Goal: Information Seeking & Learning: Learn about a topic

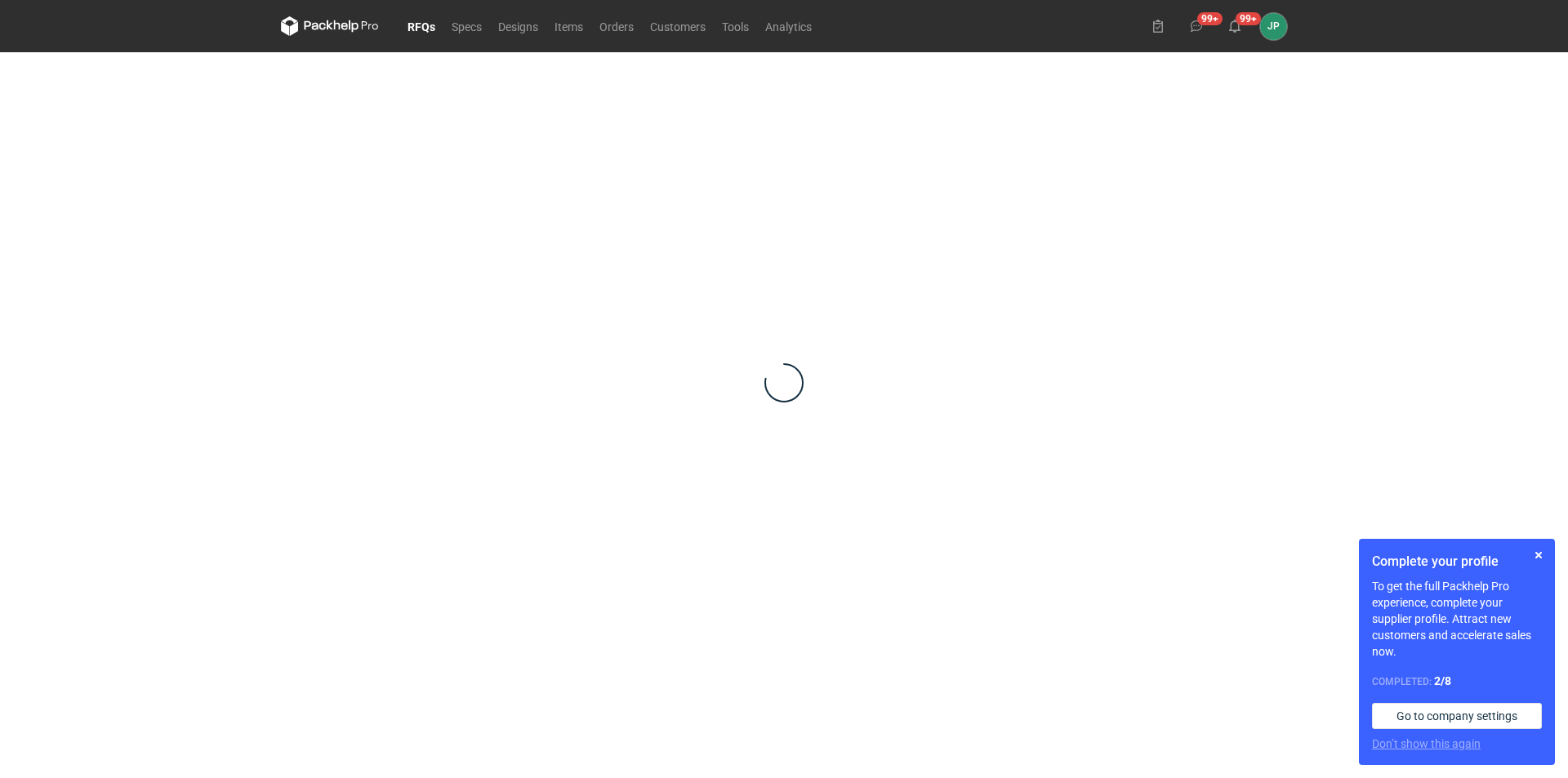
click at [336, 18] on icon at bounding box center [330, 26] width 98 height 20
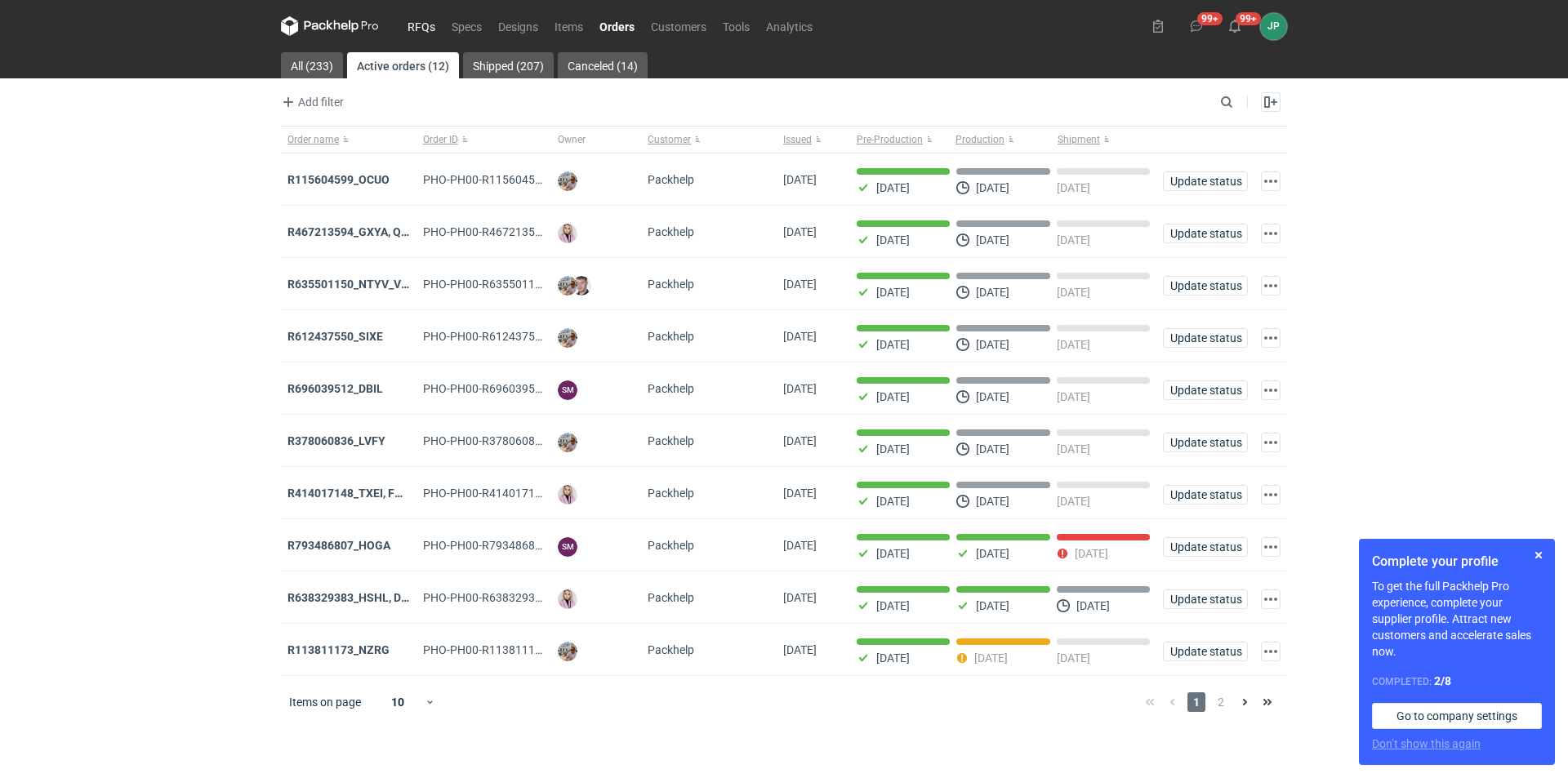
click at [439, 24] on link "RFQs" at bounding box center [420, 26] width 44 height 20
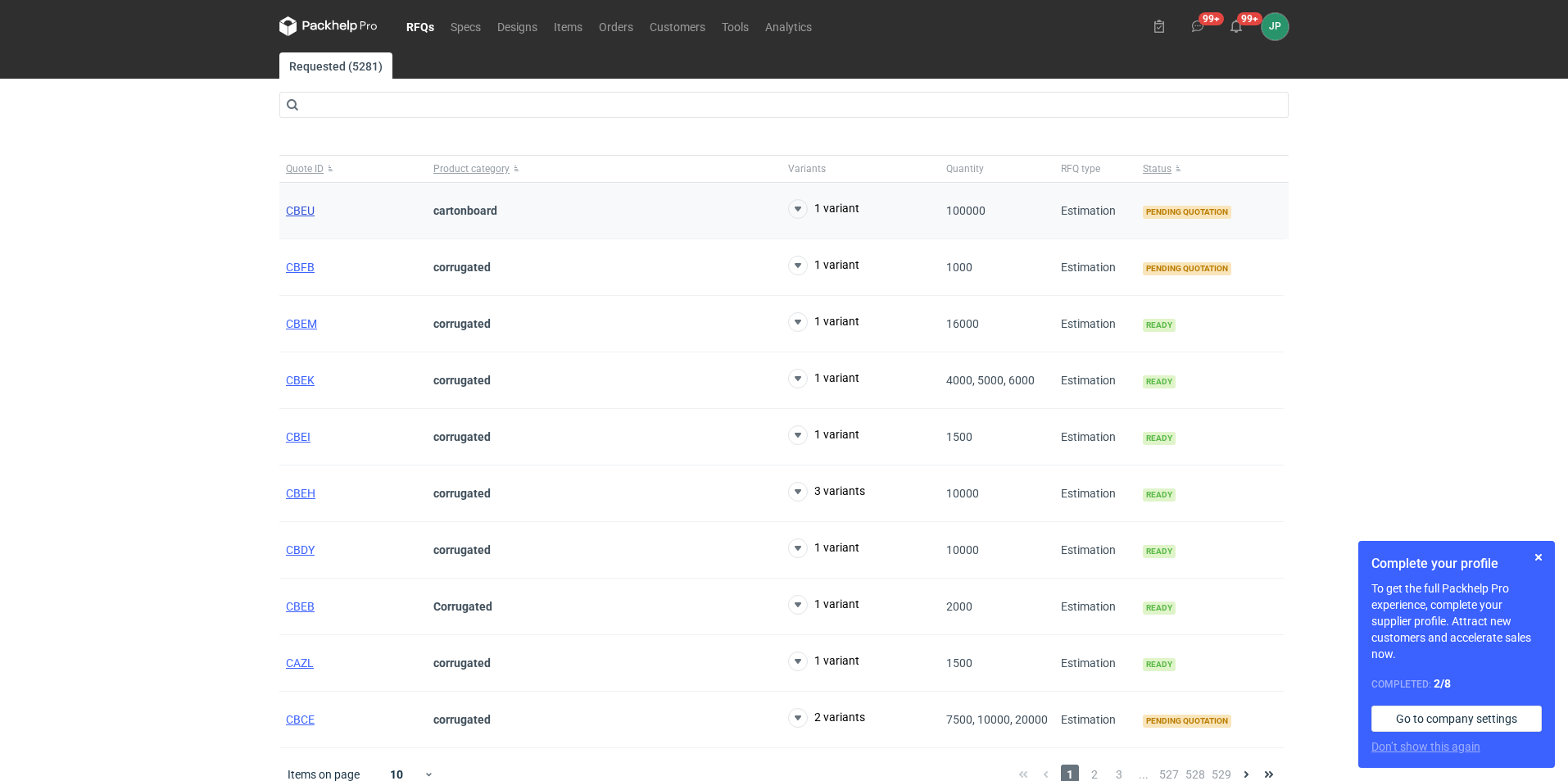
click at [294, 213] on span "CBEU" at bounding box center [300, 211] width 29 height 13
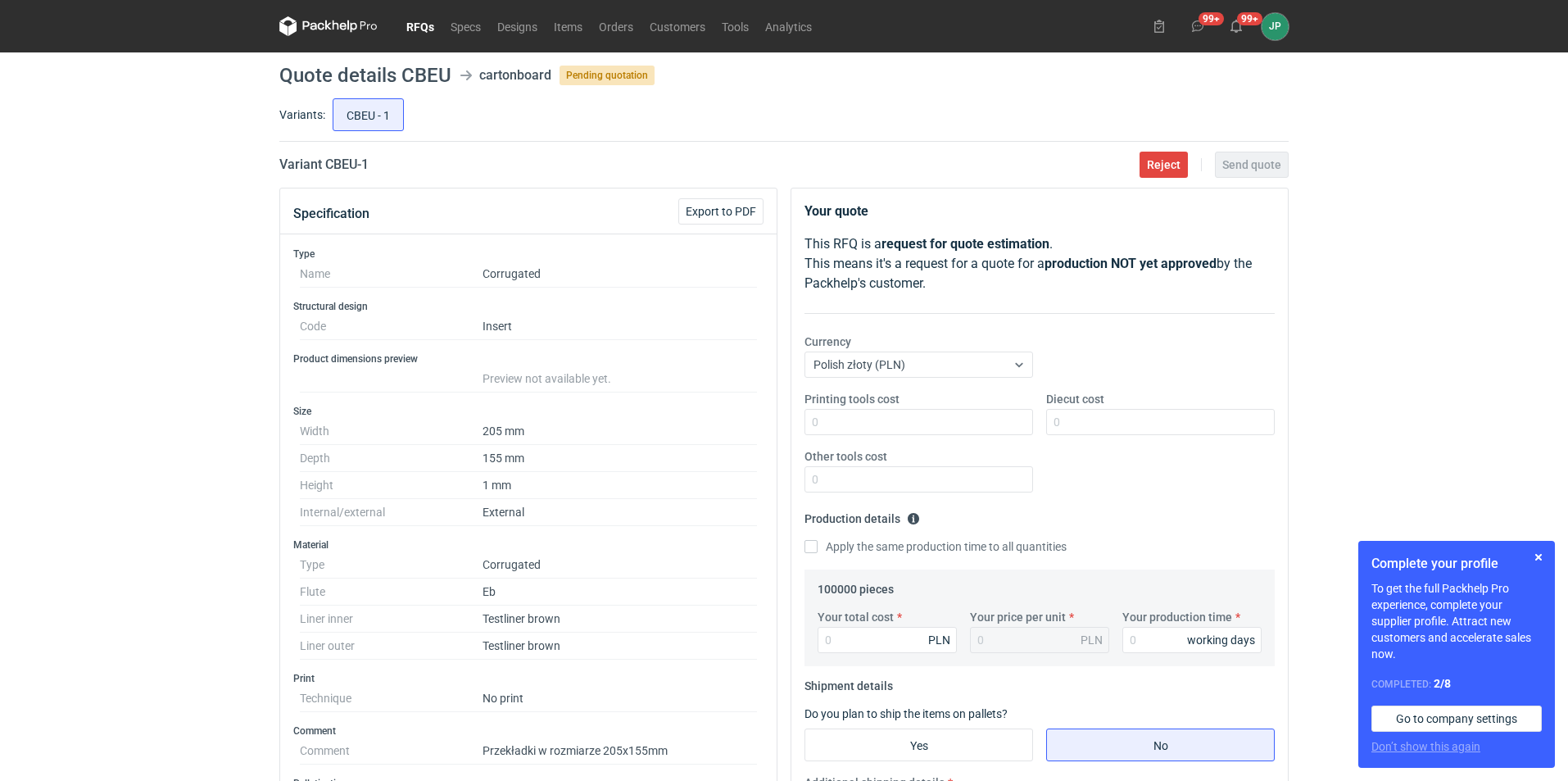
scroll to position [164, 0]
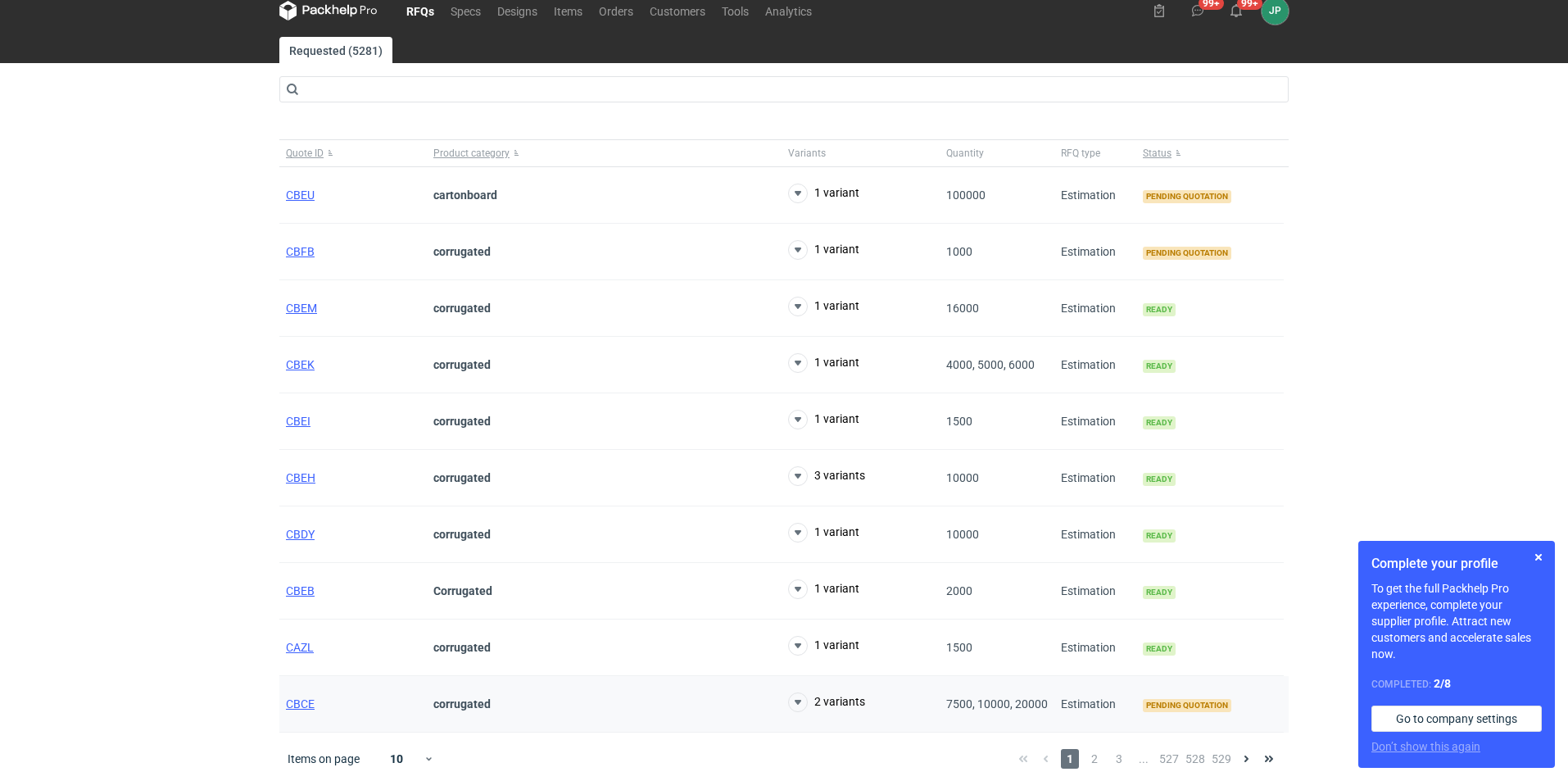
scroll to position [20, 0]
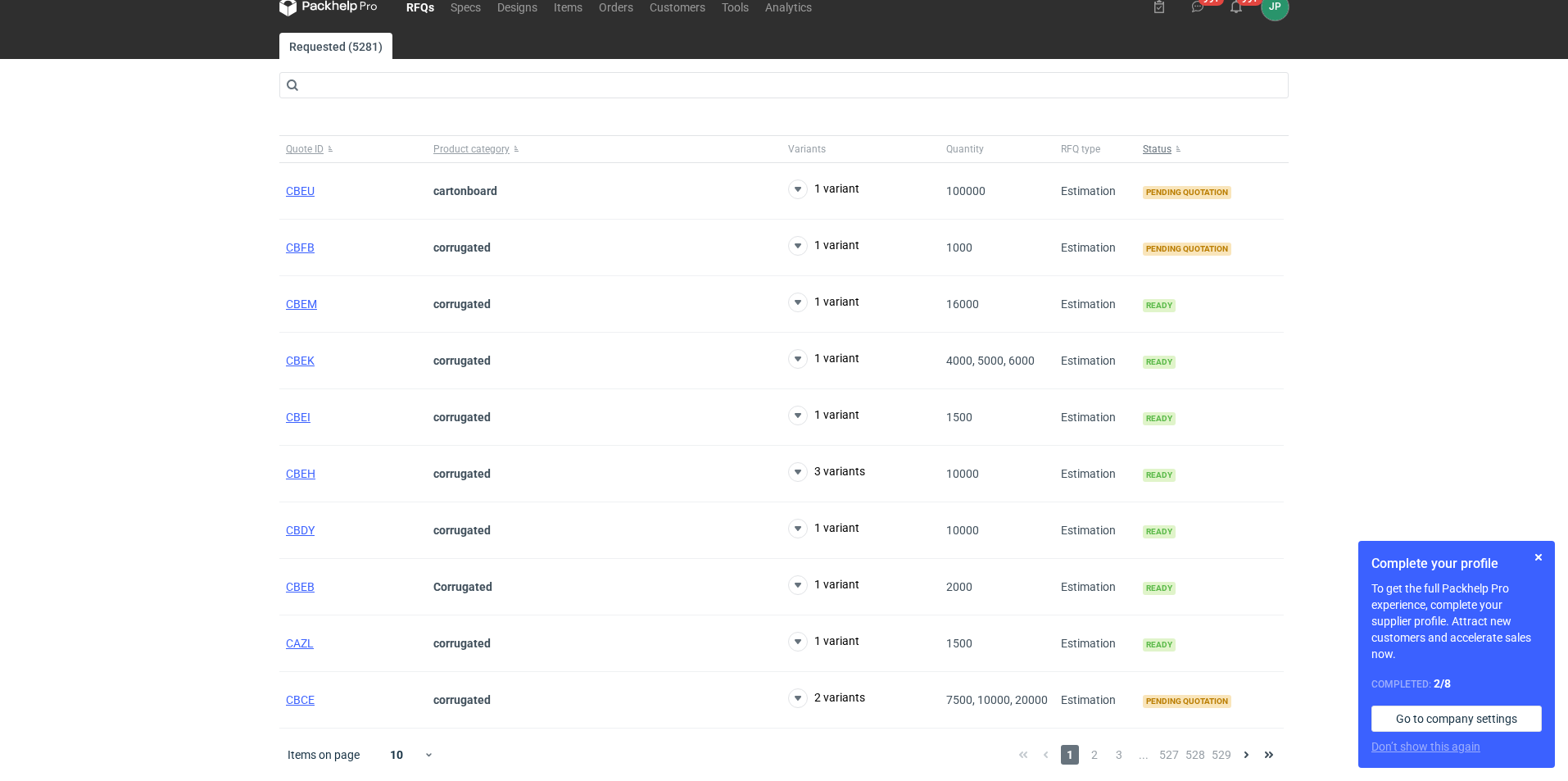
click at [1181, 149] on button "Status" at bounding box center [1210, 149] width 147 height 26
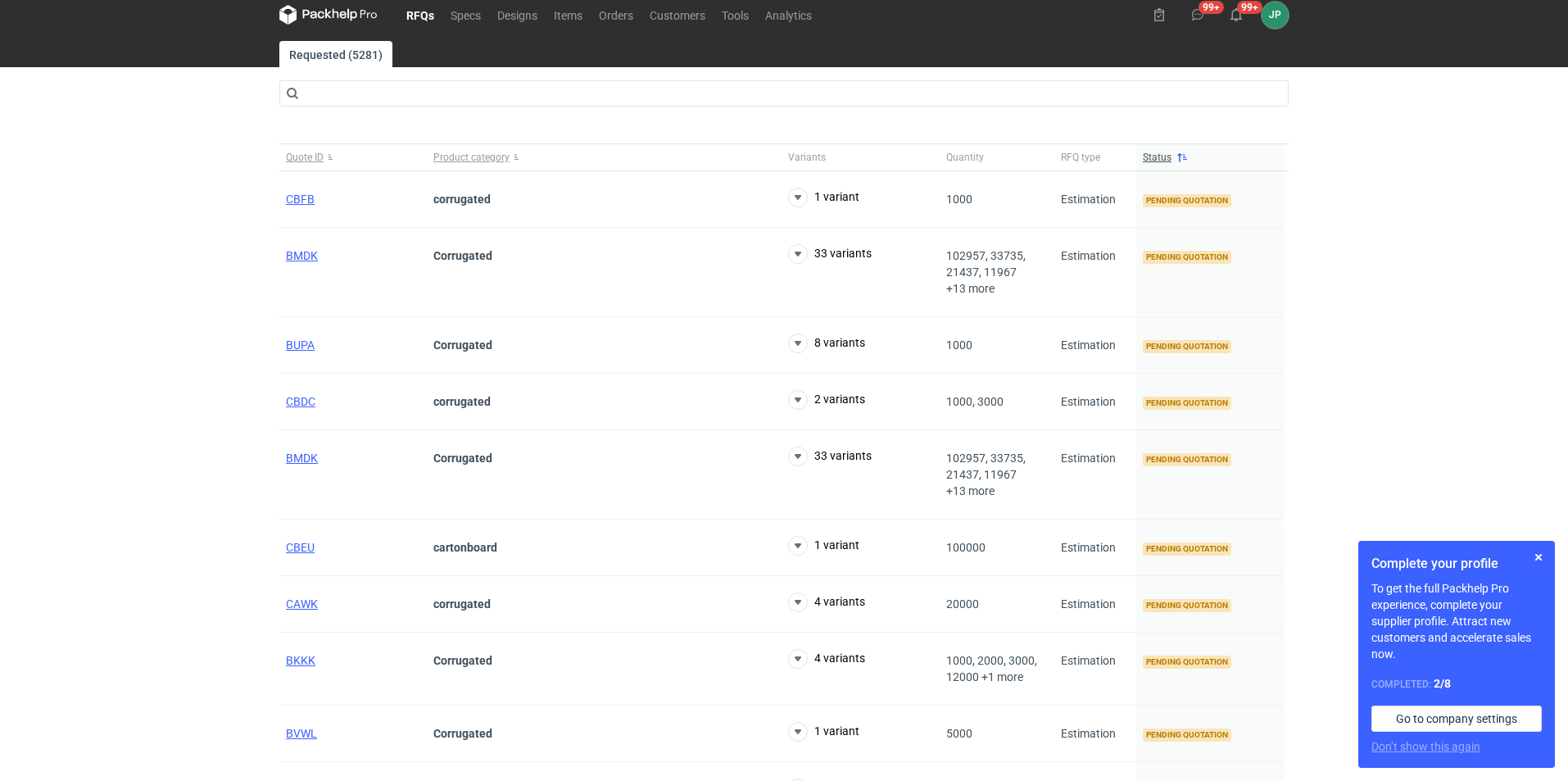
scroll to position [20, 0]
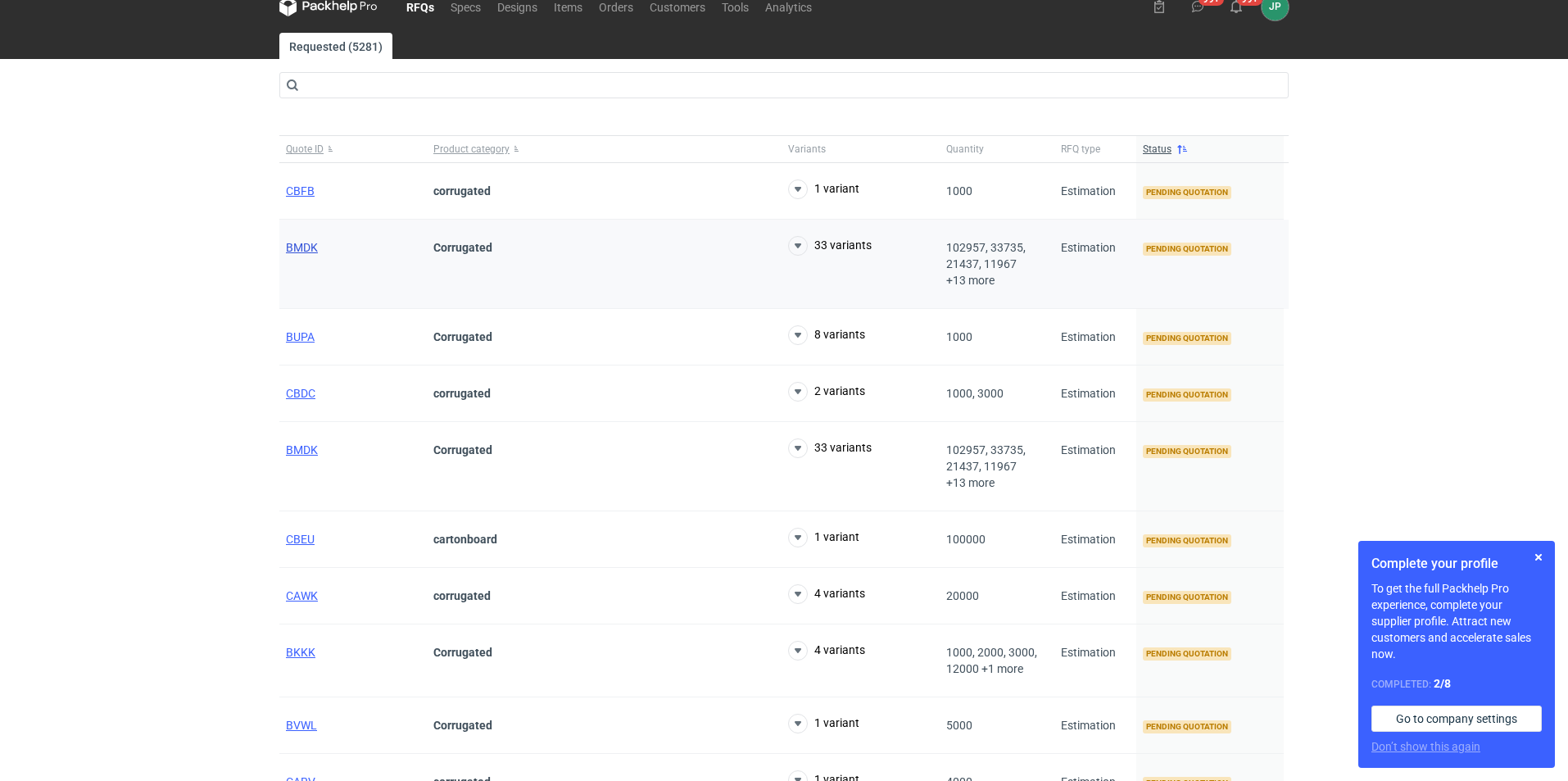
drag, startPoint x: 331, startPoint y: 246, endPoint x: 308, endPoint y: 246, distance: 23.0
click at [328, 246] on div "BMDK" at bounding box center [353, 264] width 147 height 89
click at [297, 245] on span "BMDK" at bounding box center [302, 247] width 32 height 13
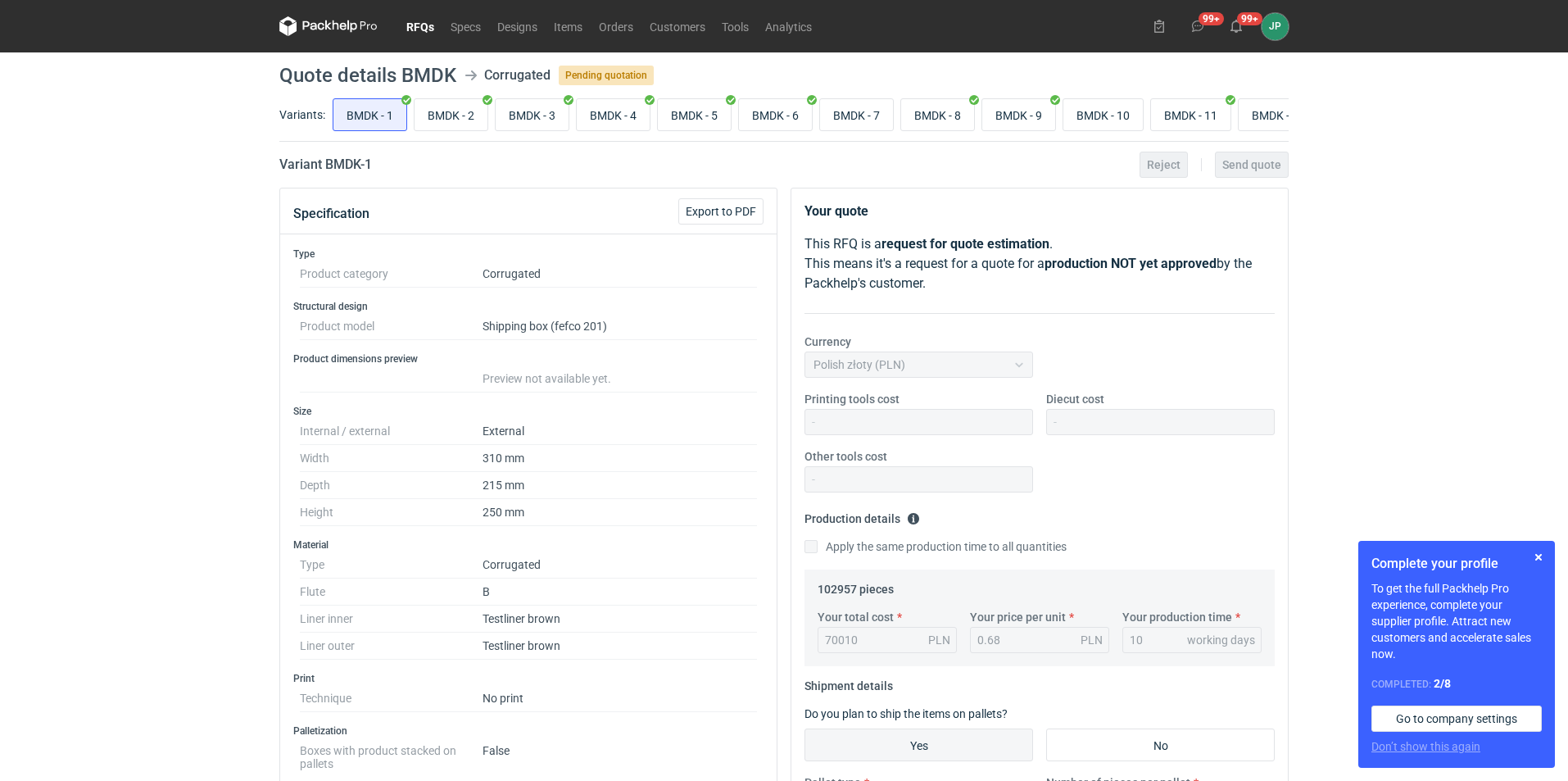
click at [1052, 139] on div "Variants: BMDK - 1 BMDK - 2 BMDK - 3 BMDK - 4 BMDK - 5 BMDK - 6 BMDK - 7 BMDK -…" at bounding box center [784, 118] width 1009 height 46
drag, startPoint x: 534, startPoint y: 131, endPoint x: 755, endPoint y: 135, distance: 221.0
click at [755, 134] on div "BMDK - 1 BMDK - 2 BMDK - 3 BMDK - 4 BMDK - 5 BMDK - 6 BMDK - 7 BMDK - 8 BMDK - …" at bounding box center [809, 115] width 959 height 40
click at [666, 141] on div "Variants: BMDK - 1 BMDK - 2 BMDK - 3 BMDK - 4 BMDK - 5 BMDK - 6 BMDK - 7 BMDK -…" at bounding box center [784, 118] width 1009 height 46
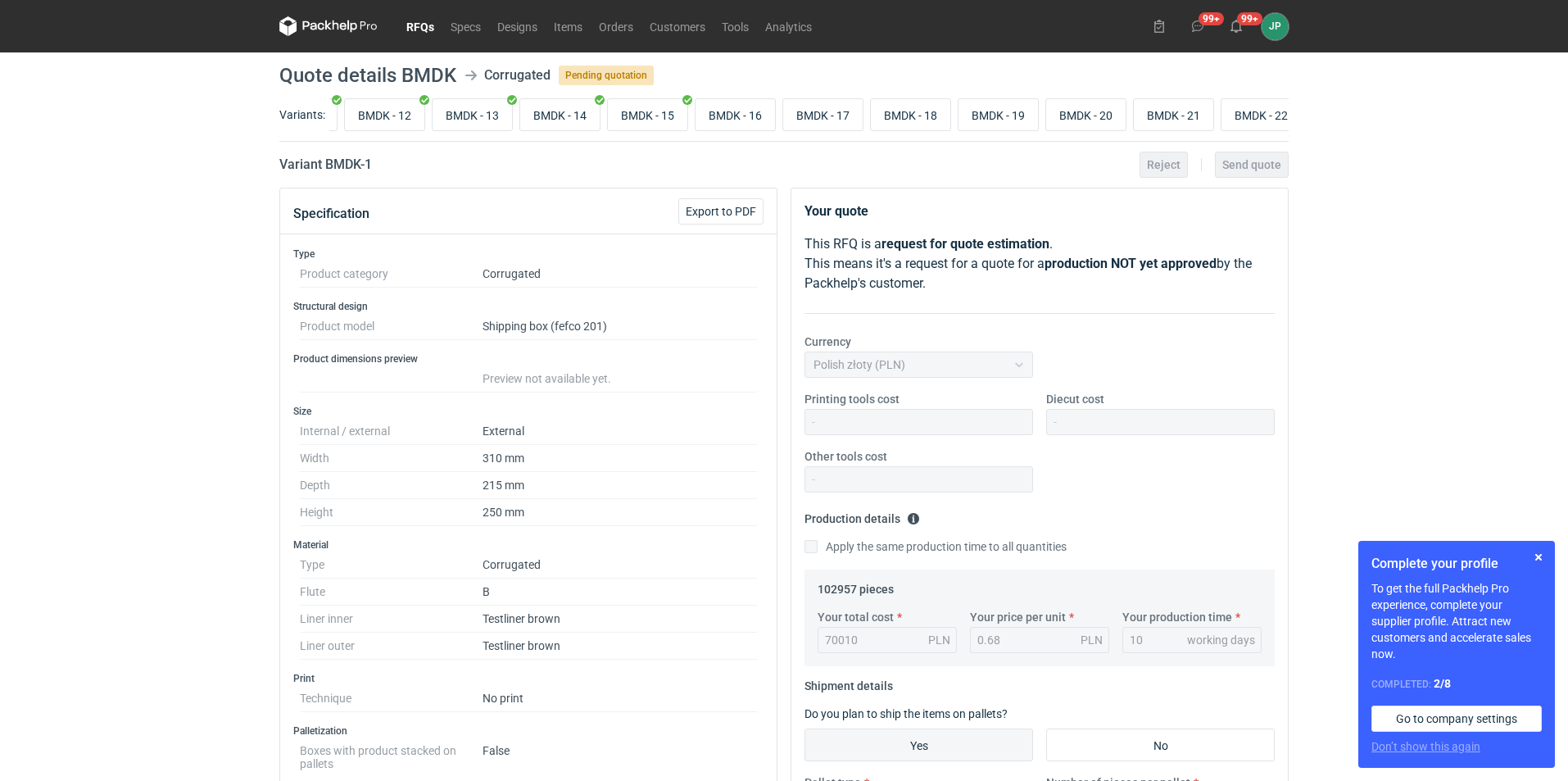
scroll to position [0, 972]
click at [669, 117] on input "BMDK - 16" at bounding box center [657, 115] width 79 height 31
radio input "true"
drag, startPoint x: 369, startPoint y: 180, endPoint x: 324, endPoint y: 170, distance: 46.1
click at [324, 170] on div "Variant BMDK - 16 Reject Send quote" at bounding box center [784, 165] width 1009 height 20
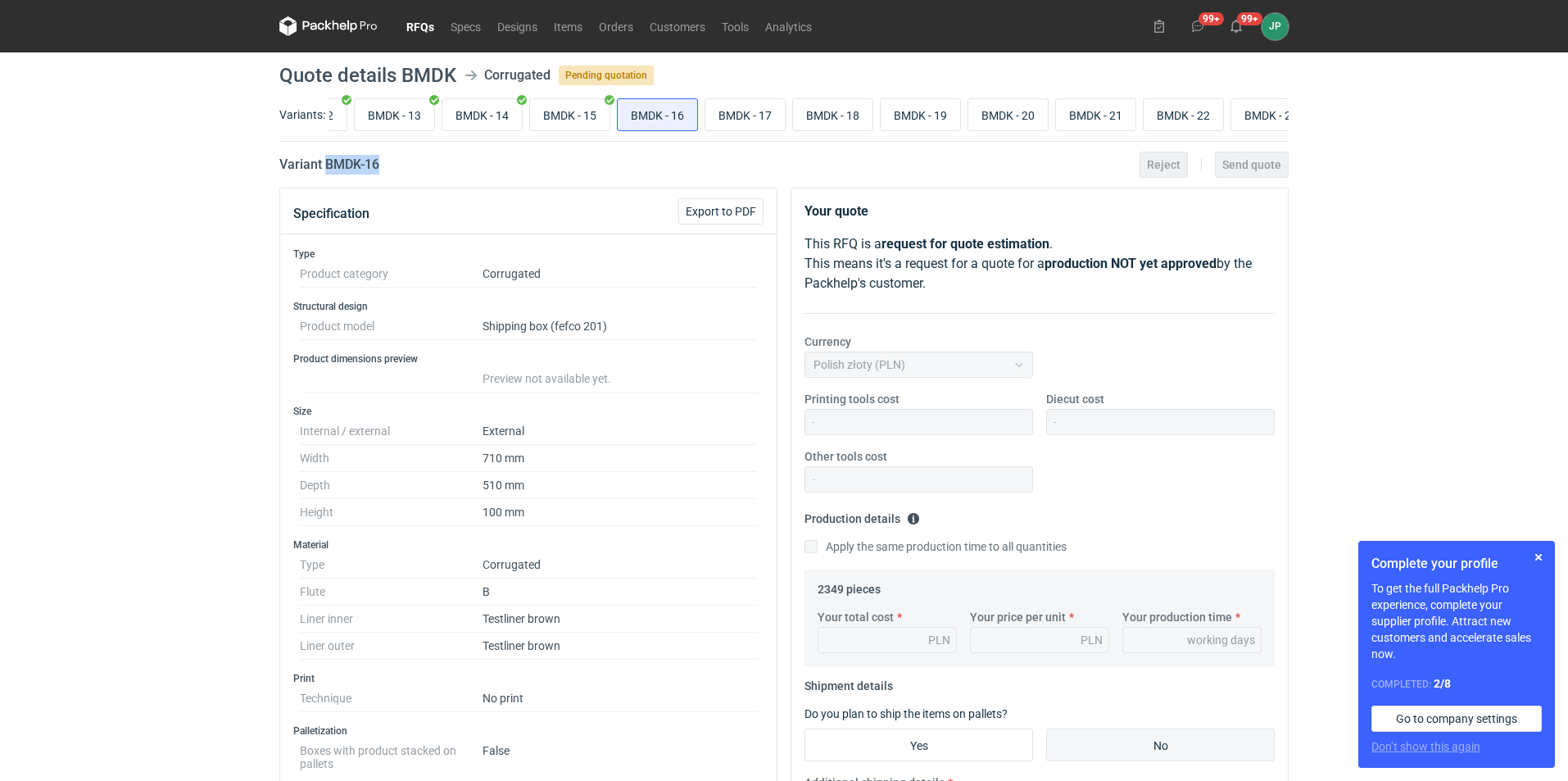
copy h2 "BMDK - 16"
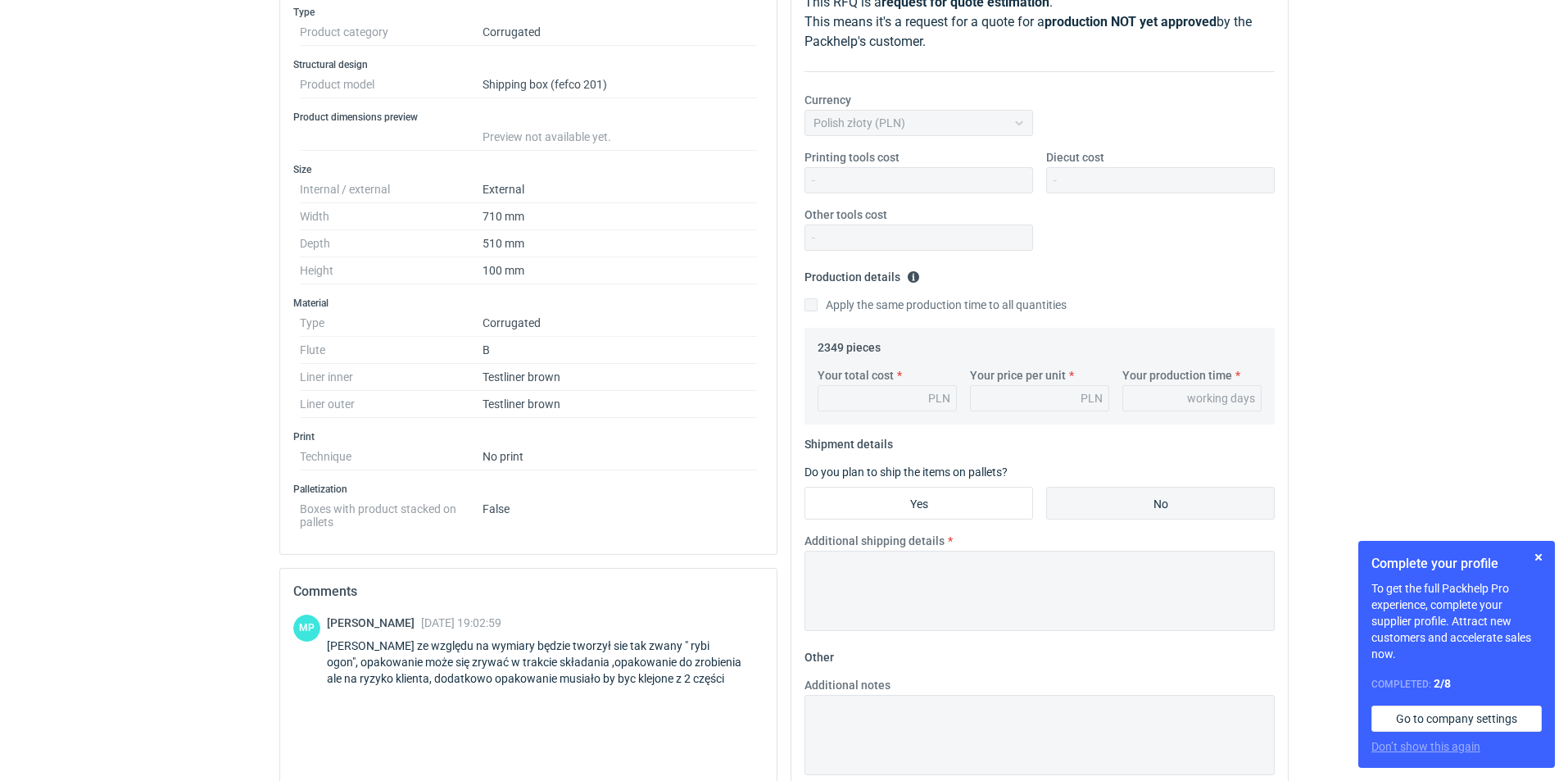
scroll to position [427, 0]
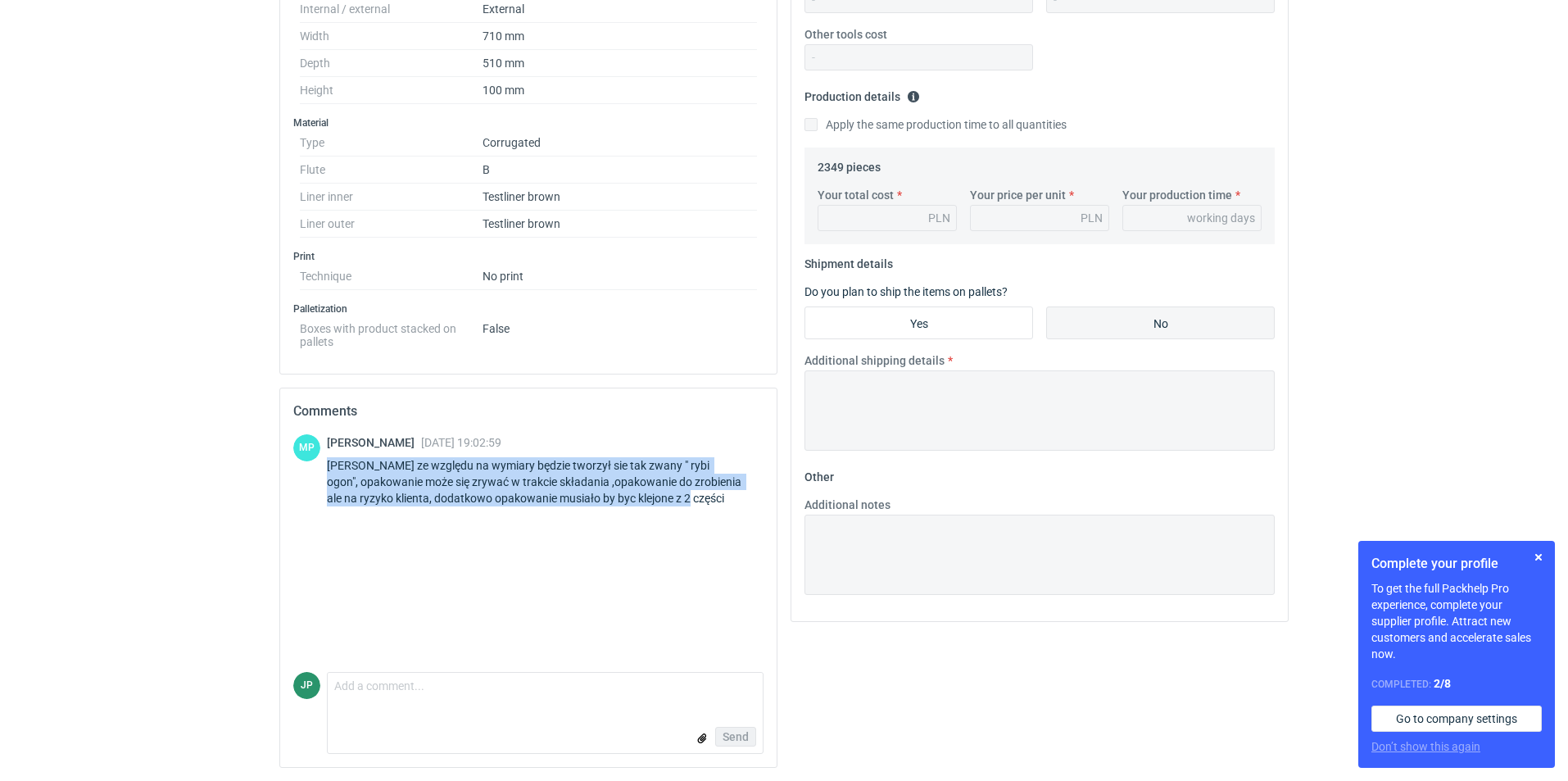
drag, startPoint x: 324, startPoint y: 460, endPoint x: 740, endPoint y: 501, distance: 418.0
click at [740, 501] on div "MP [PERSON_NAME] [DATE] 19:02:59 [PERSON_NAME] ze względu na wymiary będzie two…" at bounding box center [528, 473] width 471 height 79
copy div "[PERSON_NAME] ze względu na wymiary będzie tworzył sie tak zwany " rybi ogon", …"
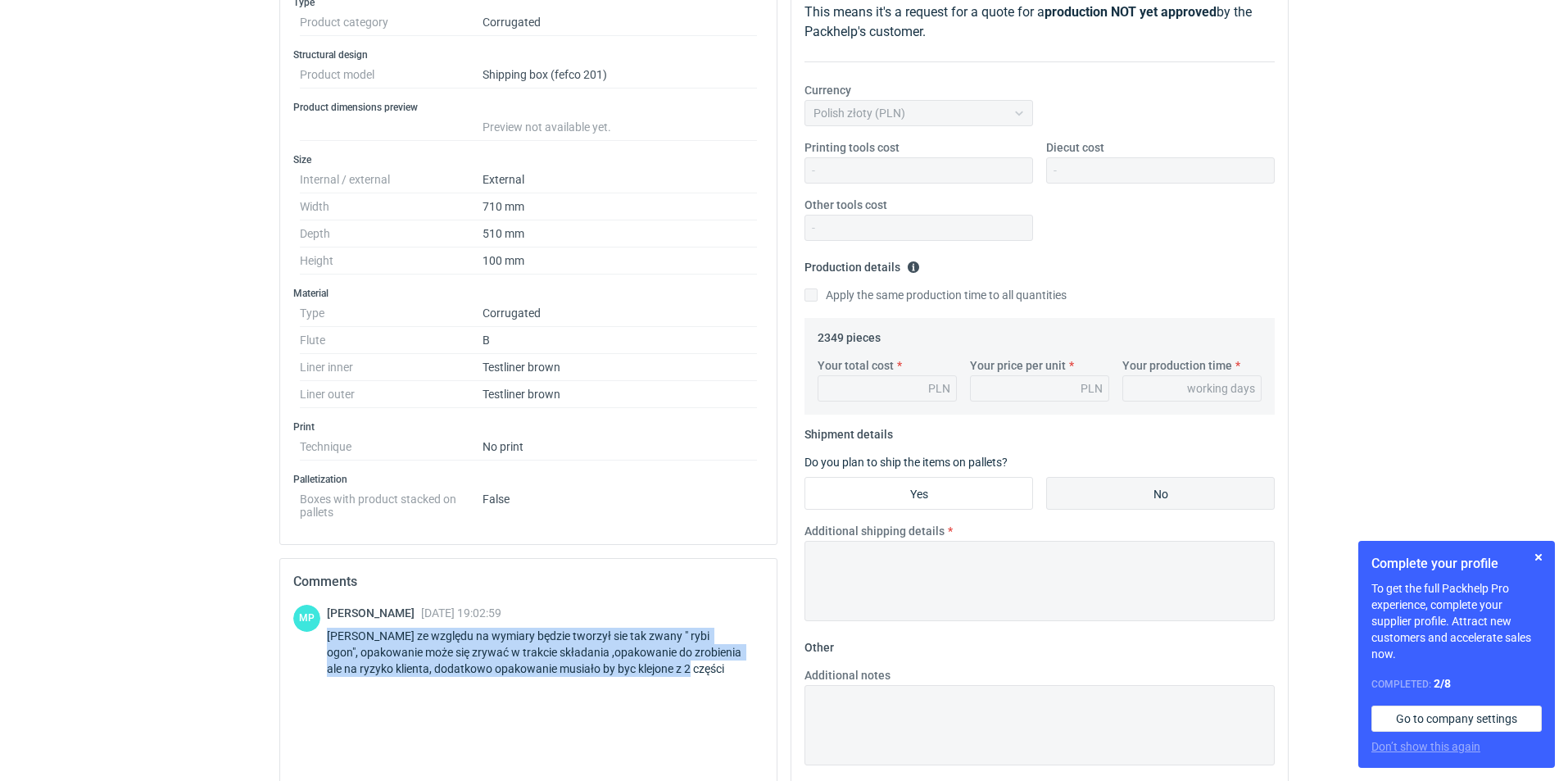
scroll to position [17, 0]
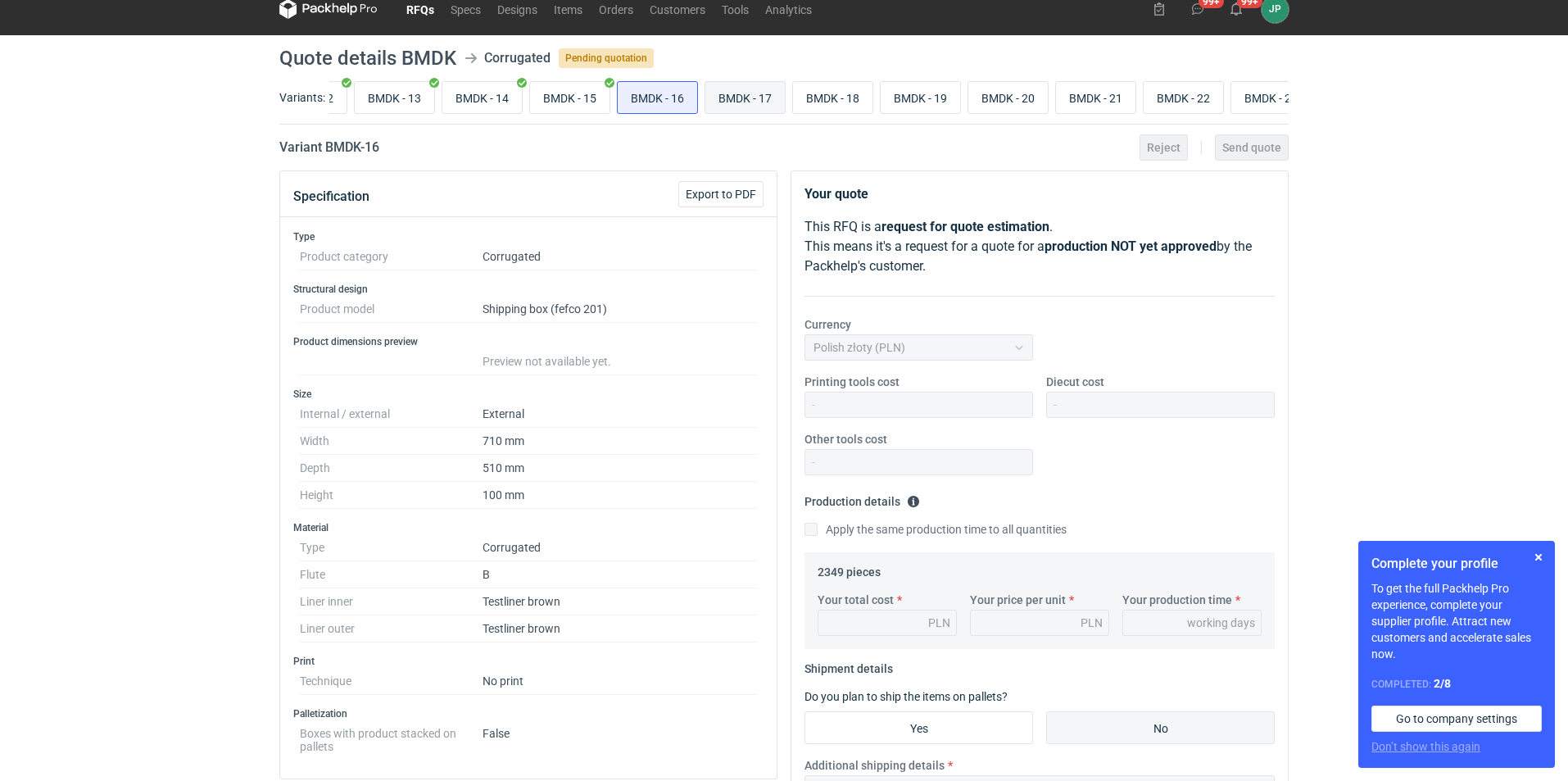
click at [743, 91] on input "BMDK - 17" at bounding box center [745, 98] width 79 height 31
radio input "true"
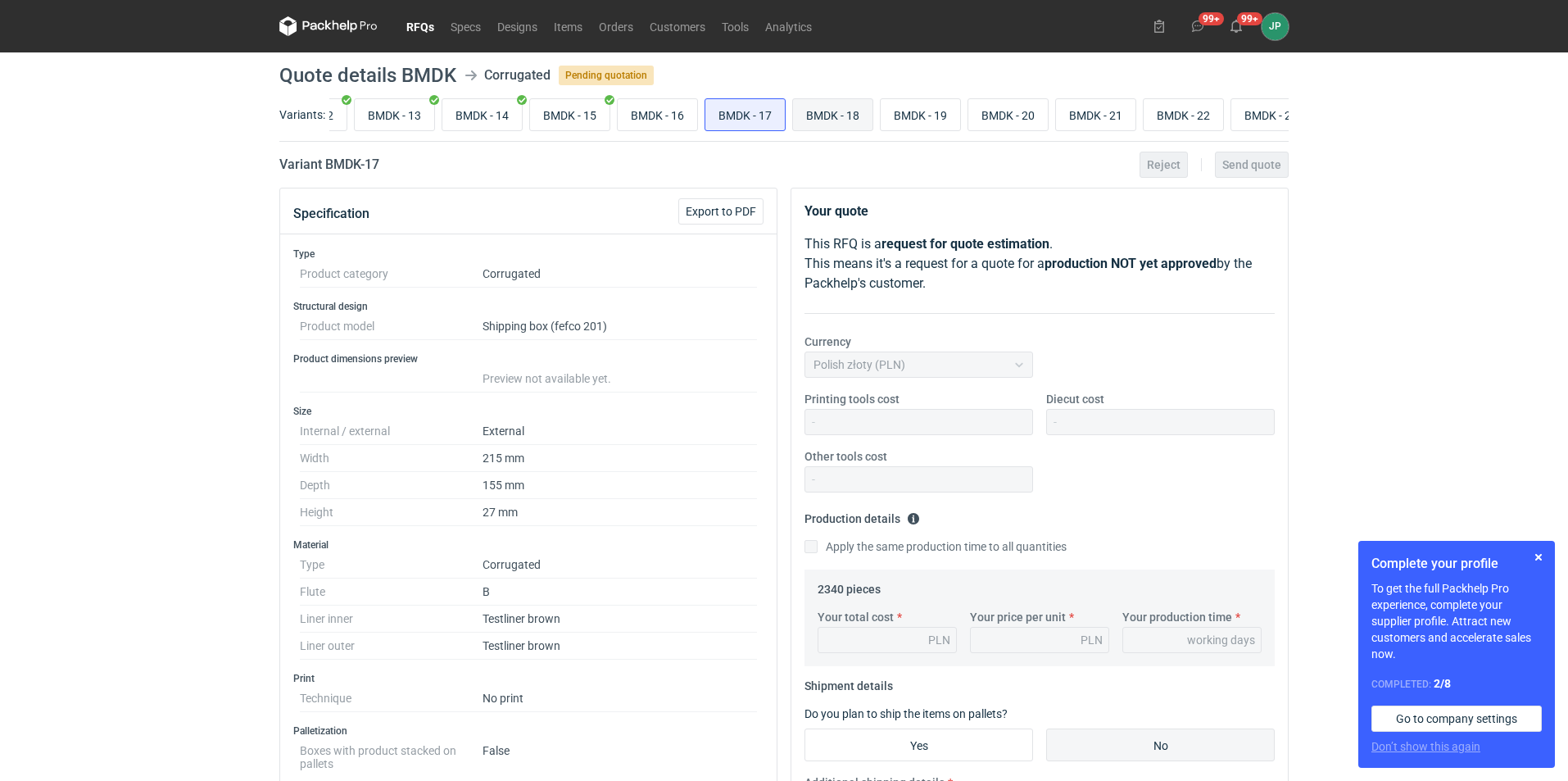
click at [844, 116] on input "BMDK - 18" at bounding box center [833, 115] width 79 height 31
radio input "true"
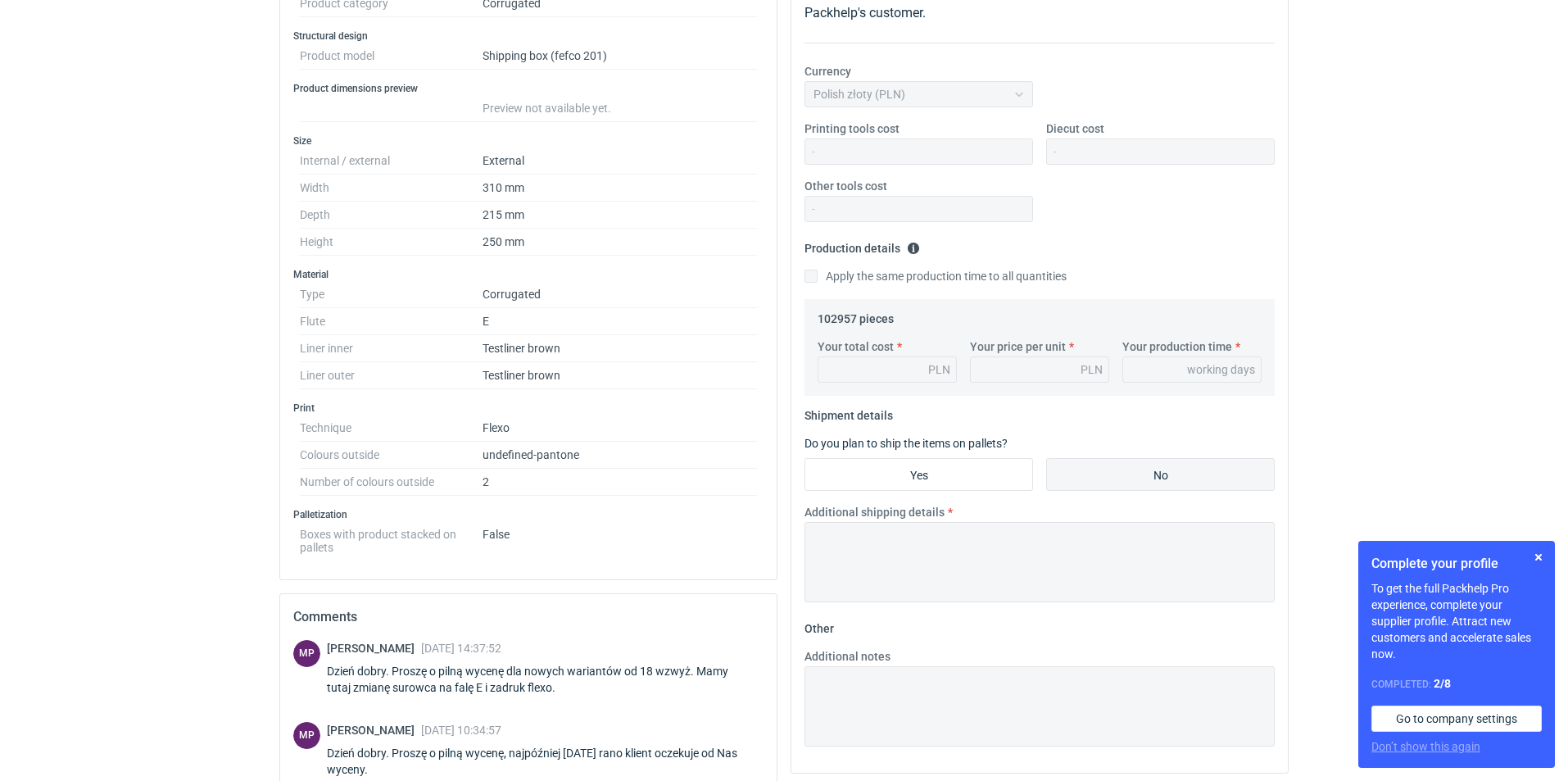
scroll to position [82, 0]
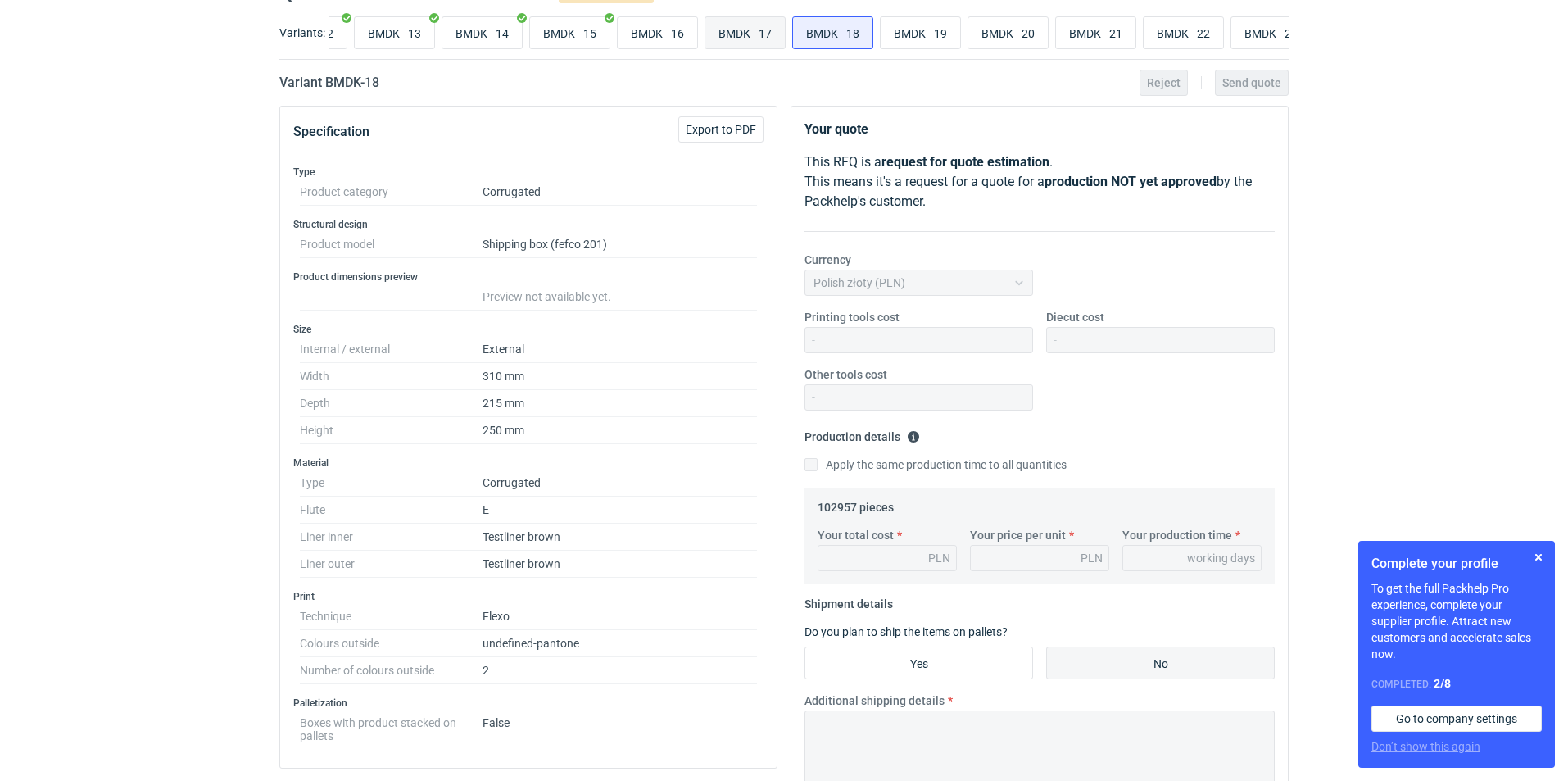
click at [742, 35] on input "BMDK - 17" at bounding box center [745, 33] width 79 height 31
radio input "true"
click at [821, 30] on input "BMDK - 18" at bounding box center [833, 33] width 79 height 31
radio input "true"
click at [786, 29] on label "BMDK - 17" at bounding box center [745, 33] width 81 height 33
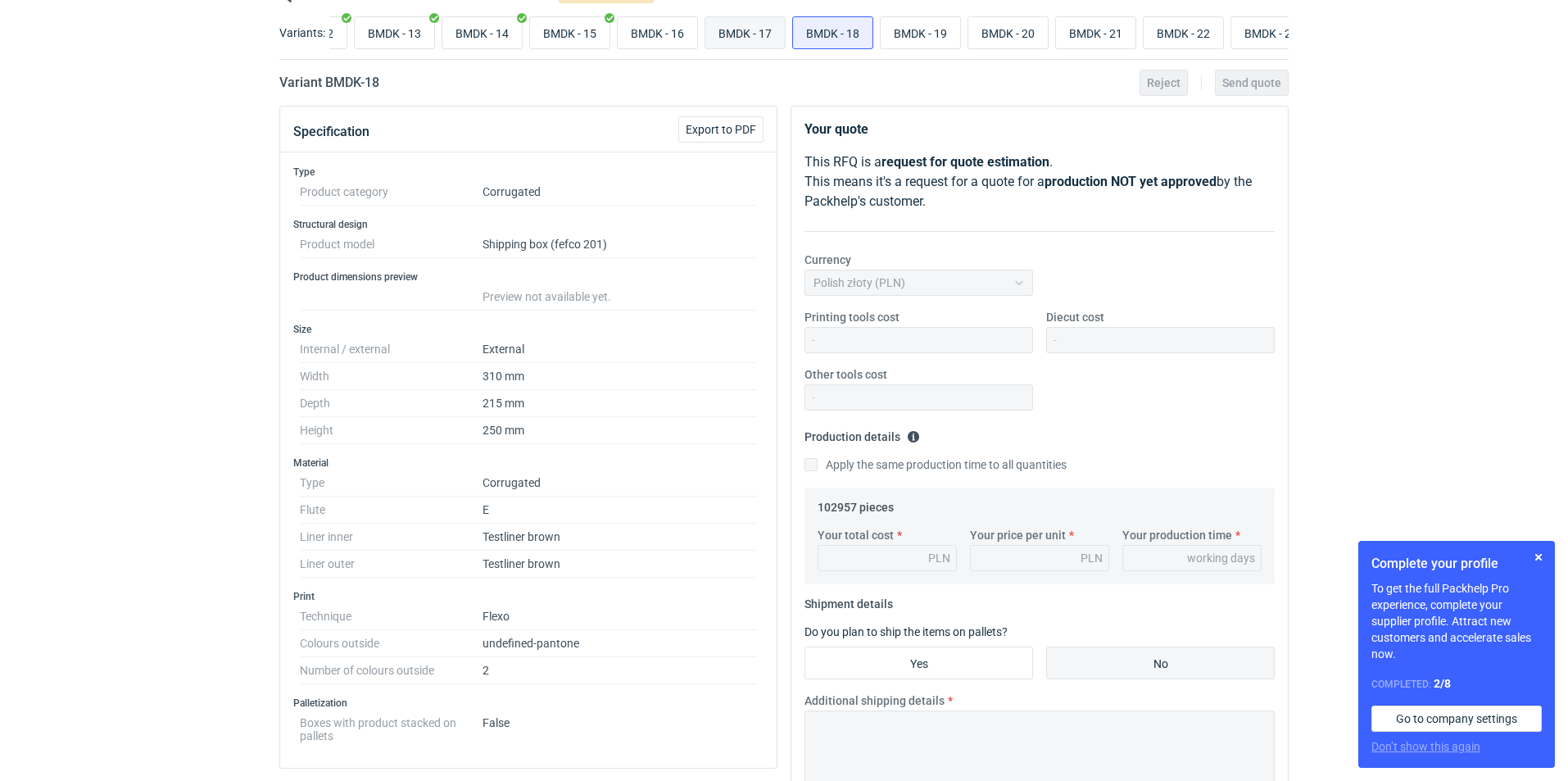
click at [785, 29] on input "BMDK - 17" at bounding box center [745, 33] width 79 height 31
radio input "true"
click at [855, 31] on input "BMDK - 18" at bounding box center [833, 33] width 79 height 31
radio input "true"
click at [785, 32] on input "BMDK - 17" at bounding box center [745, 33] width 79 height 31
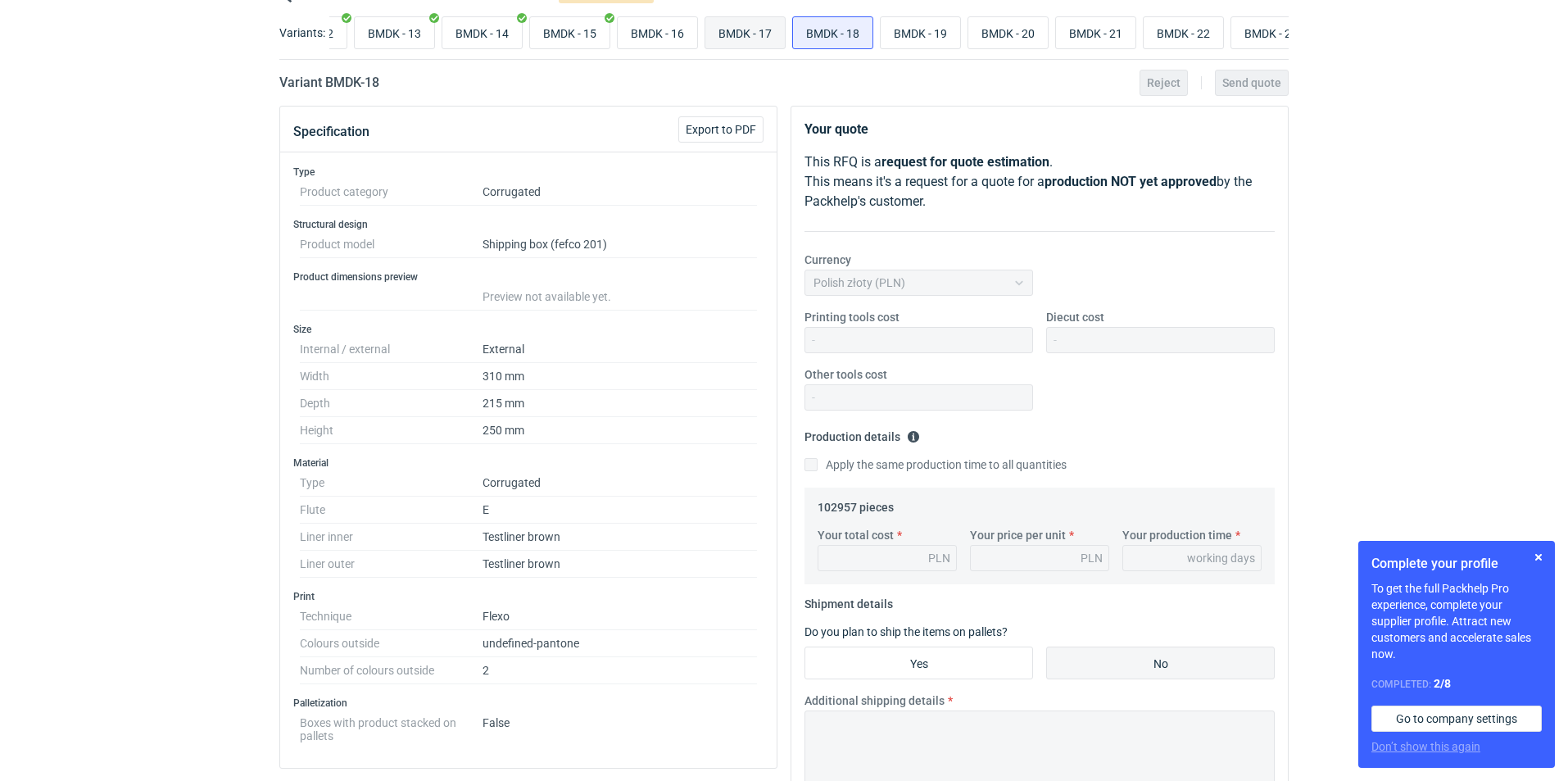
radio input "true"
click at [849, 36] on input "BMDK - 18" at bounding box center [833, 33] width 79 height 31
radio input "true"
click at [762, 26] on input "BMDK - 17" at bounding box center [745, 33] width 79 height 31
radio input "true"
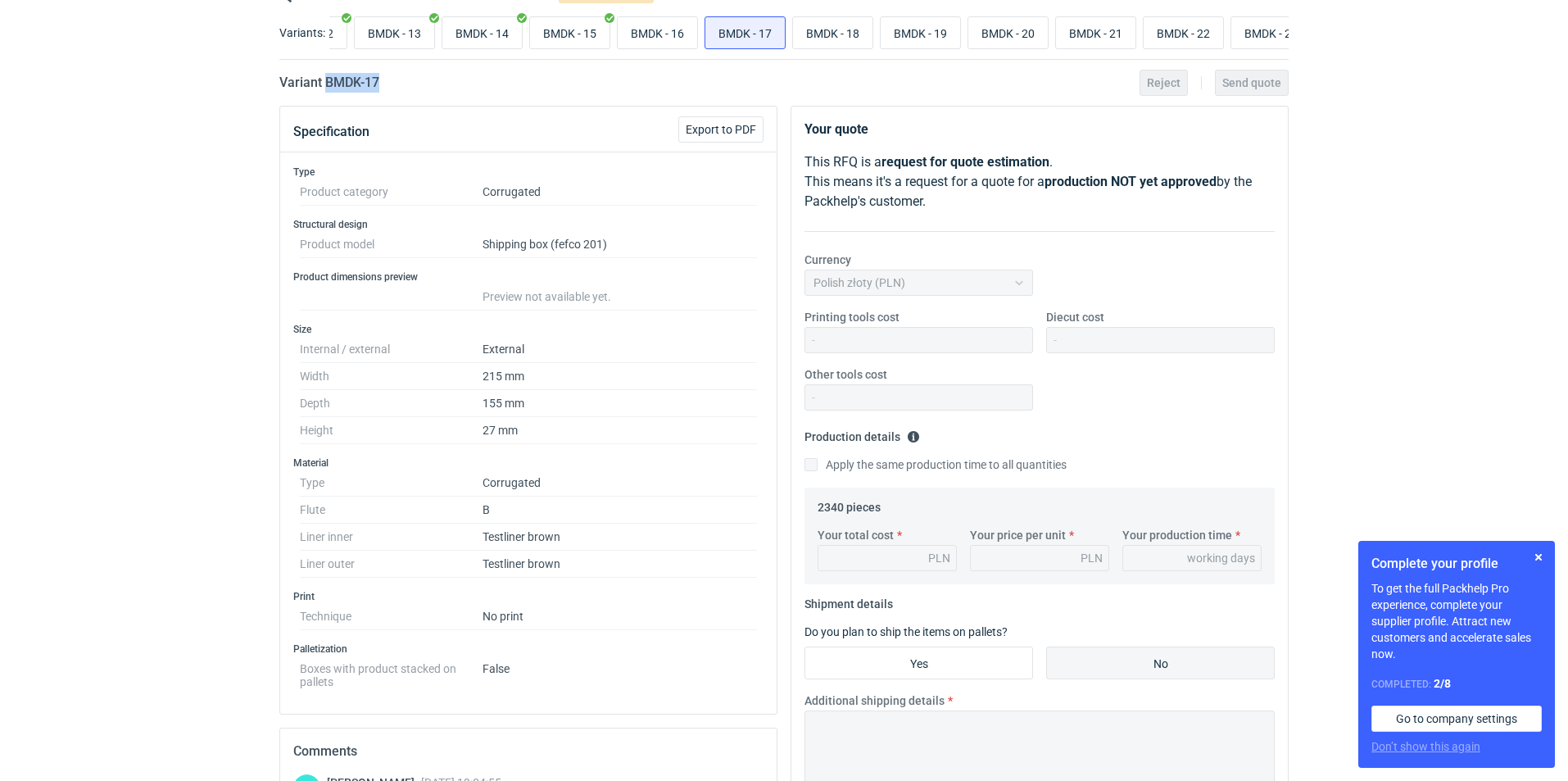
drag, startPoint x: 413, startPoint y: 81, endPoint x: 324, endPoint y: 85, distance: 89.1
click at [324, 85] on div "Variant BMDK - 17 Reject Send quote" at bounding box center [784, 83] width 1009 height 20
copy h2 "BMDK - 17"
click at [841, 31] on input "BMDK - 18" at bounding box center [833, 33] width 79 height 31
radio input "true"
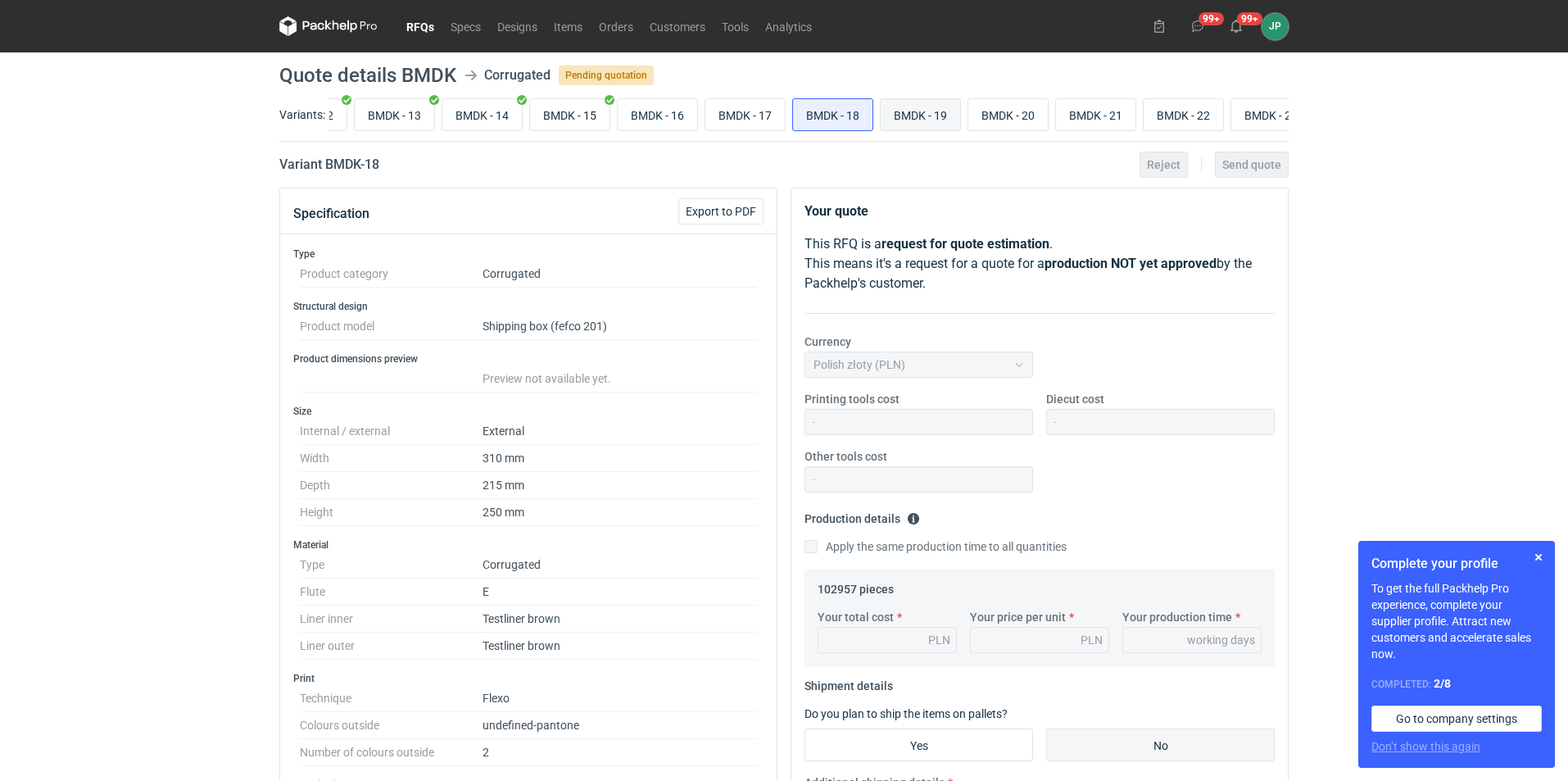
click at [906, 114] on input "BMDK - 19" at bounding box center [920, 115] width 79 height 31
radio input "true"
click at [1000, 111] on input "BMDK - 20" at bounding box center [1008, 115] width 79 height 31
radio input "true"
click at [1086, 117] on input "BMDK - 21" at bounding box center [1096, 115] width 79 height 31
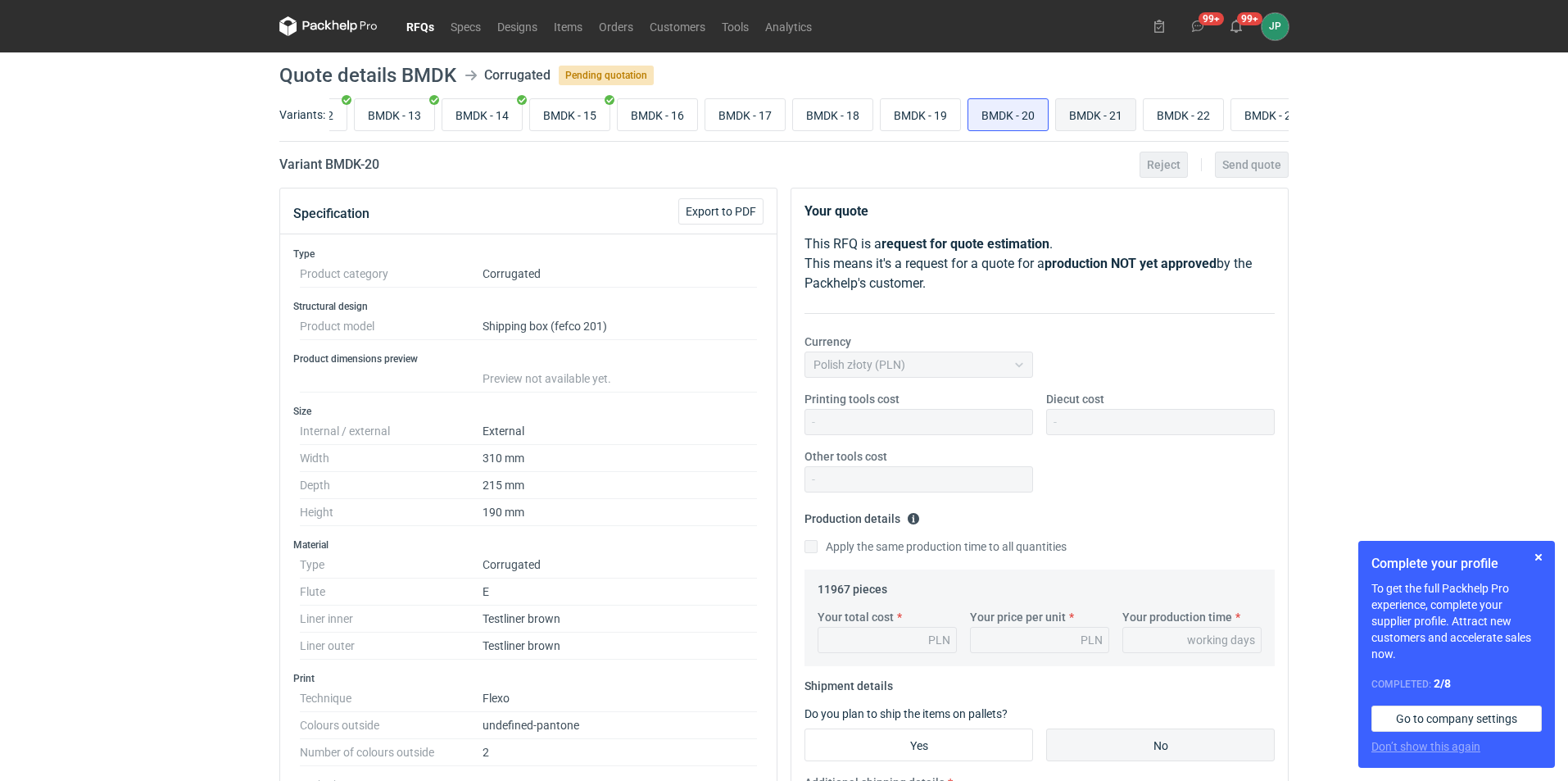
radio input "true"
click at [1241, 98] on label "BMDK - 33" at bounding box center [1245, 115] width 81 height 33
click at [1241, 99] on input "BMDK - 33" at bounding box center [1245, 115] width 79 height 31
radio input "true"
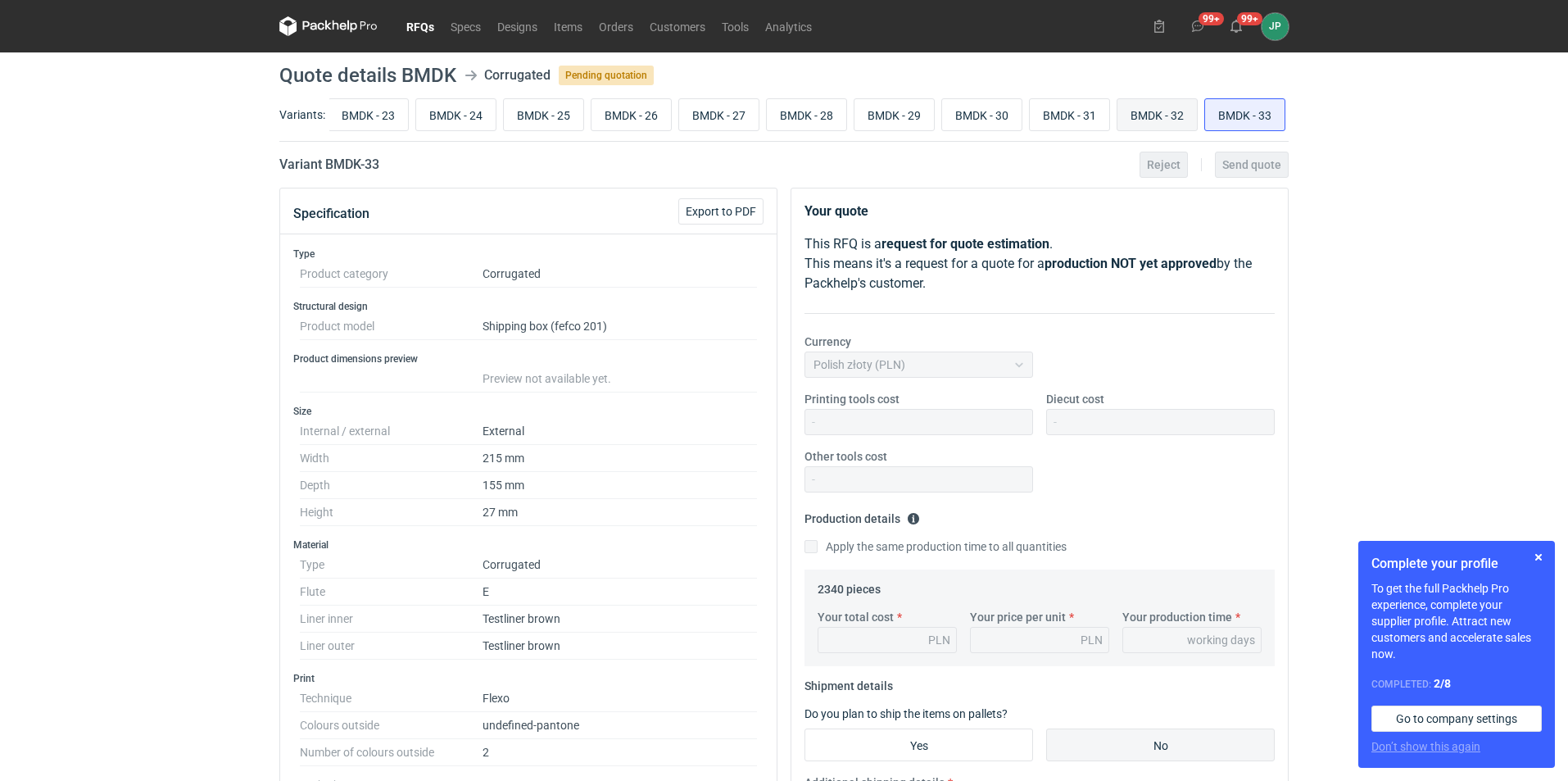
click at [1174, 113] on input "BMDK - 32" at bounding box center [1157, 115] width 79 height 31
radio input "true"
click at [428, 22] on link "RFQs" at bounding box center [419, 26] width 44 height 20
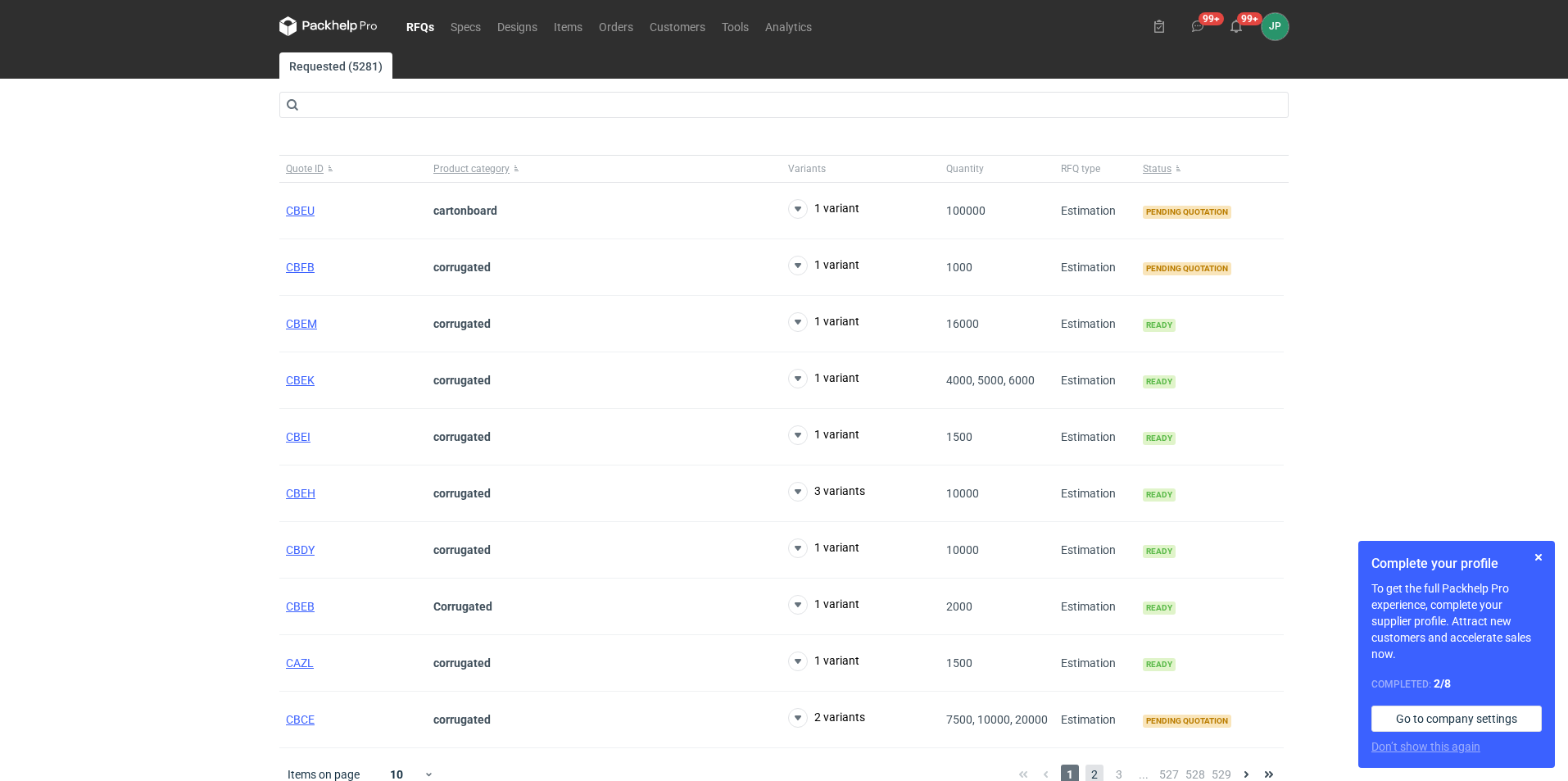
click at [1094, 769] on span "2" at bounding box center [1095, 774] width 18 height 20
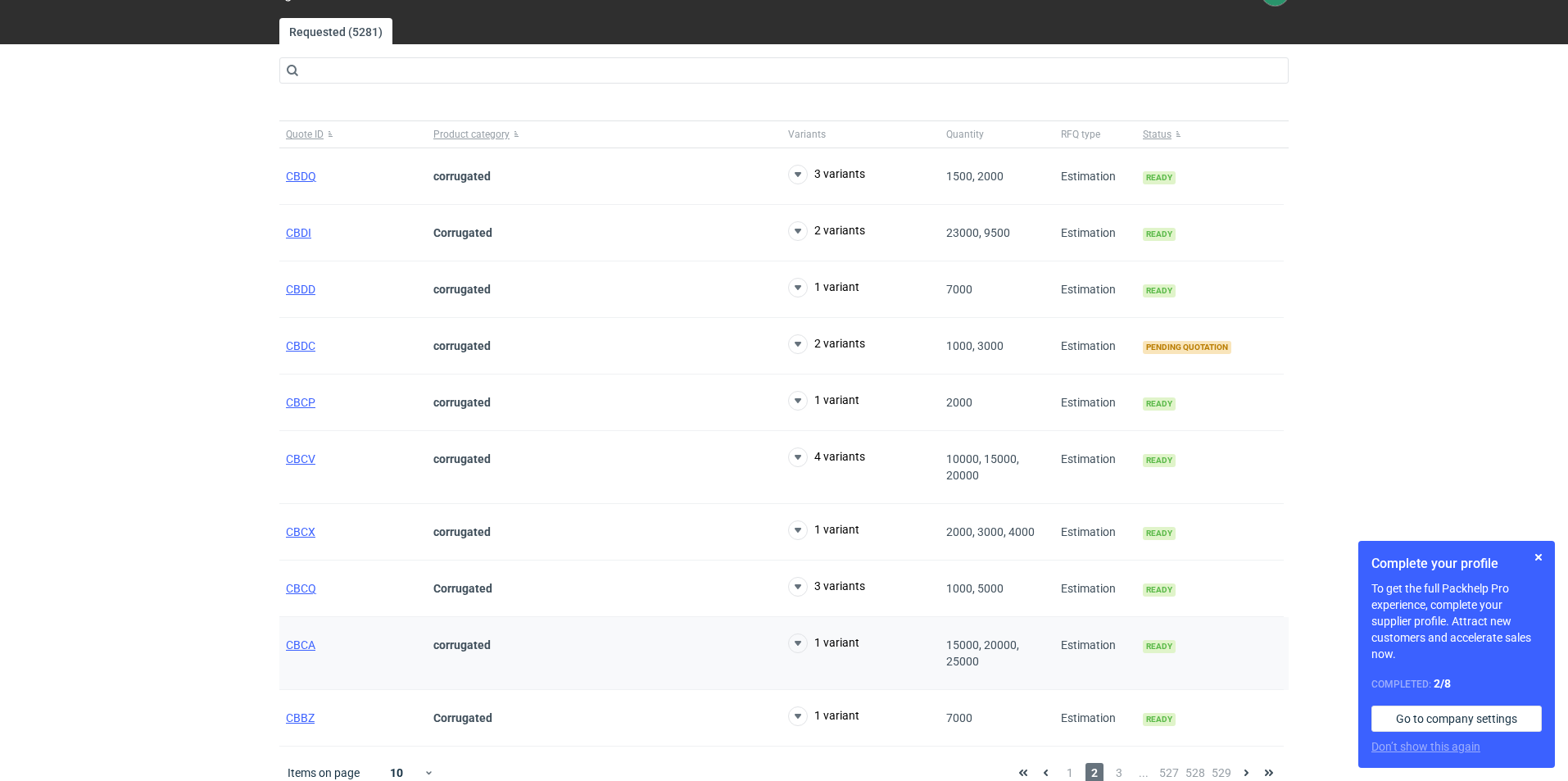
scroll to position [52, 0]
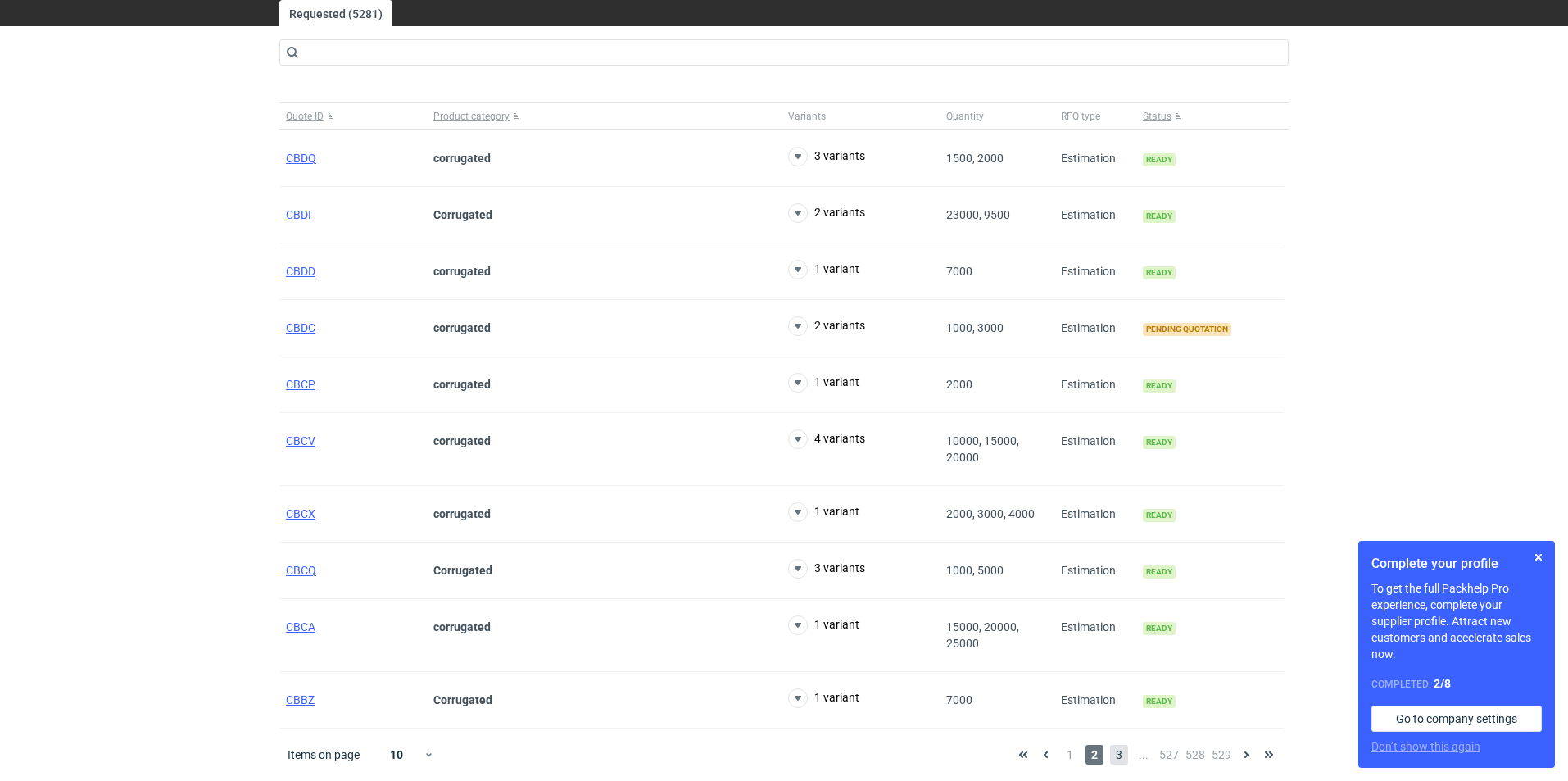
click at [1123, 762] on span "3" at bounding box center [1119, 755] width 18 height 20
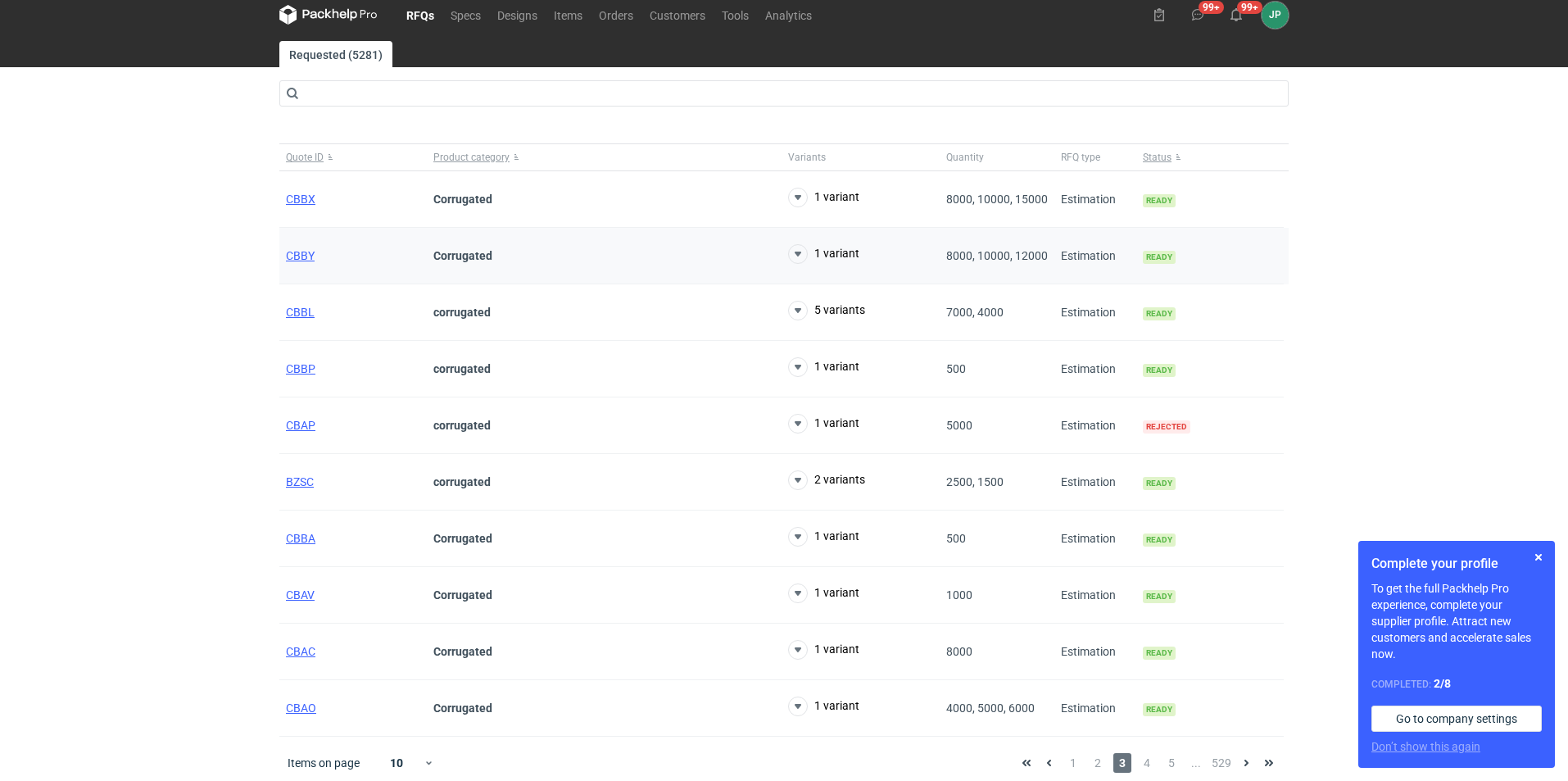
scroll to position [20, 0]
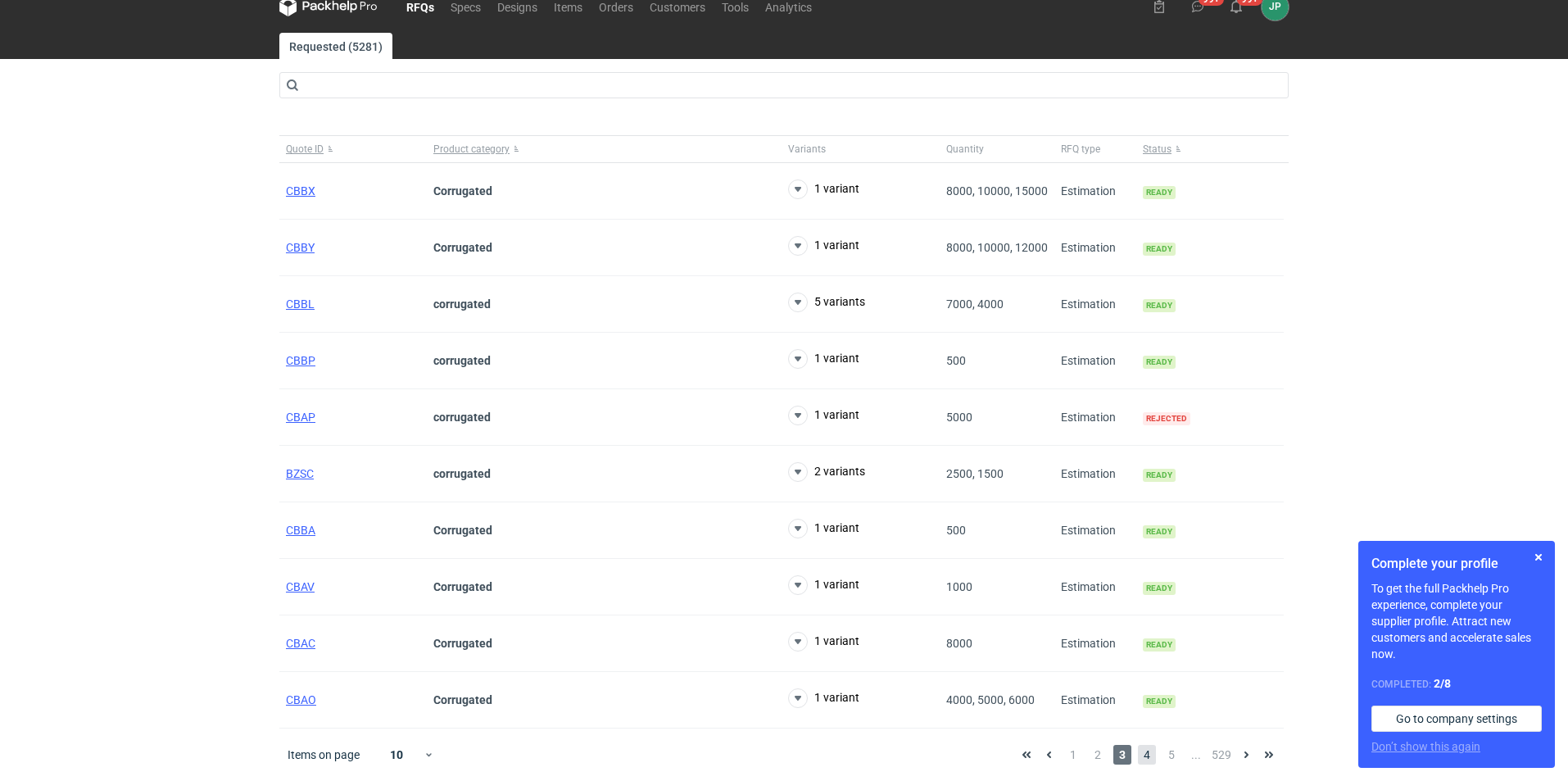
click at [1145, 748] on span "4" at bounding box center [1147, 755] width 18 height 20
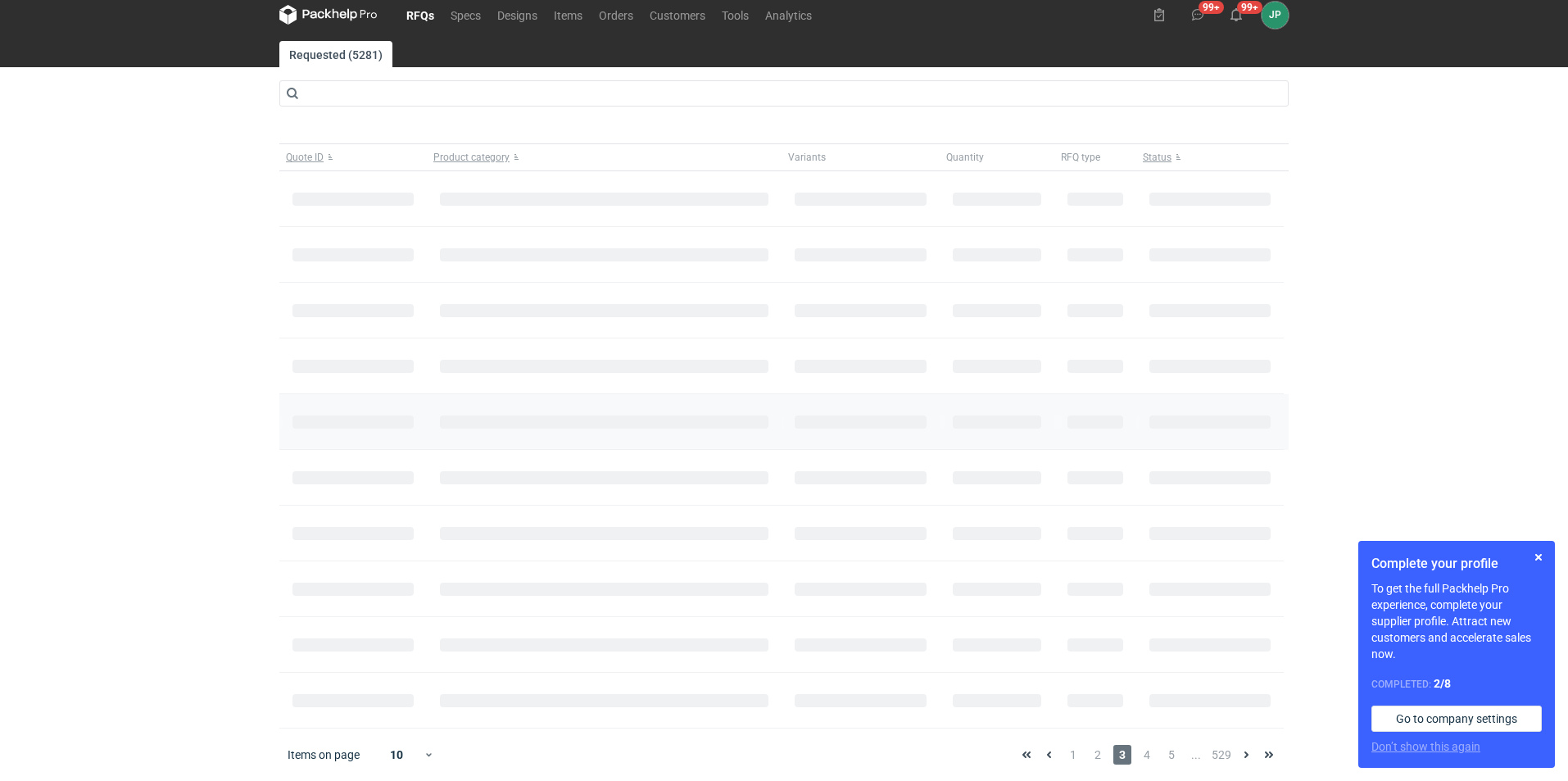
scroll to position [36, 0]
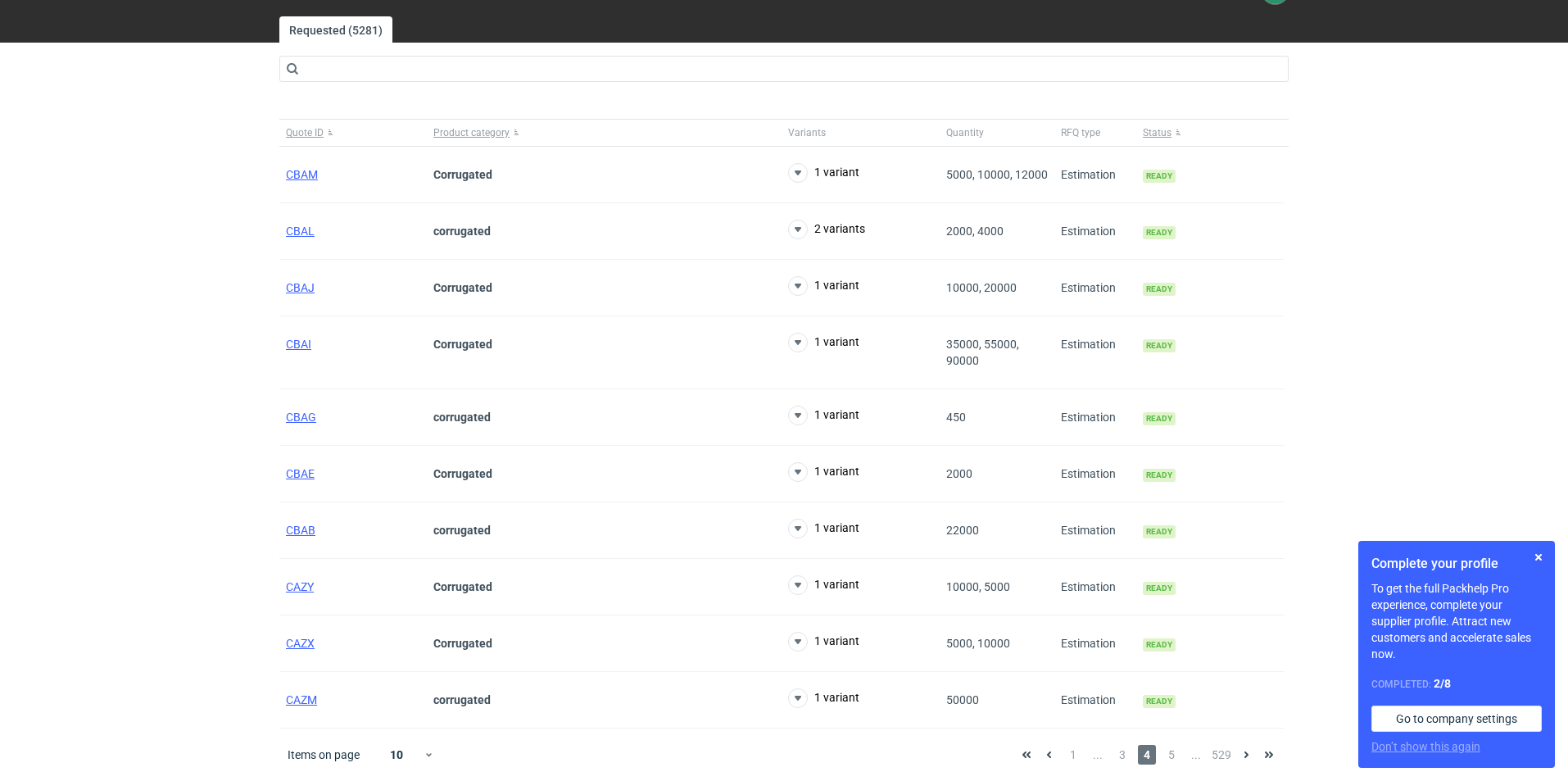
click at [1161, 750] on div "1 ... 3 4 5 ... 529" at bounding box center [1147, 755] width 265 height 20
click at [1174, 752] on span "5" at bounding box center [1172, 755] width 18 height 20
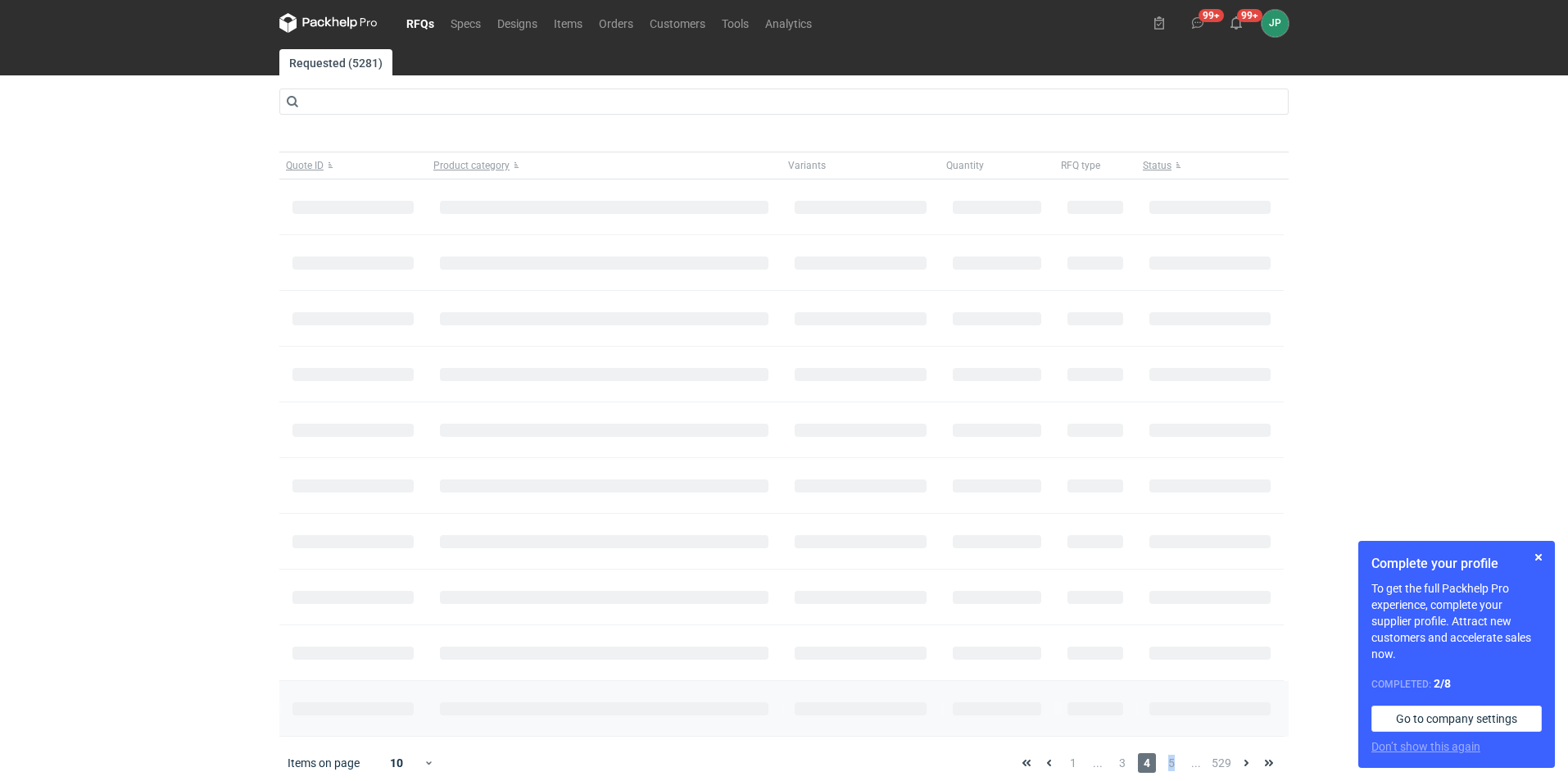
scroll to position [12, 0]
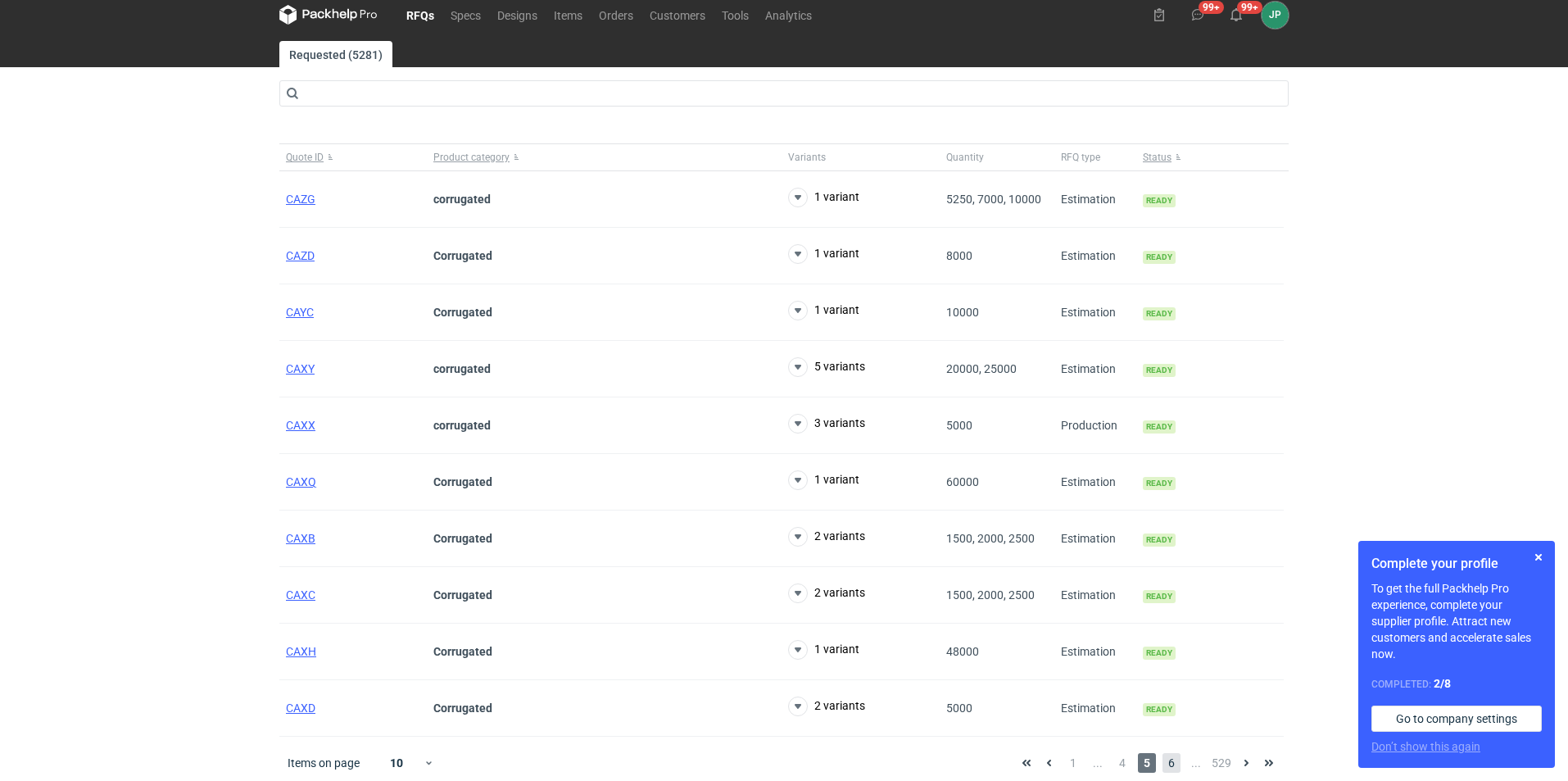
drag, startPoint x: 1165, startPoint y: 778, endPoint x: 1174, endPoint y: 765, distance: 15.8
click at [1165, 779] on div "Items on page 10 1 ... 4 5 6 ... 529" at bounding box center [784, 763] width 1009 height 52
click at [1174, 765] on span "6" at bounding box center [1172, 763] width 18 height 20
click at [293, 425] on span "CAWK" at bounding box center [302, 425] width 32 height 13
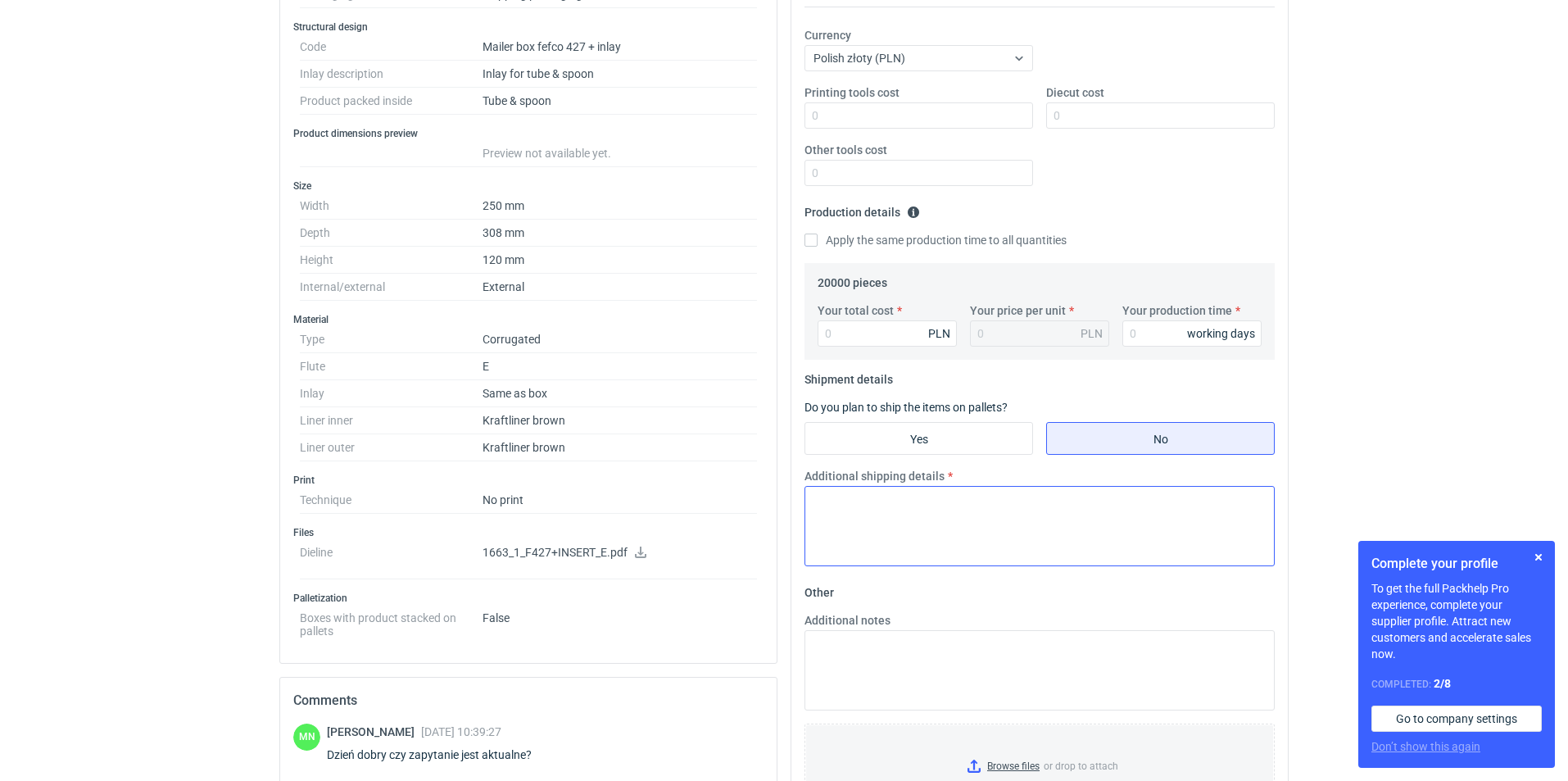
scroll to position [573, 0]
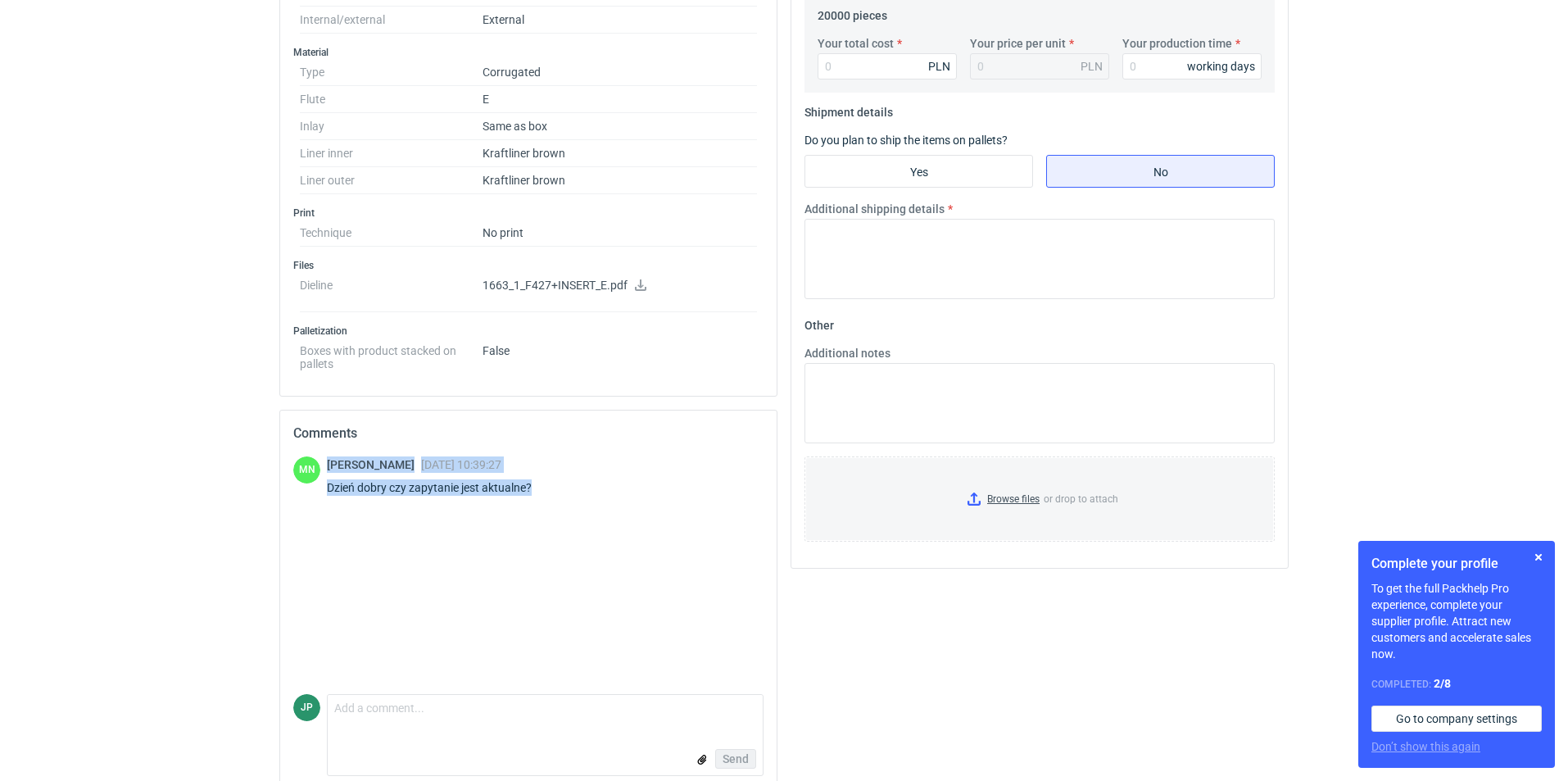
drag, startPoint x: 545, startPoint y: 478, endPoint x: 323, endPoint y: 472, distance: 222.1
click at [323, 472] on div "MN [PERSON_NAME] [DATE] 10:39:27 Dzień dobry czy zapytanie jest aktualne?" at bounding box center [528, 479] width 471 height 46
click at [528, 620] on div "MN [PERSON_NAME] [DATE] 10:39:27 Dzień dobry czy zapytanie jest aktualne?" at bounding box center [528, 575] width 471 height 237
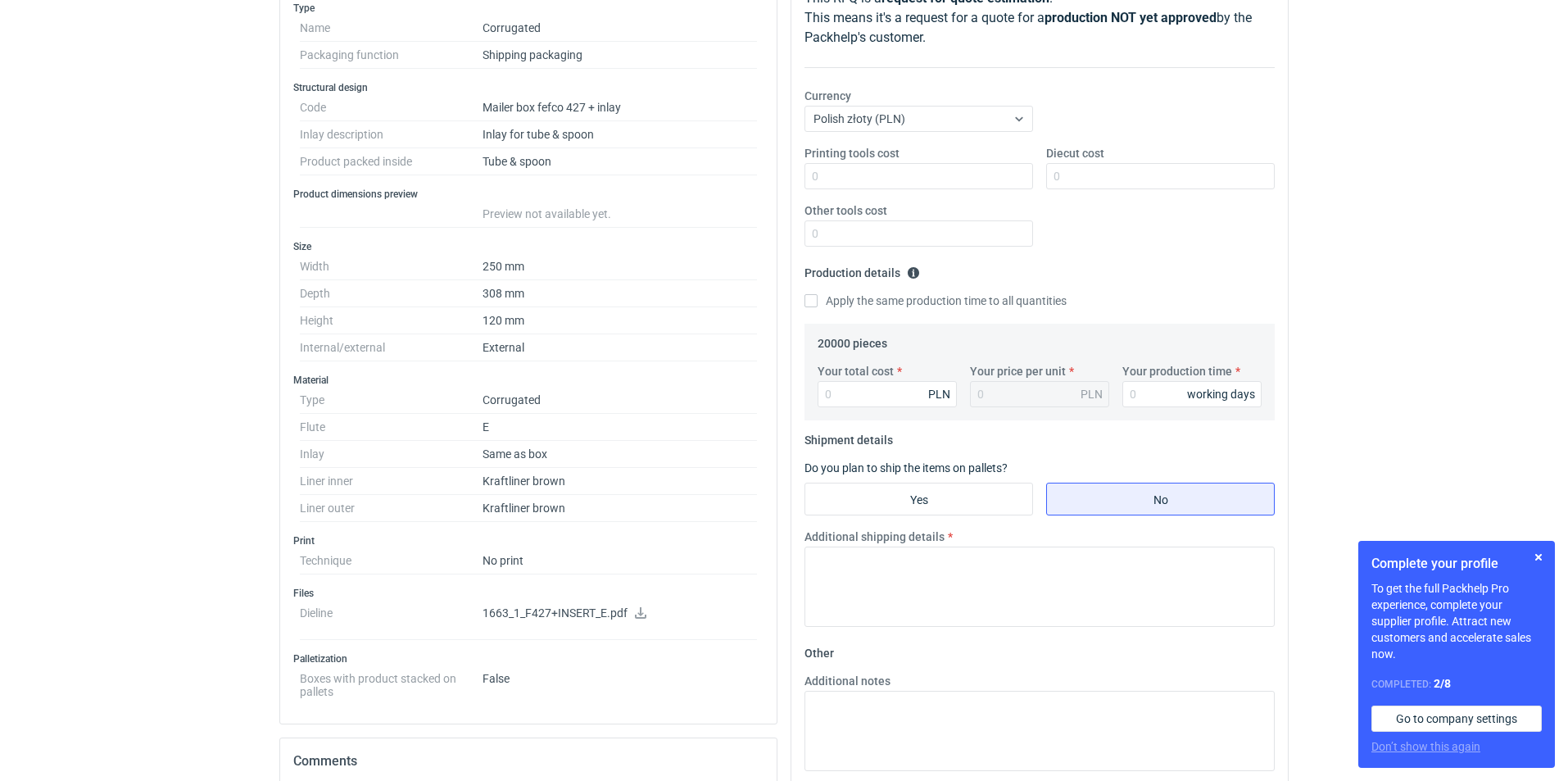
scroll to position [0, 0]
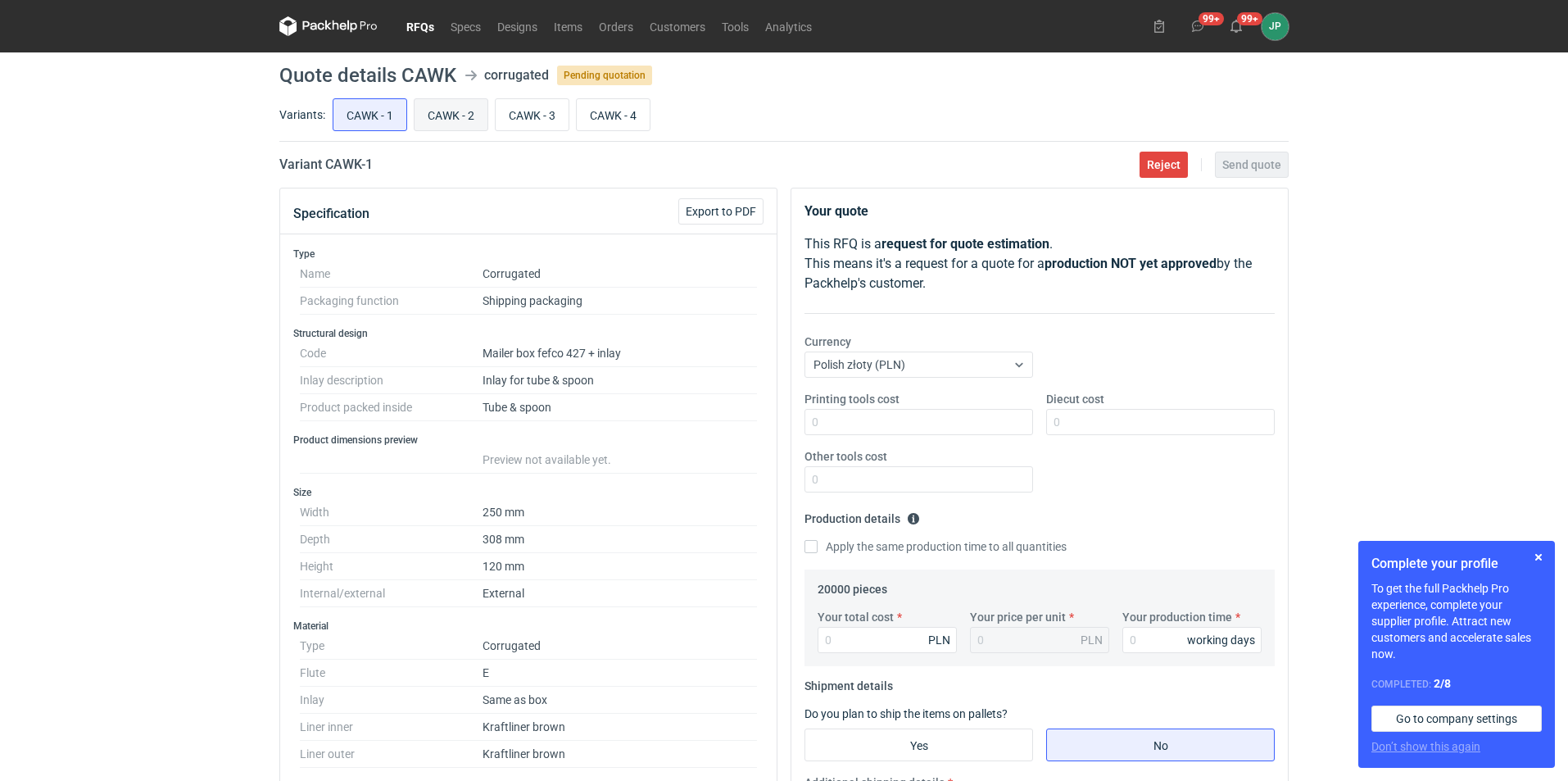
click at [451, 109] on input "CAWK - 2" at bounding box center [451, 115] width 73 height 31
radio input "true"
click at [529, 106] on input "CAWK - 3" at bounding box center [532, 115] width 73 height 31
radio input "true"
click at [627, 108] on input "CAWK - 4" at bounding box center [613, 115] width 73 height 31
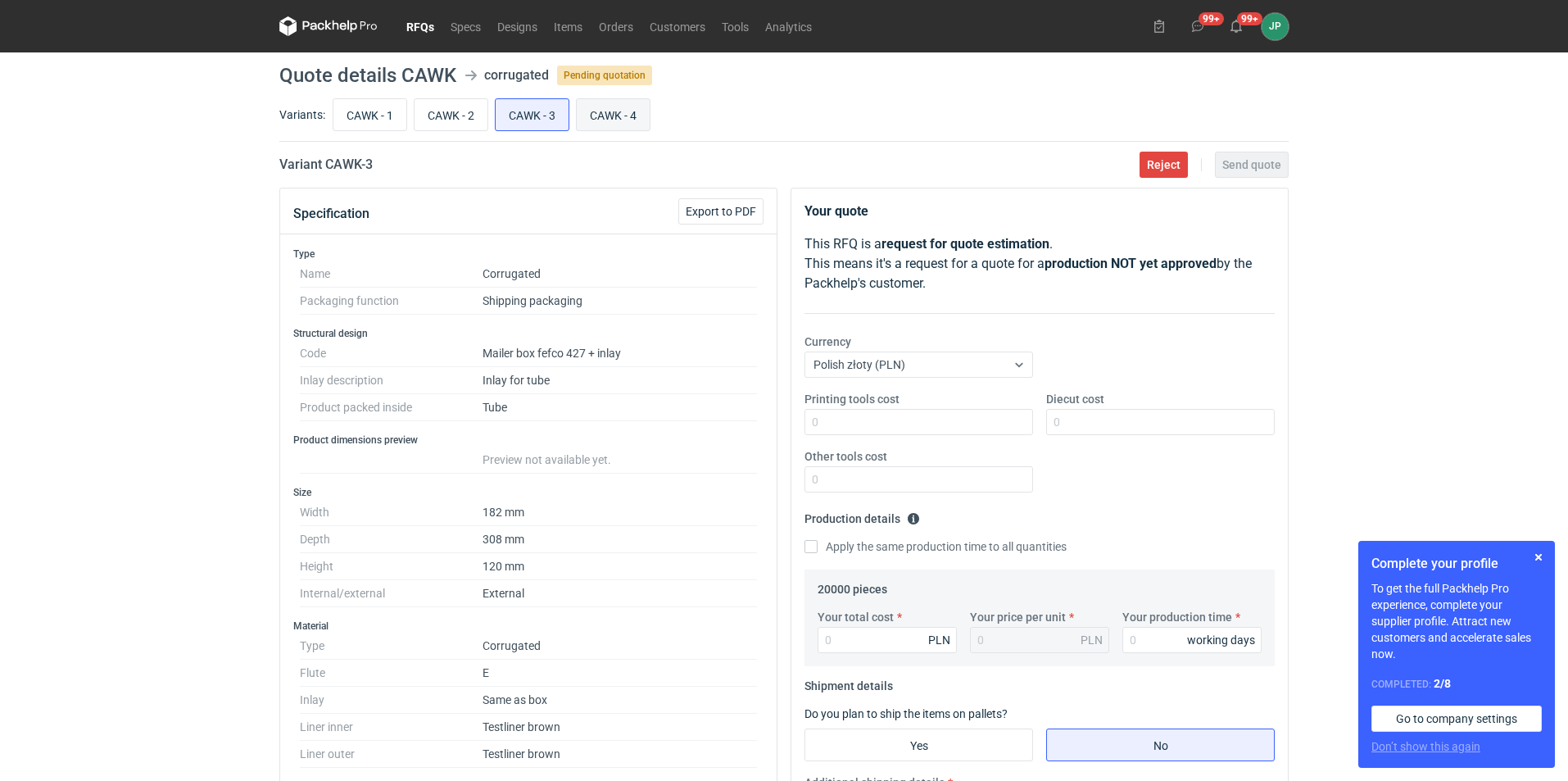
radio input "true"
click at [544, 115] on input "CAWK - 3" at bounding box center [532, 115] width 73 height 31
radio input "true"
click at [423, 111] on input "CAWK - 2" at bounding box center [451, 115] width 73 height 31
radio input "true"
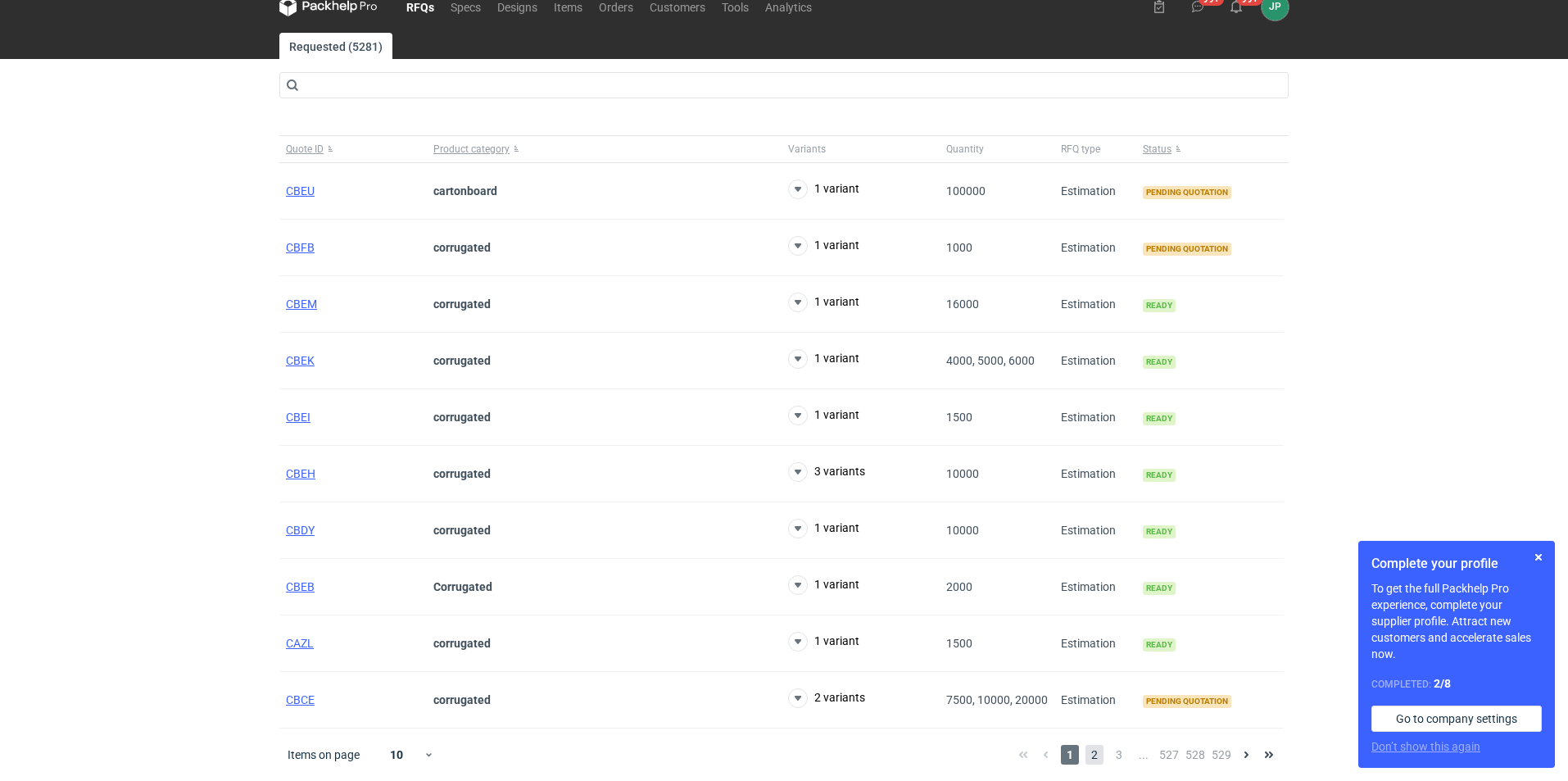
click at [1099, 752] on span "2" at bounding box center [1095, 755] width 18 height 20
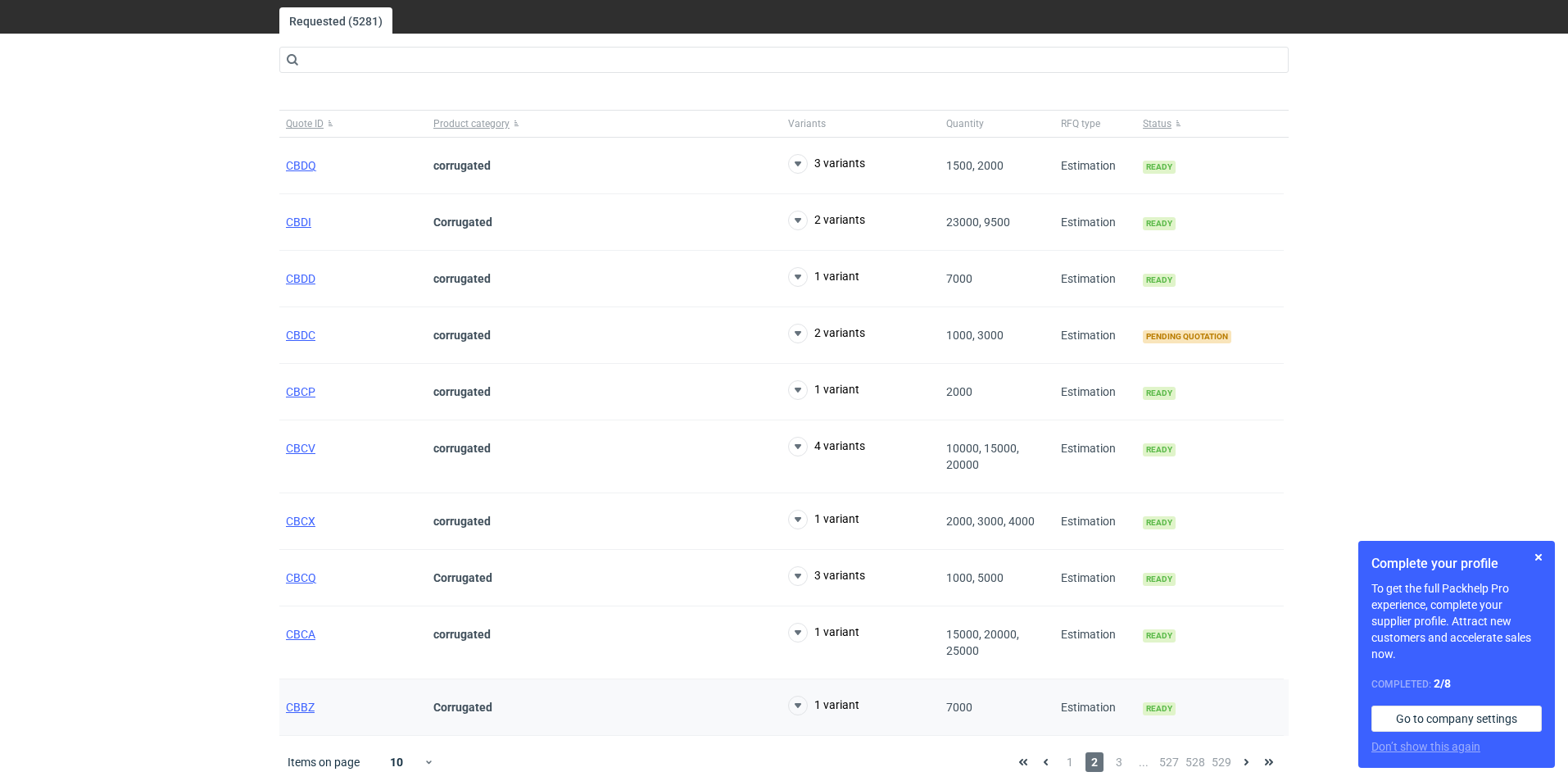
scroll to position [52, 0]
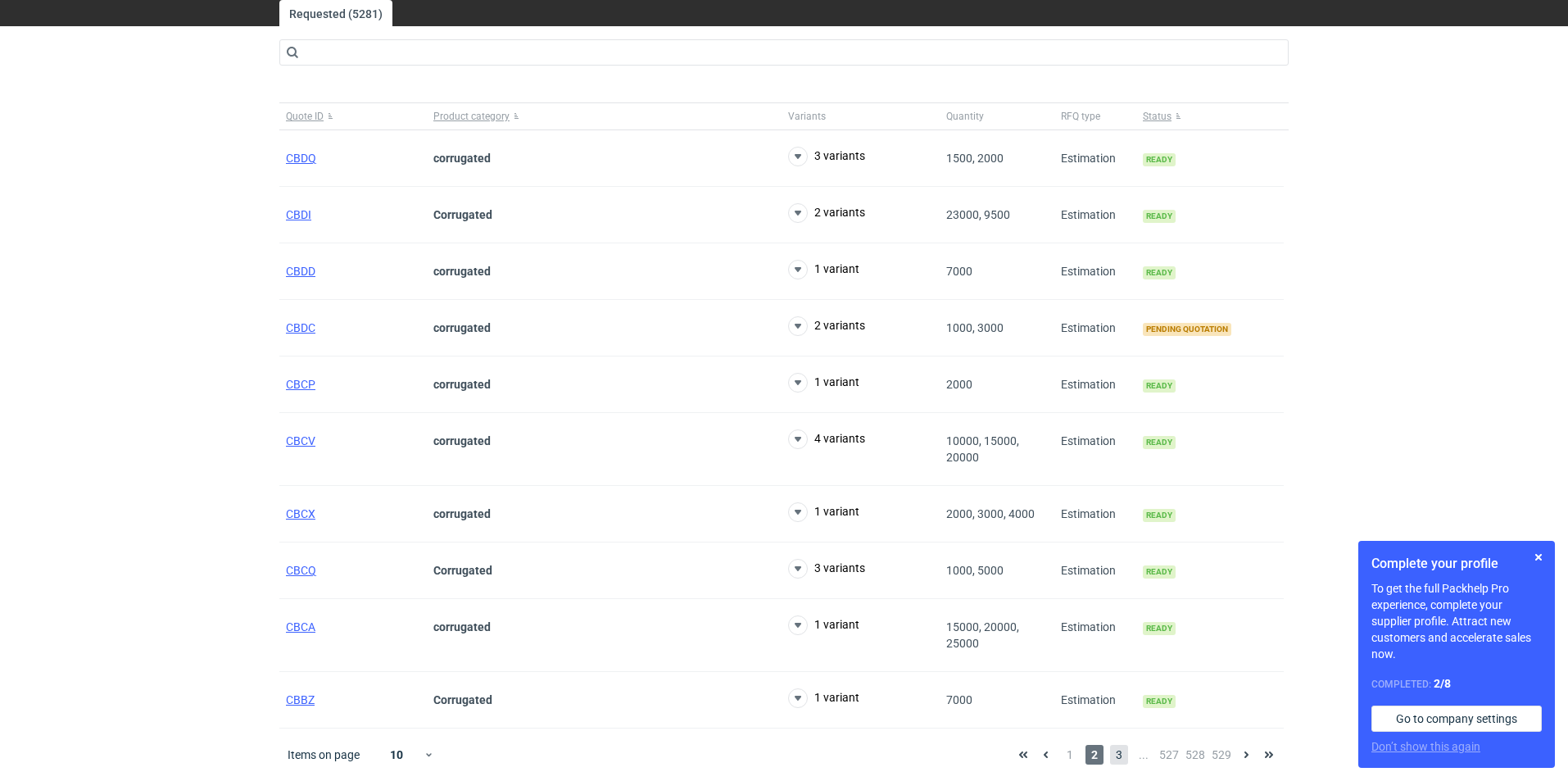
click at [1119, 753] on span "3" at bounding box center [1119, 755] width 18 height 20
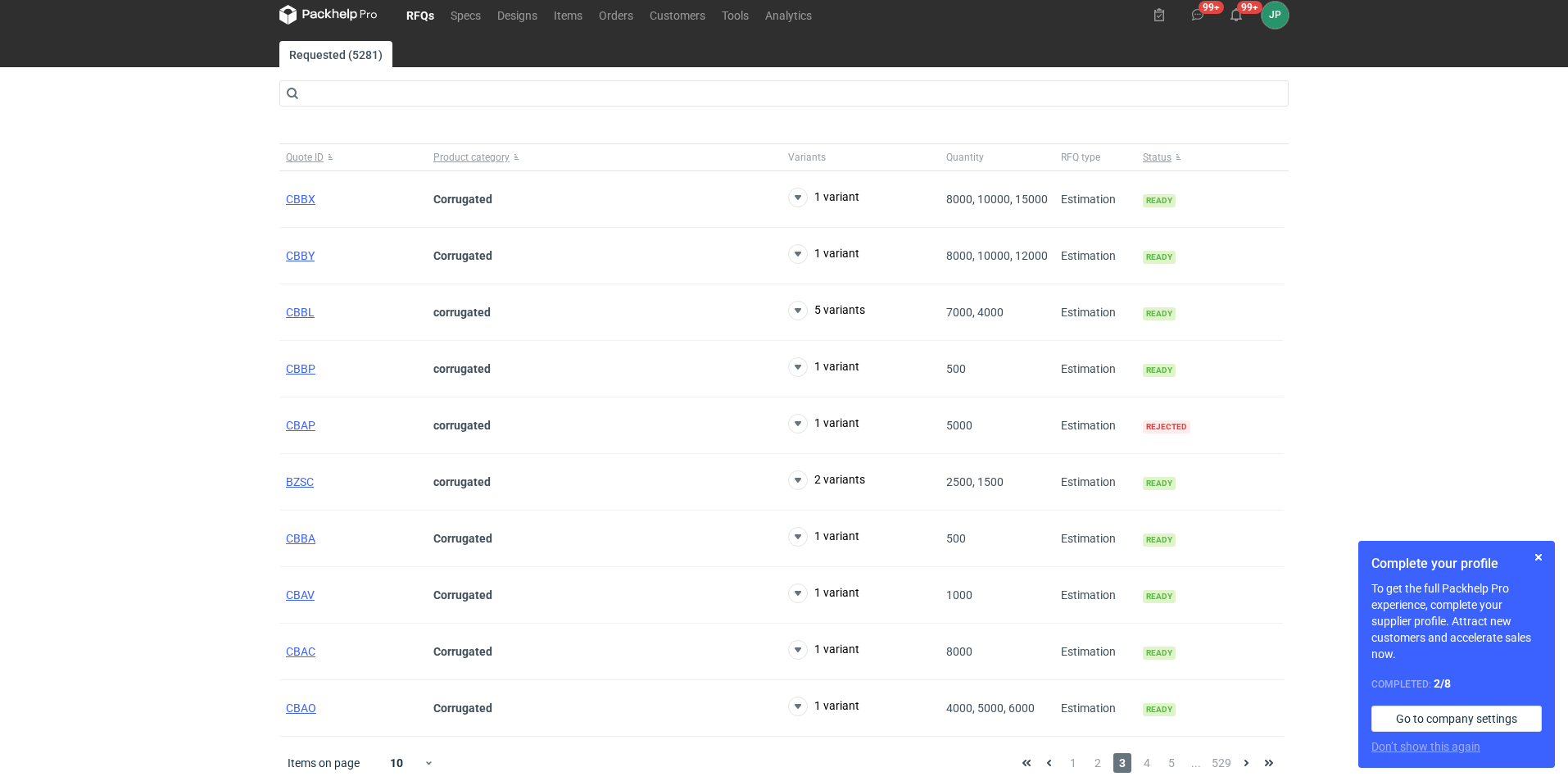
scroll to position [20, 0]
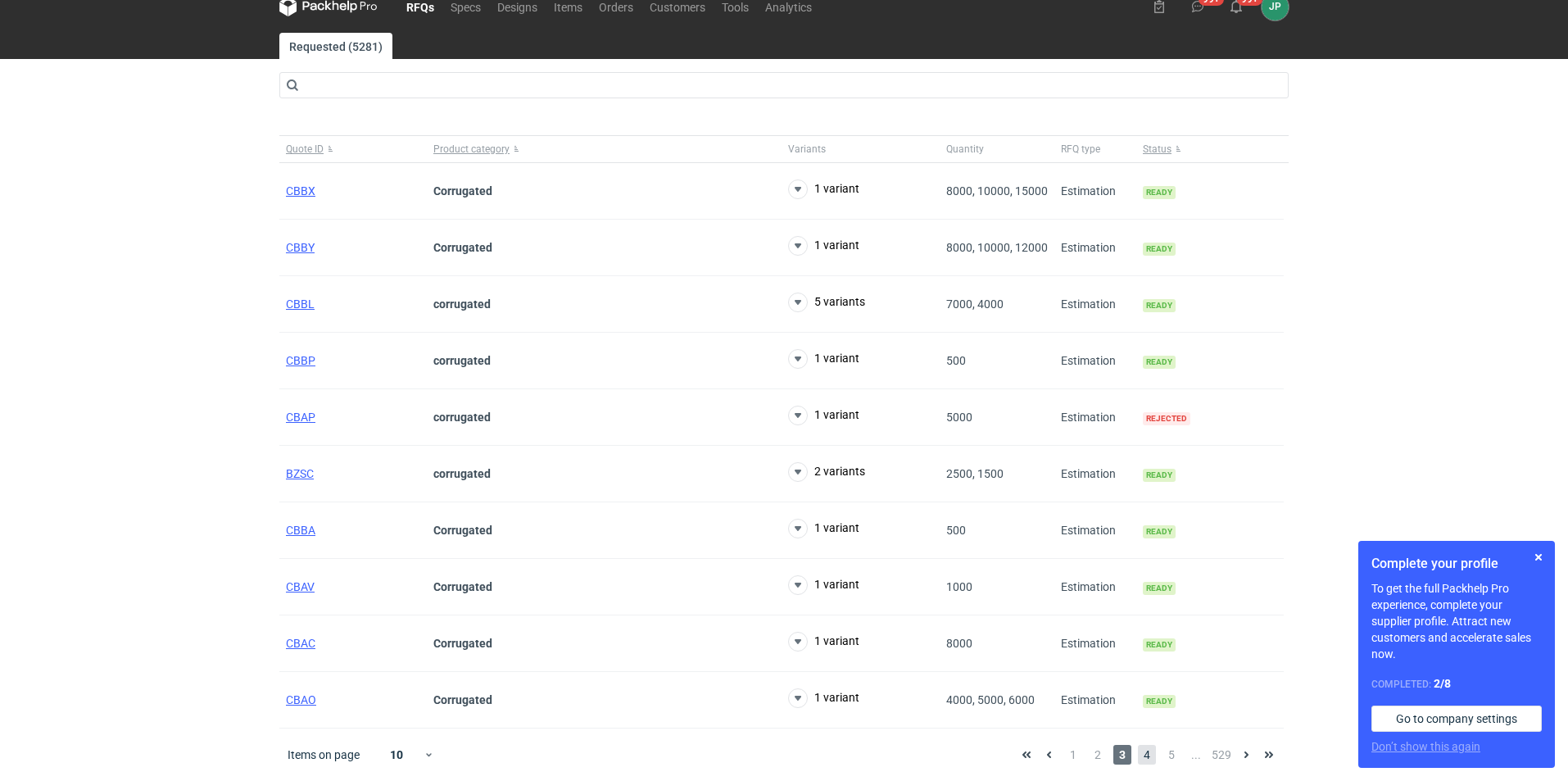
click at [1142, 746] on span "4" at bounding box center [1147, 755] width 18 height 20
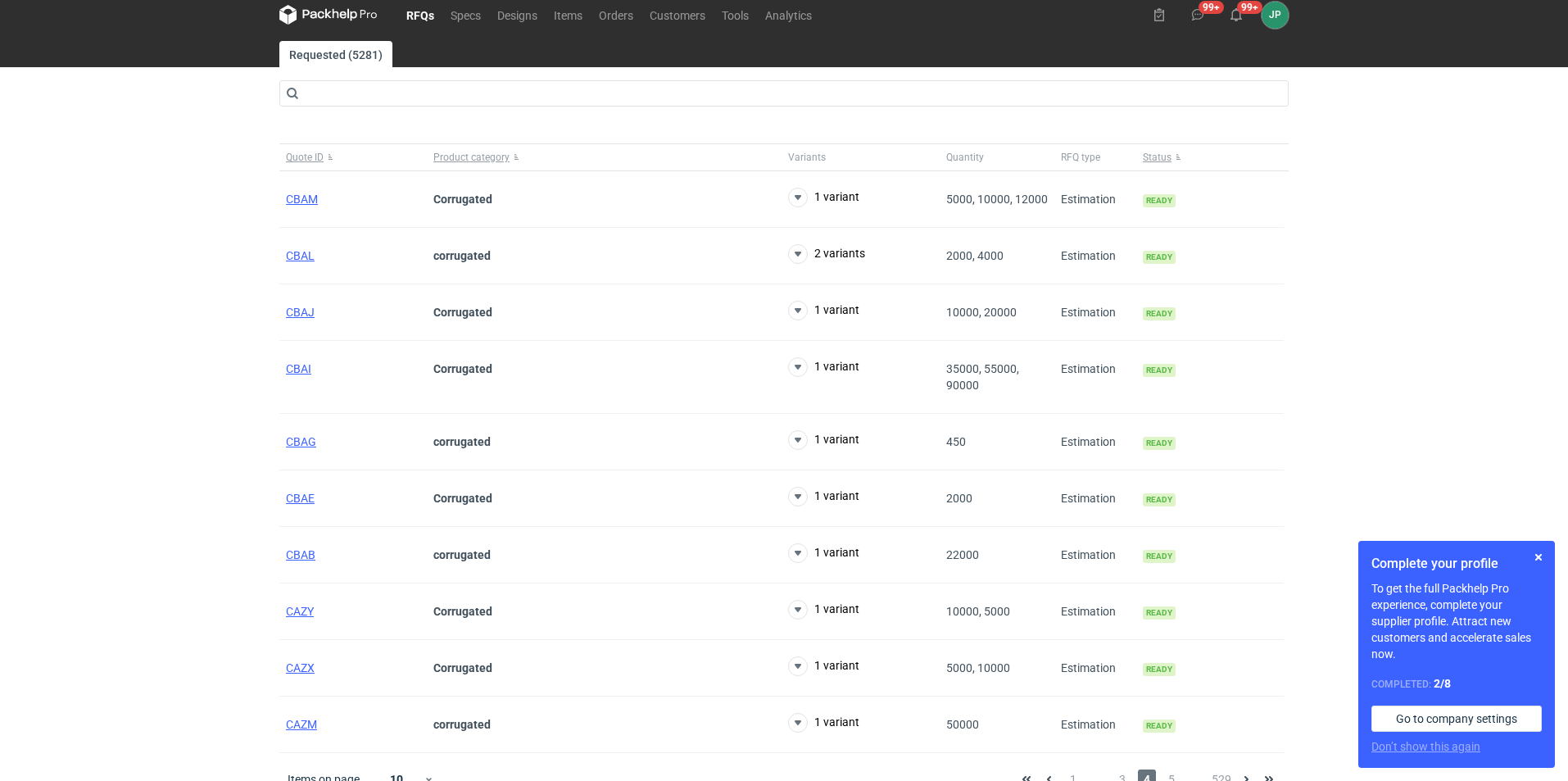
scroll to position [36, 0]
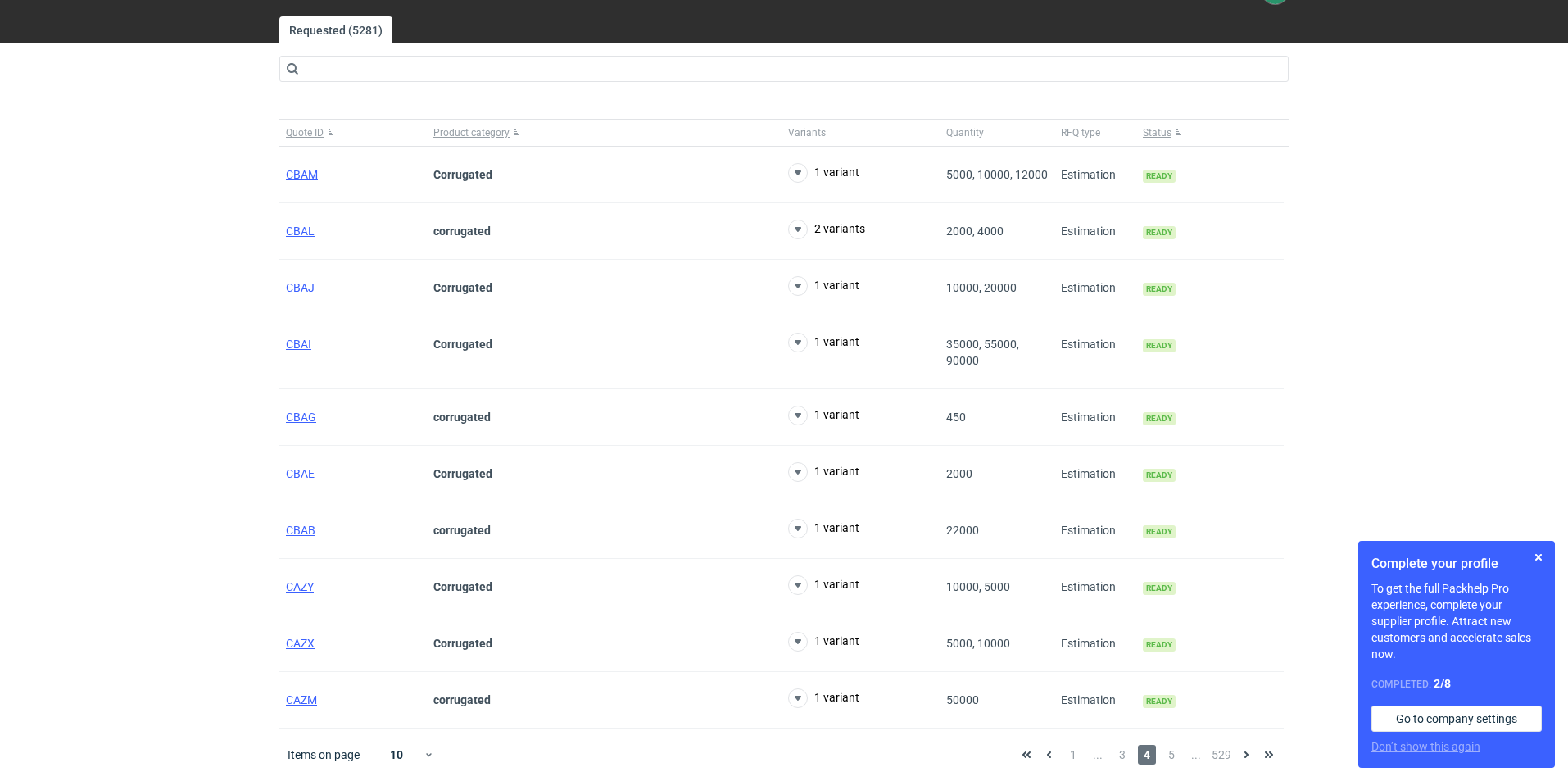
click at [1183, 753] on div "1 ... 3 4 5 ... 529" at bounding box center [1147, 755] width 265 height 20
click at [1174, 752] on span "5" at bounding box center [1172, 755] width 18 height 20
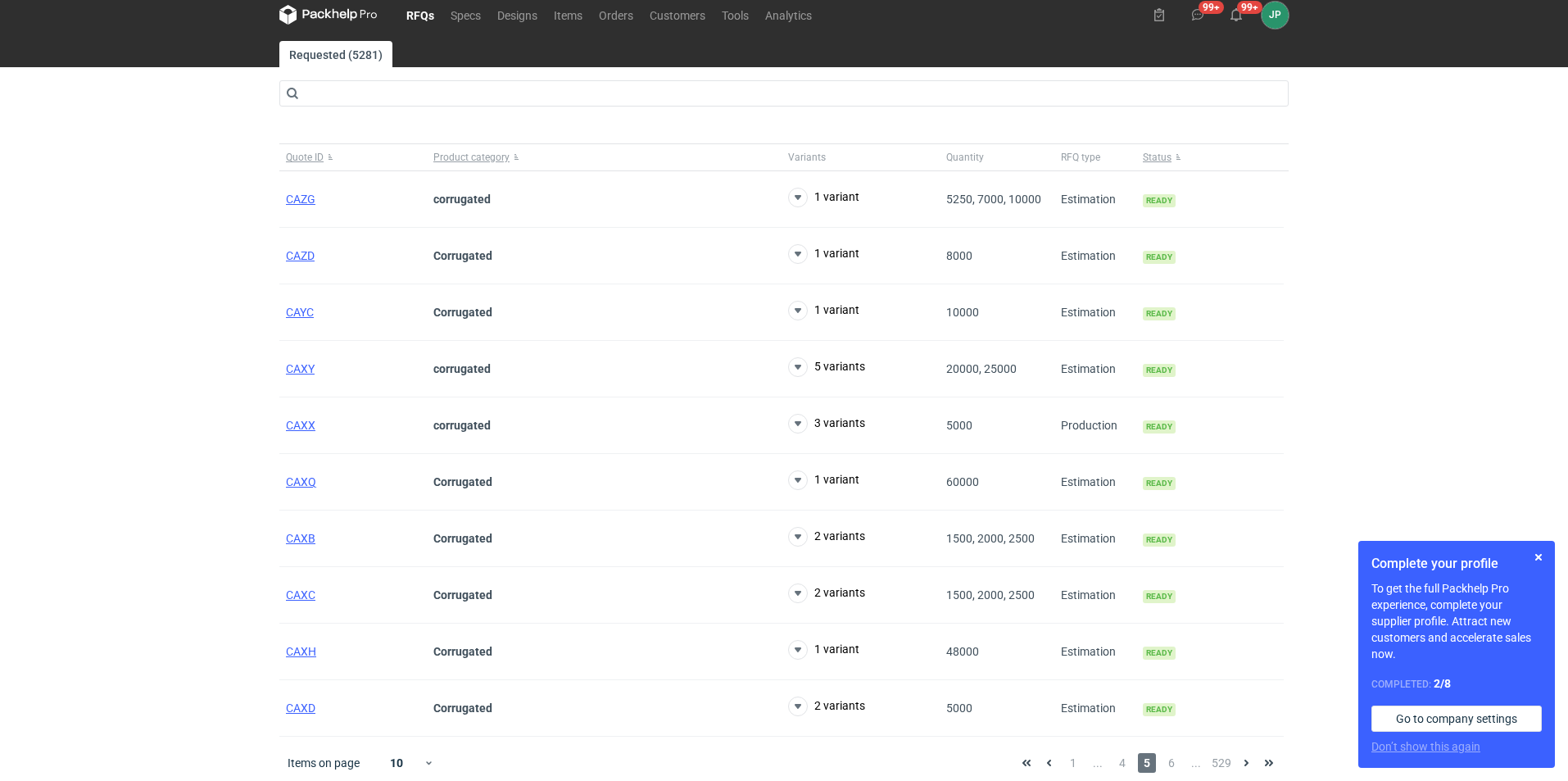
scroll to position [20, 0]
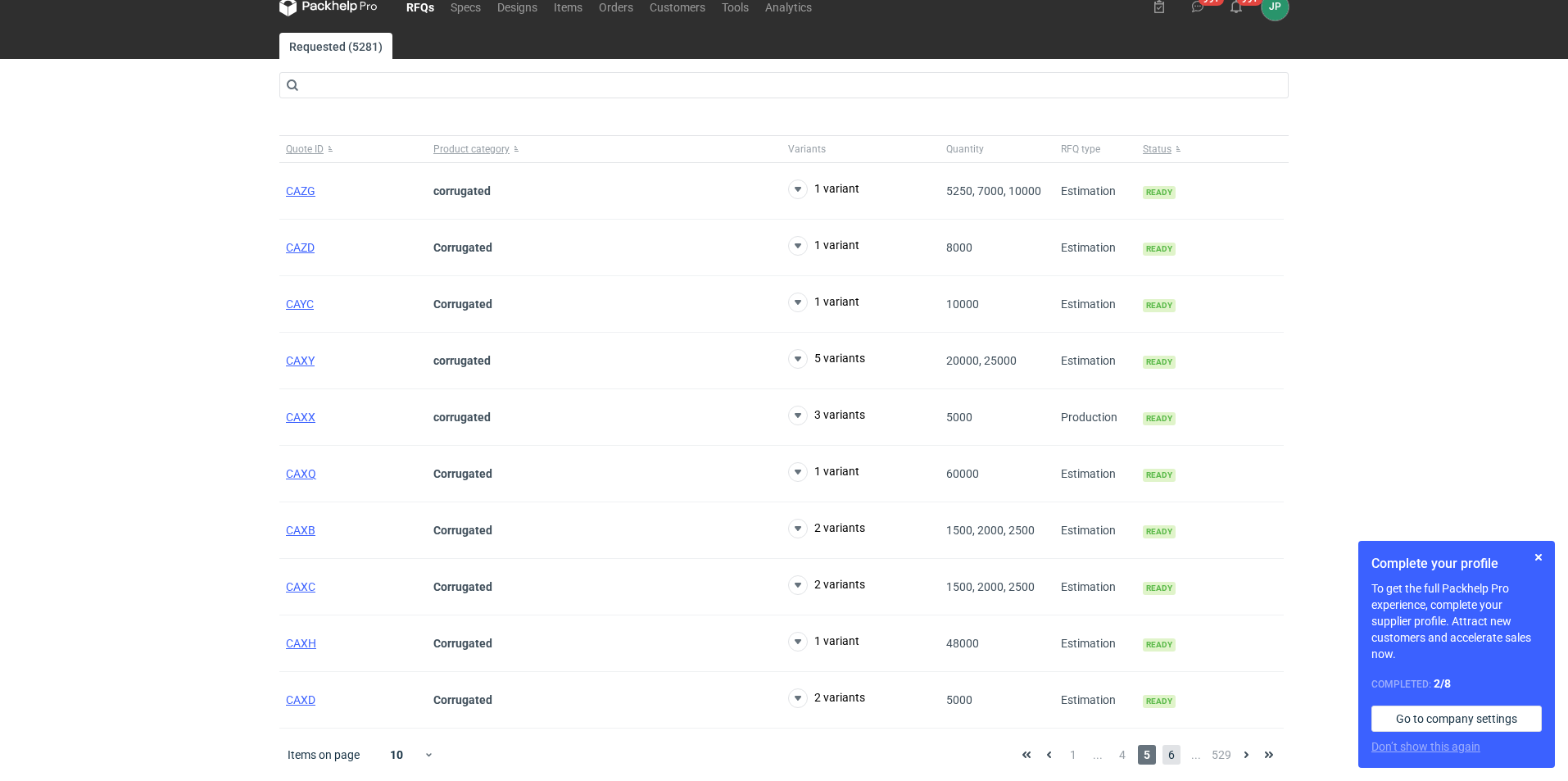
click at [1164, 748] on span "6" at bounding box center [1172, 755] width 18 height 20
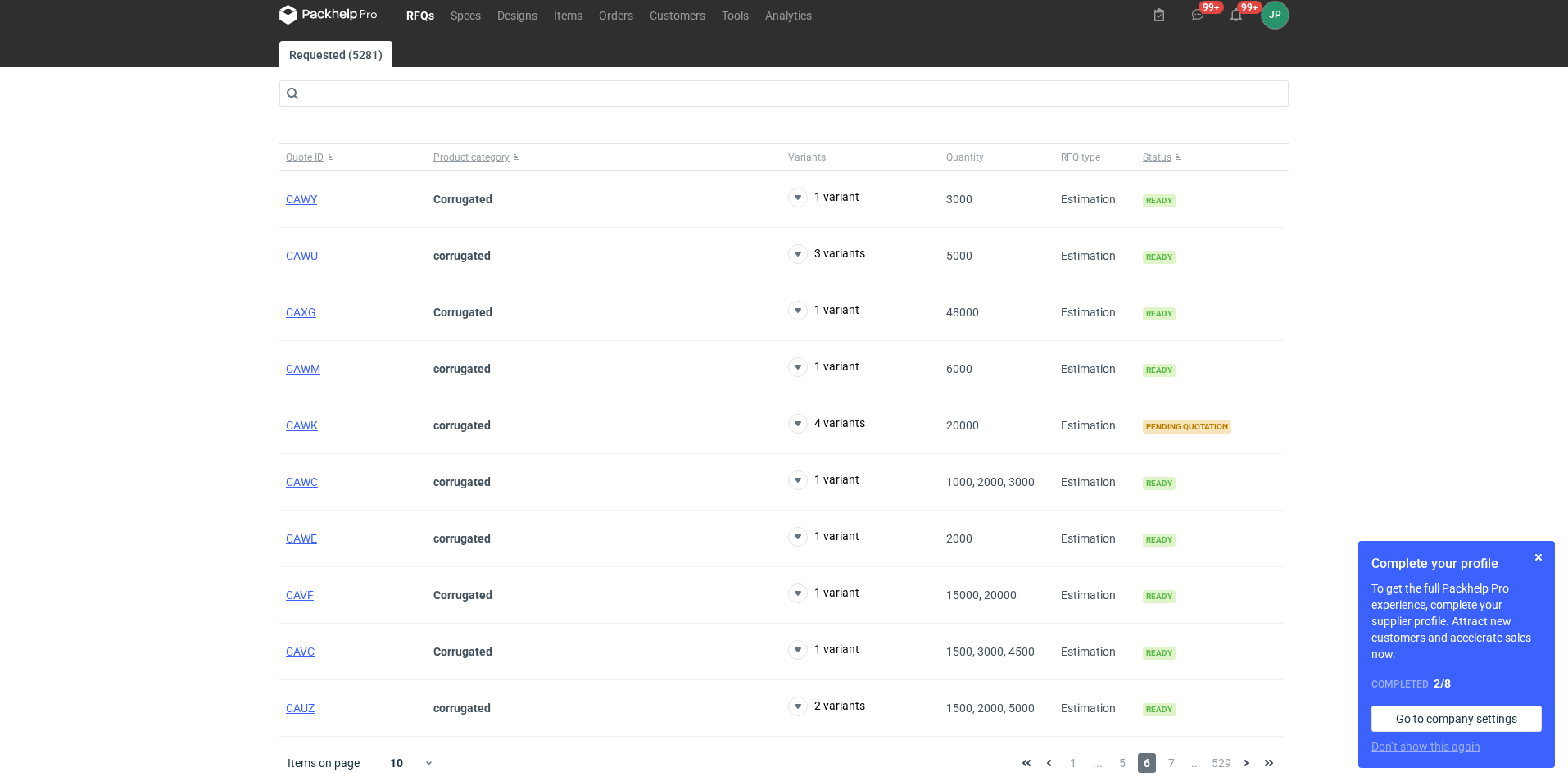
scroll to position [20, 0]
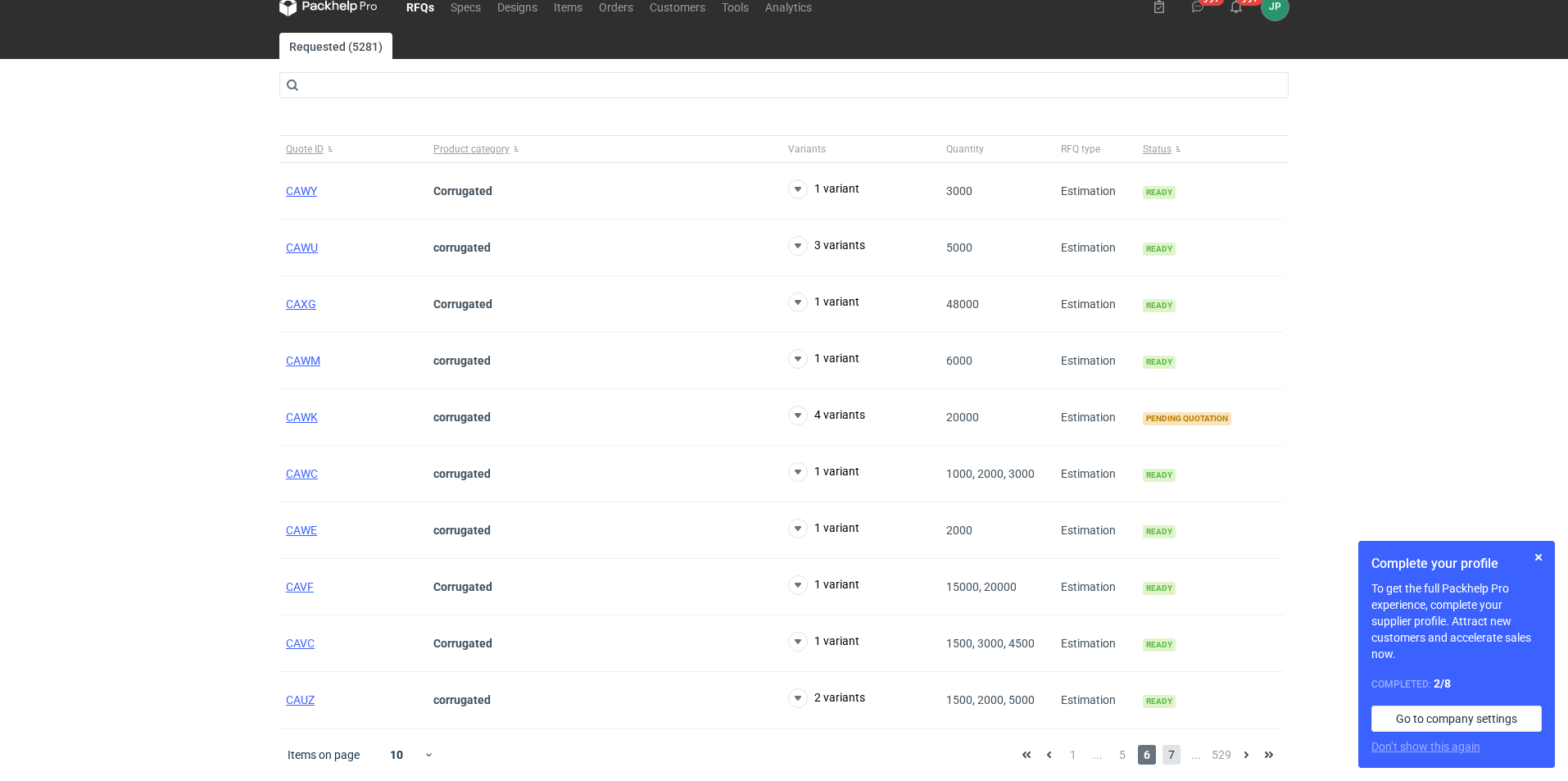
click at [1169, 758] on span "7" at bounding box center [1172, 755] width 18 height 20
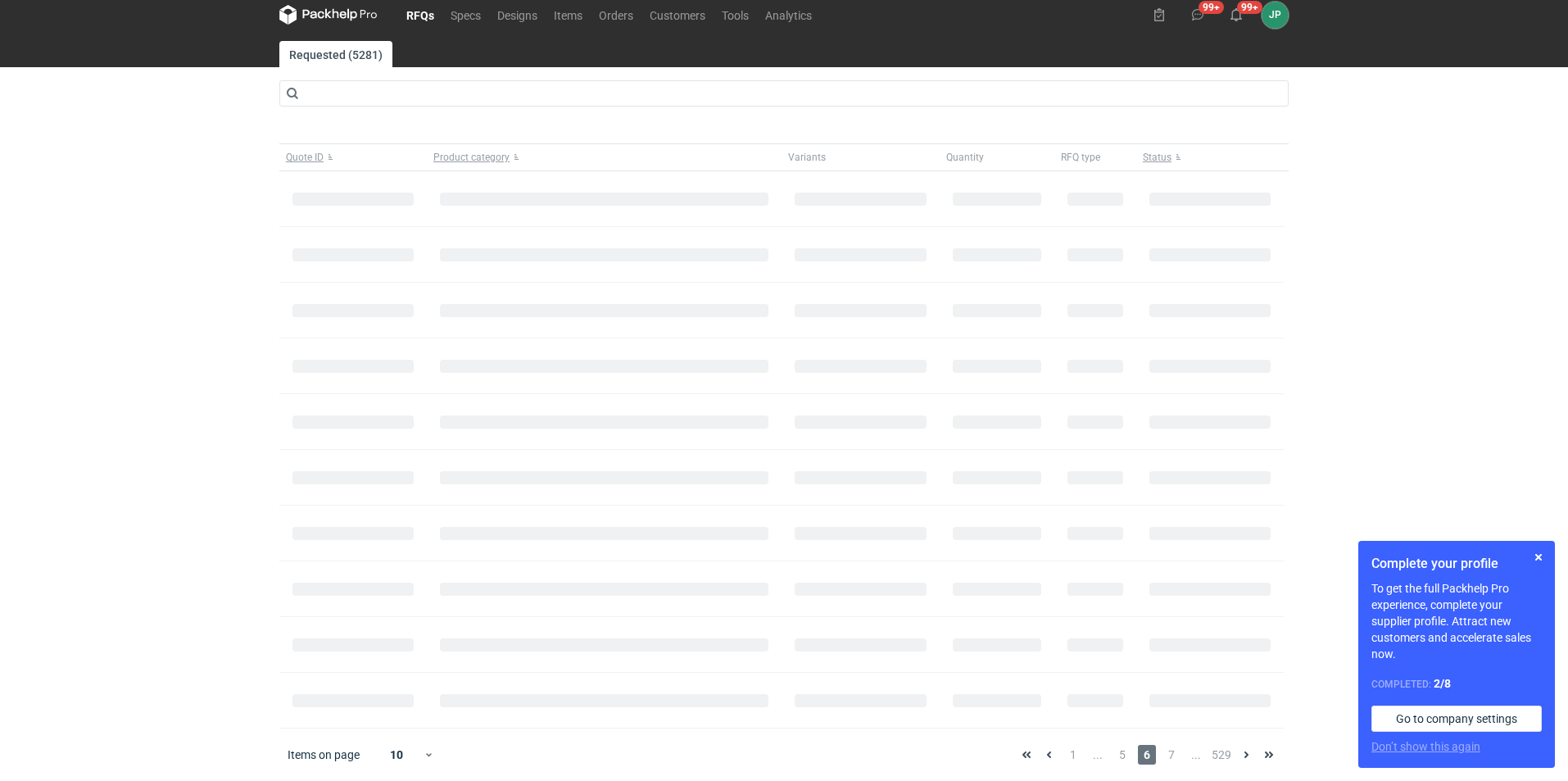
scroll to position [36, 0]
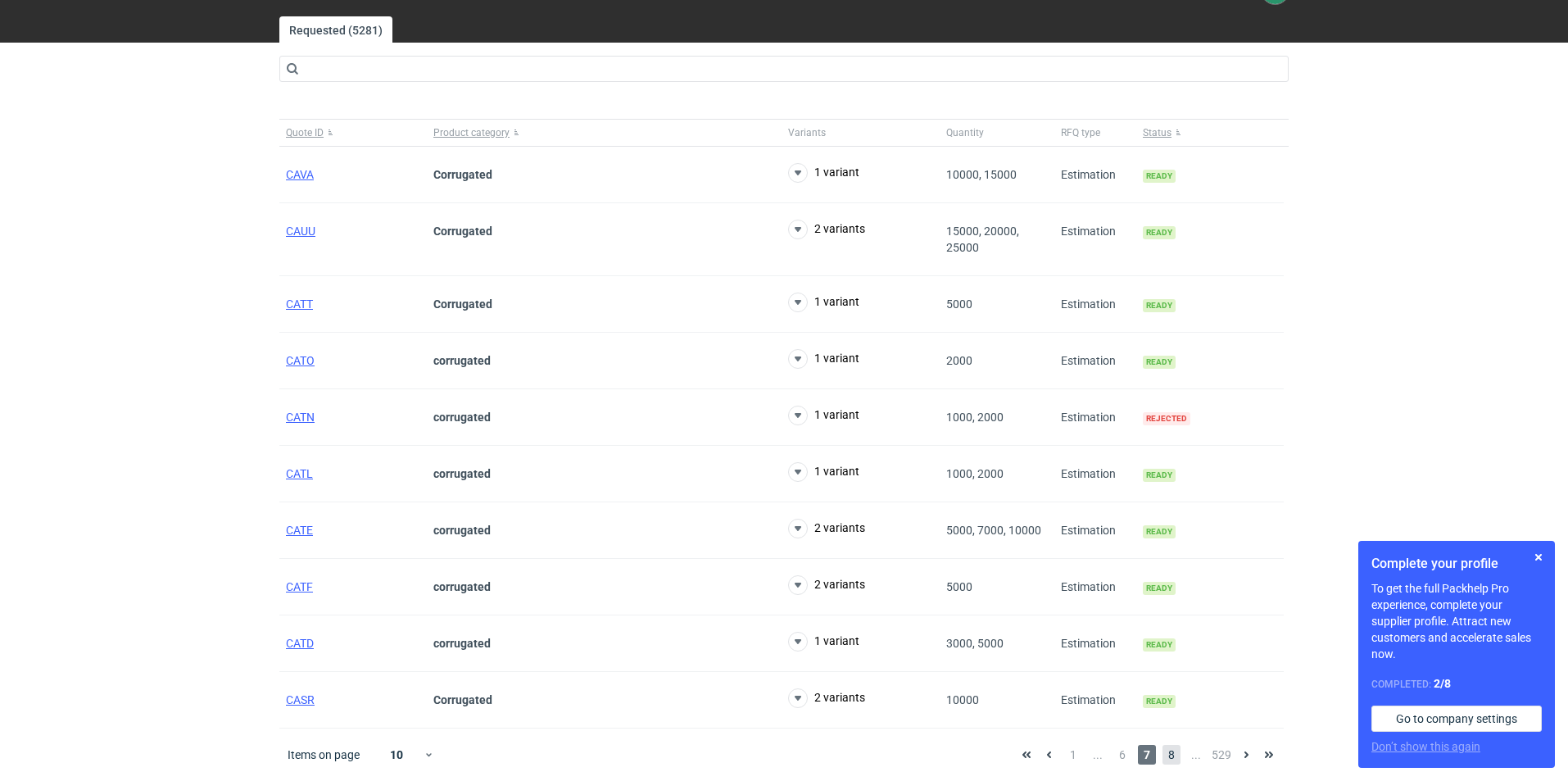
click at [1164, 756] on span "8" at bounding box center [1172, 755] width 18 height 20
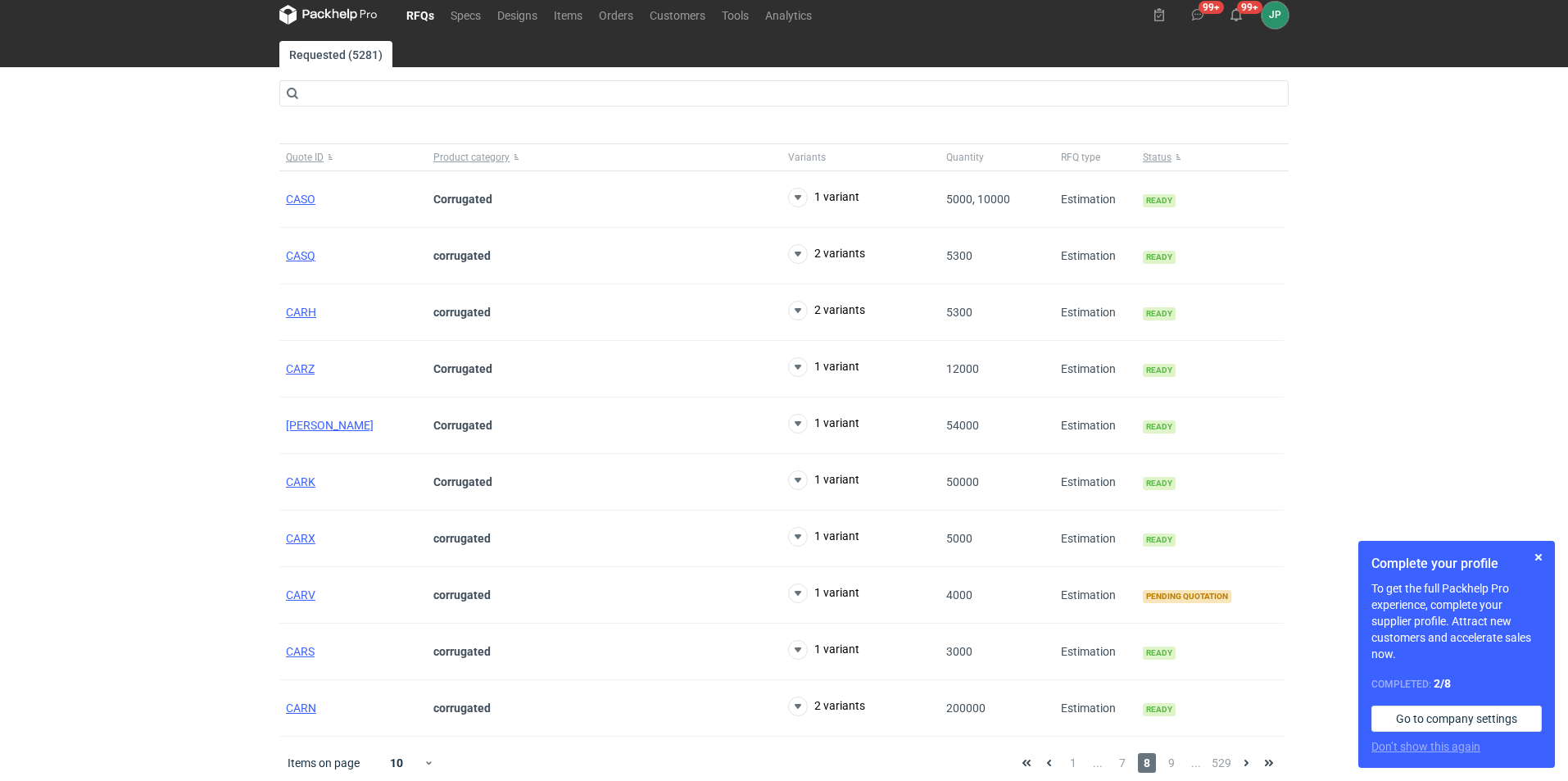
scroll to position [20, 0]
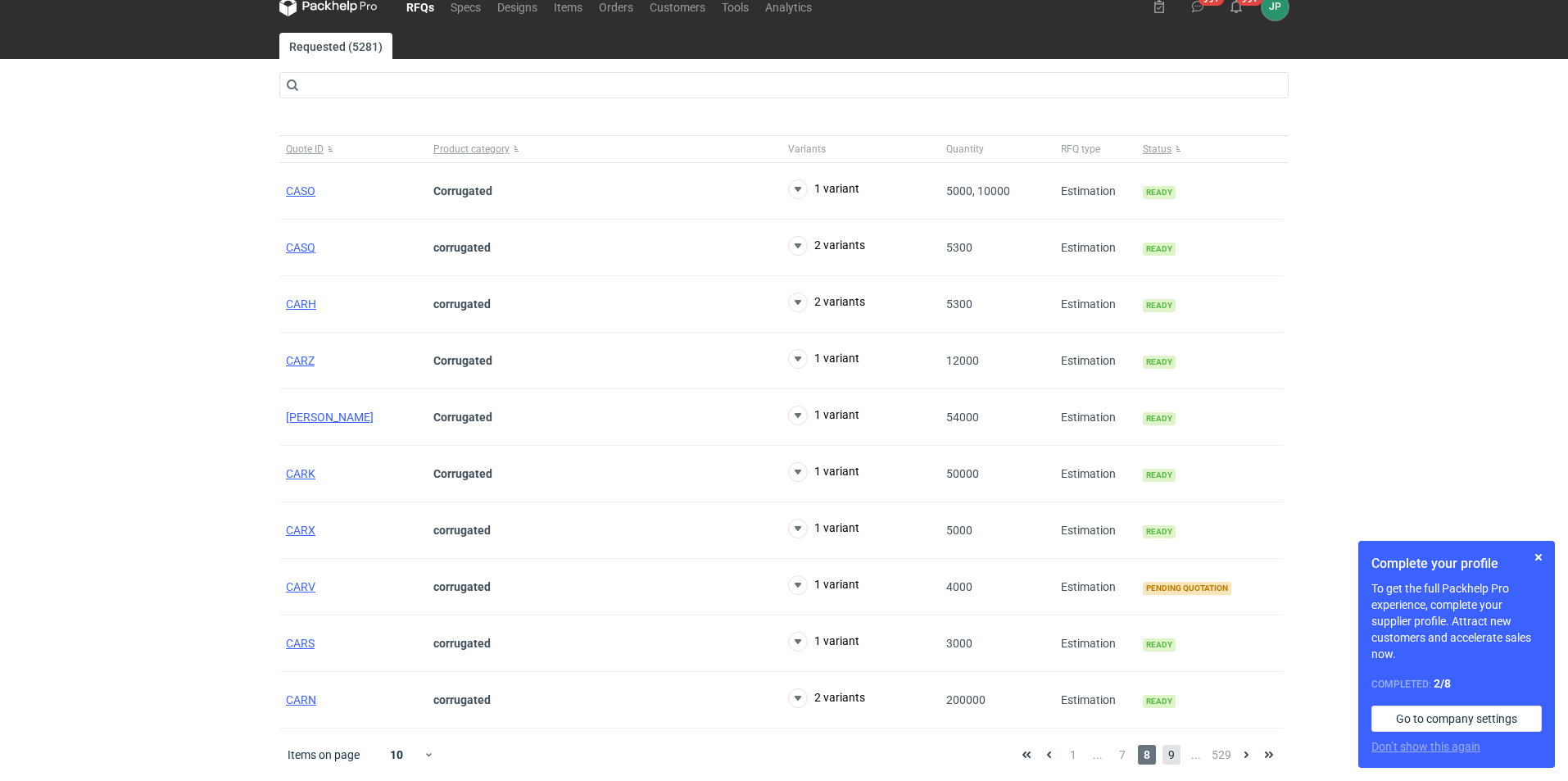
click at [1167, 749] on span "9" at bounding box center [1172, 755] width 18 height 20
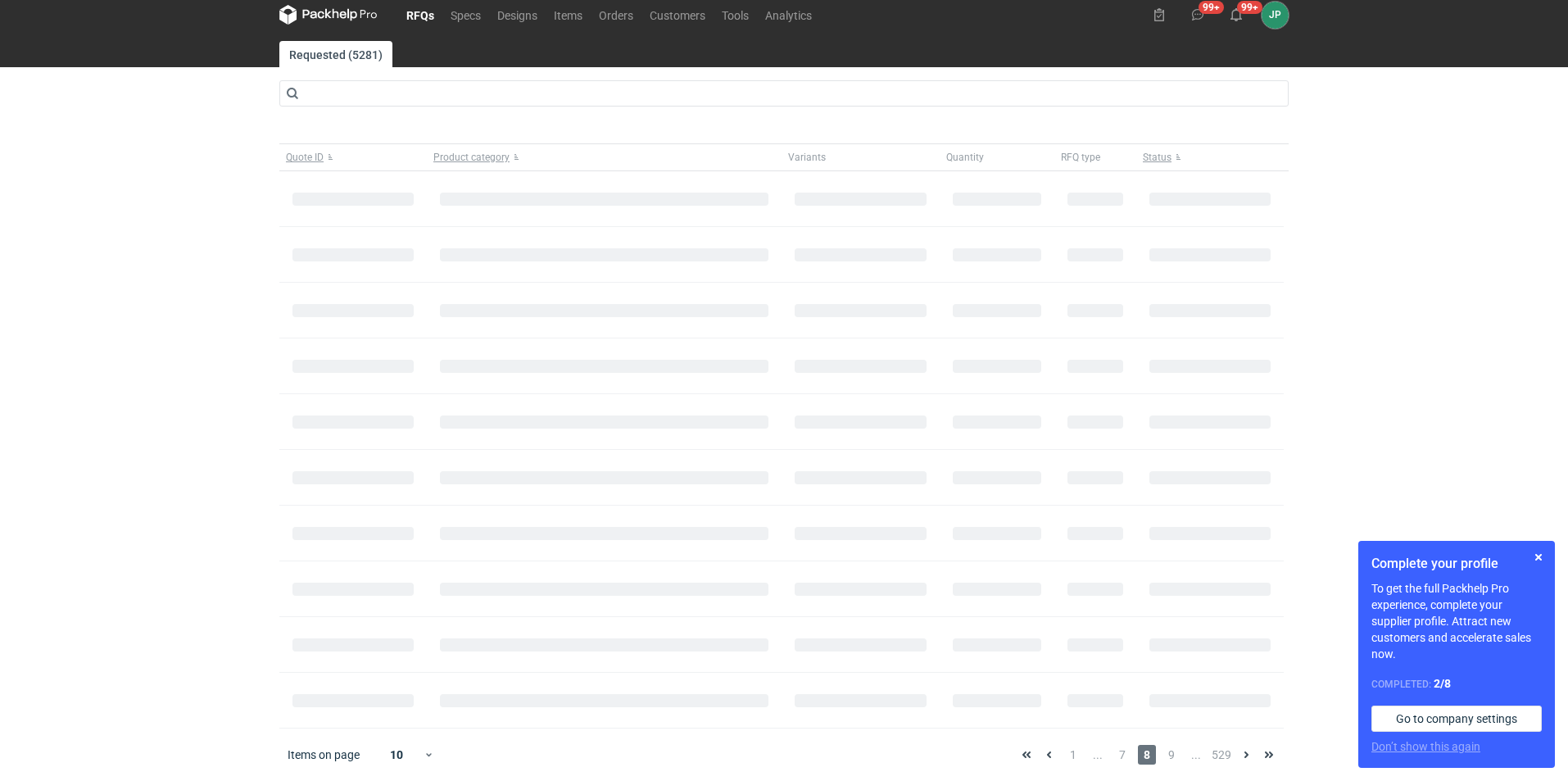
scroll to position [20, 0]
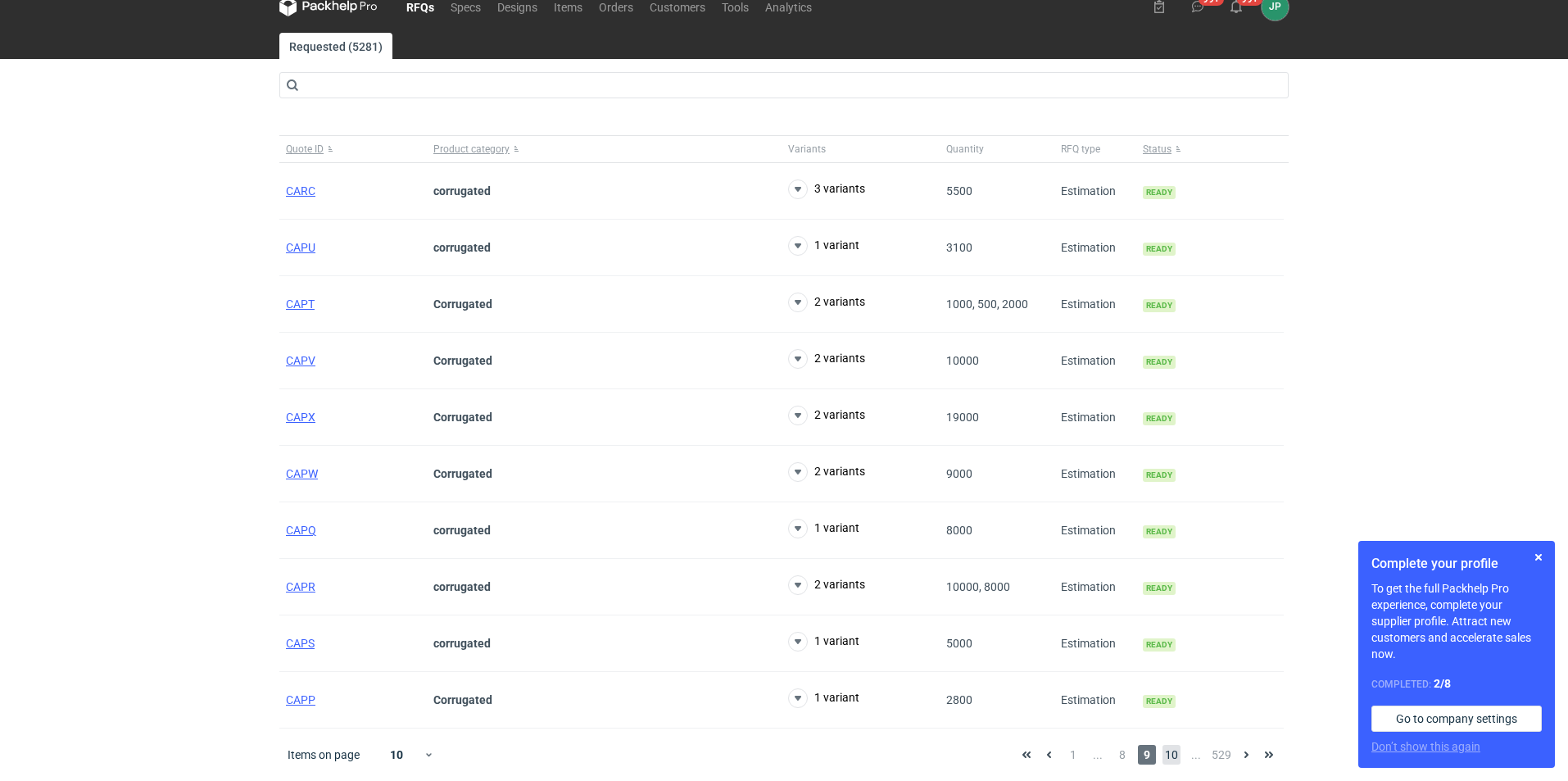
click at [1172, 755] on span "10" at bounding box center [1172, 755] width 18 height 20
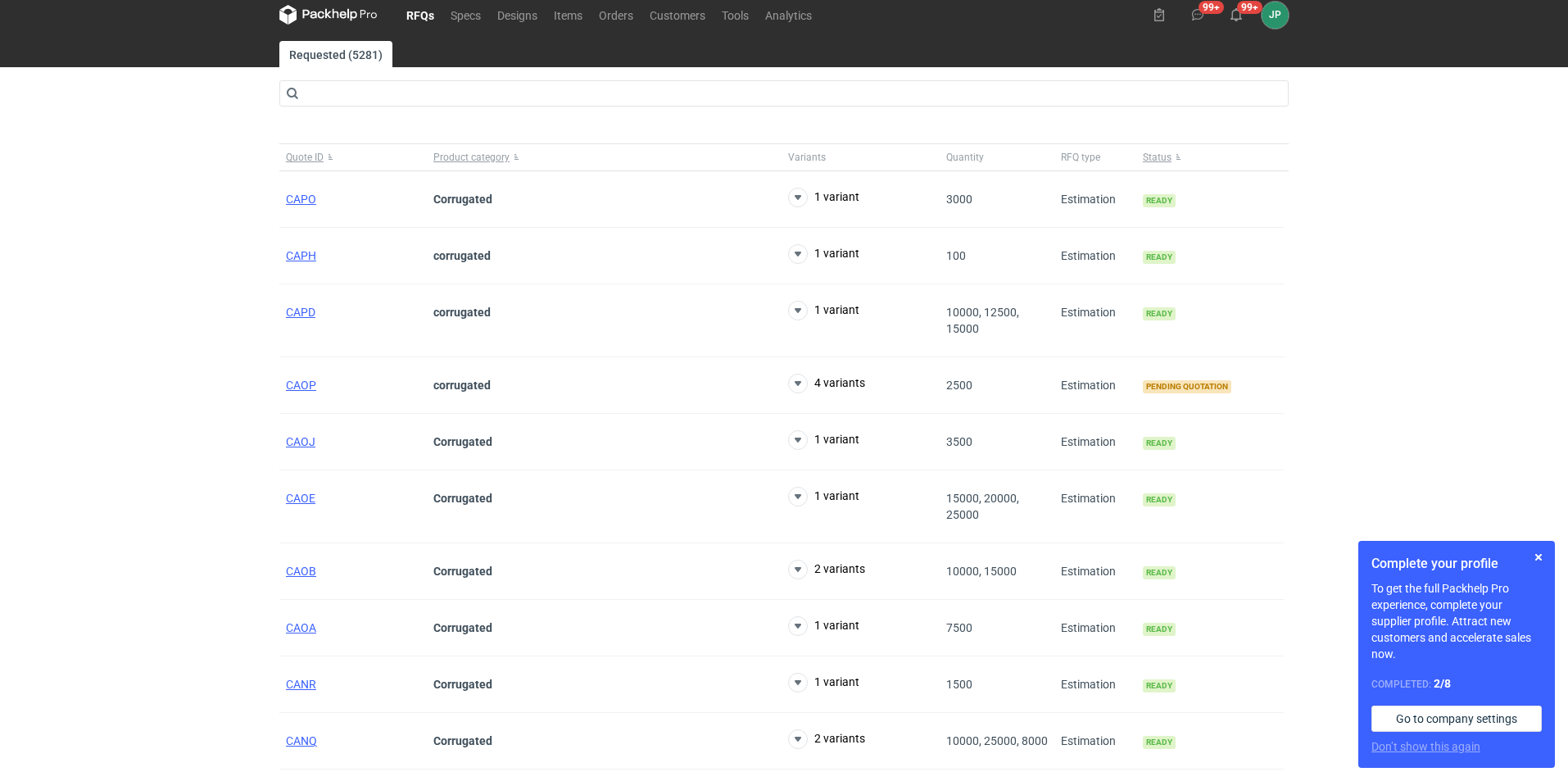
scroll to position [20, 0]
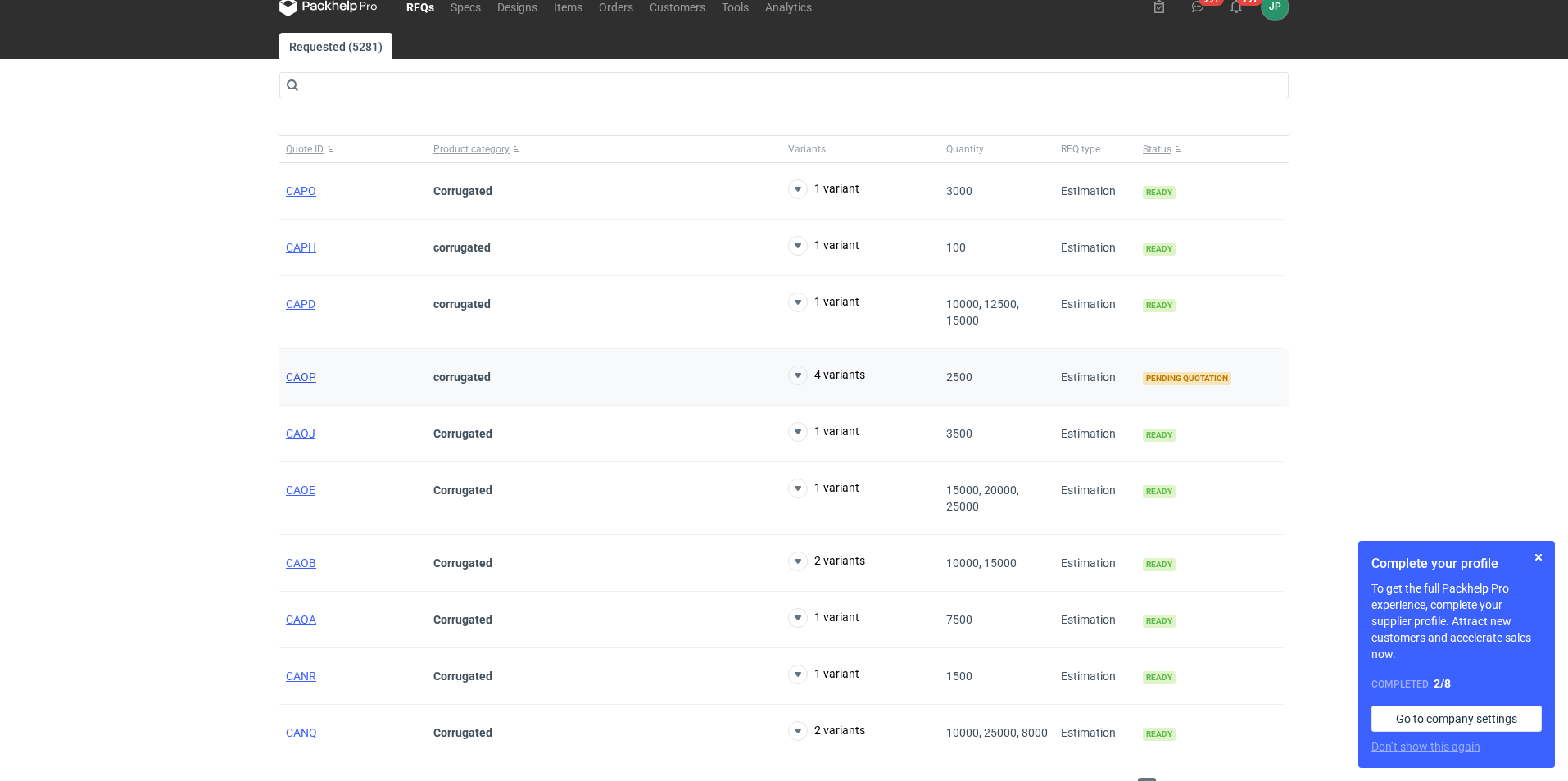
click at [299, 381] on span "CAOP" at bounding box center [301, 377] width 31 height 13
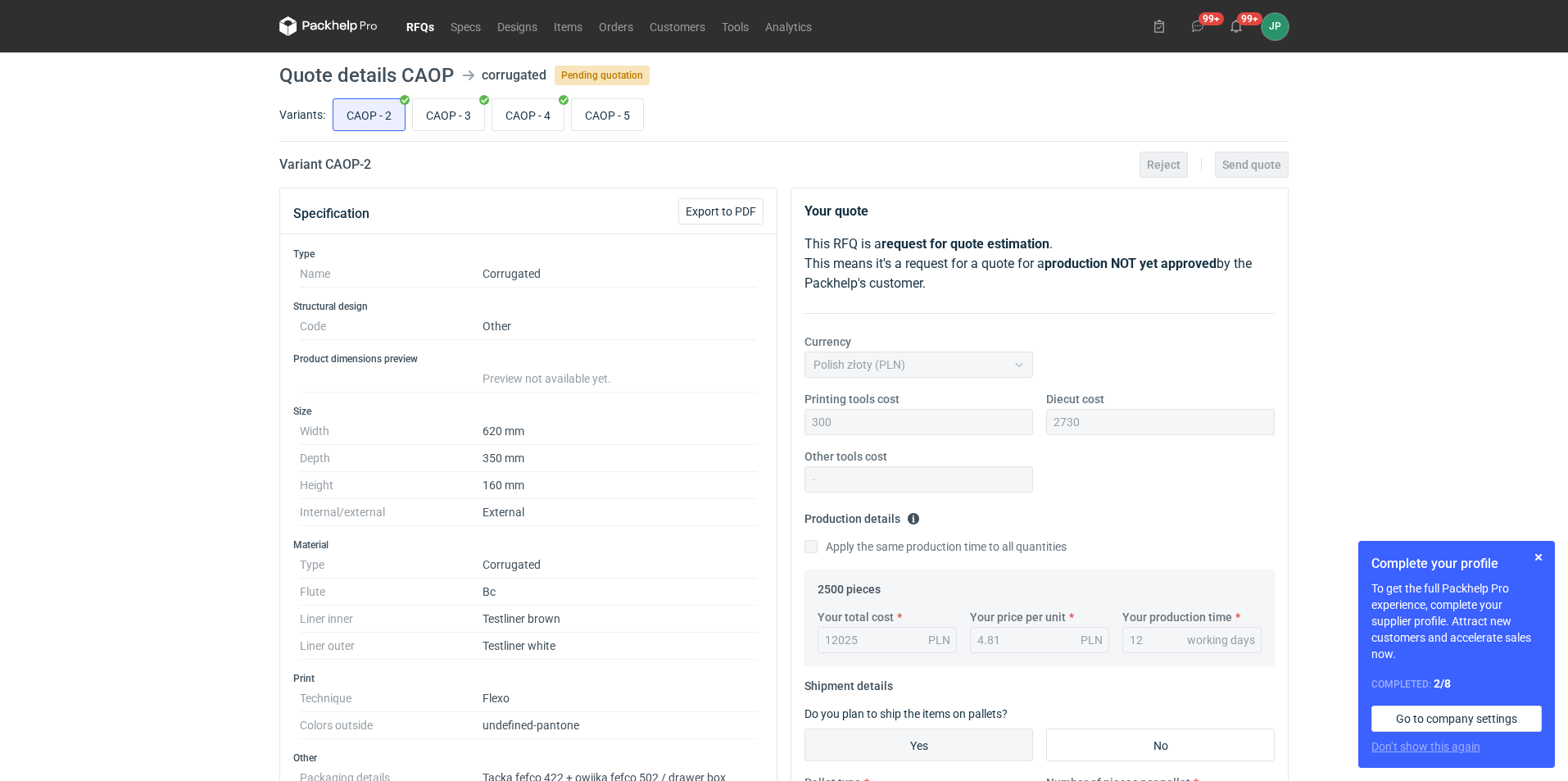
scroll to position [131, 0]
click at [600, 113] on input "CAOP - 5" at bounding box center [607, 115] width 71 height 31
radio input "true"
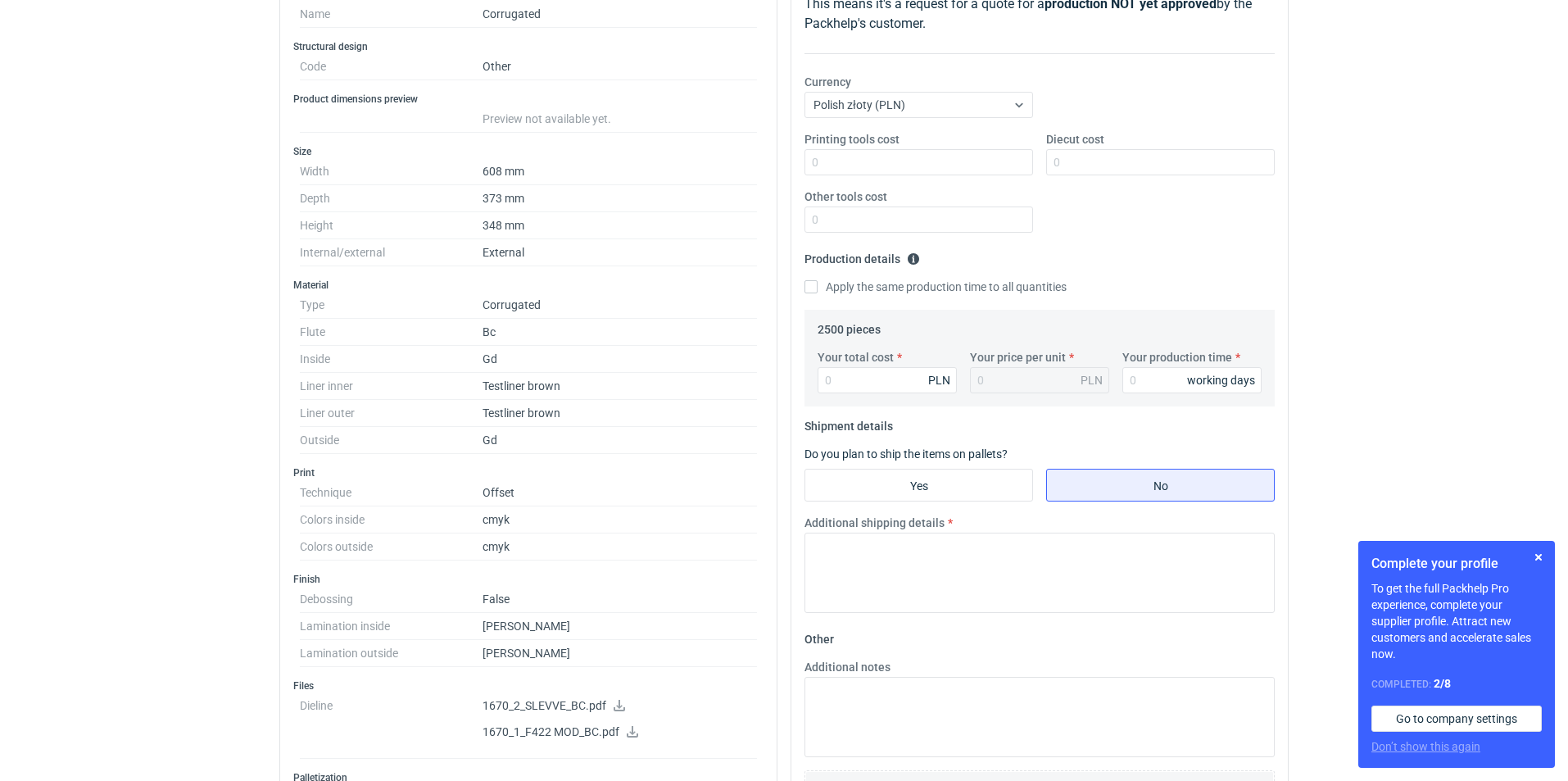
scroll to position [573, 0]
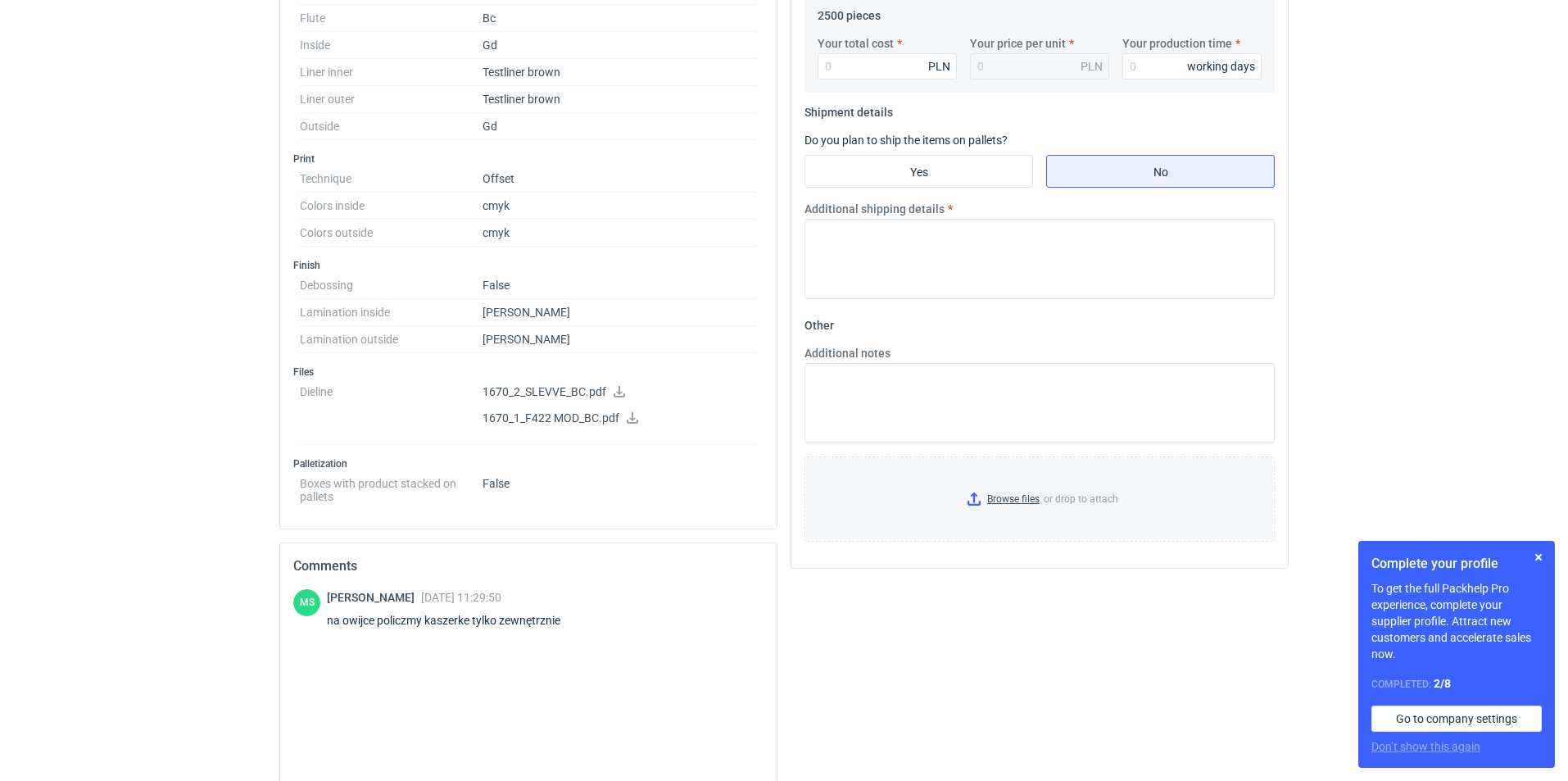
drag, startPoint x: 594, startPoint y: 625, endPoint x: 569, endPoint y: 631, distance: 25.7
click at [571, 630] on div "MS [PERSON_NAME] [DATE] 11:29:50 na owijce policzmy kaszerke tylko zewnętrznie" at bounding box center [528, 611] width 471 height 46
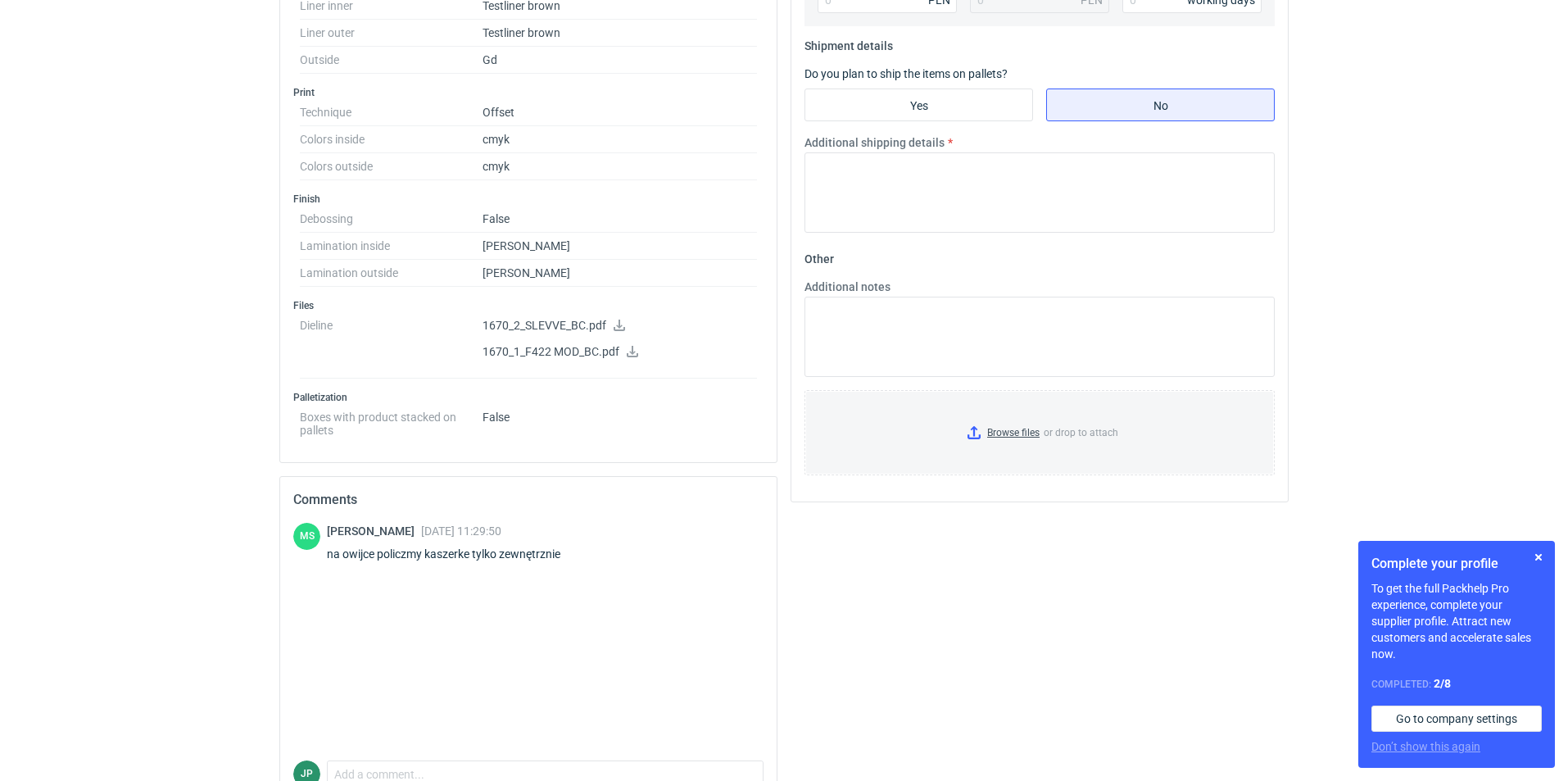
scroll to position [729, 0]
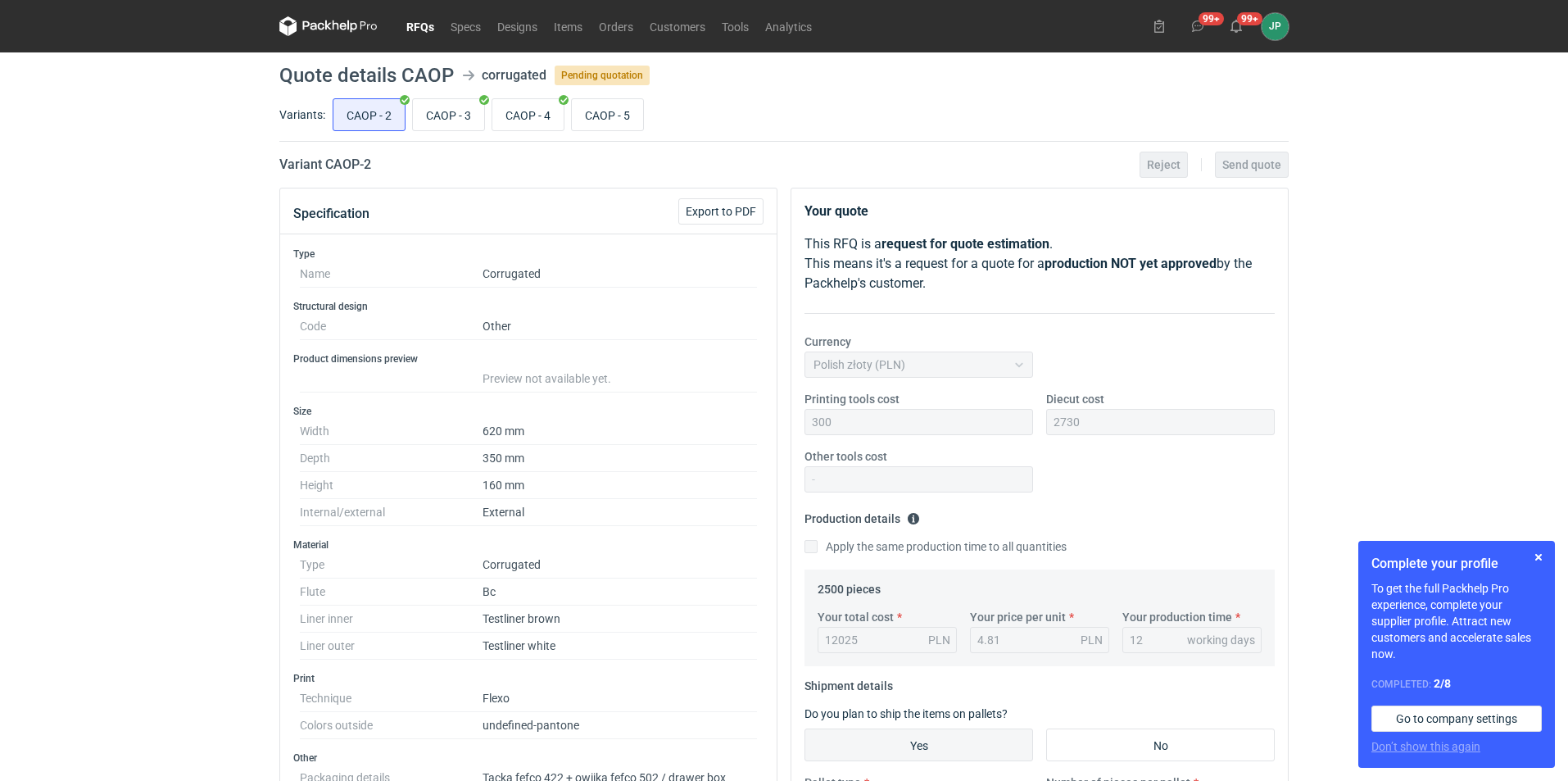
scroll to position [131, 0]
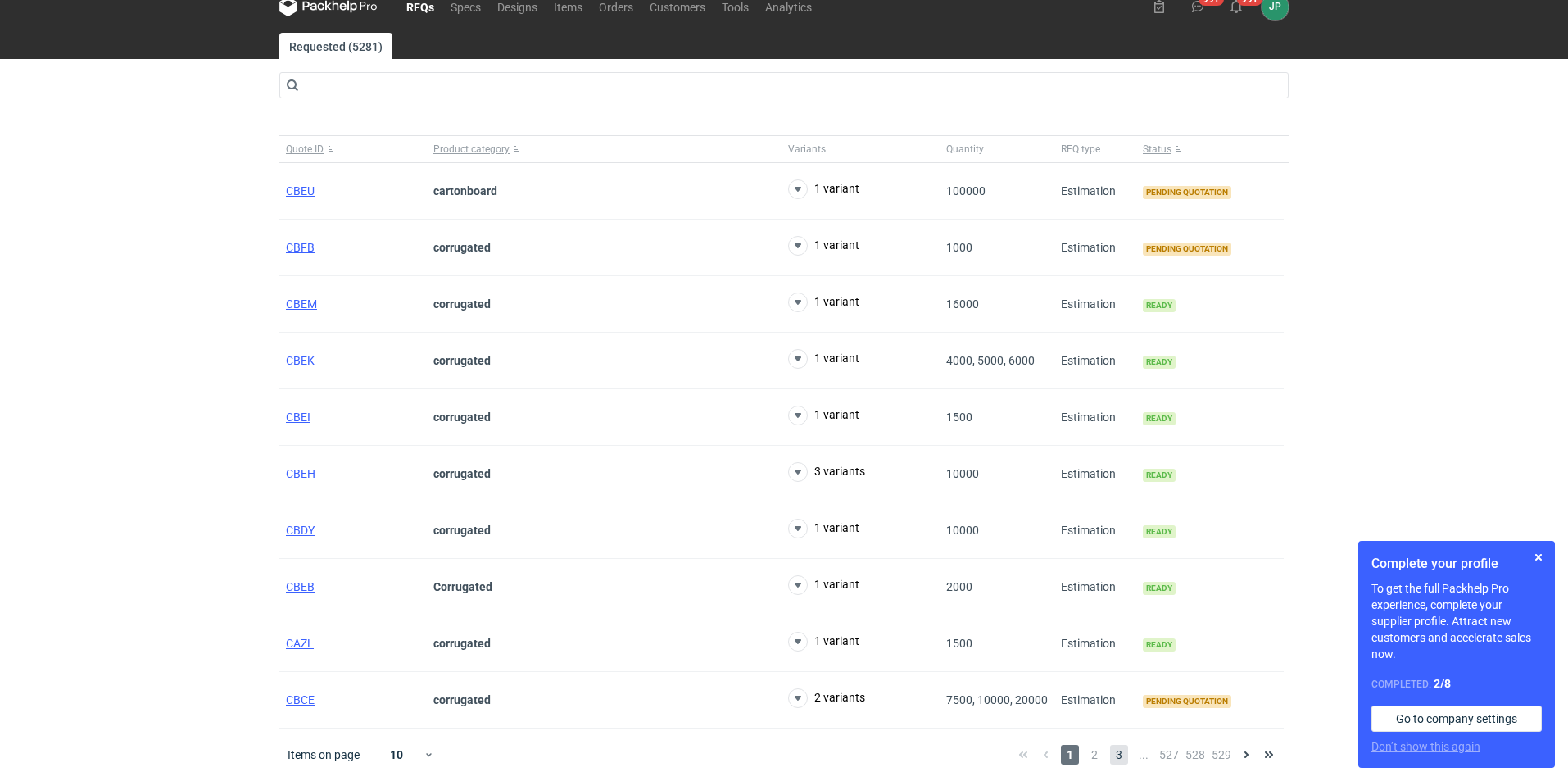
click at [1117, 756] on span "3" at bounding box center [1119, 755] width 18 height 20
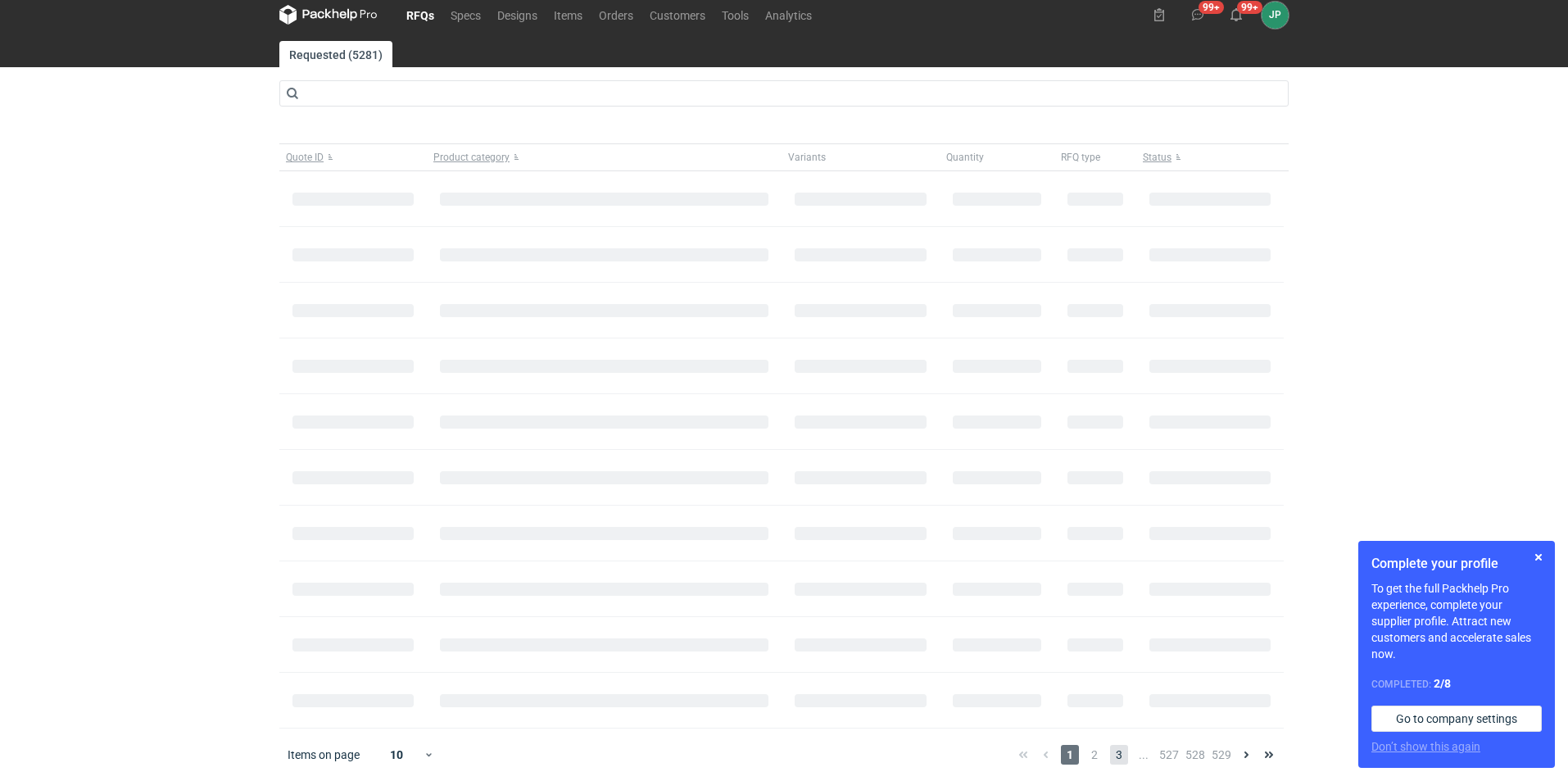
scroll to position [20, 0]
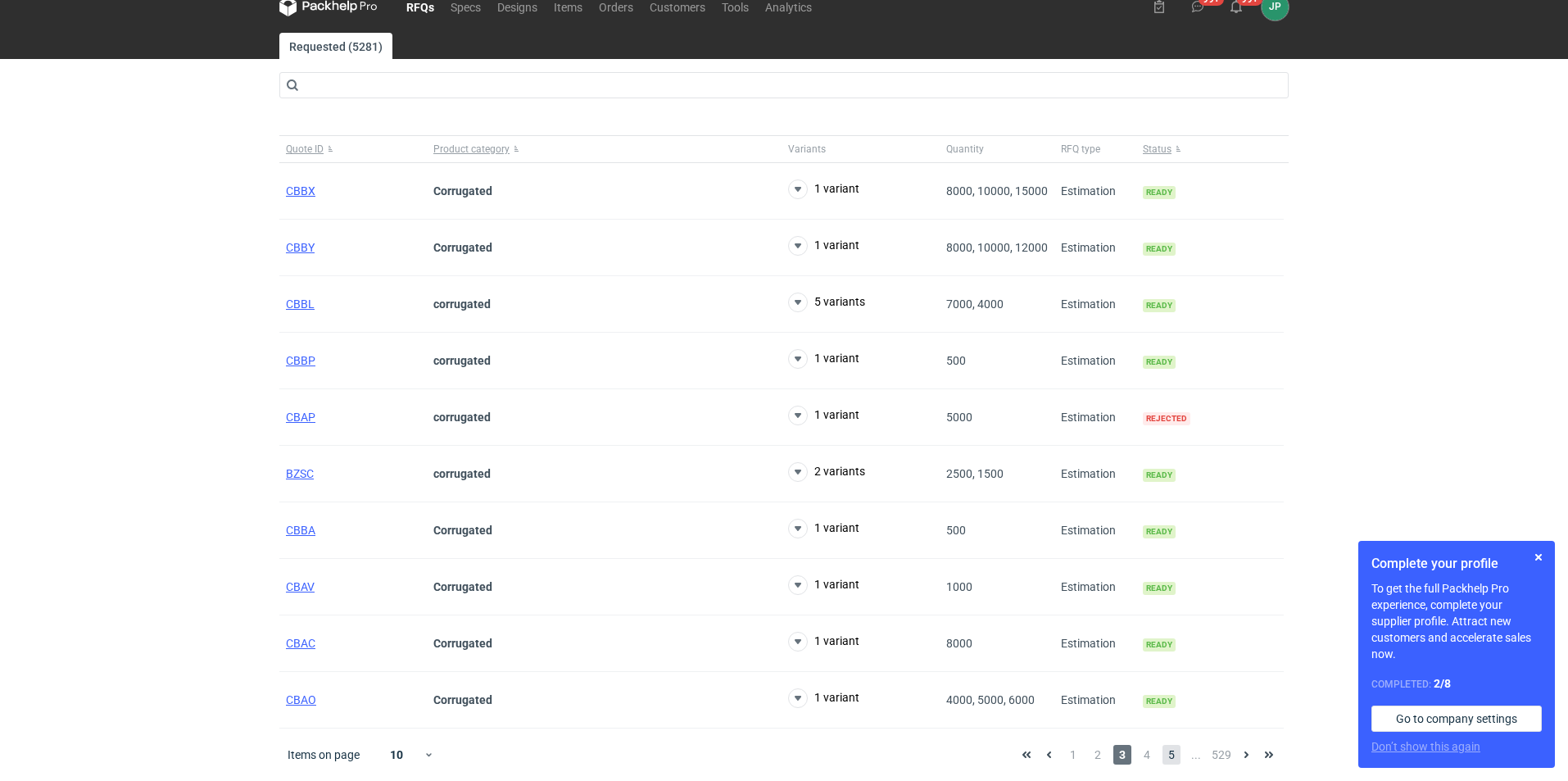
click at [1176, 753] on span "5" at bounding box center [1172, 755] width 18 height 20
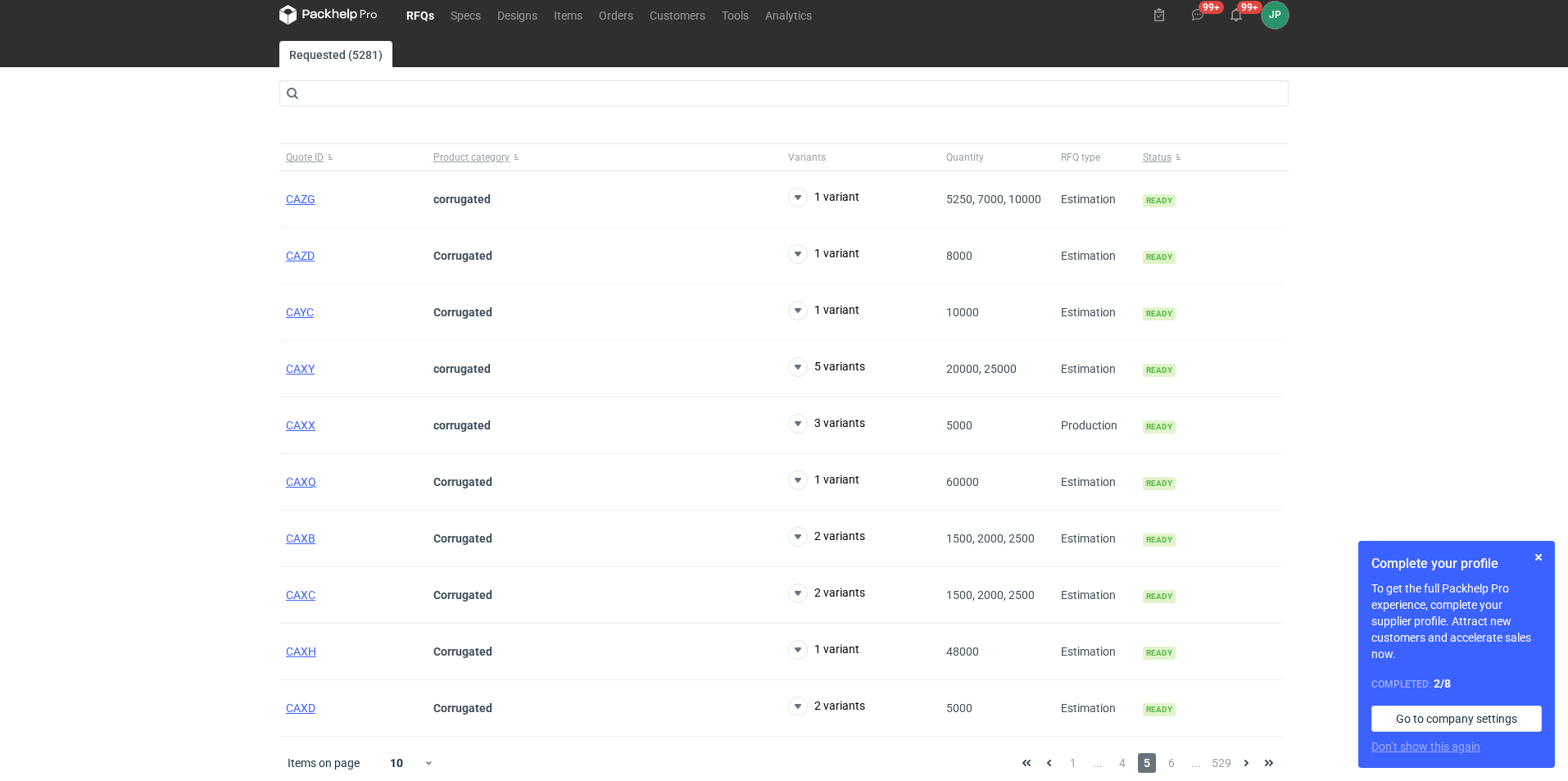
scroll to position [20, 0]
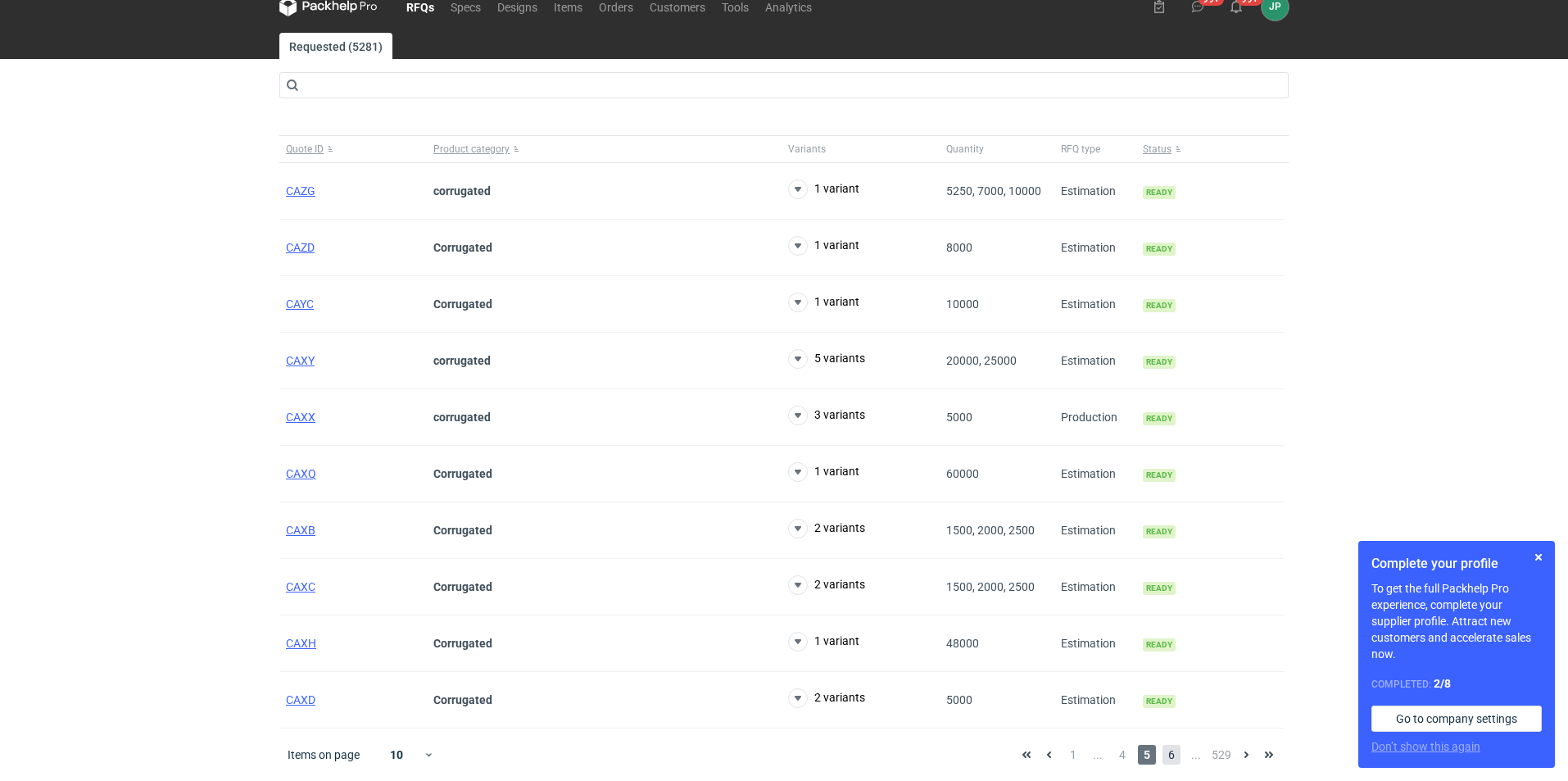
click at [1165, 751] on span "6" at bounding box center [1172, 755] width 18 height 20
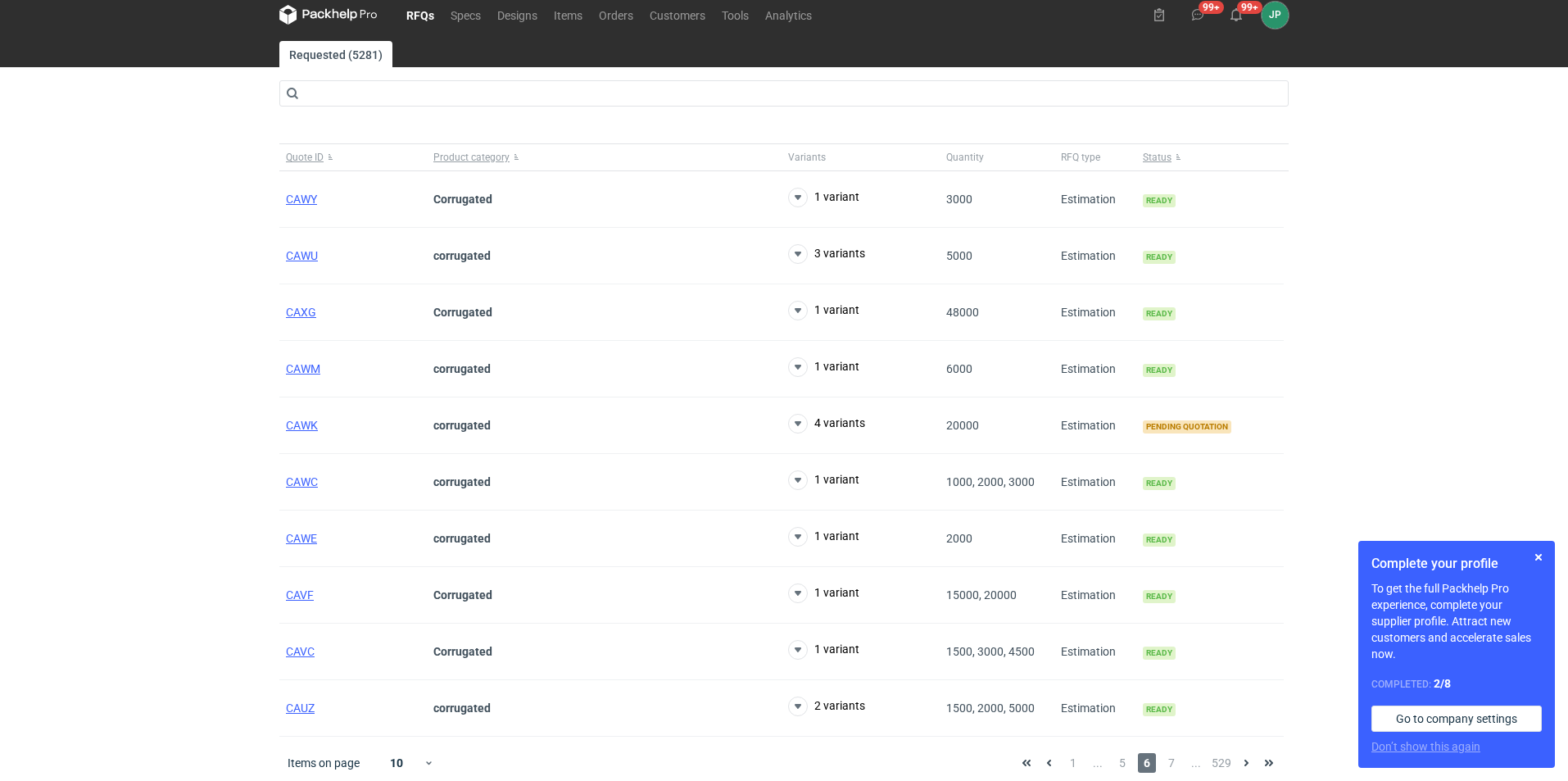
scroll to position [20, 0]
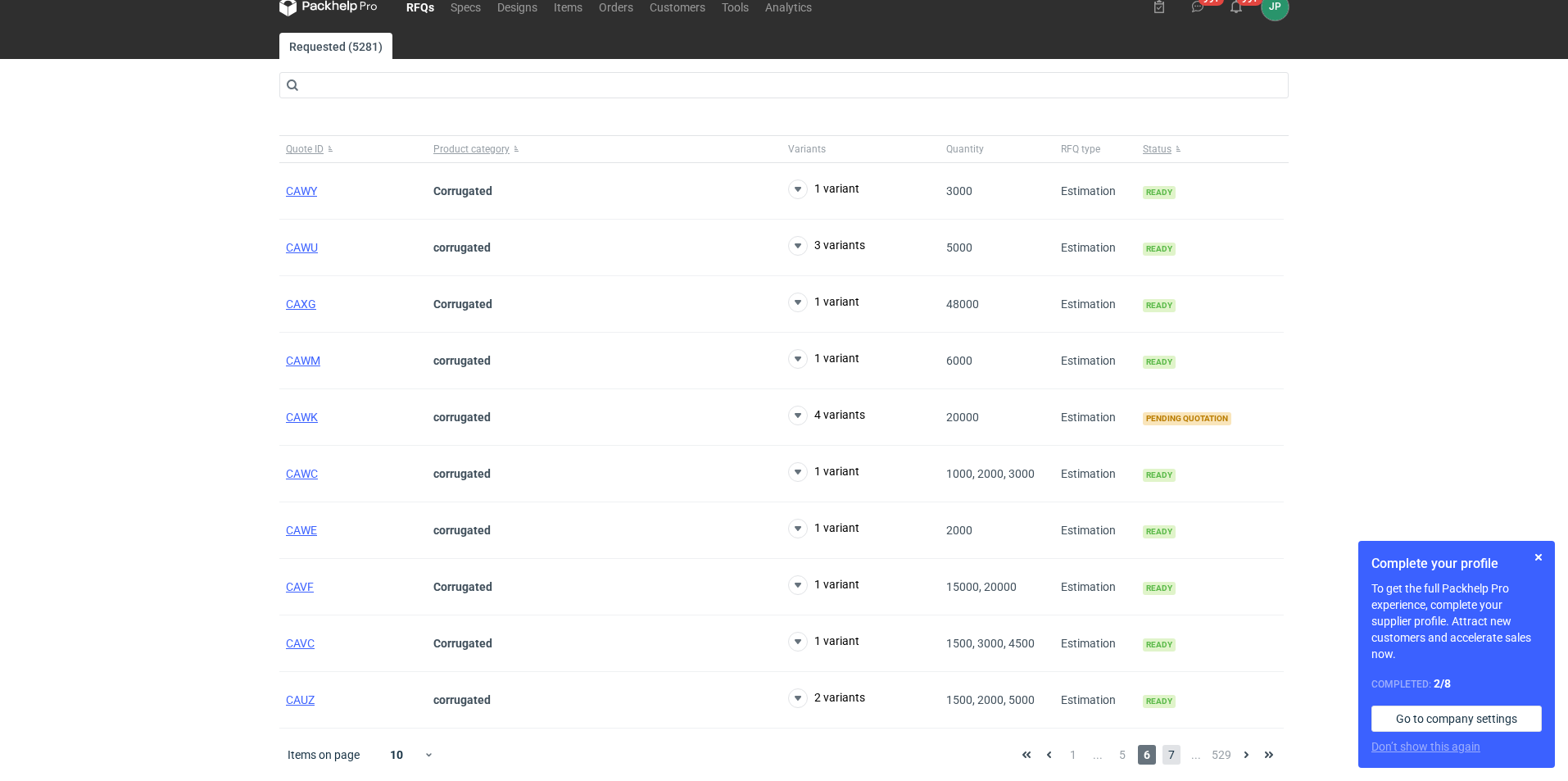
click at [1175, 753] on span "7" at bounding box center [1172, 755] width 18 height 20
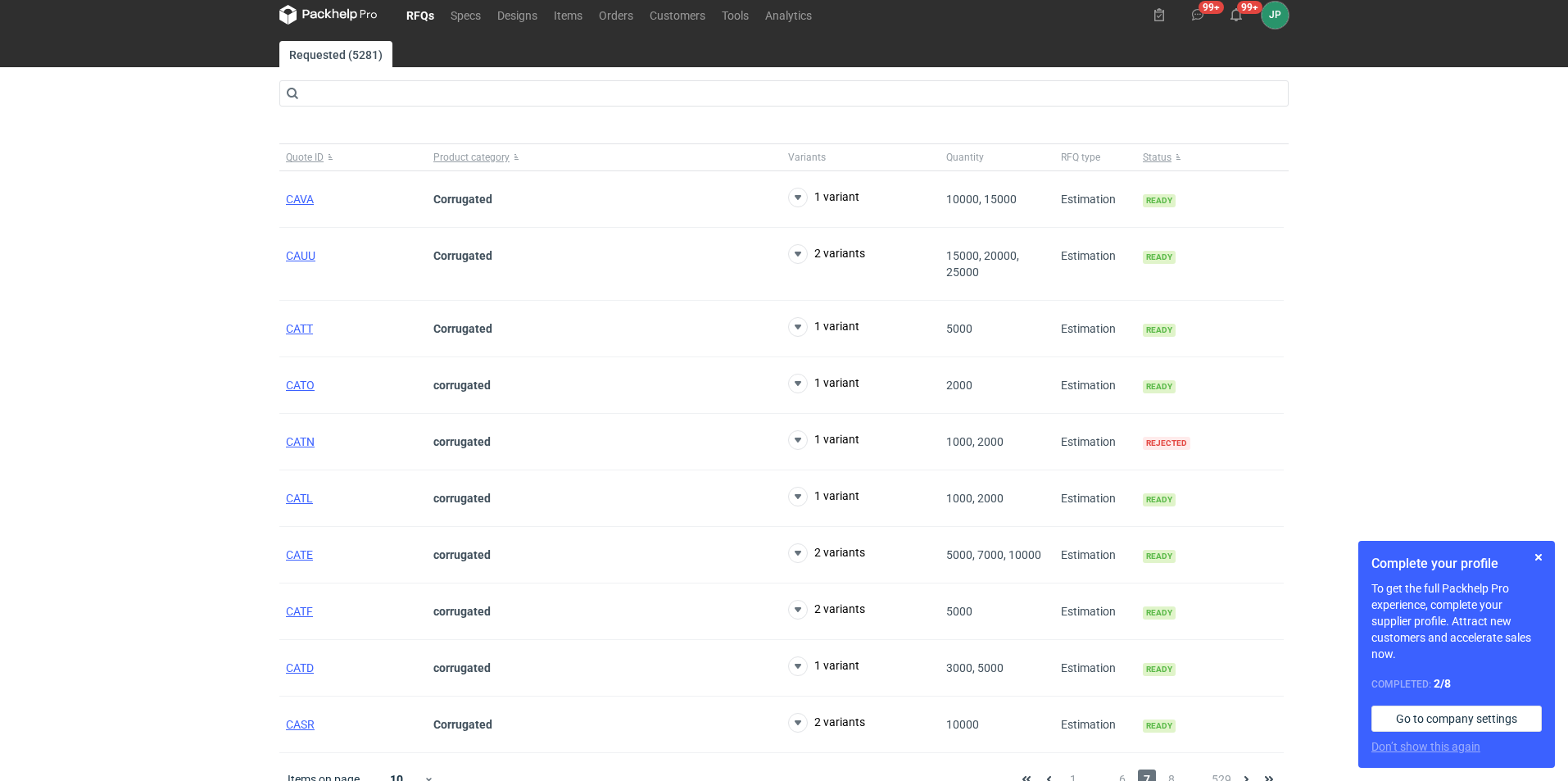
scroll to position [20, 0]
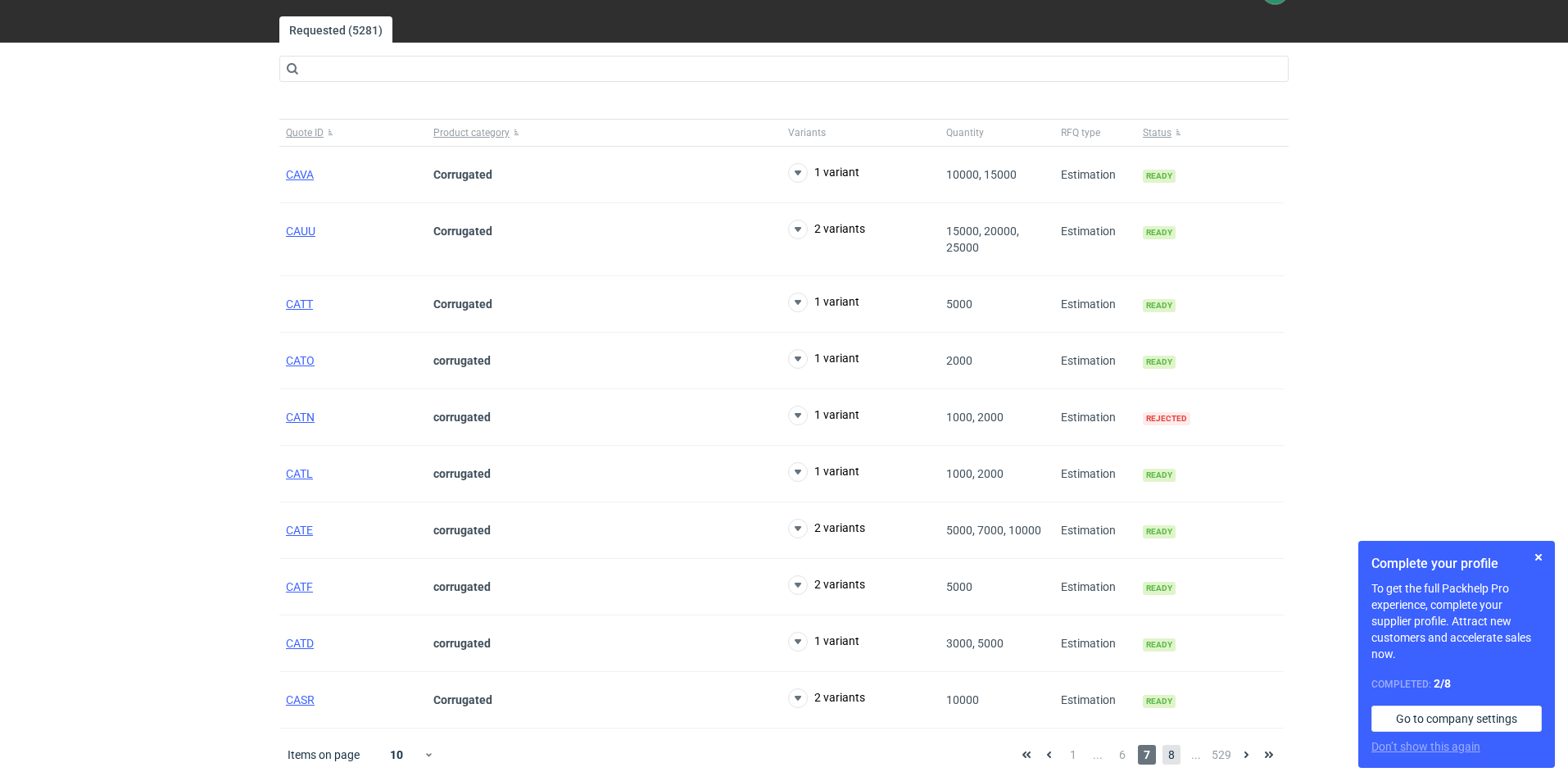
click at [1178, 751] on span "8" at bounding box center [1172, 755] width 18 height 20
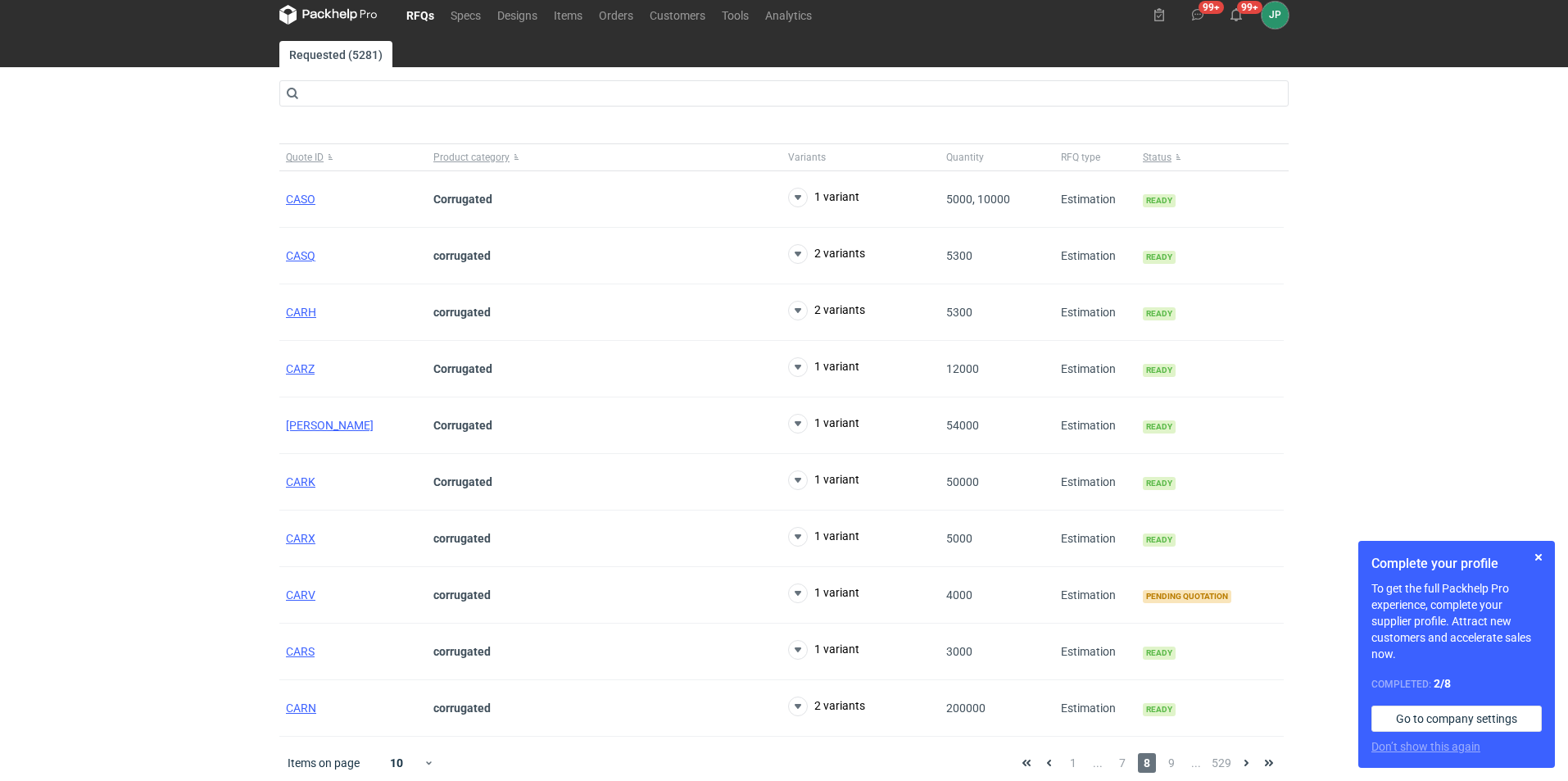
scroll to position [20, 0]
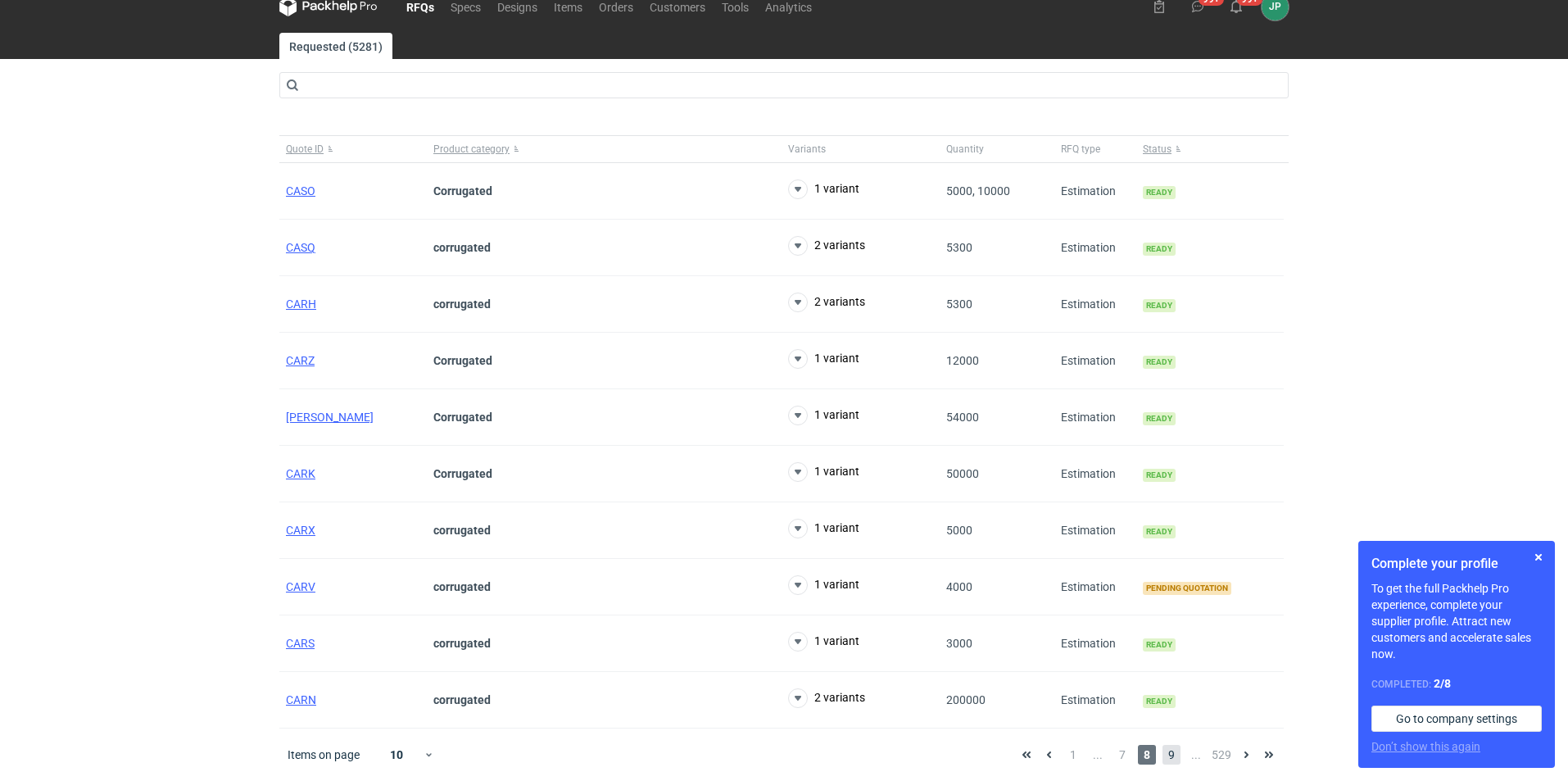
click at [1178, 755] on span "9" at bounding box center [1172, 755] width 18 height 20
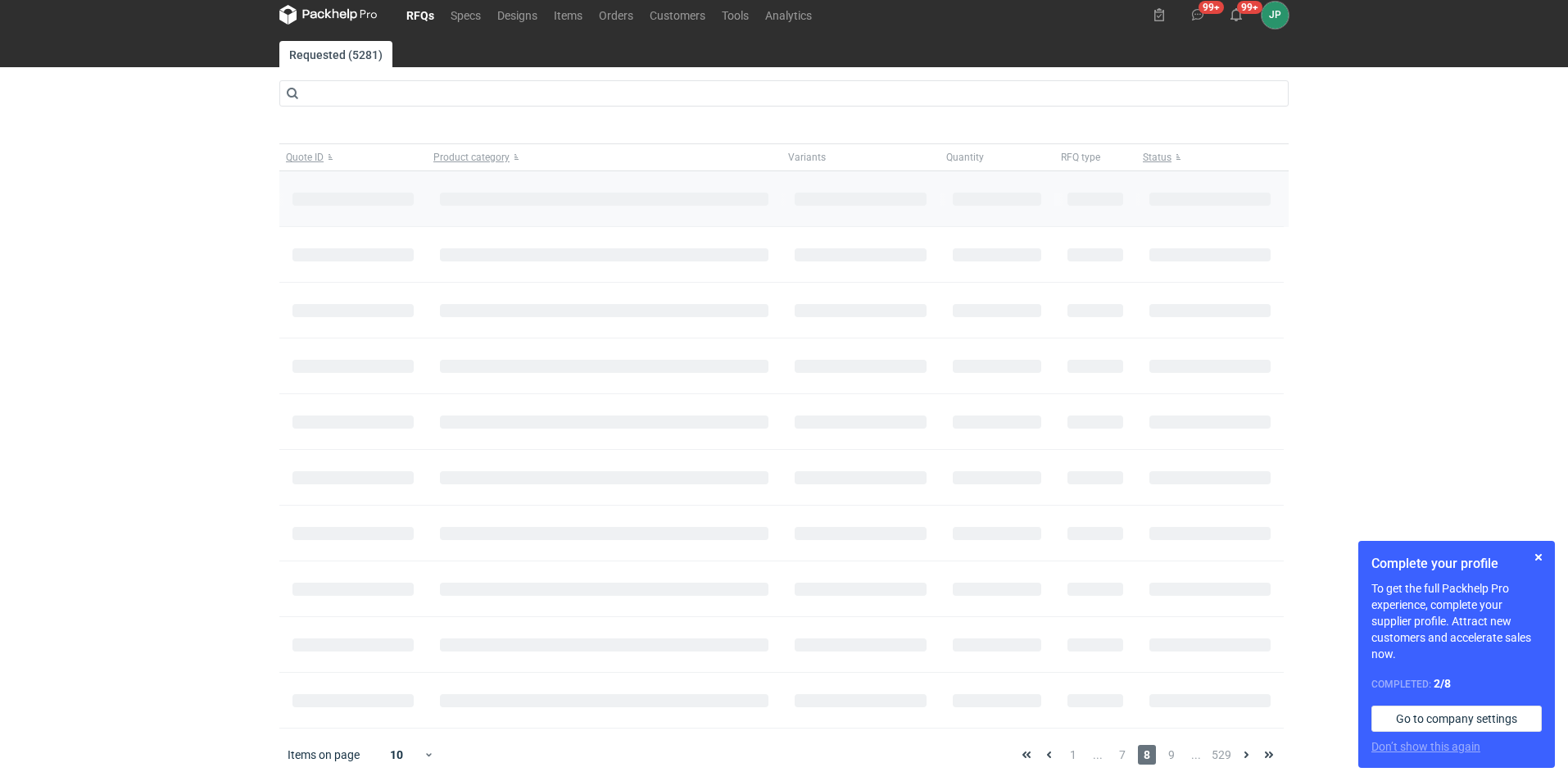
scroll to position [20, 0]
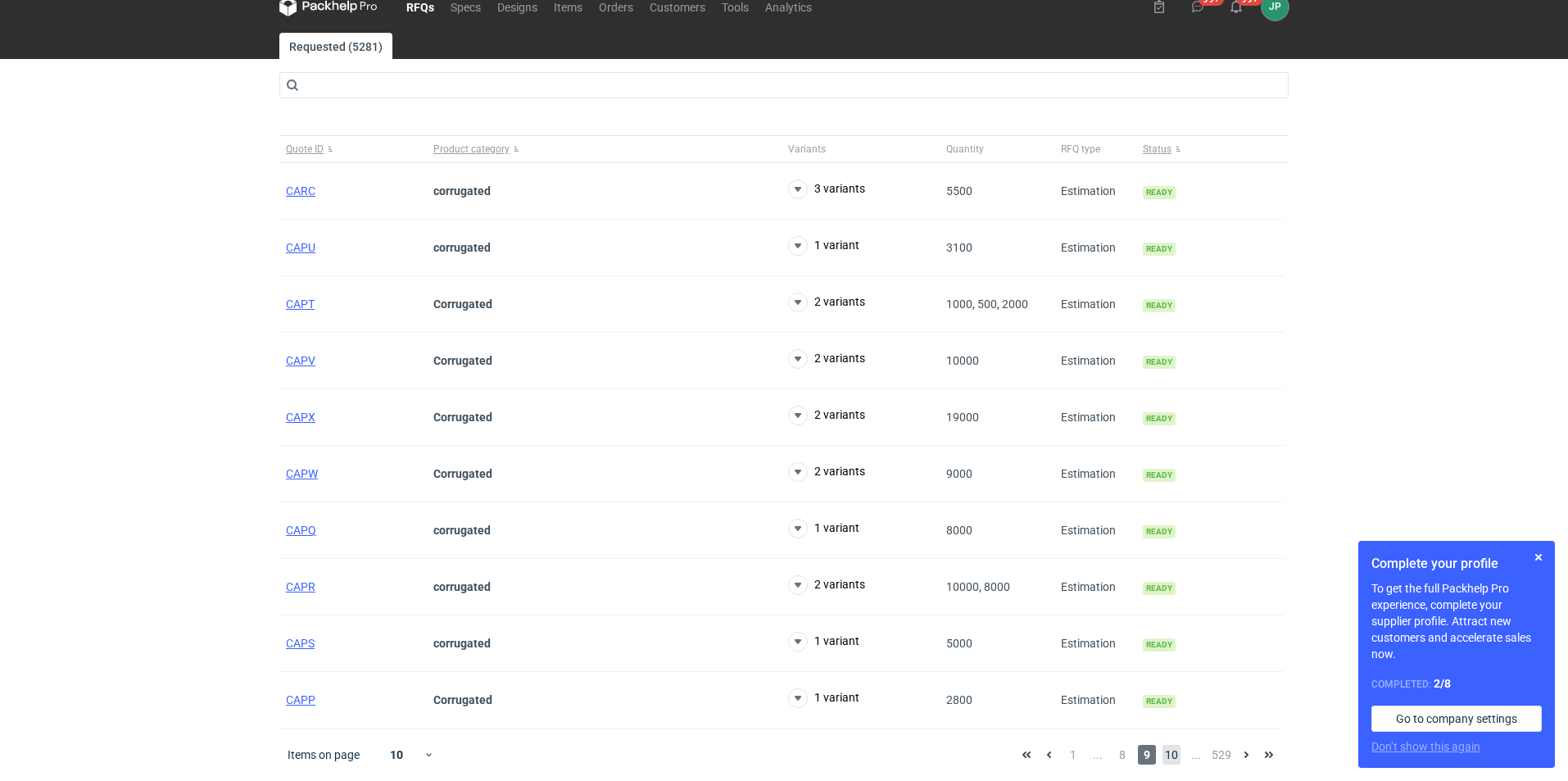
click at [1172, 756] on span "10" at bounding box center [1172, 755] width 18 height 20
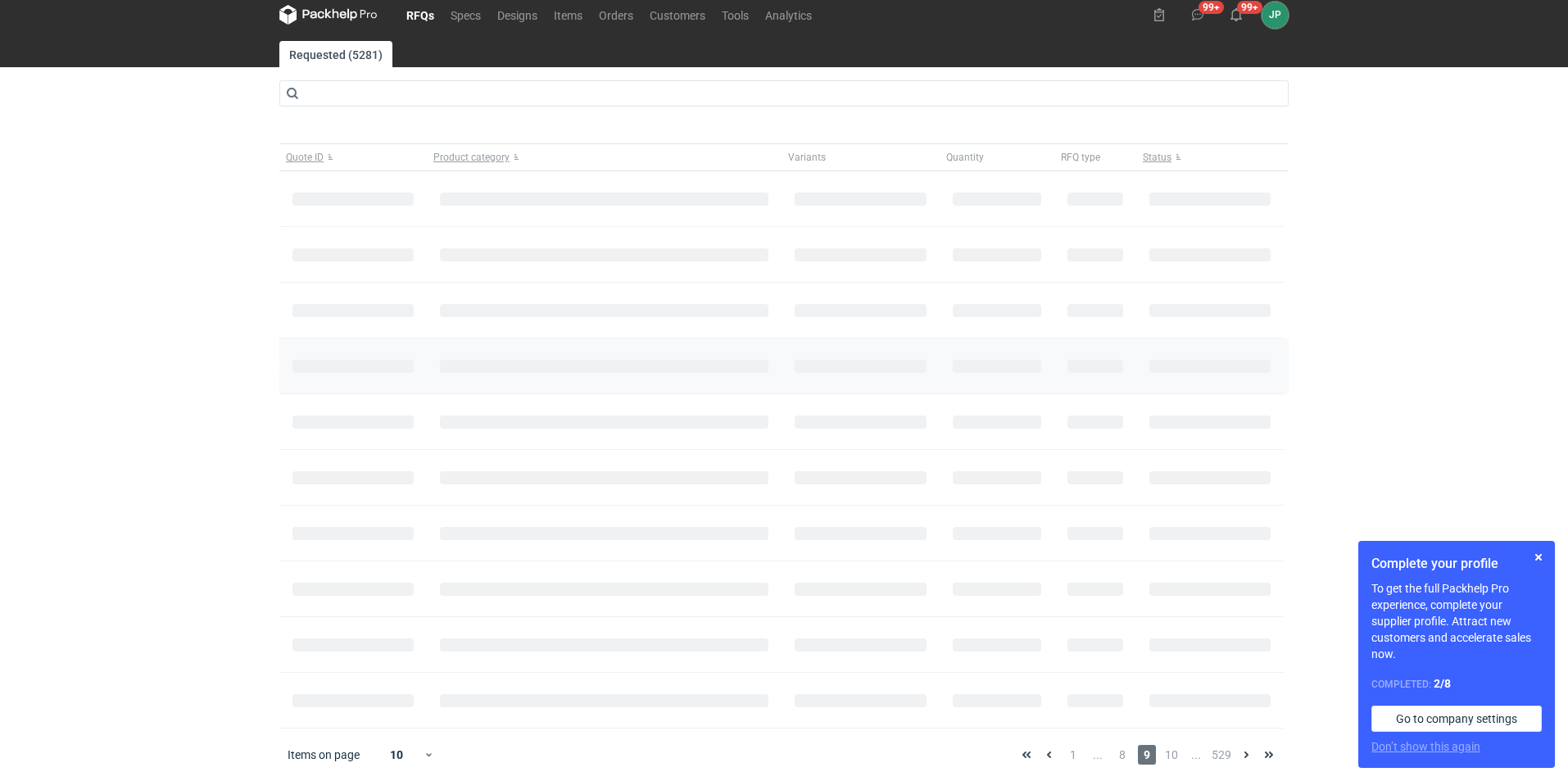
scroll to position [36, 0]
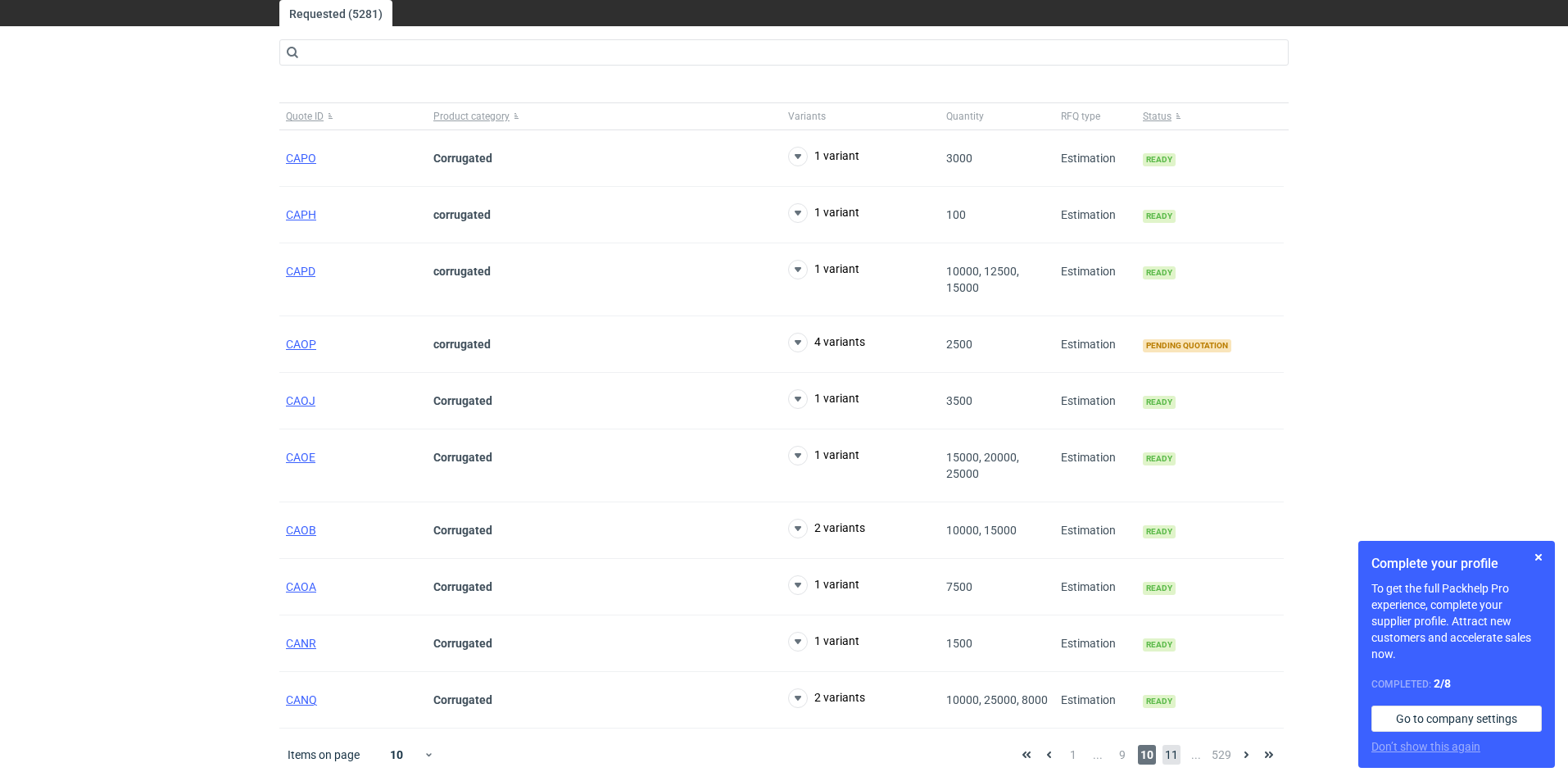
click at [1174, 759] on span "11" at bounding box center [1172, 755] width 18 height 20
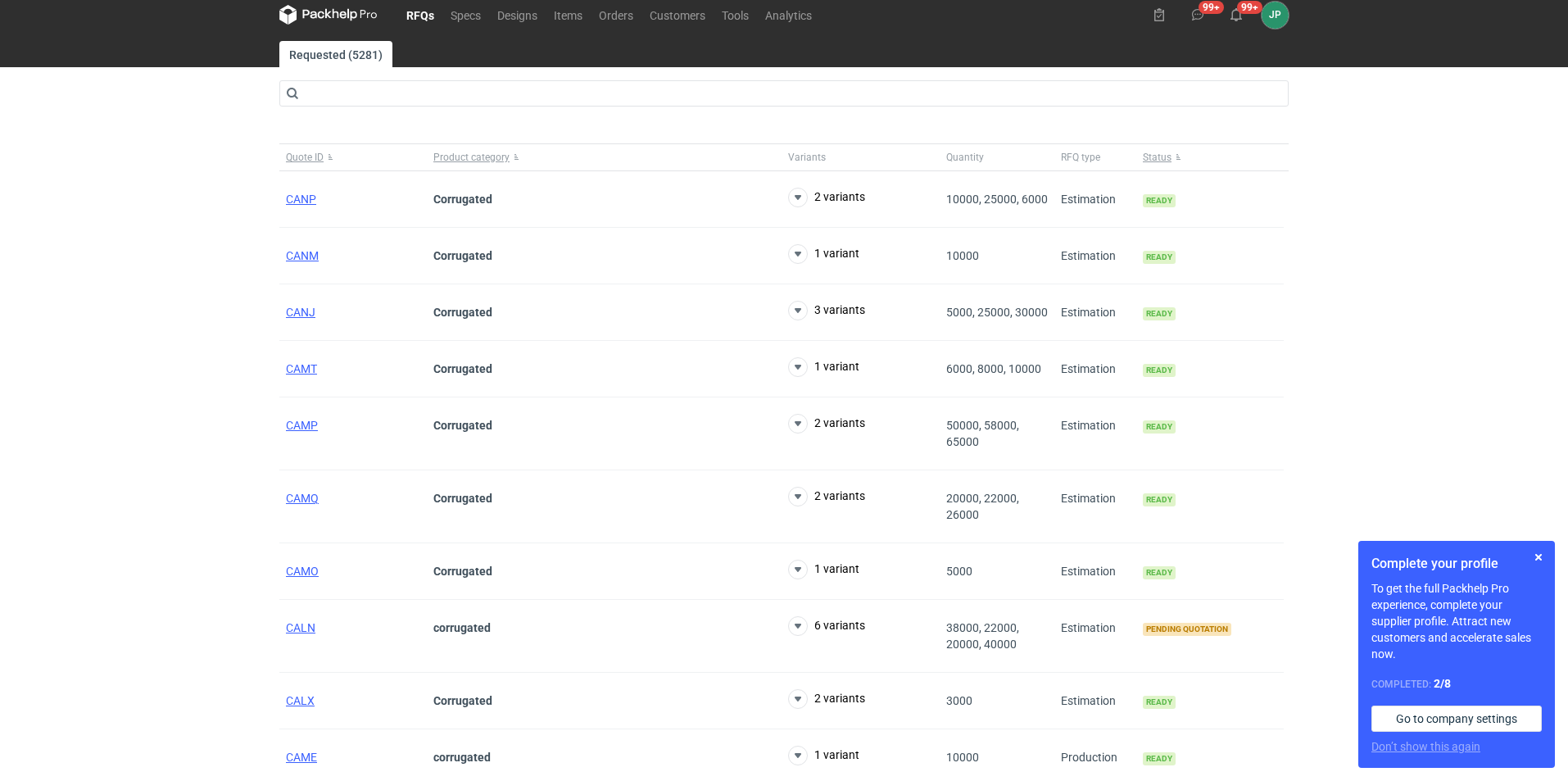
scroll to position [52, 0]
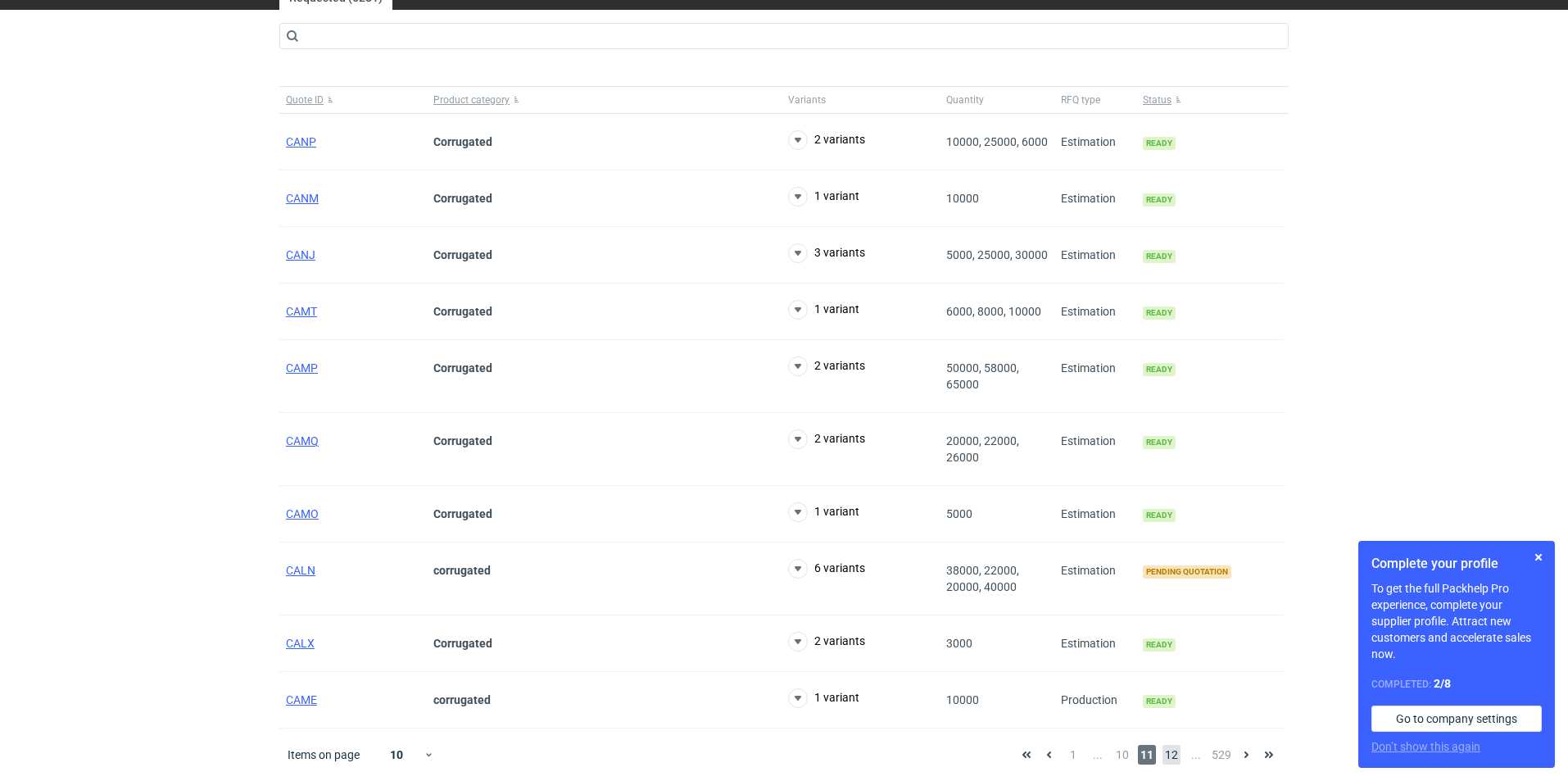
click at [1174, 753] on span "12" at bounding box center [1172, 755] width 18 height 20
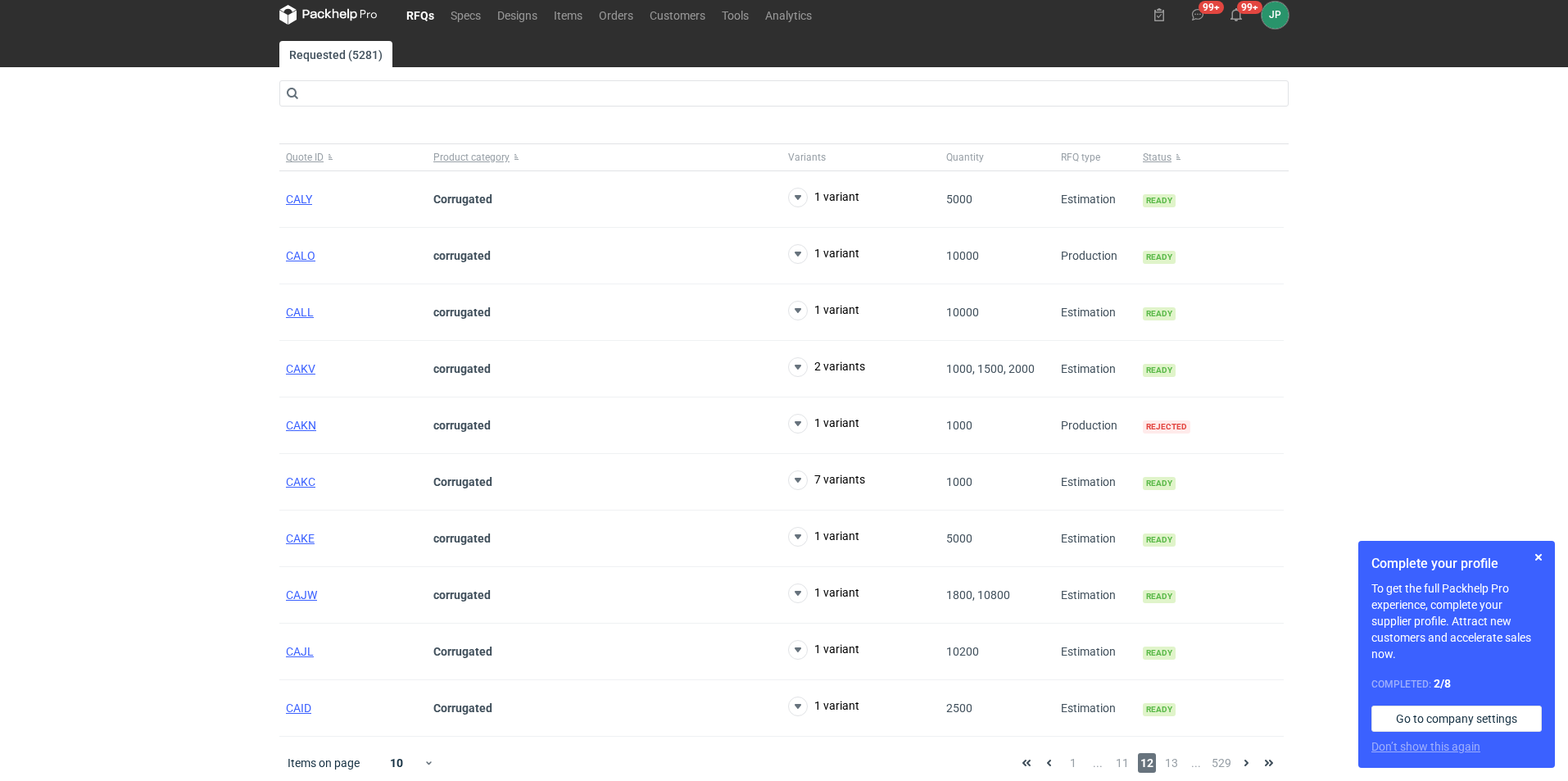
scroll to position [20, 0]
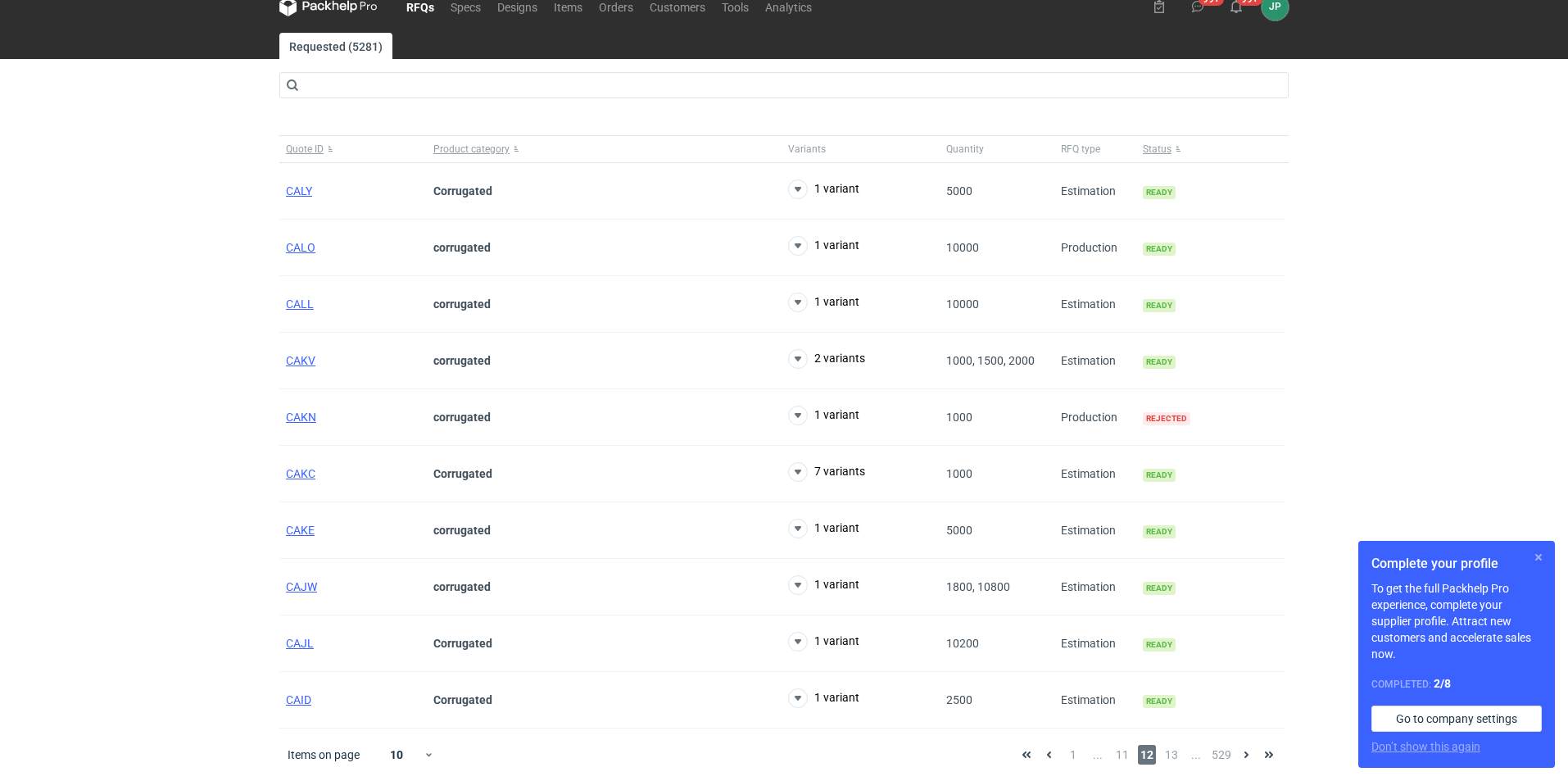
click at [1542, 559] on button "button" at bounding box center [1539, 558] width 20 height 20
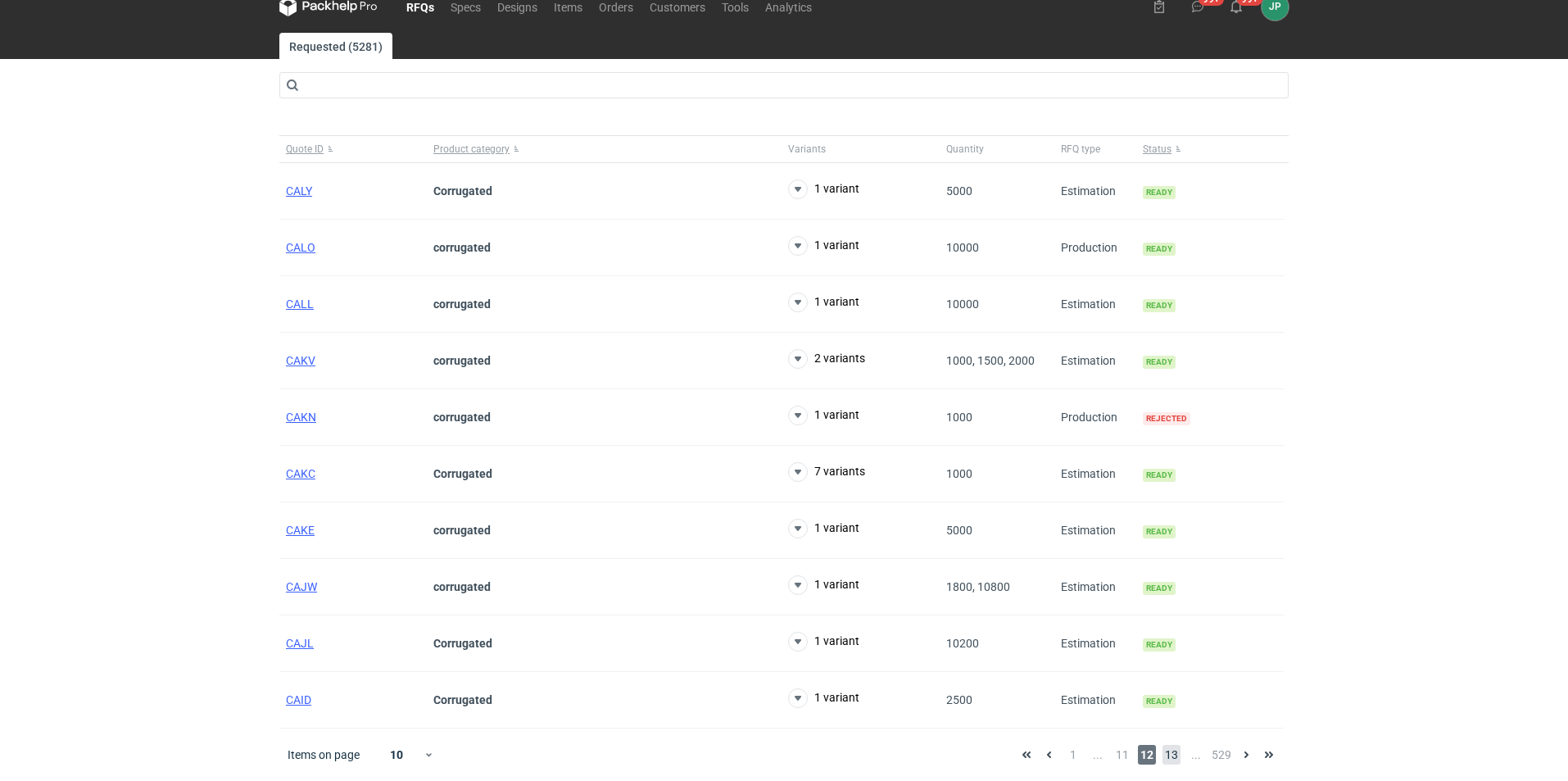
click at [1179, 752] on span "13" at bounding box center [1172, 755] width 18 height 20
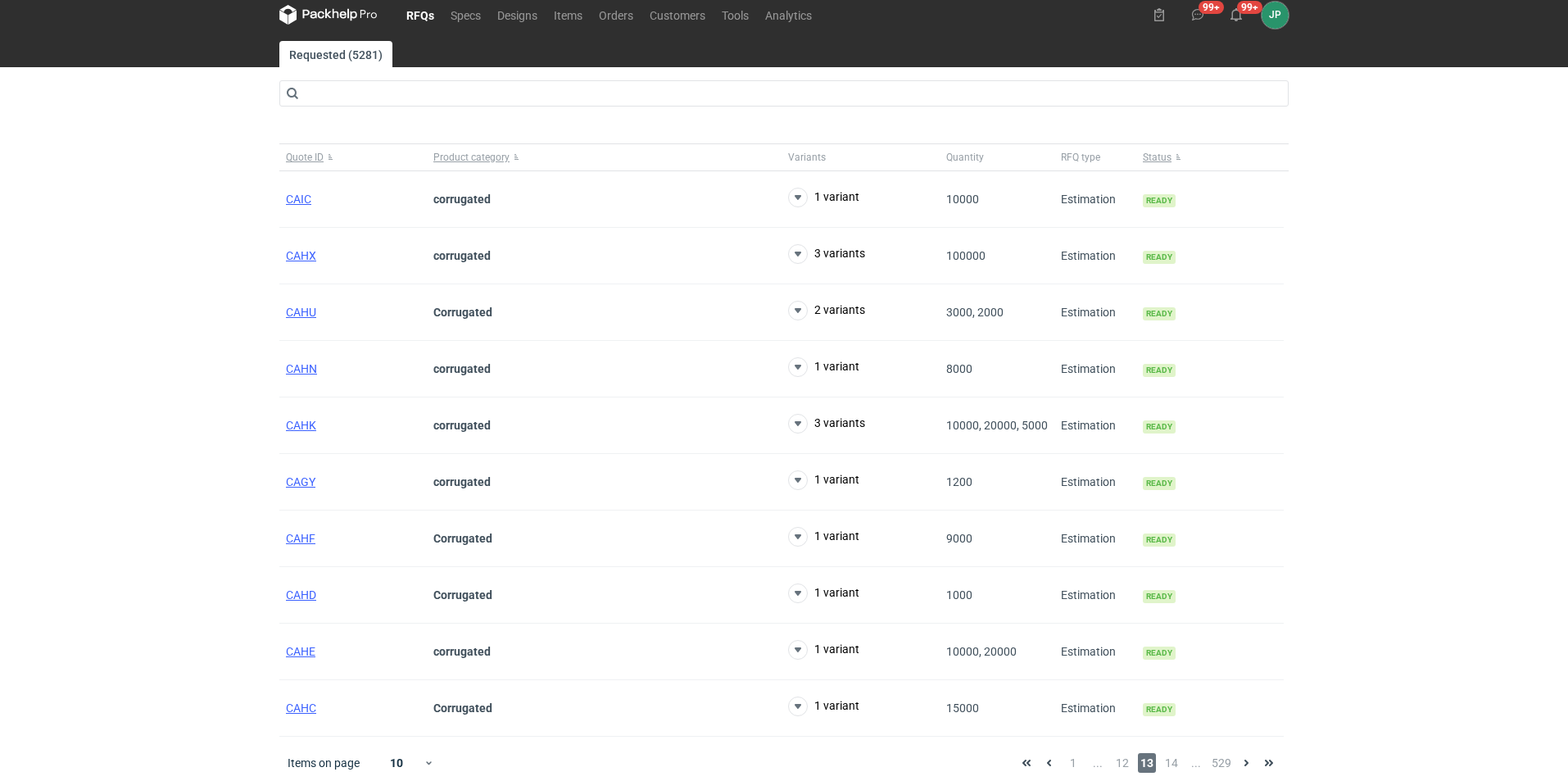
scroll to position [20, 0]
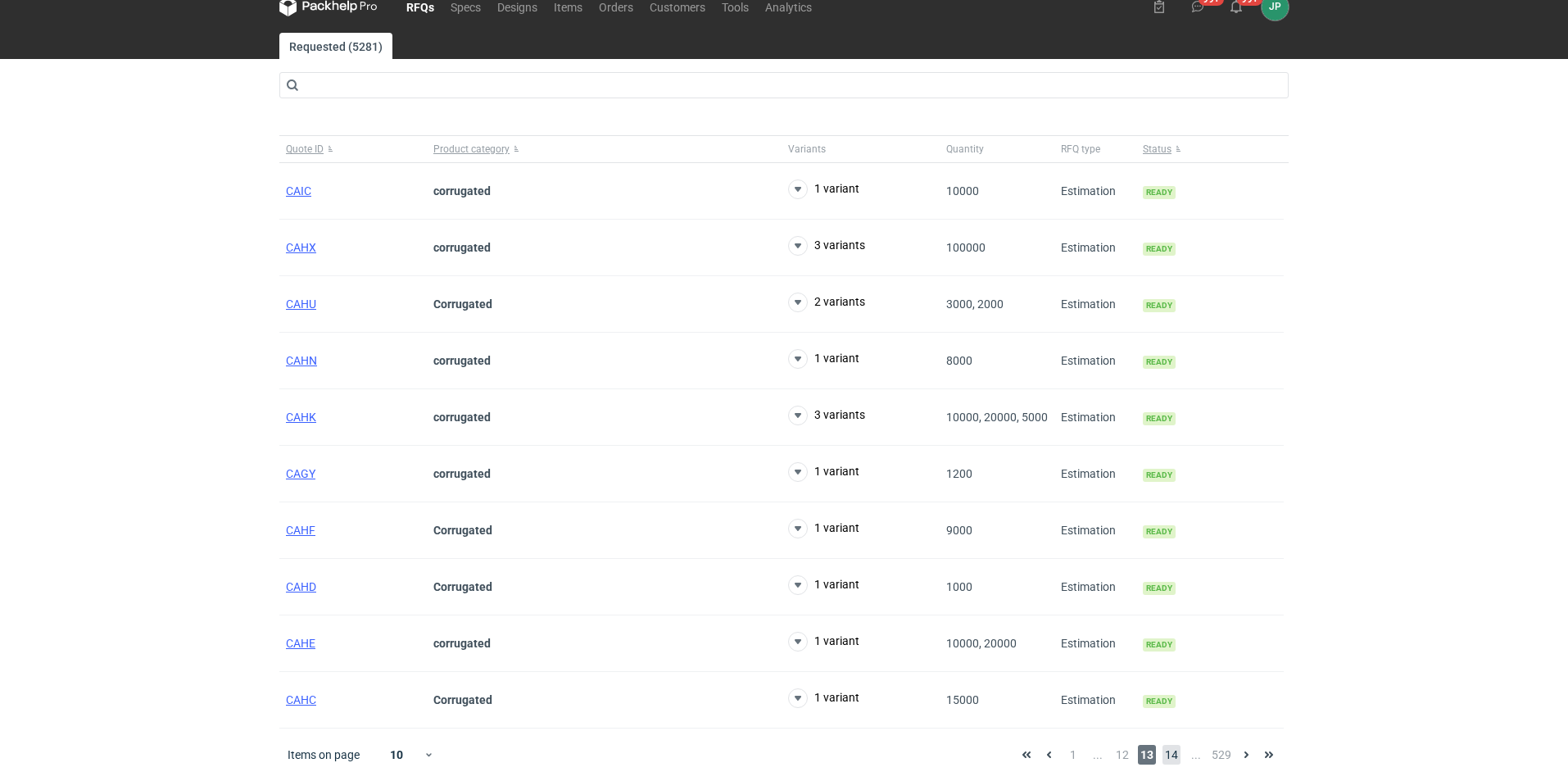
click at [1175, 748] on span "14" at bounding box center [1172, 755] width 18 height 20
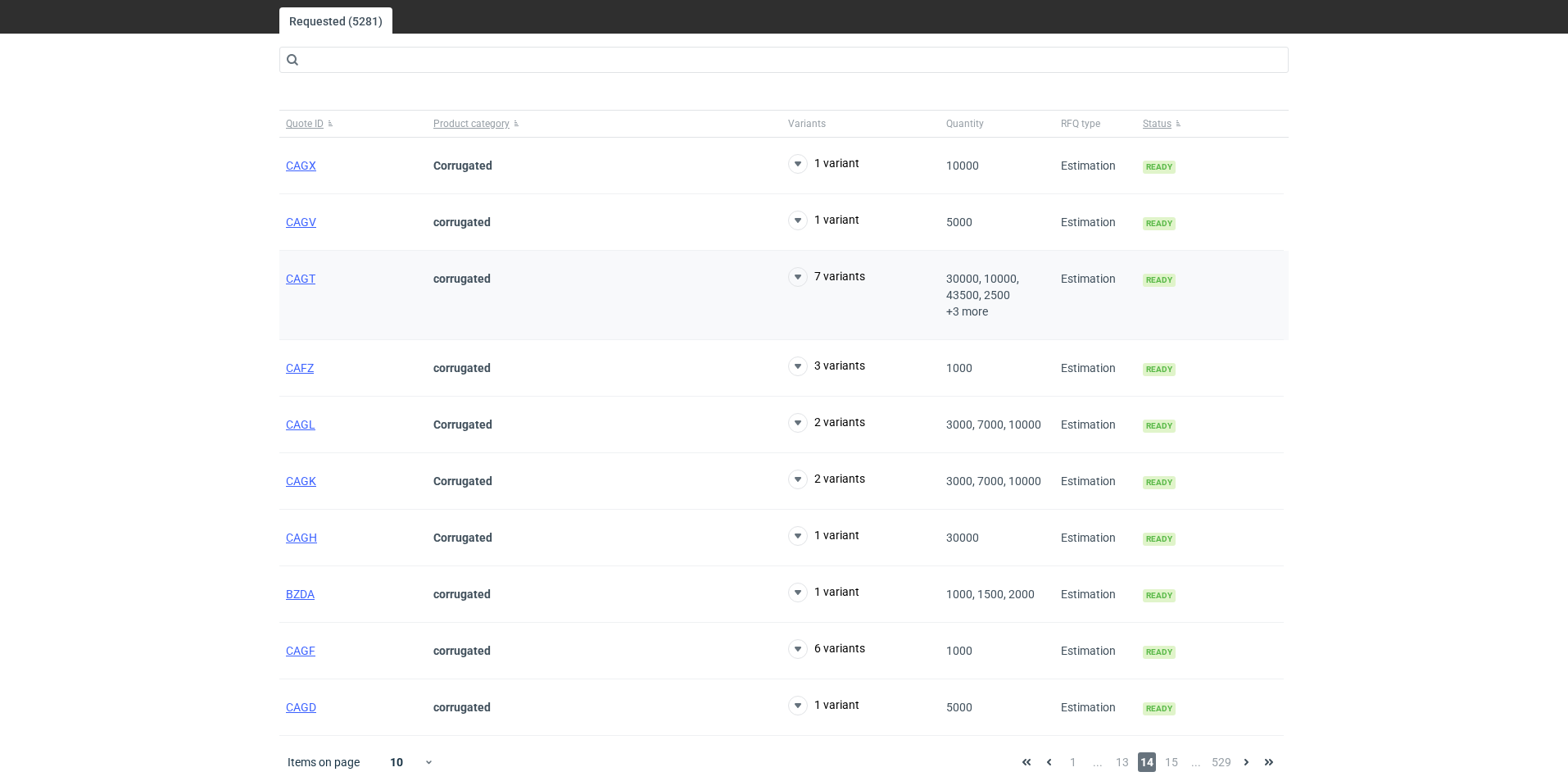
scroll to position [52, 0]
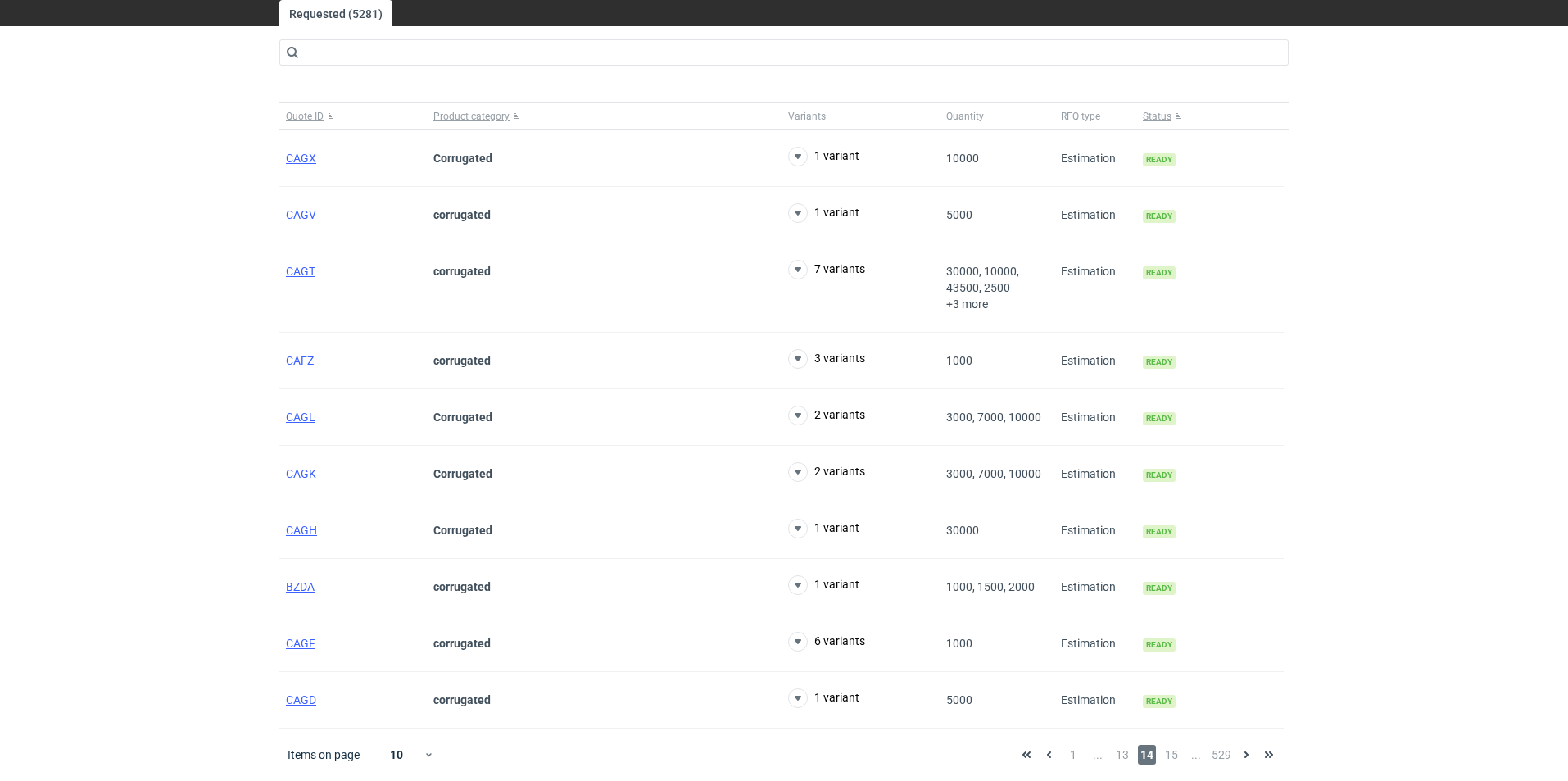
click at [1170, 740] on div "Items on page 10 1 ... 13 14 15 ... 529" at bounding box center [784, 755] width 1009 height 52
click at [1176, 754] on span "15" at bounding box center [1172, 755] width 18 height 20
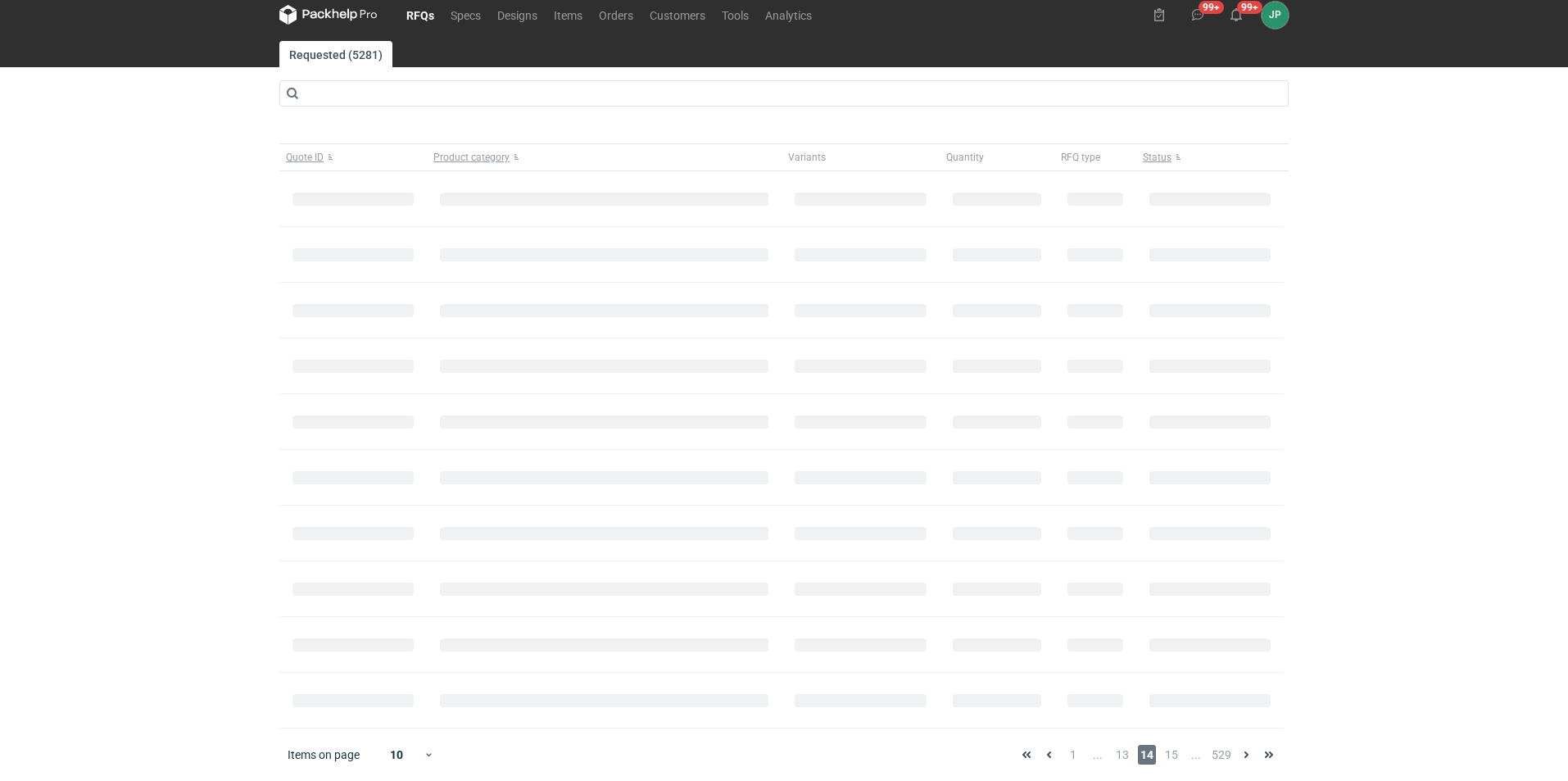
scroll to position [20, 0]
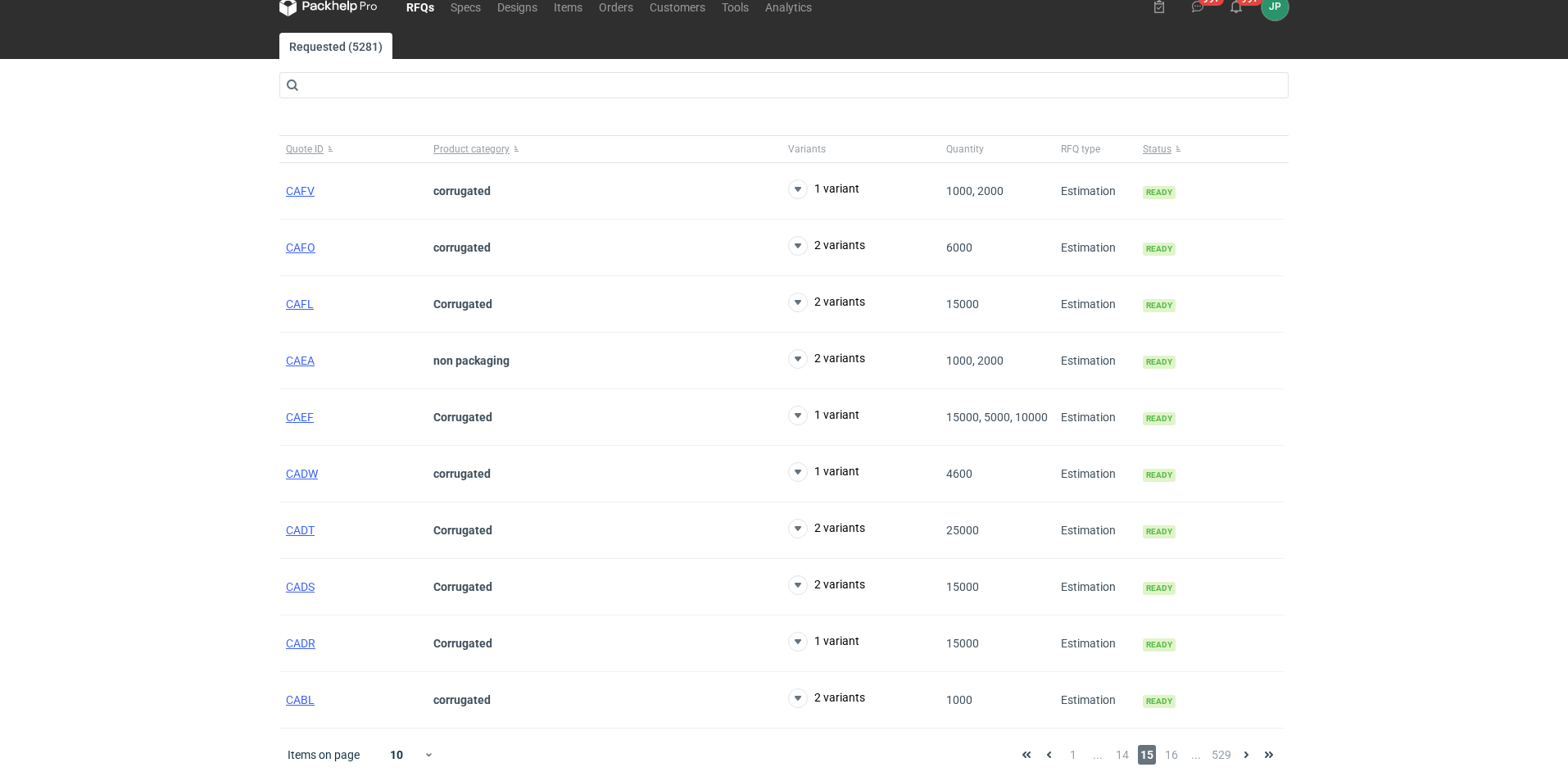
click at [1171, 744] on div "Items on page 10 1 ... 14 15 16 ... 529" at bounding box center [784, 755] width 1009 height 52
click at [1172, 751] on span "16" at bounding box center [1172, 755] width 18 height 20
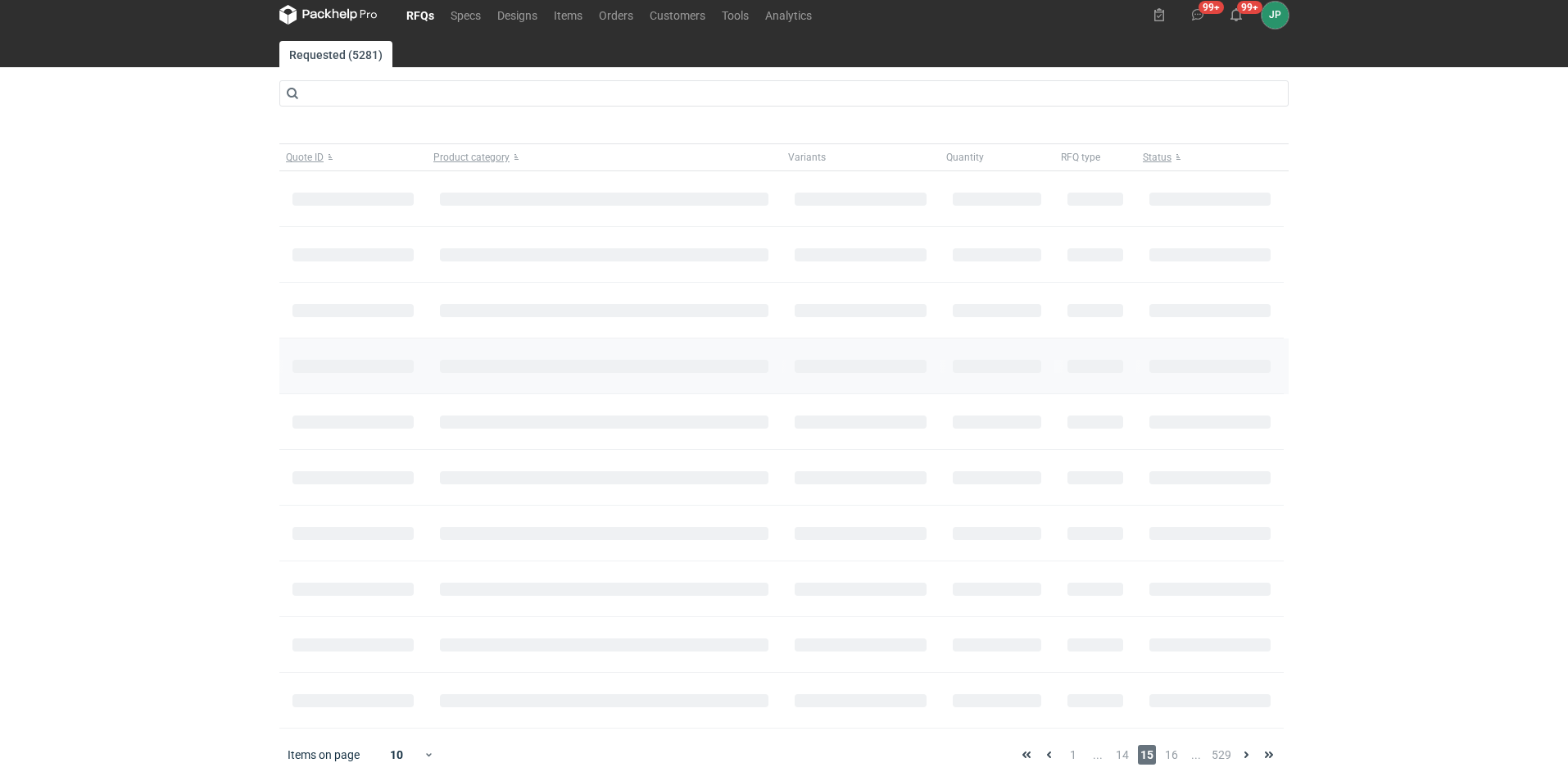
scroll to position [20, 0]
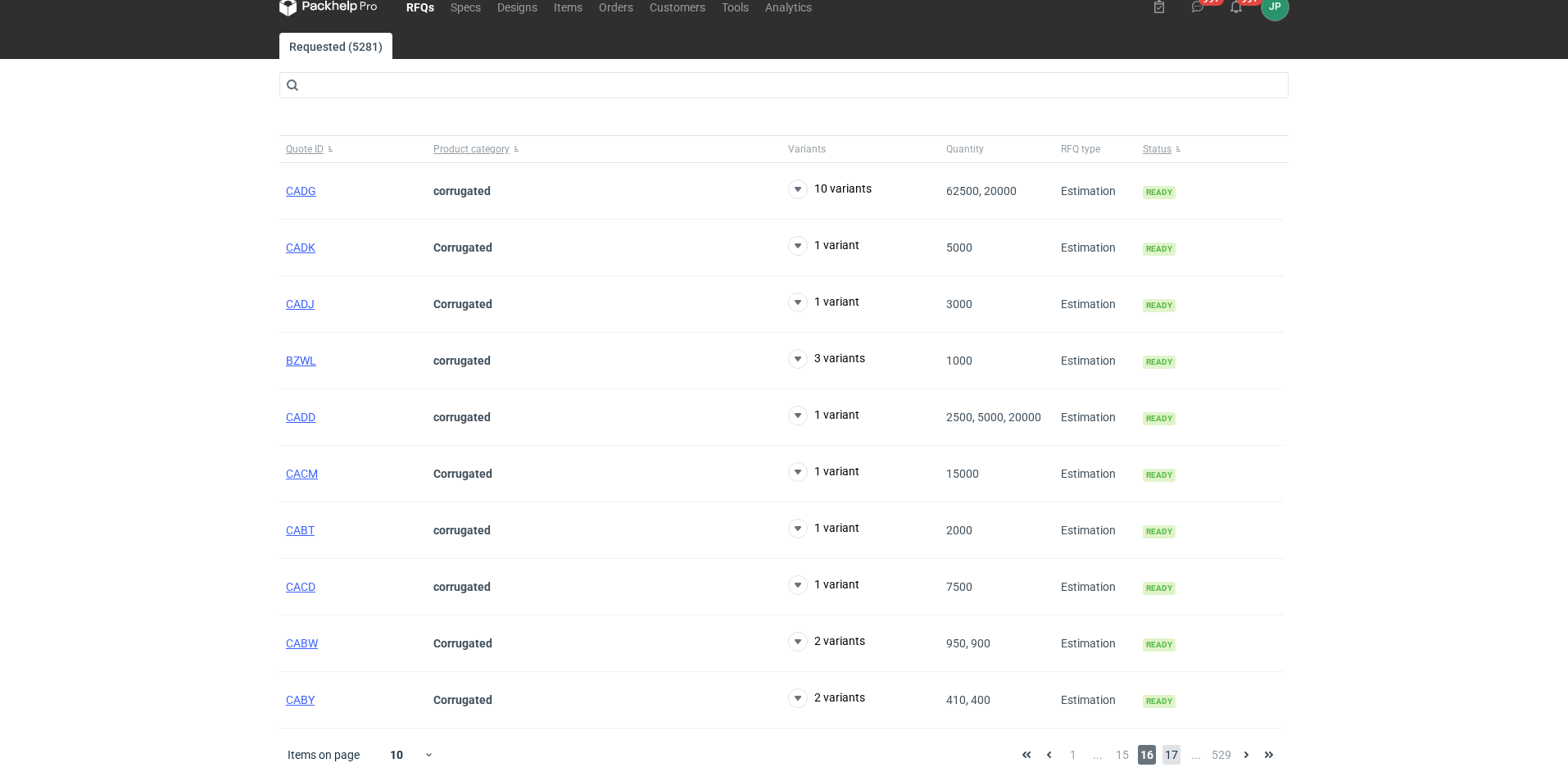
click at [1169, 754] on span "17" at bounding box center [1172, 755] width 18 height 20
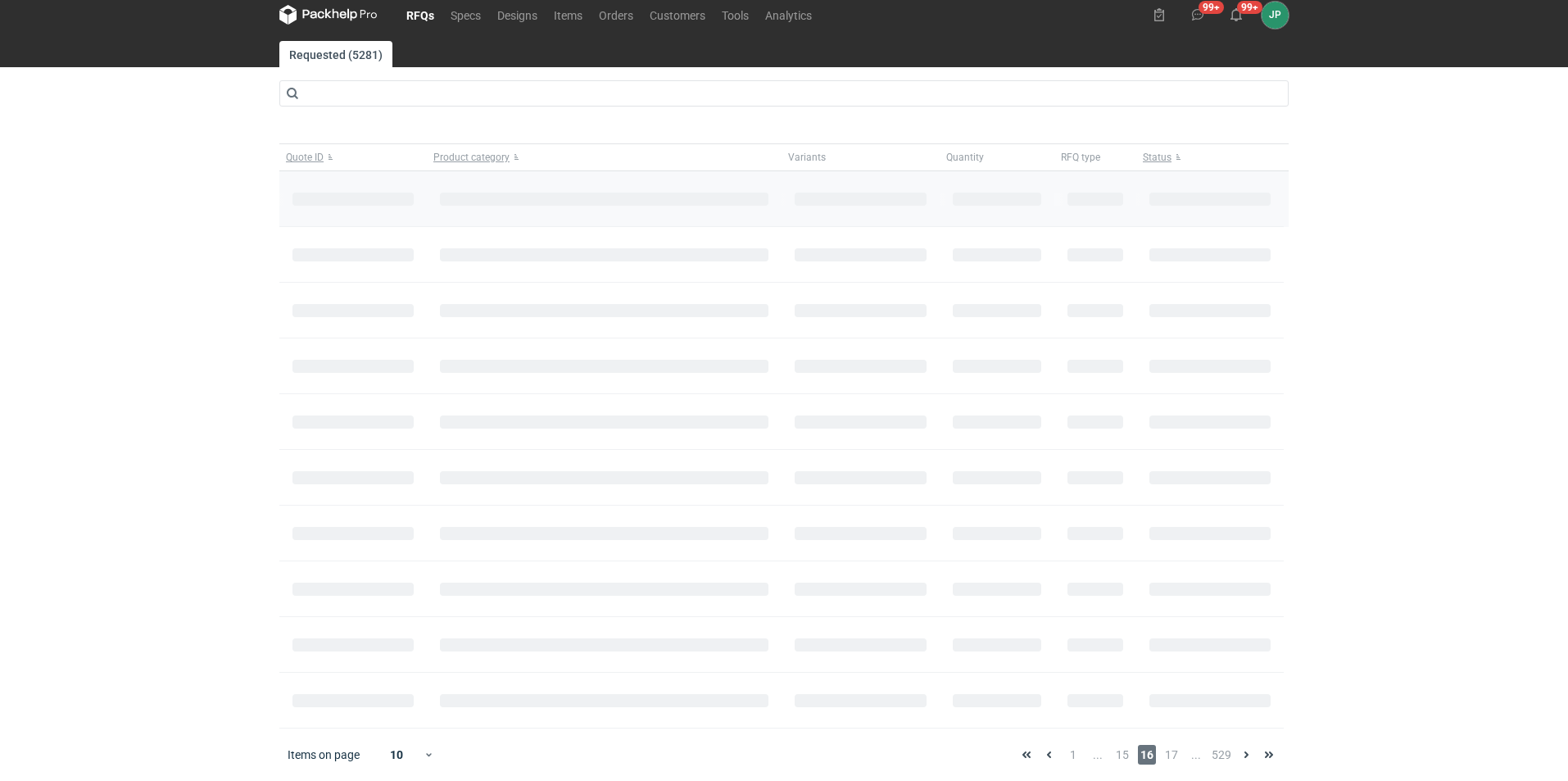
scroll to position [20, 0]
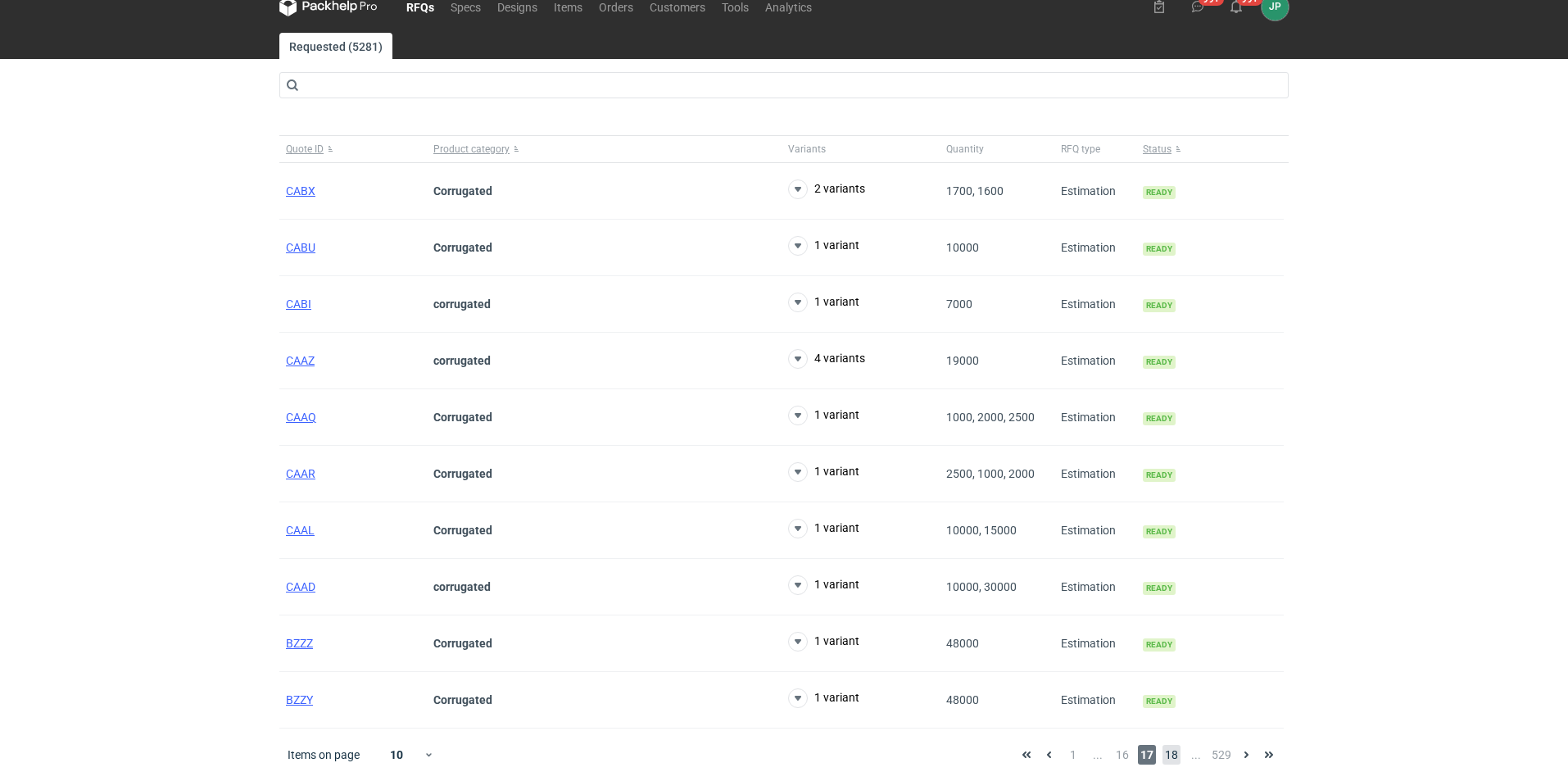
click at [1181, 752] on span "18" at bounding box center [1172, 755] width 18 height 20
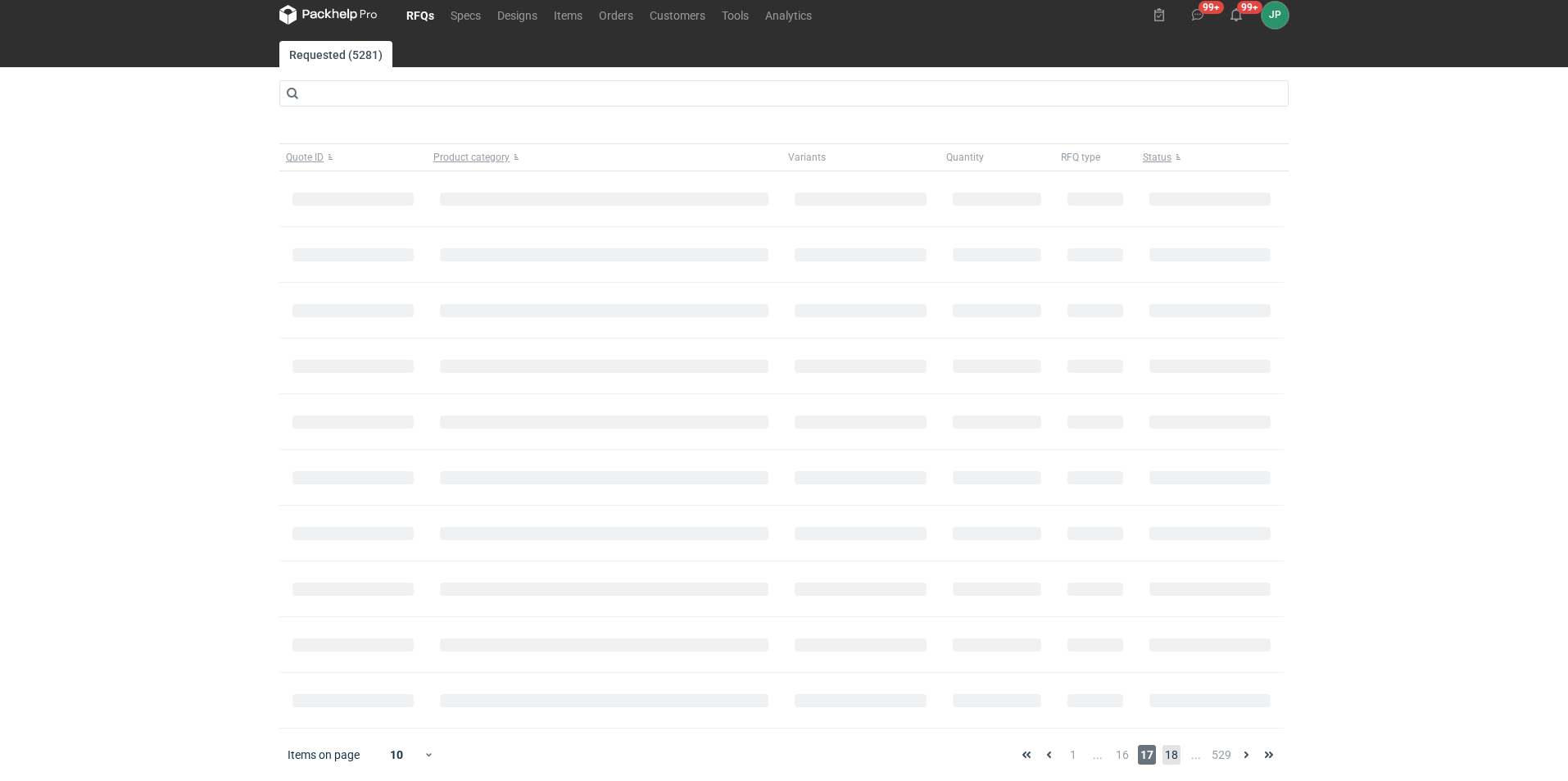
scroll to position [52, 0]
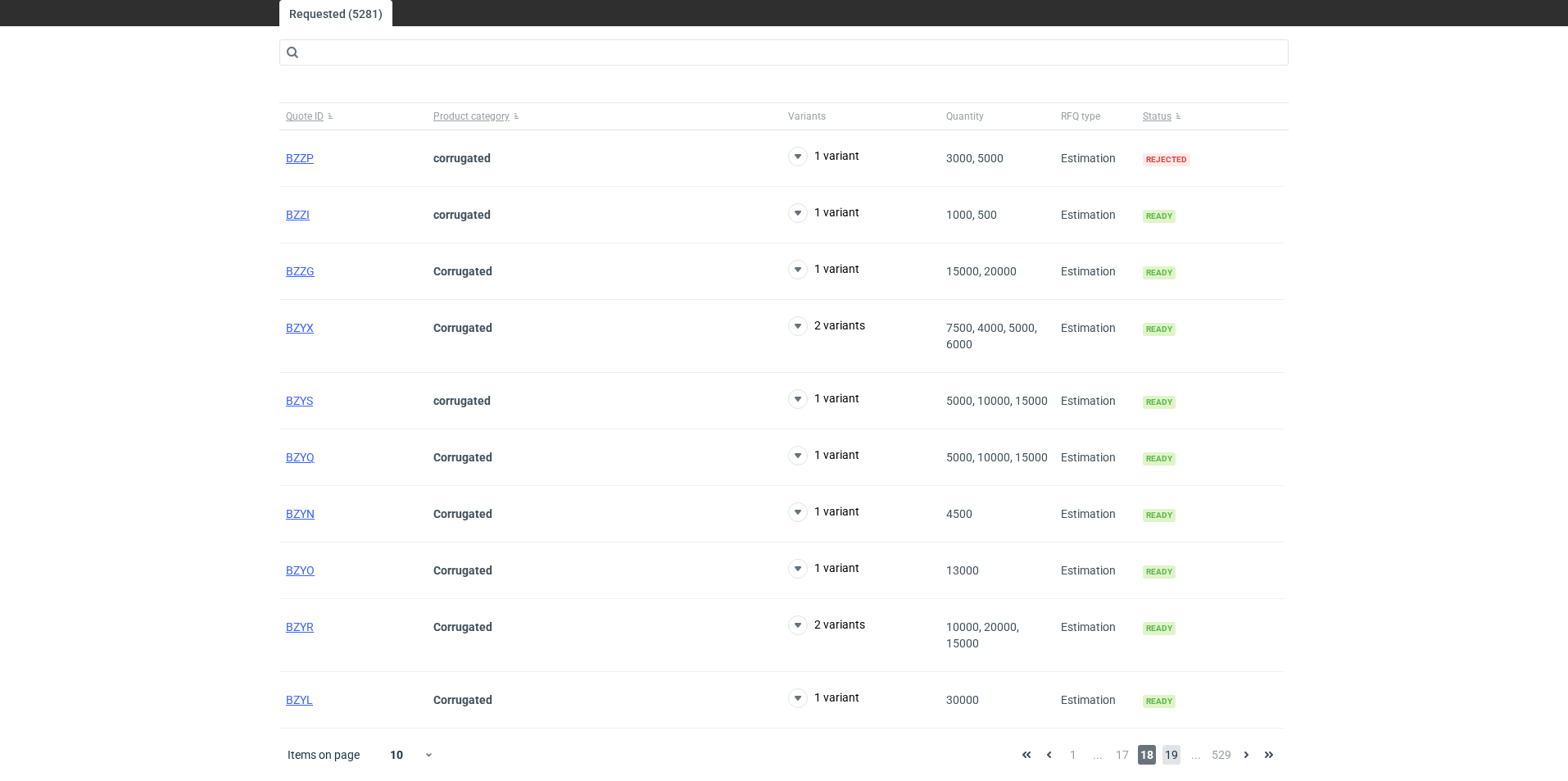
click at [1176, 754] on span "19" at bounding box center [1172, 755] width 18 height 20
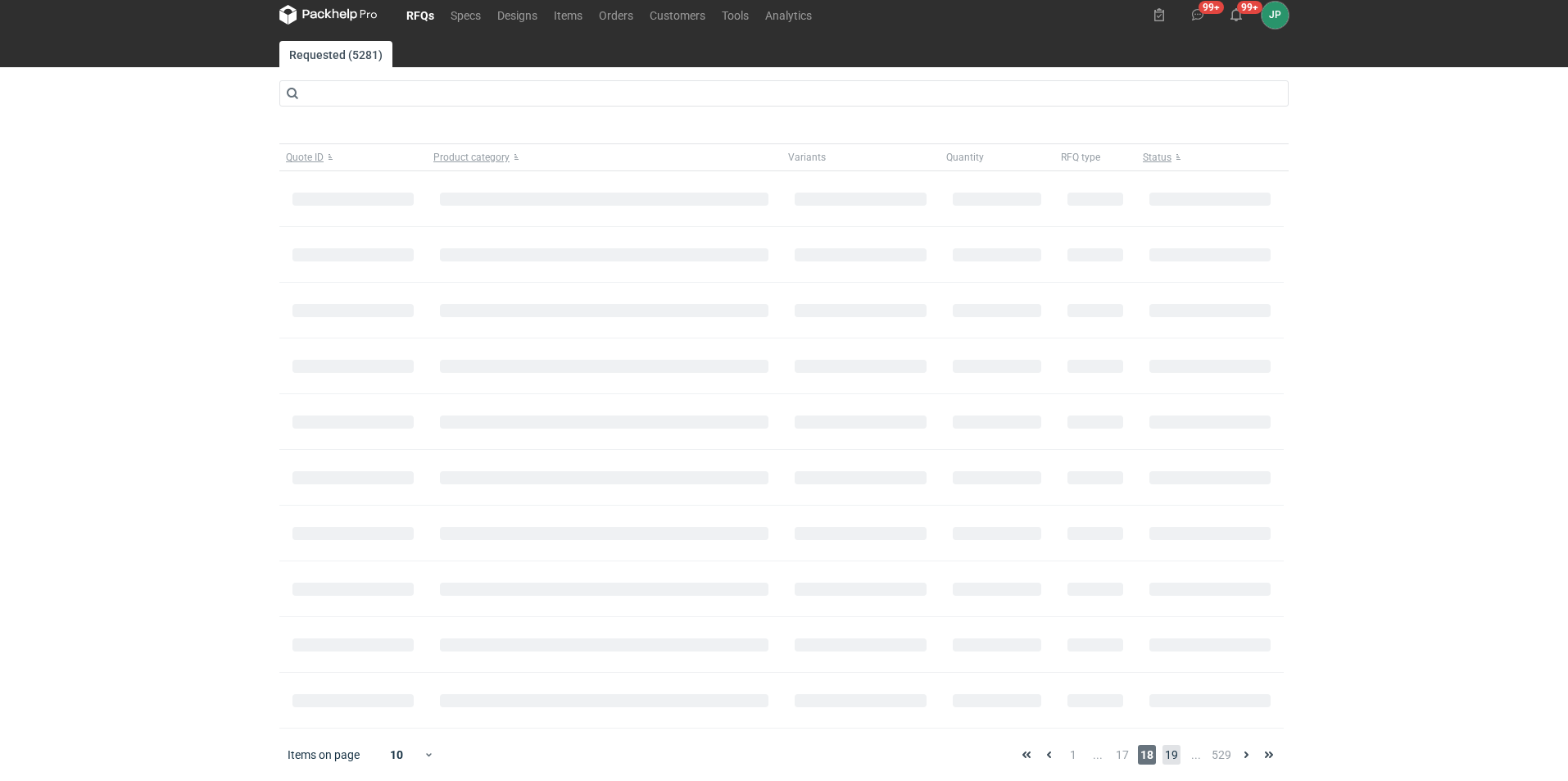
scroll to position [52, 0]
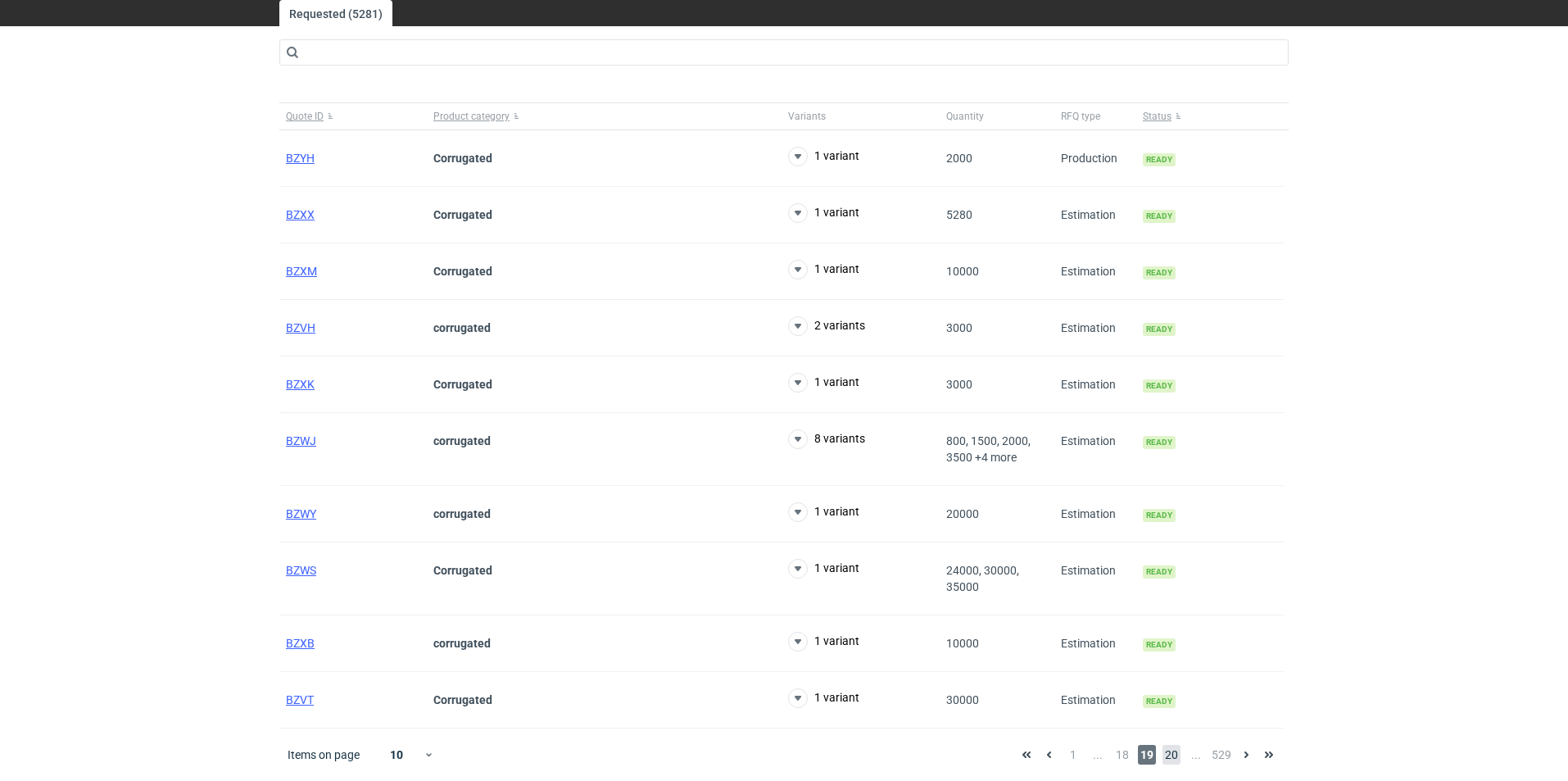
click at [1176, 754] on span "20" at bounding box center [1172, 755] width 18 height 20
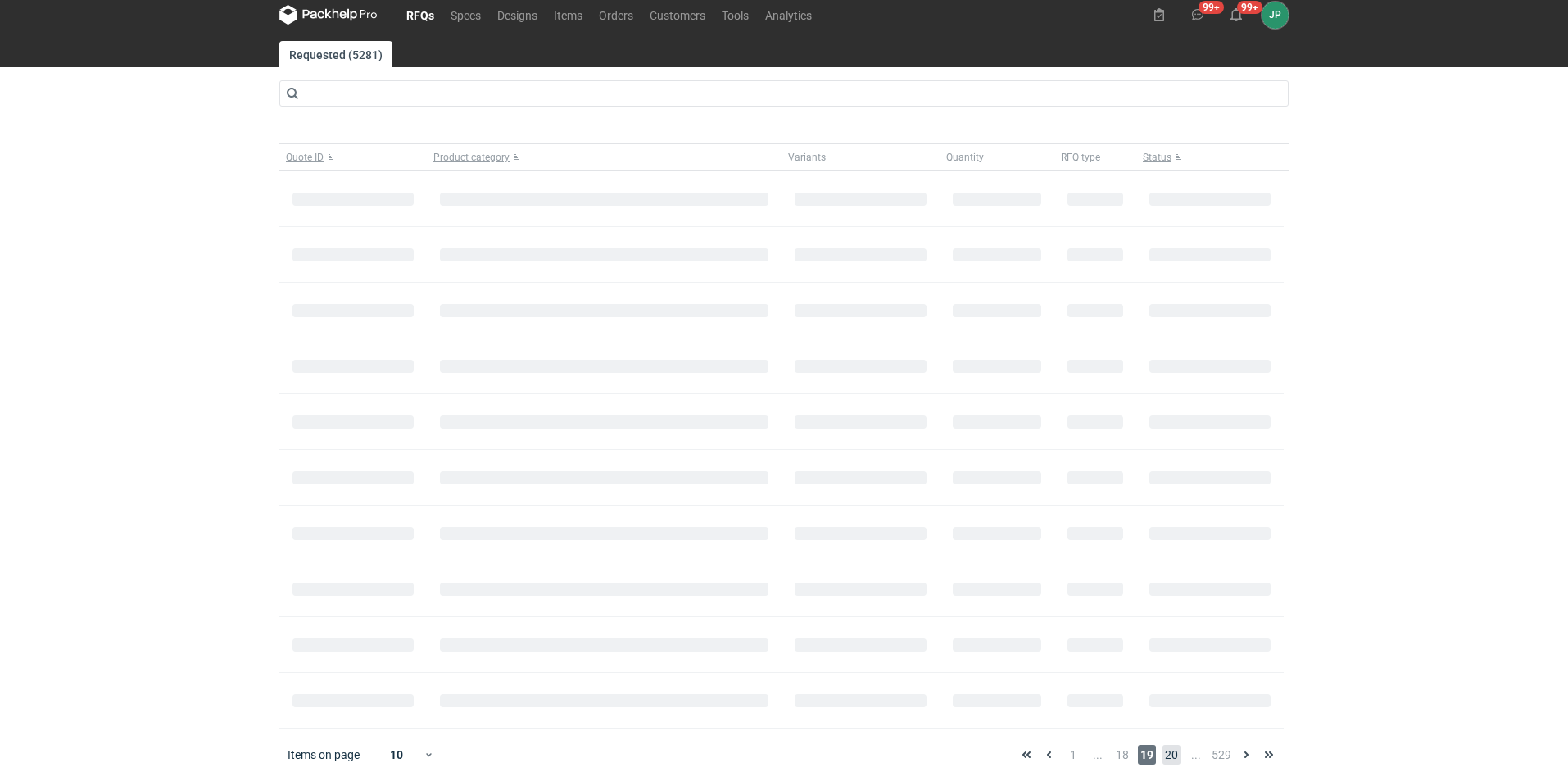
scroll to position [20, 0]
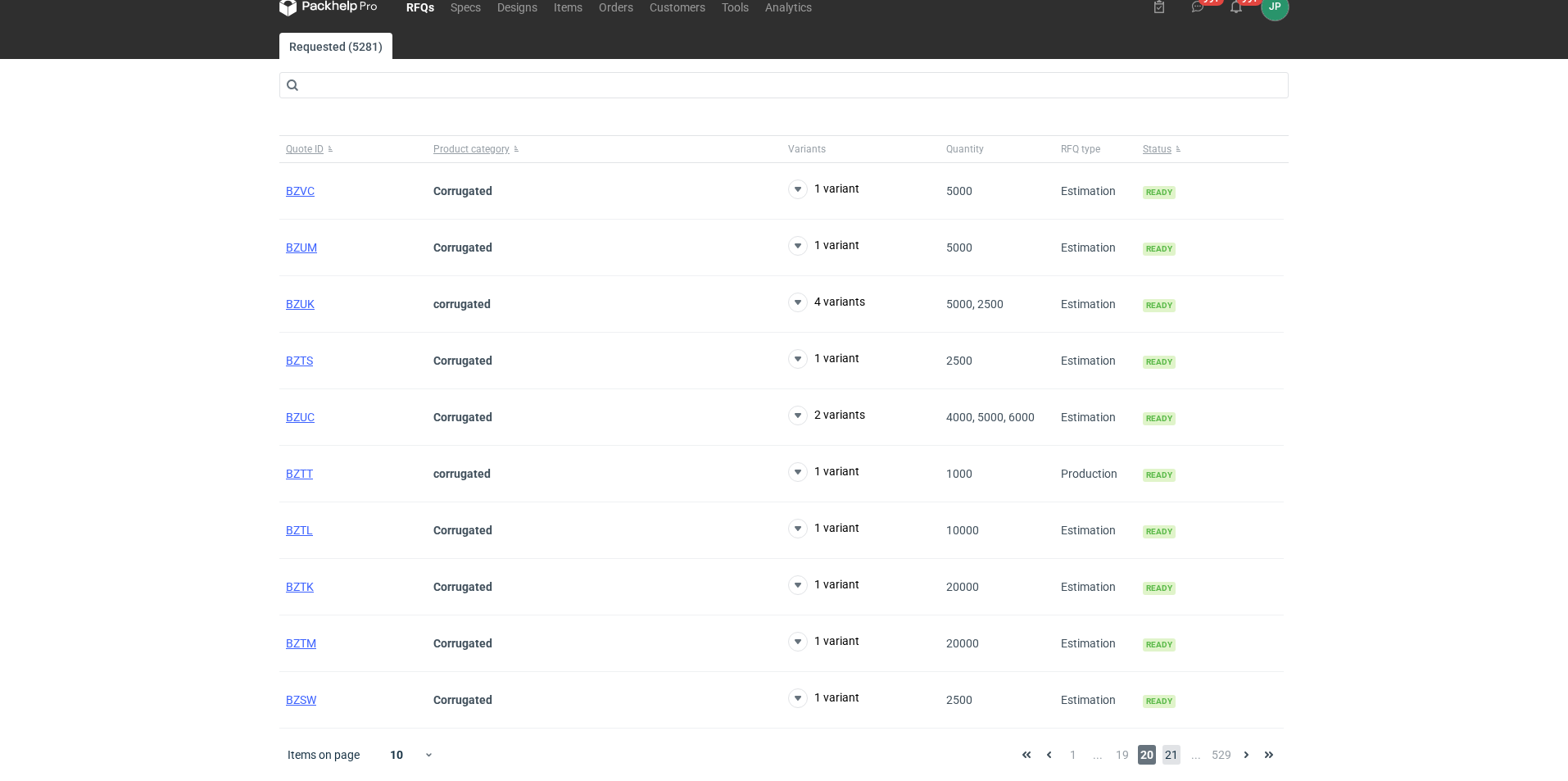
click at [1168, 759] on span "21" at bounding box center [1172, 755] width 18 height 20
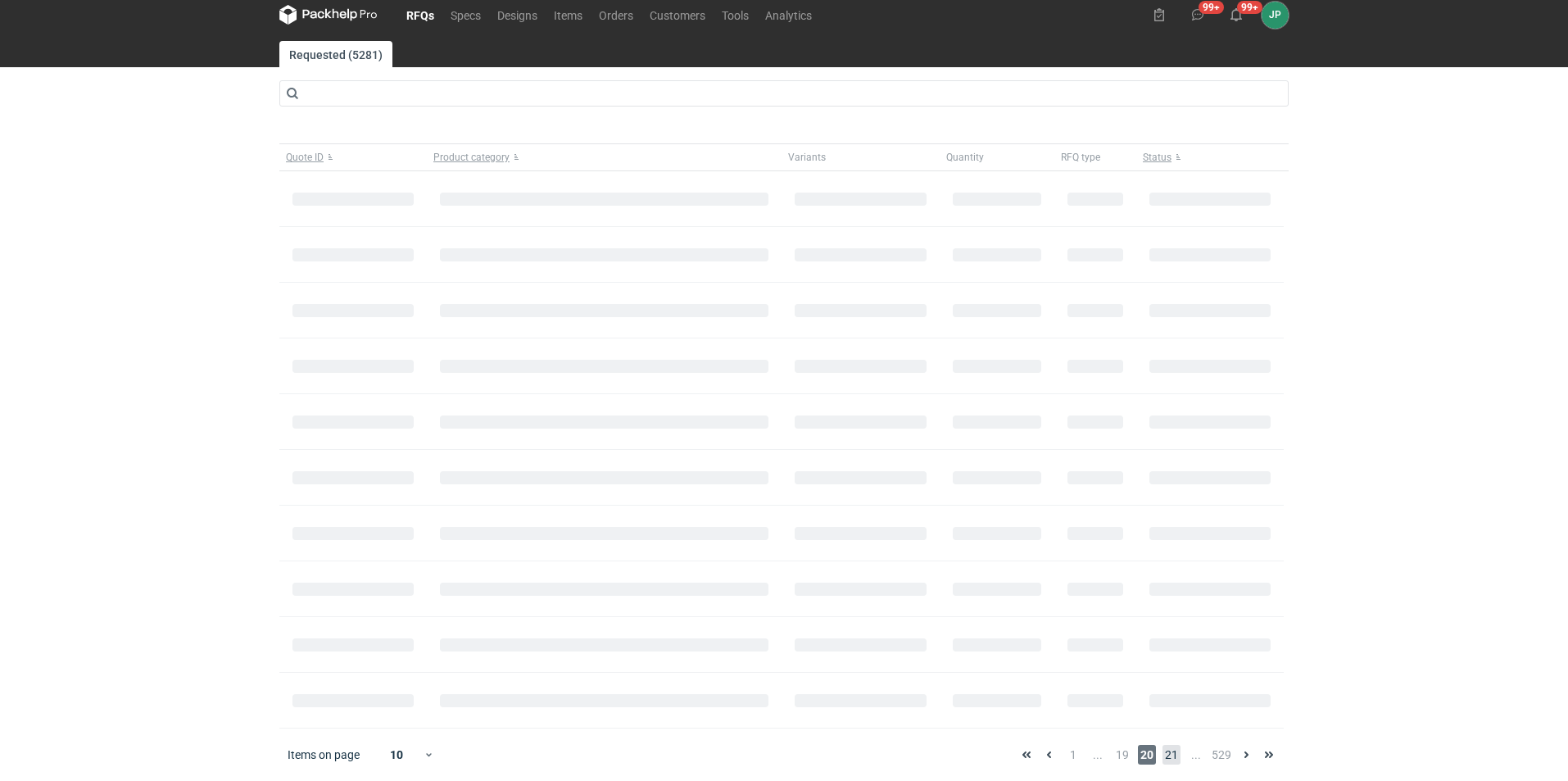
scroll to position [36, 0]
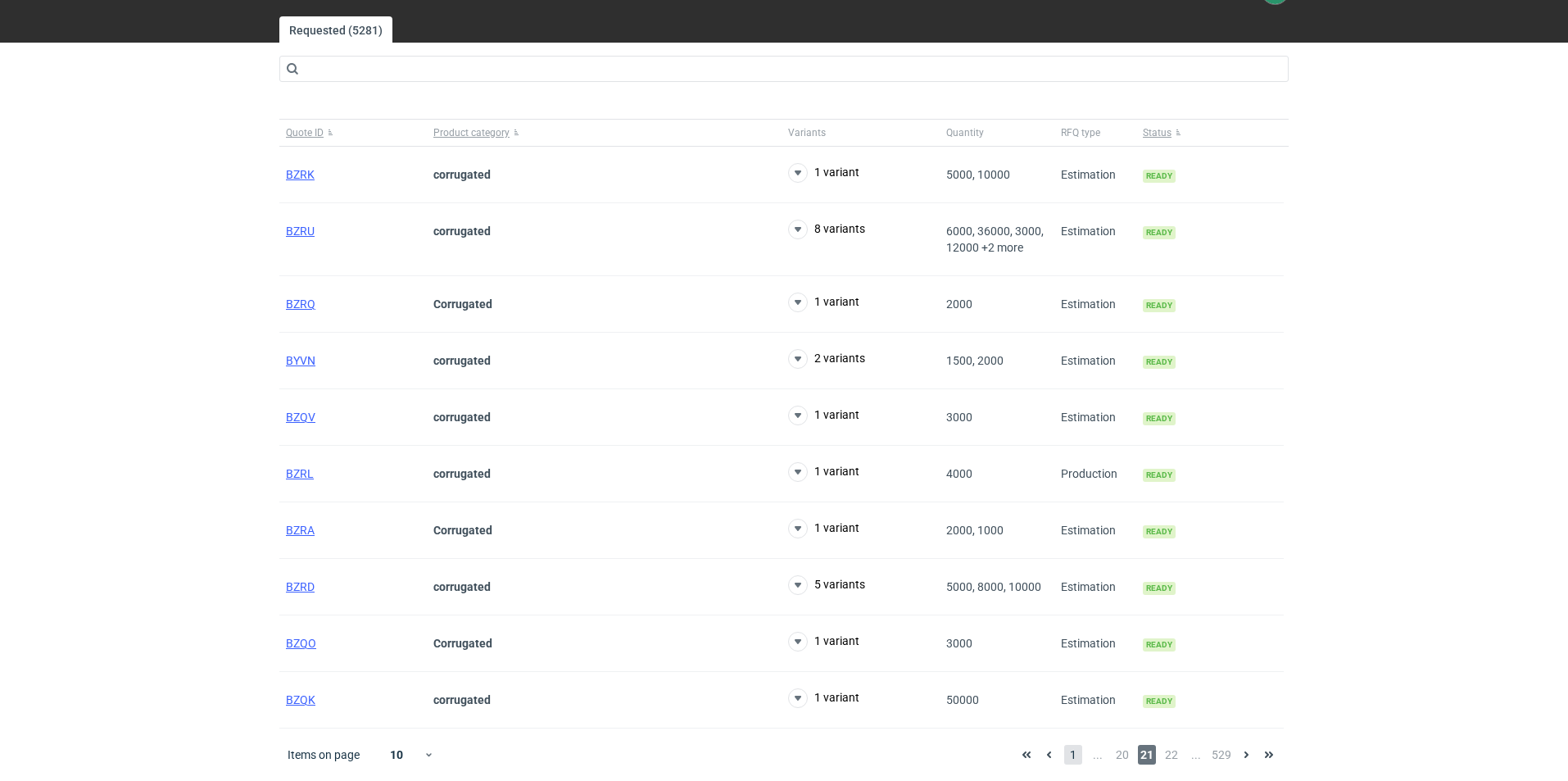
click at [1068, 754] on span "1" at bounding box center [1073, 755] width 18 height 20
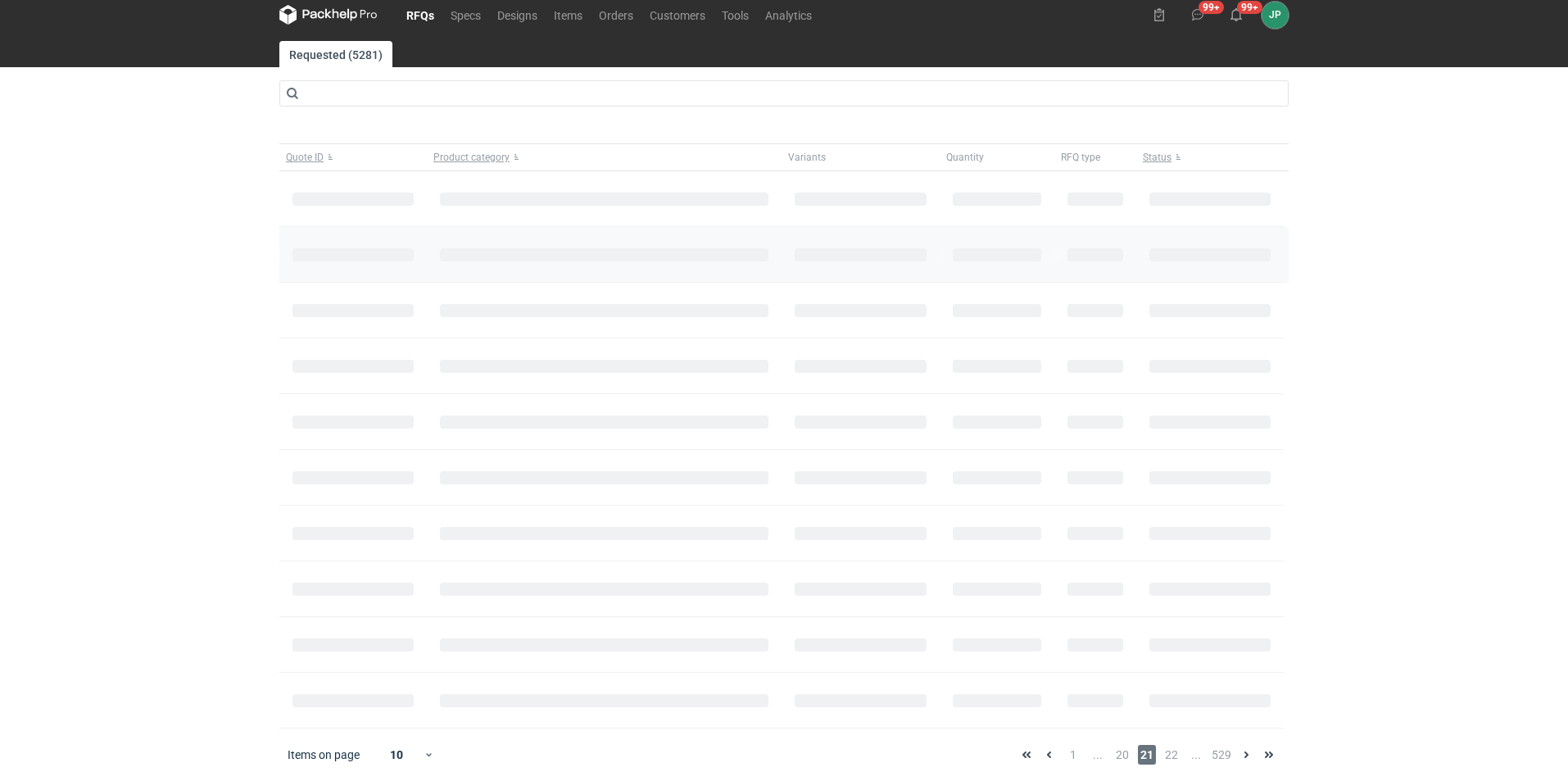
scroll to position [20, 0]
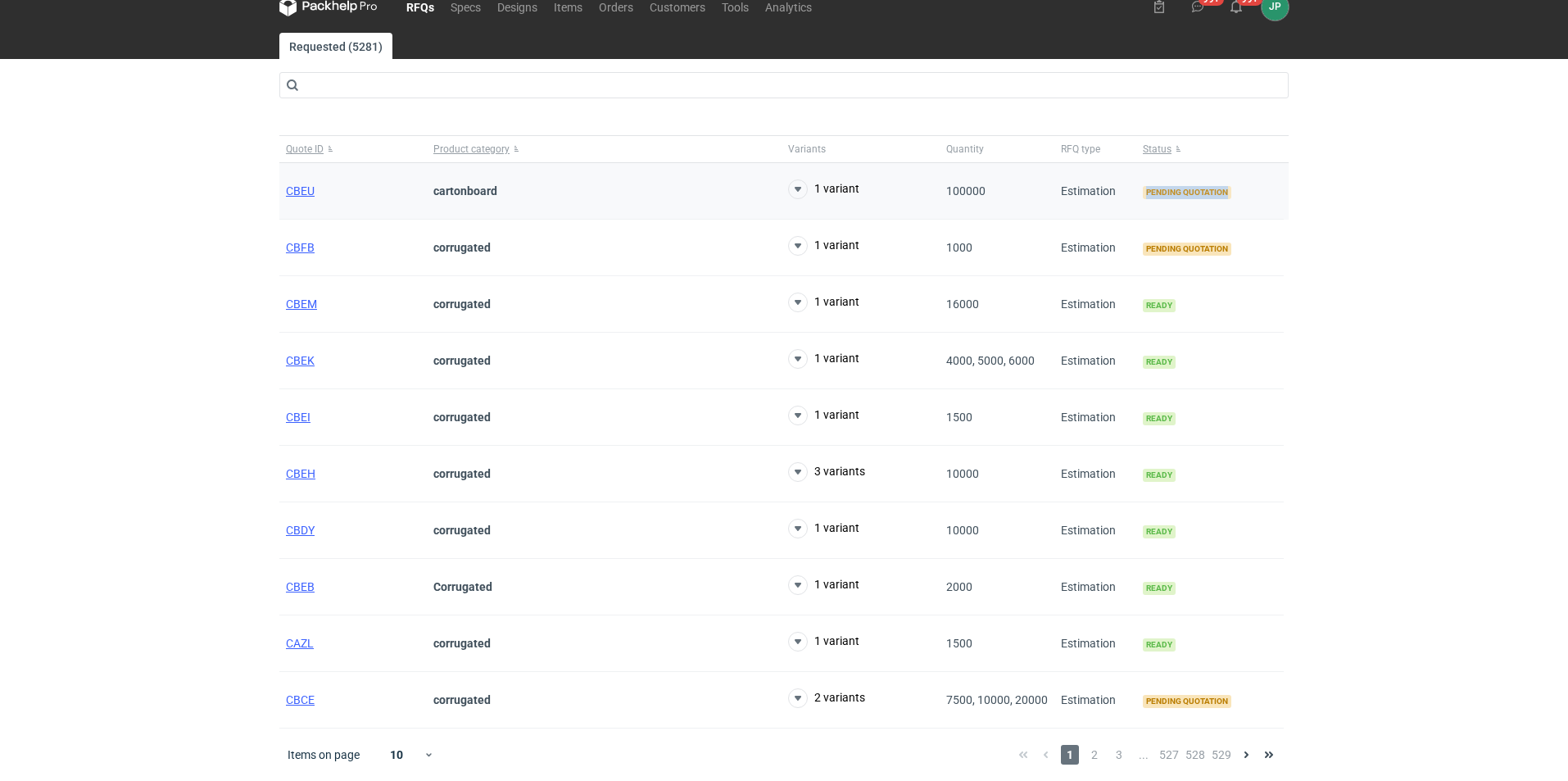
drag, startPoint x: 1245, startPoint y: 191, endPoint x: 1147, endPoint y: 189, distance: 98.0
click at [1147, 189] on div "Pending quotation" at bounding box center [1210, 191] width 147 height 56
copy span "Pending quotation"
drag, startPoint x: 349, startPoint y: 114, endPoint x: 371, endPoint y: 85, distance: 36.4
click at [366, 93] on main "Requested (5281) Quote ID Product category Variants Quantity RFQ type Status CB…" at bounding box center [784, 407] width 1022 height 748
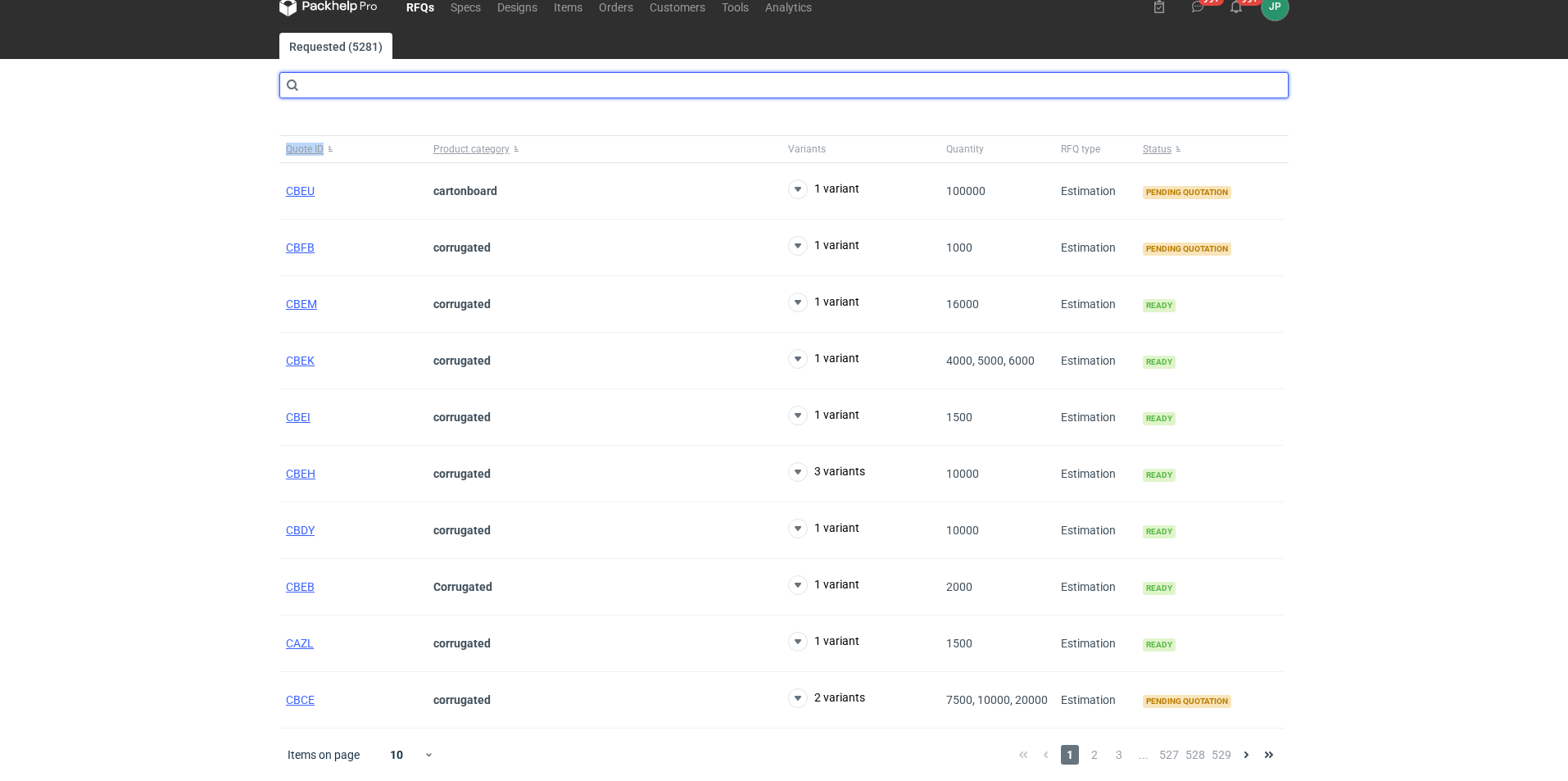
click at [372, 85] on input "text" at bounding box center [784, 85] width 1009 height 26
click at [373, 84] on input "text" at bounding box center [784, 85] width 1009 height 26
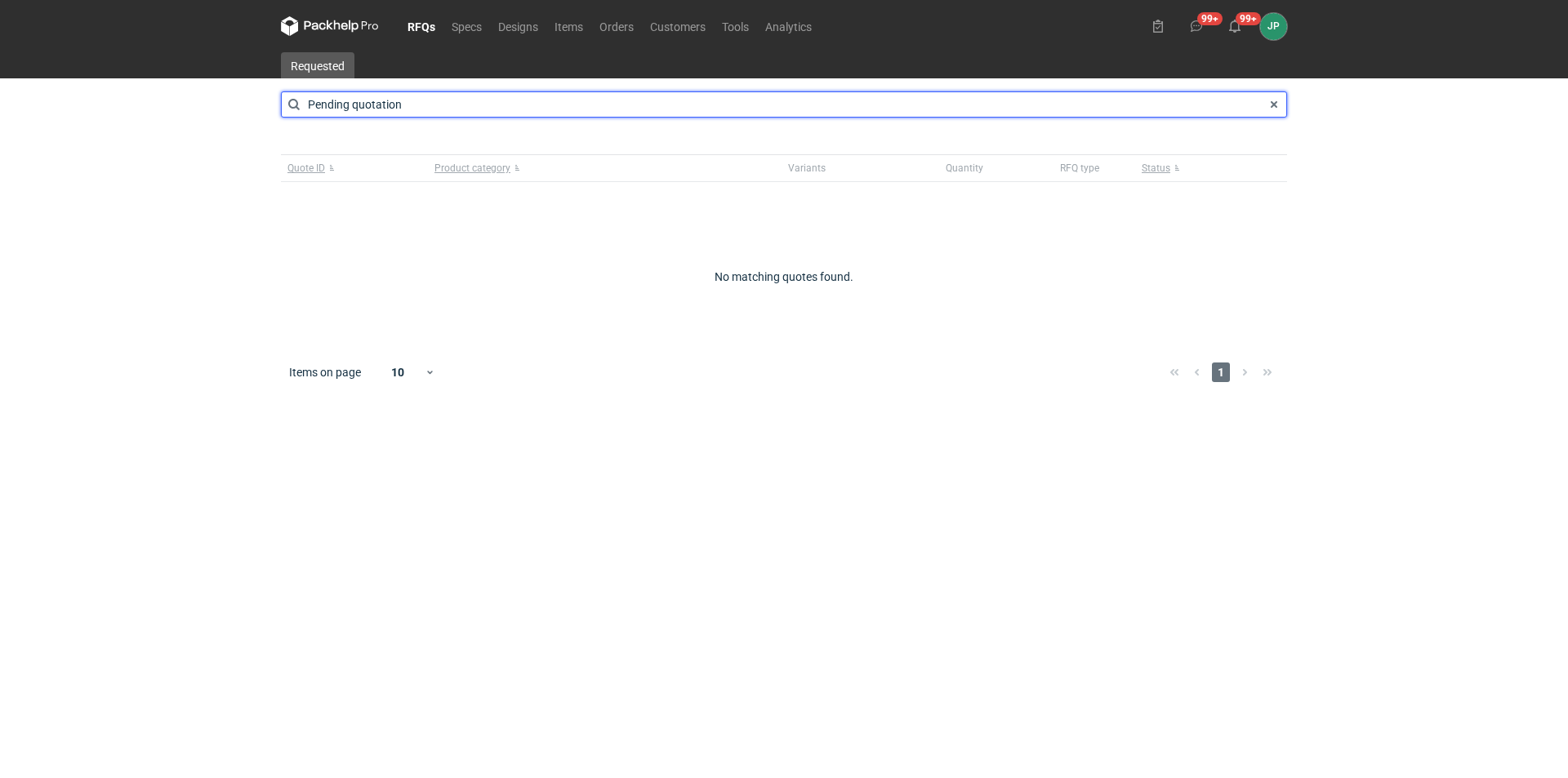
click at [289, 101] on input "Pending quotation" at bounding box center [784, 105] width 1006 height 26
click at [312, 105] on input "Pending quotation" at bounding box center [784, 105] width 1006 height 26
click at [315, 105] on input "Pending quotation" at bounding box center [784, 105] width 1006 height 26
type input "pending quotation"
drag, startPoint x: 430, startPoint y: 101, endPoint x: 88, endPoint y: 110, distance: 342.1
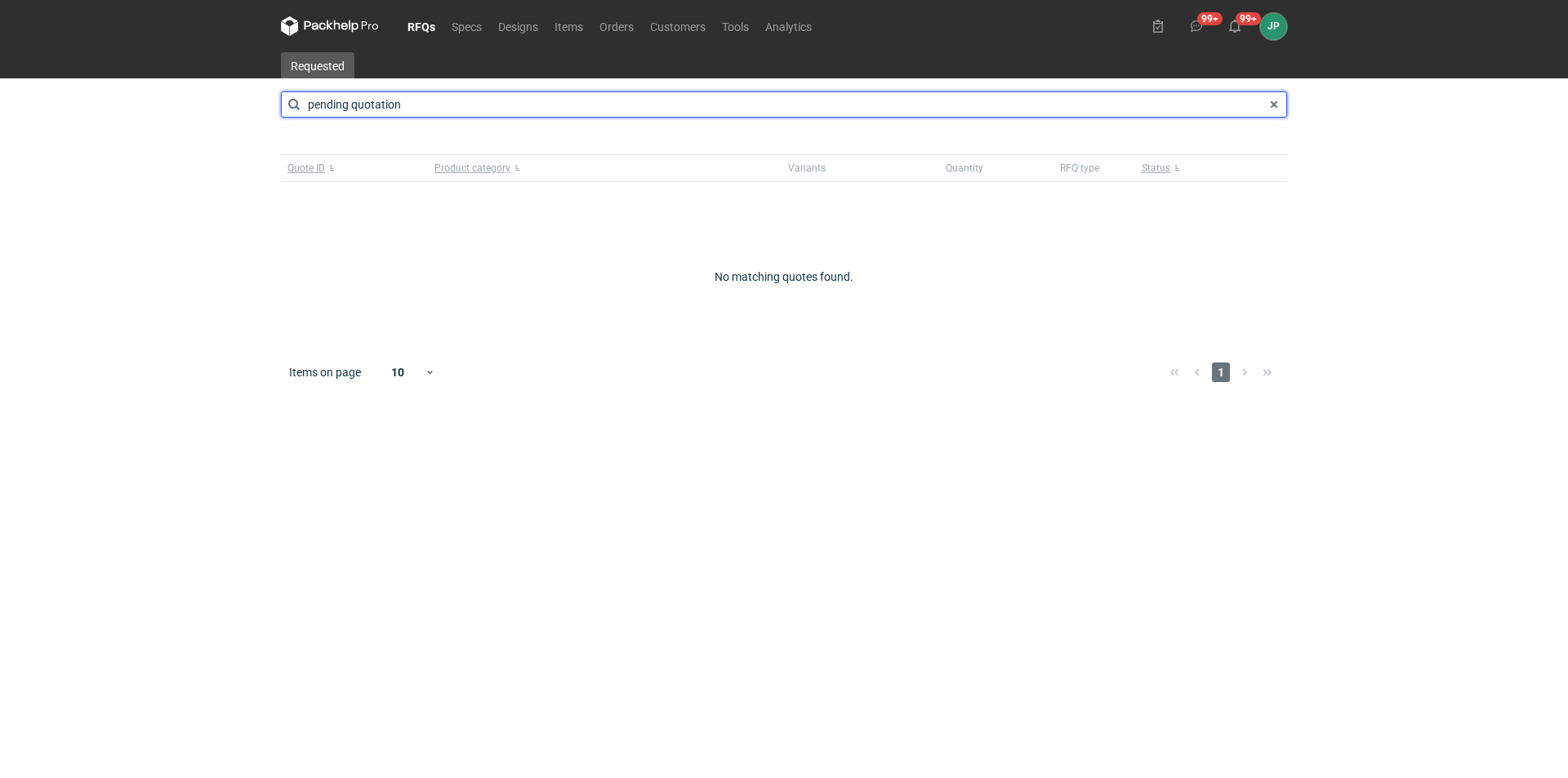
click at [95, 108] on div "RFQs Specs Designs Items Orders Customers Tools Analytics 99+ 99+ JP Justyna Po…" at bounding box center [784, 389] width 1568 height 778
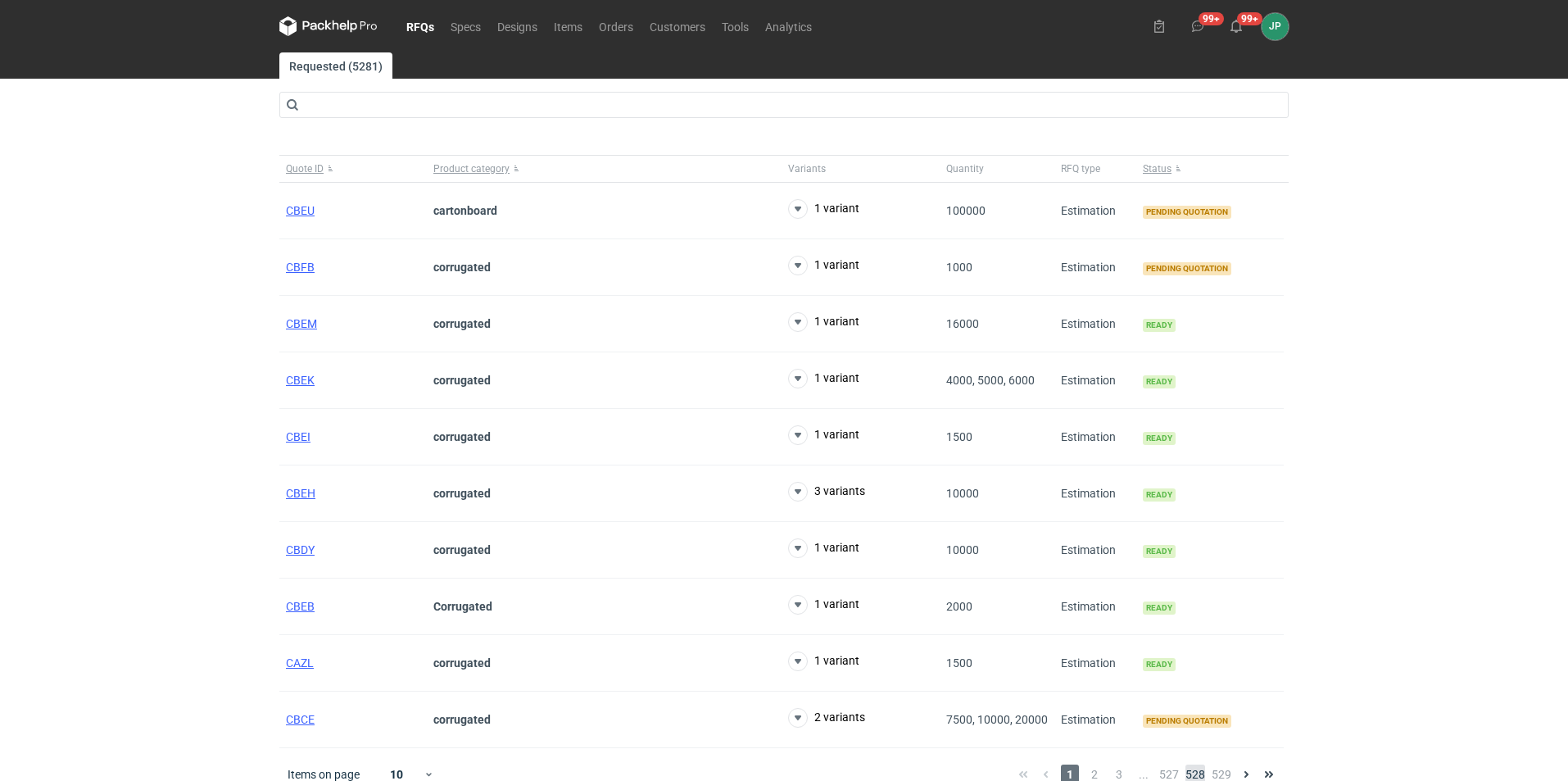
click at [1188, 768] on span "528" at bounding box center [1195, 774] width 20 height 20
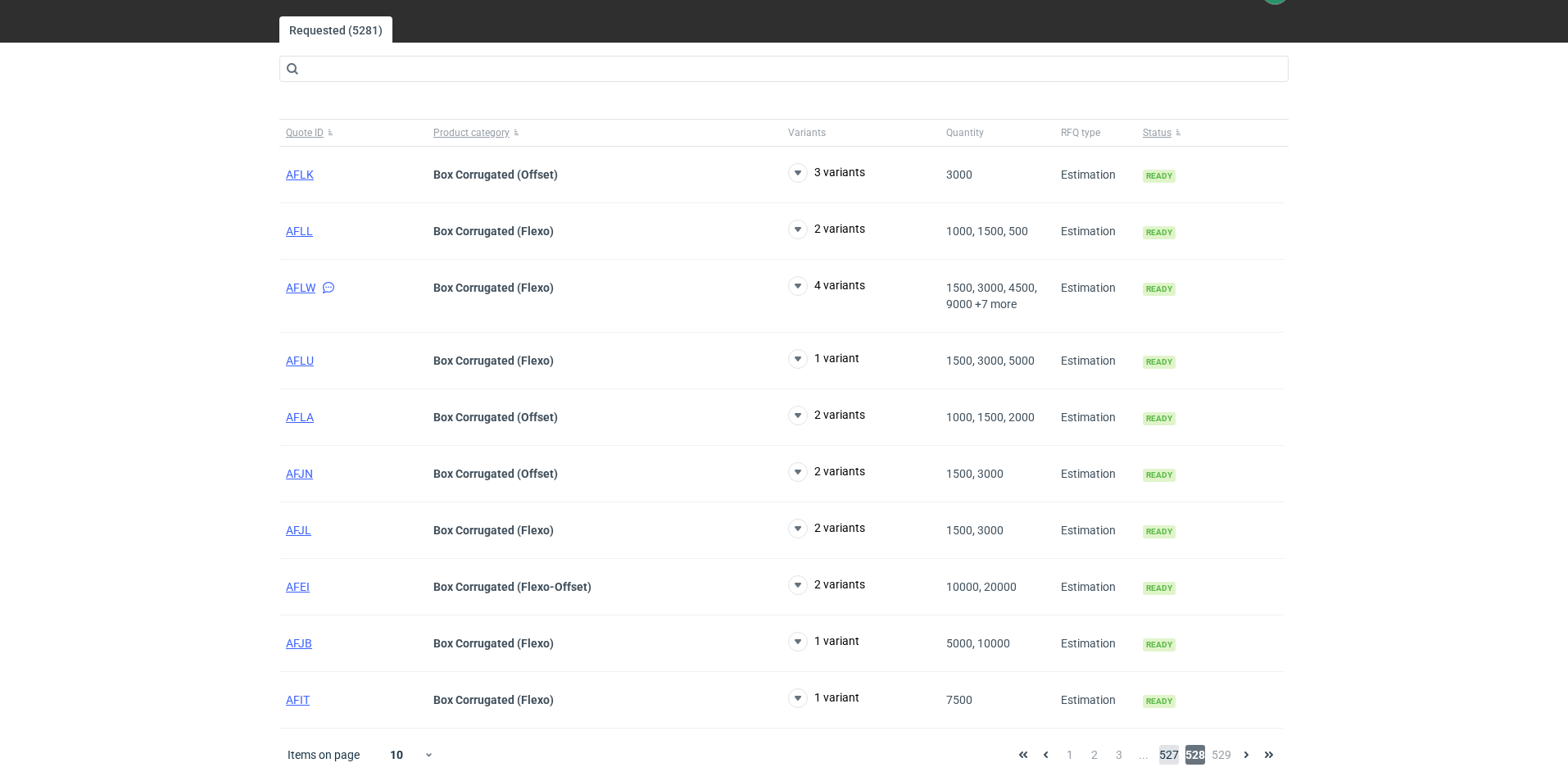
click at [1164, 750] on span "527" at bounding box center [1169, 755] width 20 height 20
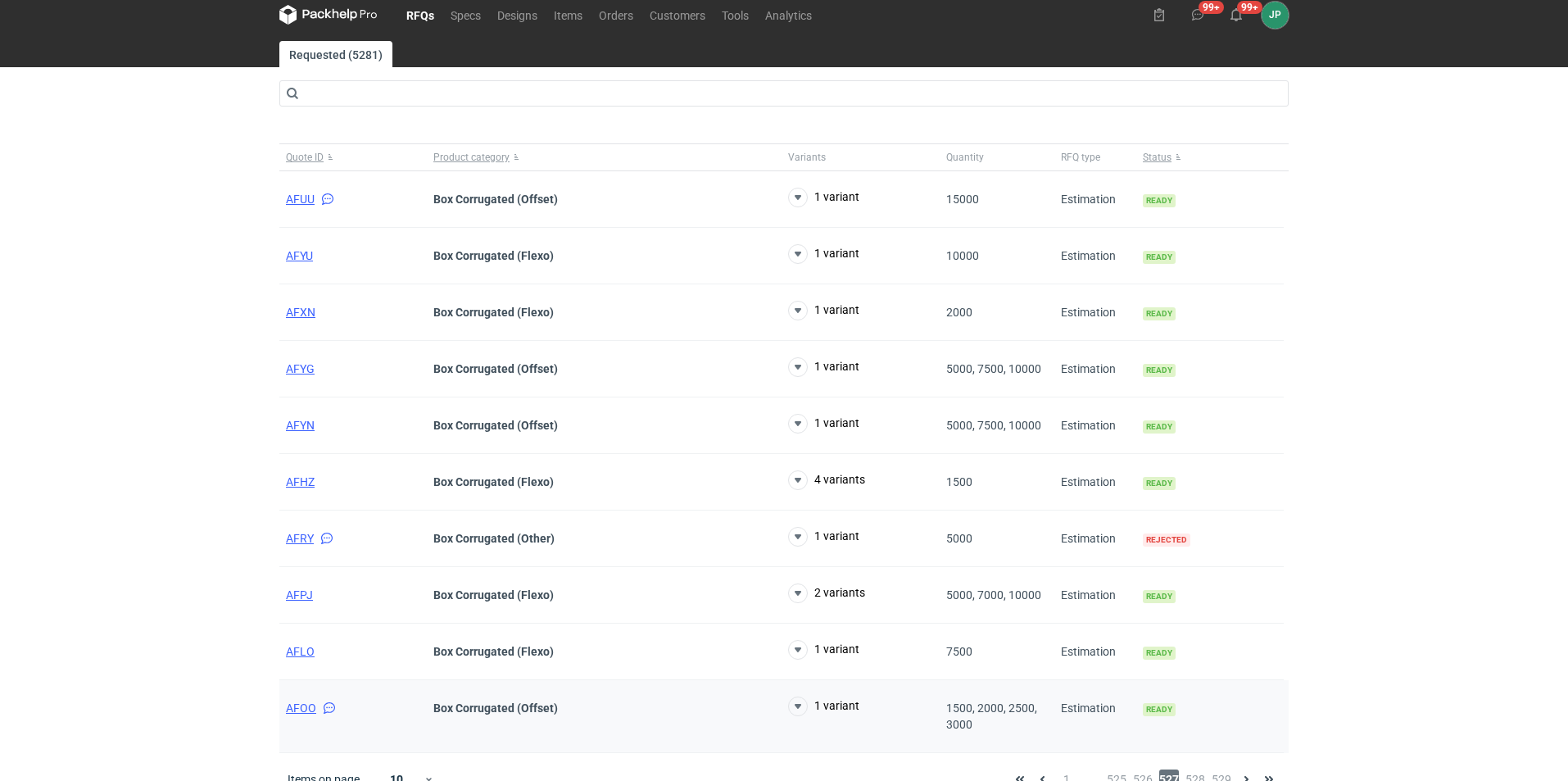
scroll to position [36, 0]
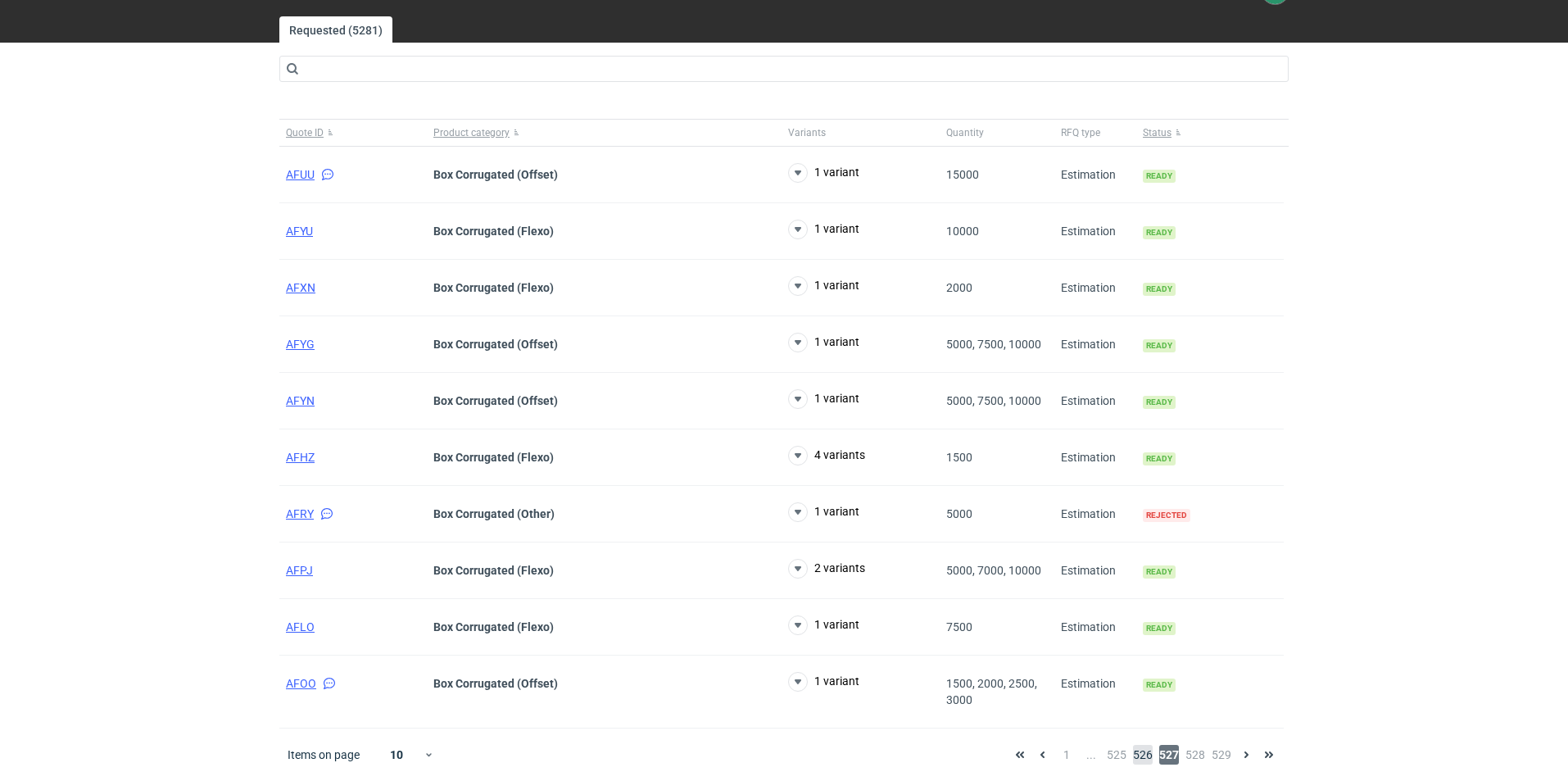
click at [1135, 759] on span "526" at bounding box center [1143, 755] width 20 height 20
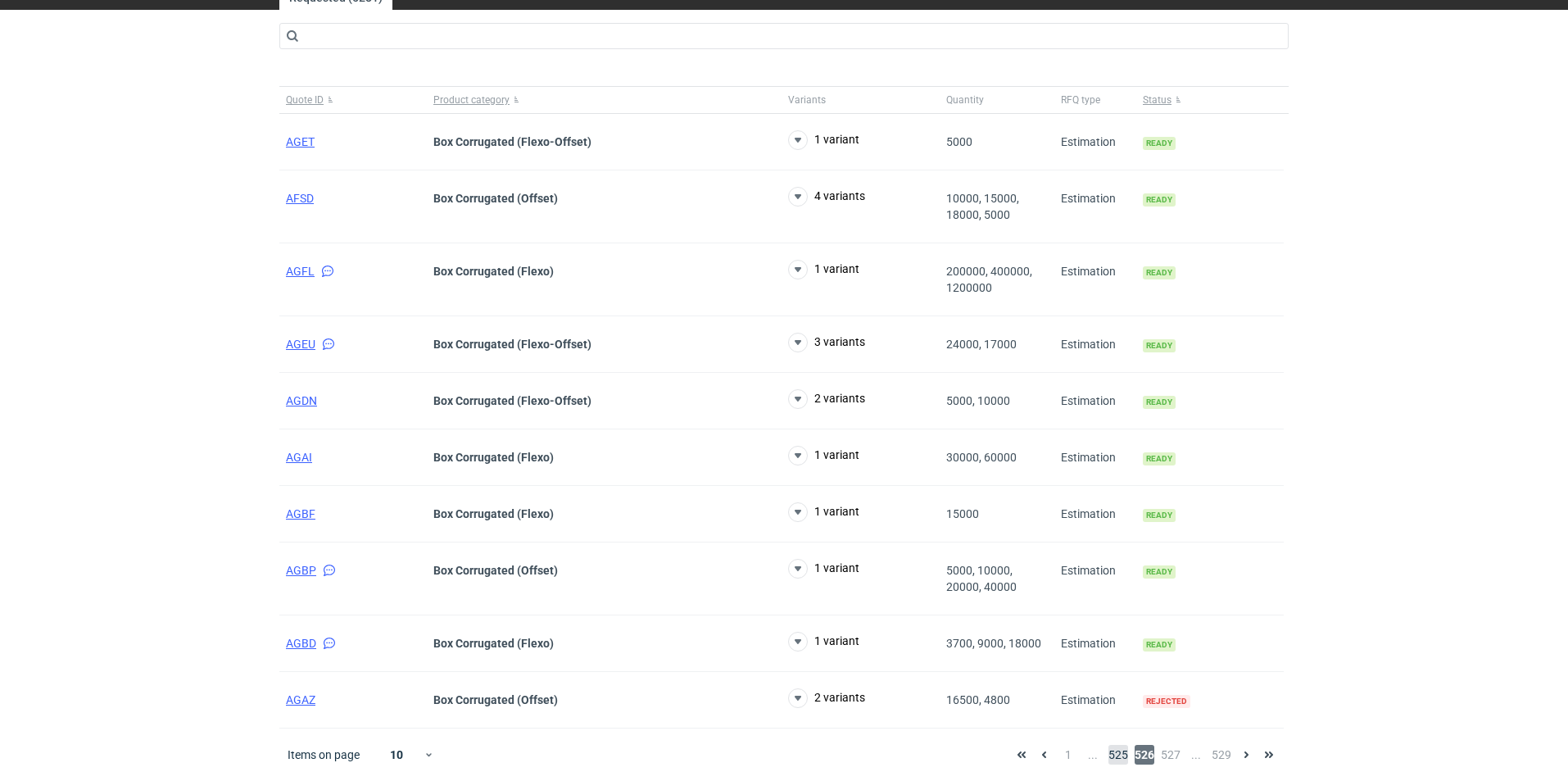
click at [1122, 758] on span "525" at bounding box center [1118, 755] width 20 height 20
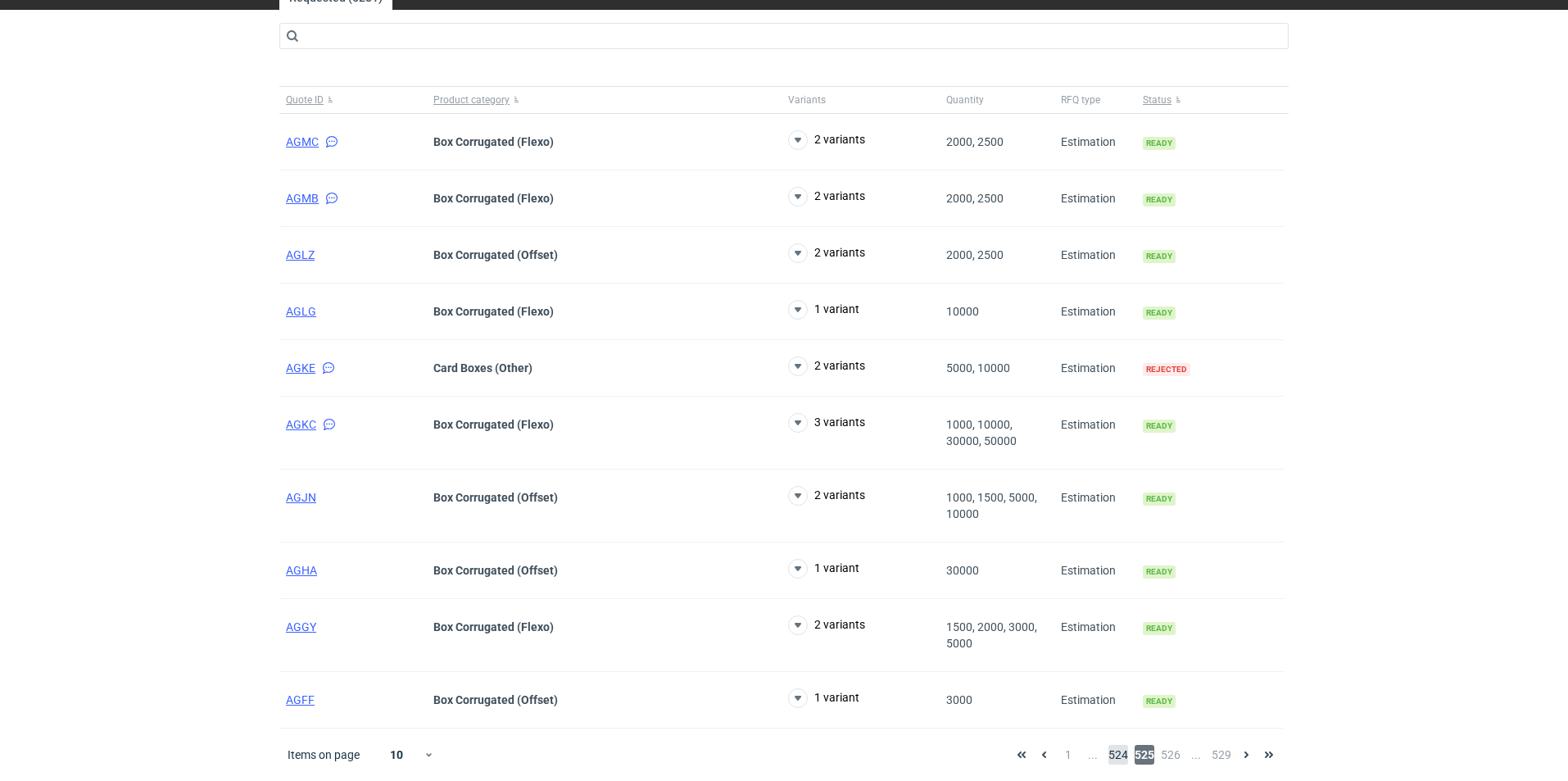
click at [1117, 757] on span "524" at bounding box center [1118, 755] width 20 height 20
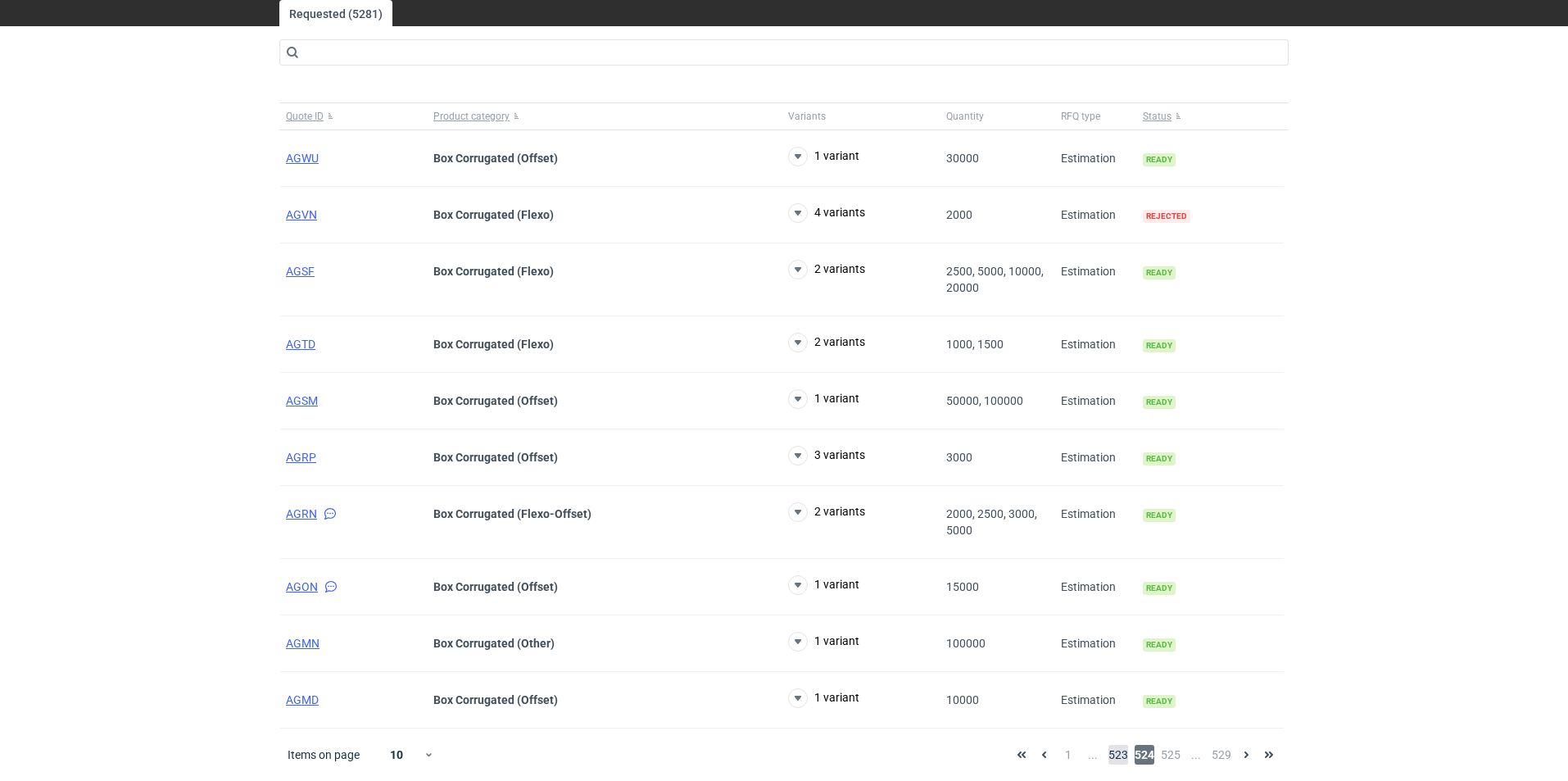
click at [1116, 755] on span "523" at bounding box center [1118, 755] width 20 height 20
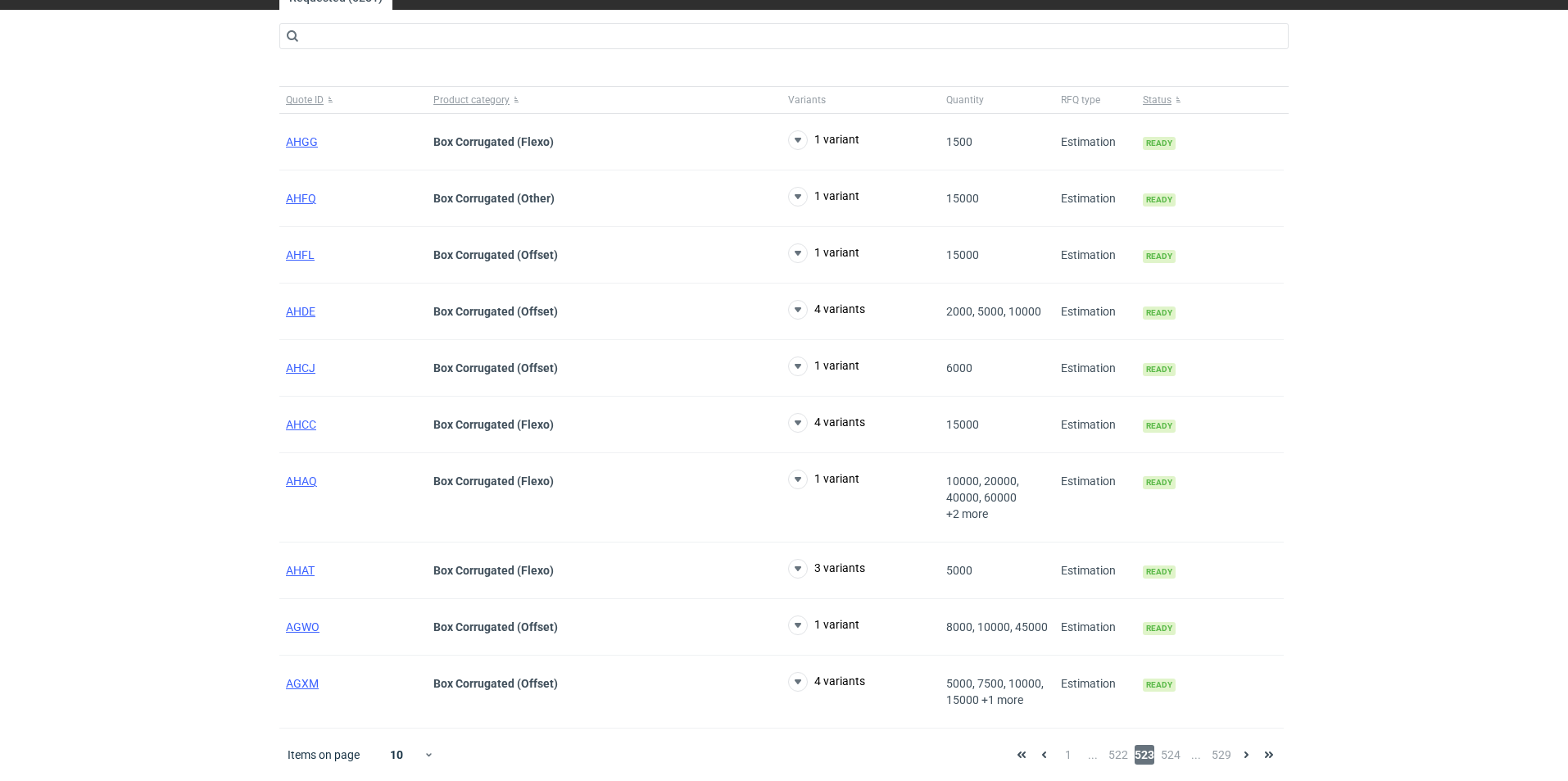
click at [1116, 755] on span "522" at bounding box center [1118, 755] width 20 height 20
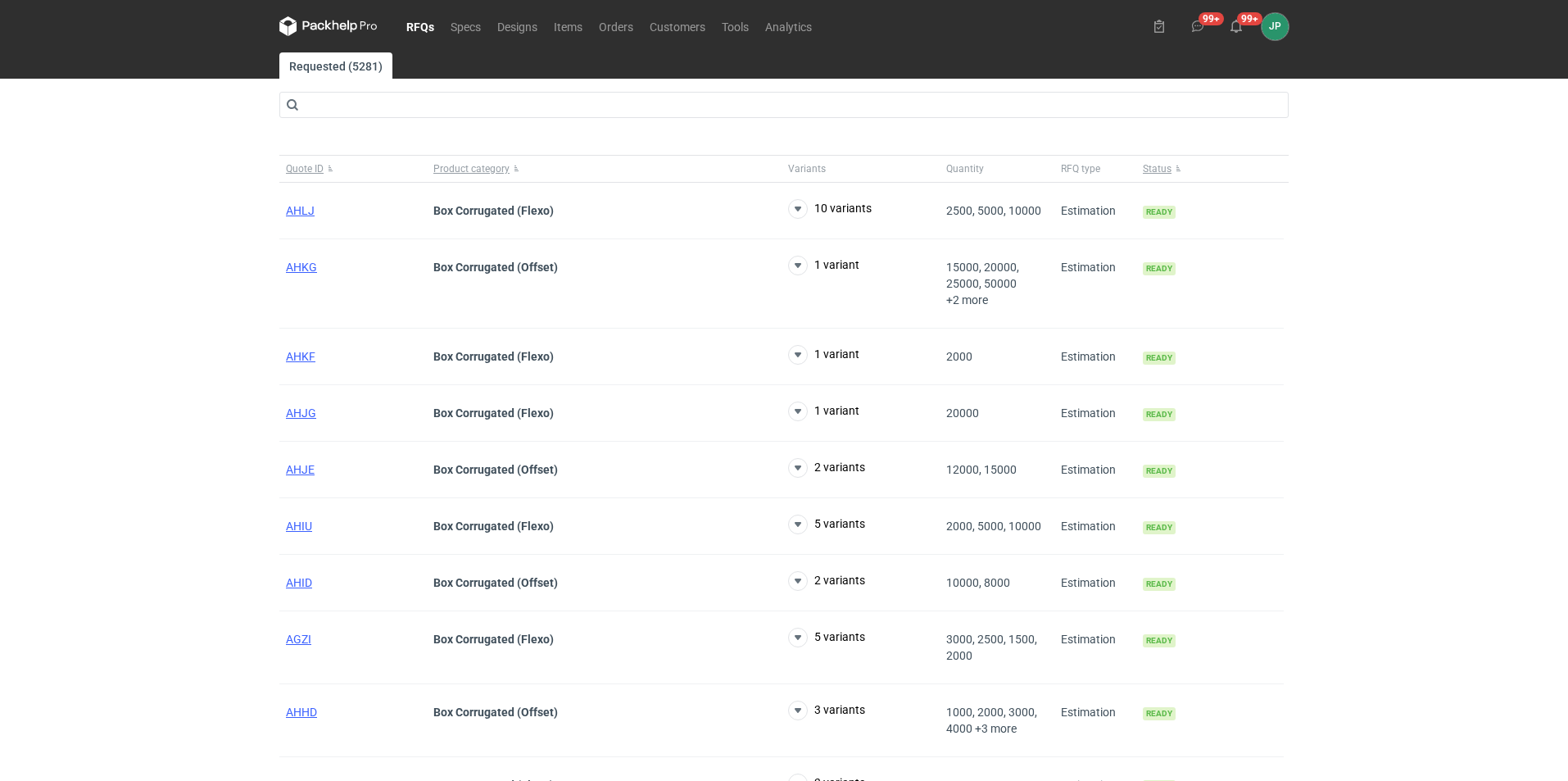
click at [386, 129] on main "Requested (5281) Quote ID Product category Variants Quantity RFQ type Status AH…" at bounding box center [784, 475] width 1022 height 846
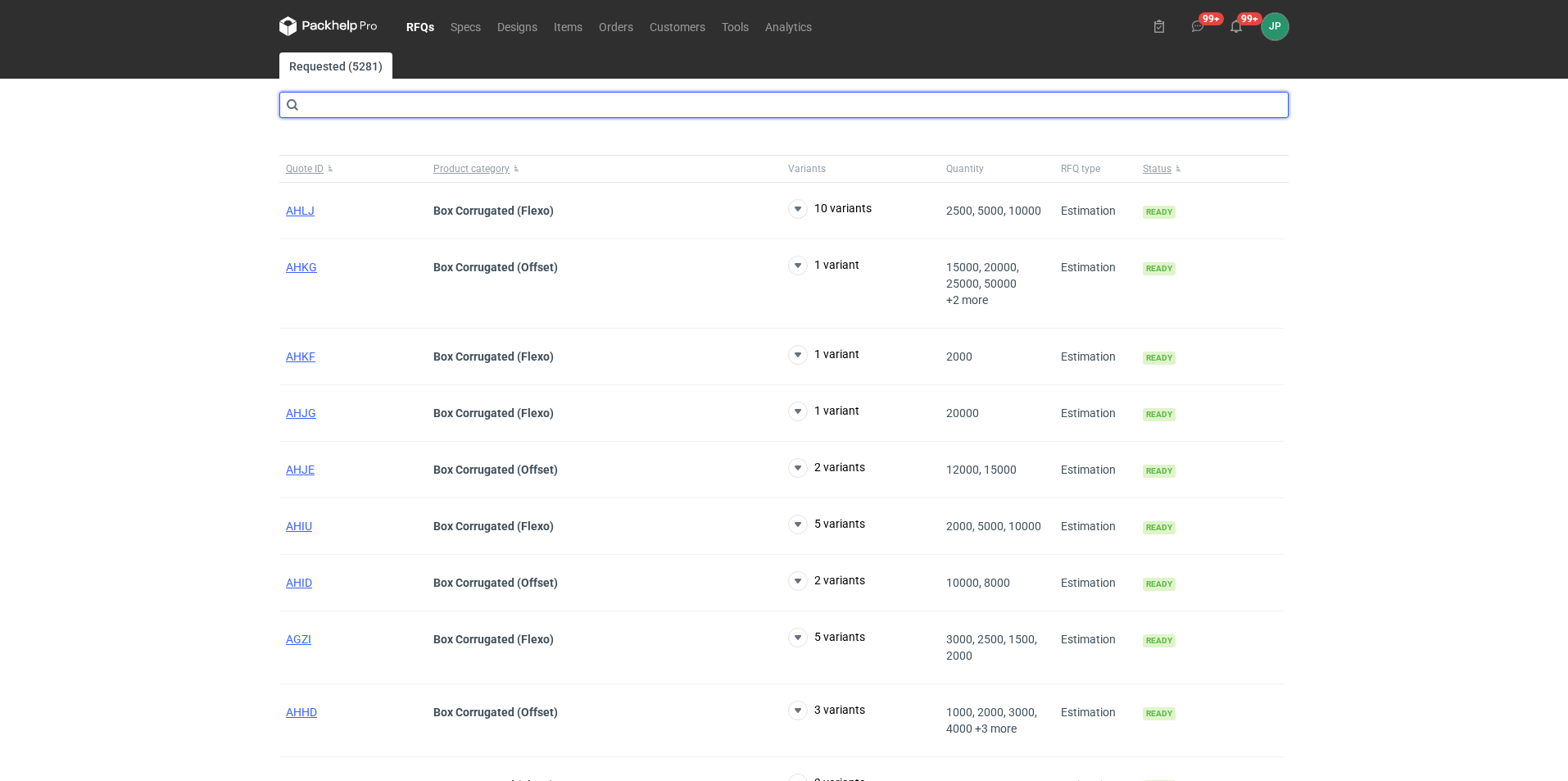
click at [392, 108] on input "text" at bounding box center [784, 105] width 1009 height 26
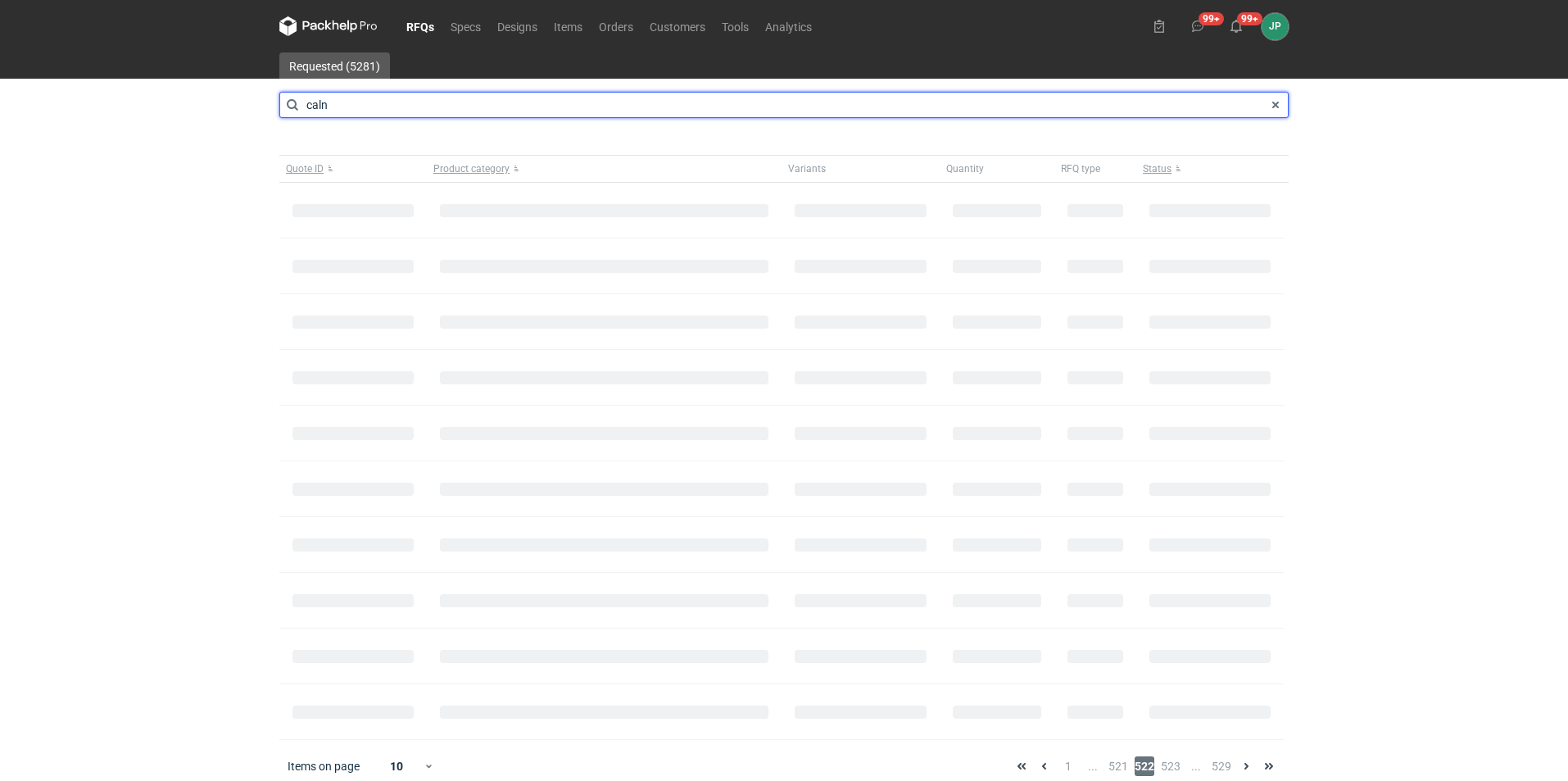
type input "caln"
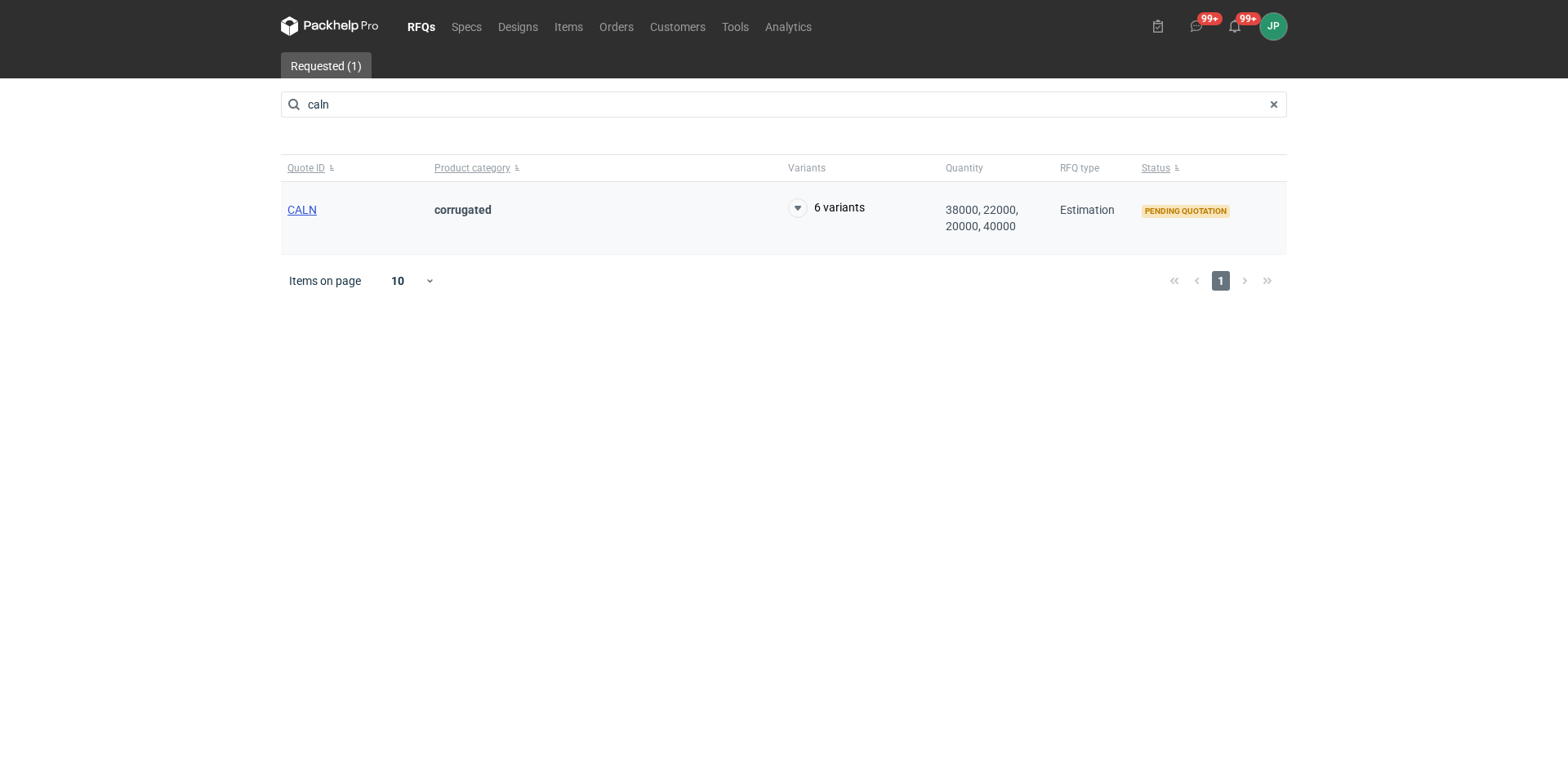
click at [300, 206] on span "CALN" at bounding box center [303, 210] width 30 height 13
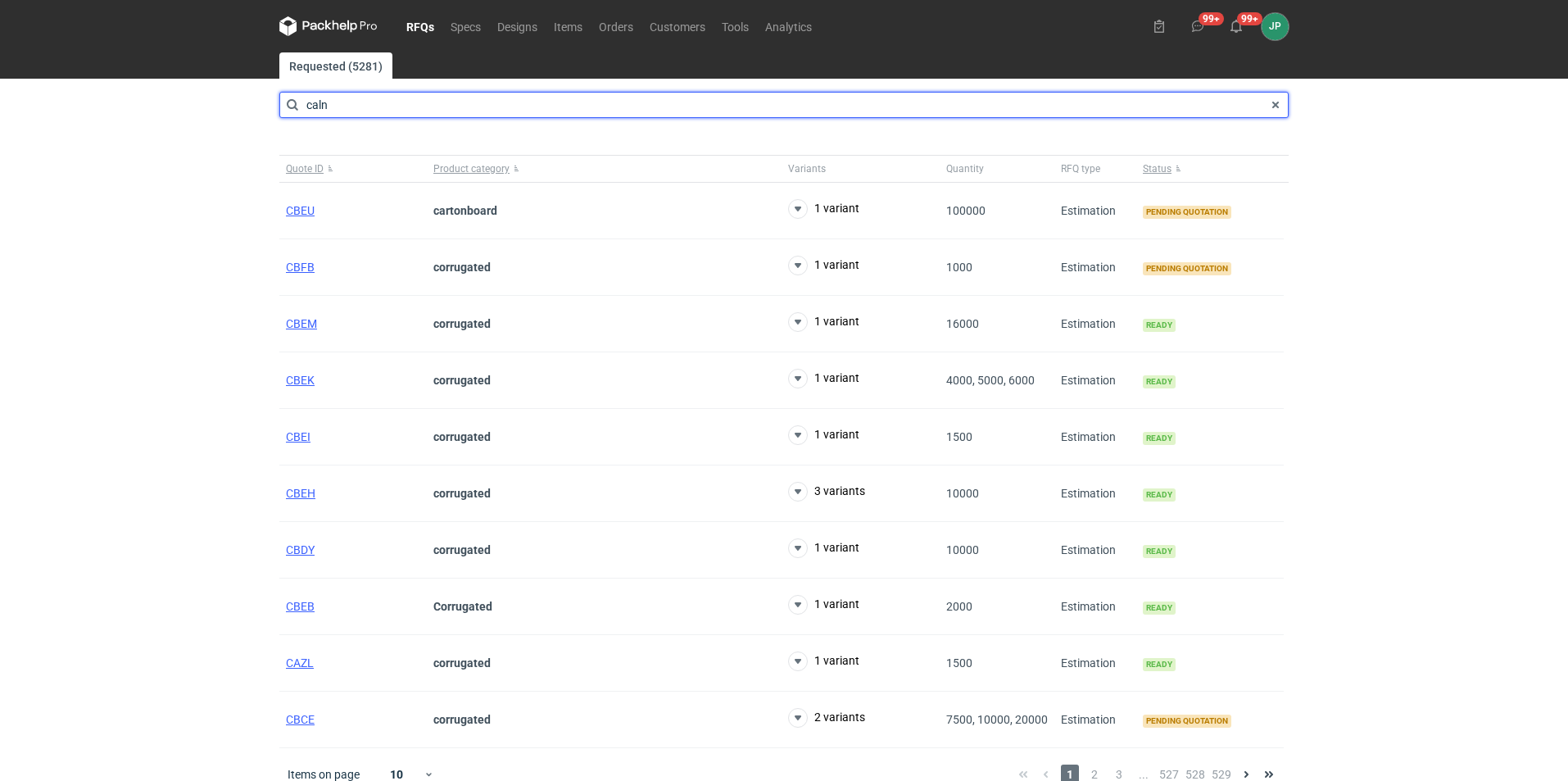
drag, startPoint x: 398, startPoint y: 100, endPoint x: 322, endPoint y: 27, distance: 105.4
click at [289, 82] on main "Requested (5281) caln Quote ID Product category Variants Quantity RFQ type Stat…" at bounding box center [784, 426] width 1022 height 748
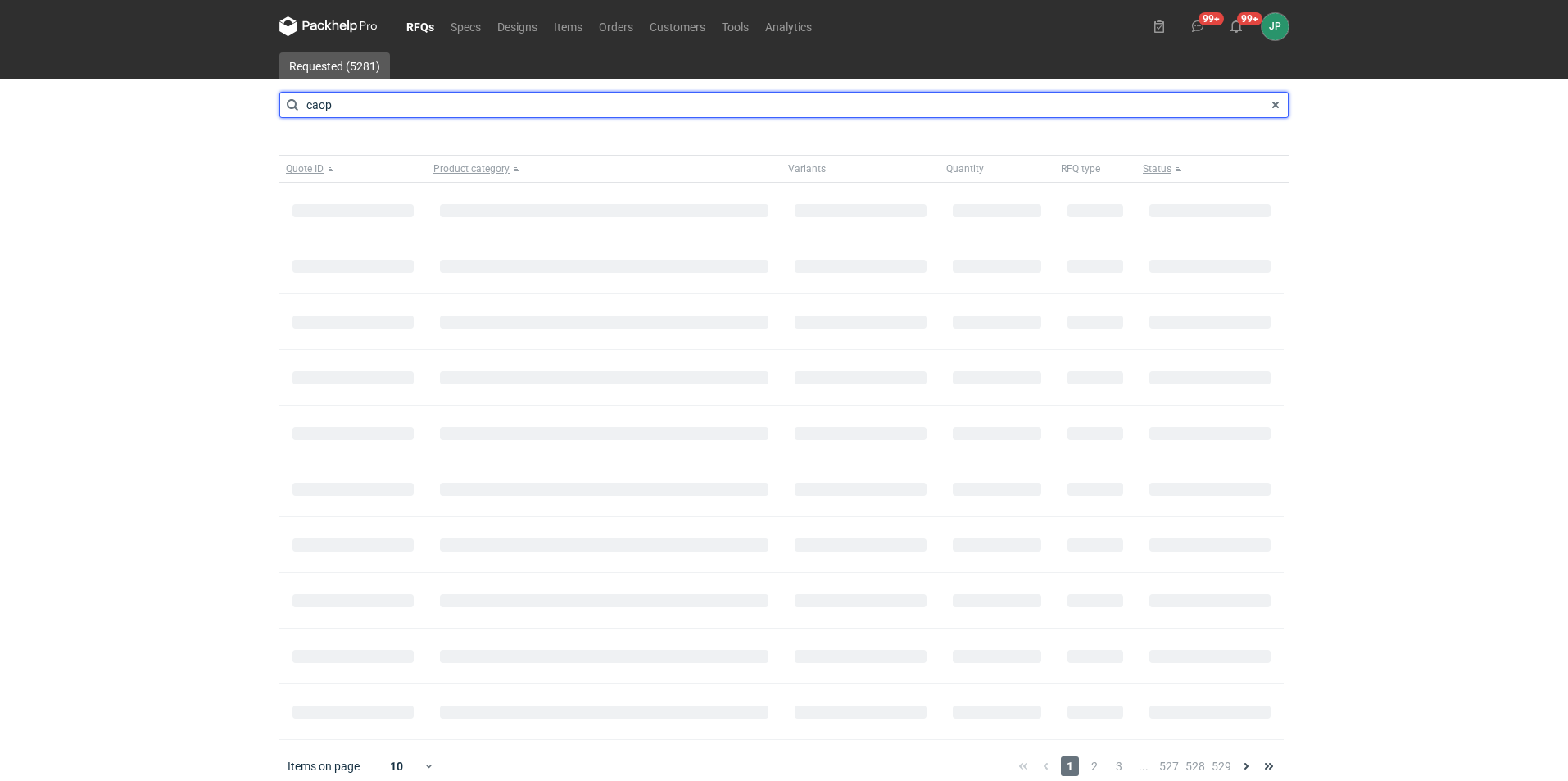
type input "caop"
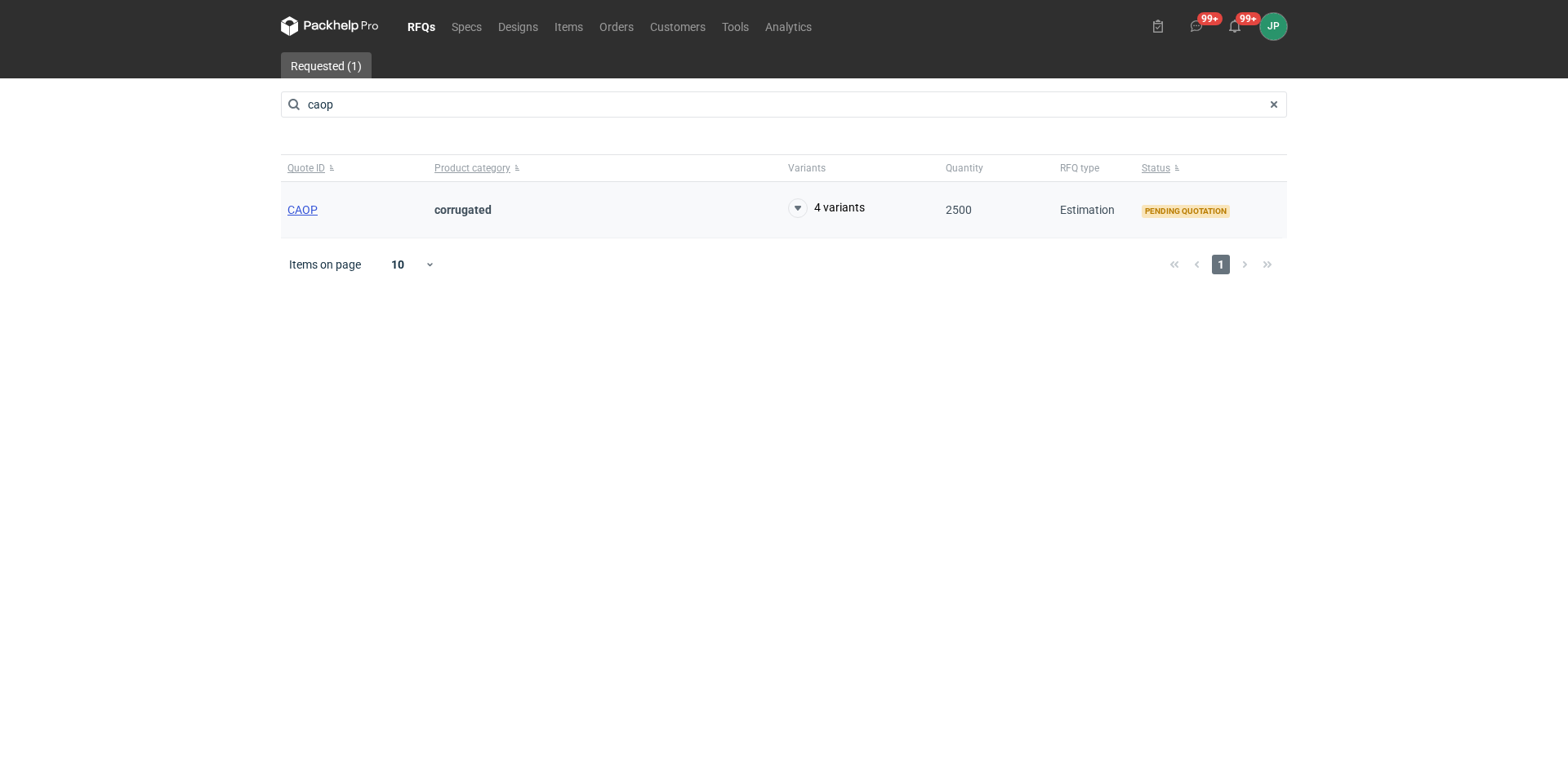
click at [307, 211] on span "CAOP" at bounding box center [303, 210] width 31 height 13
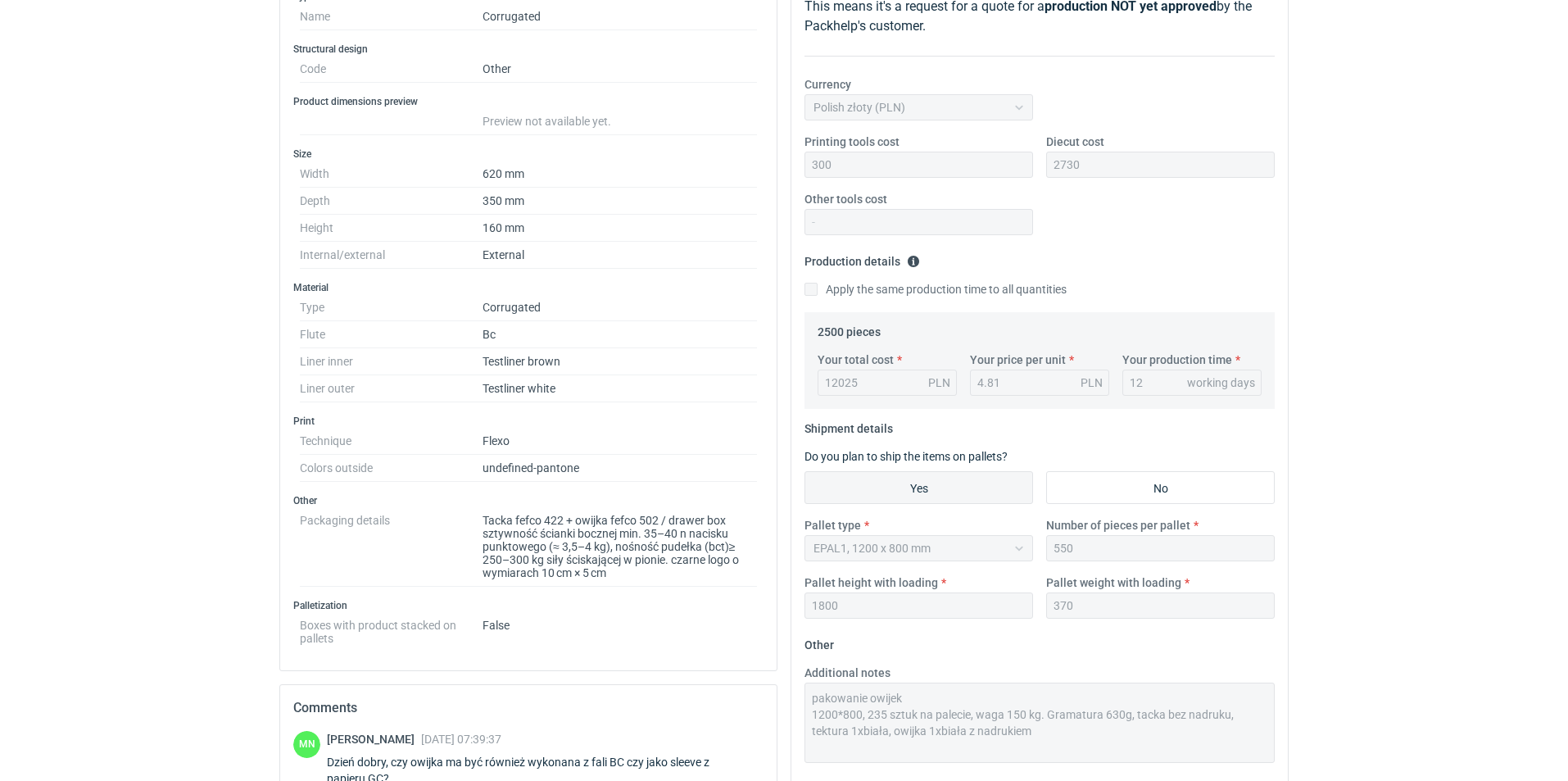
scroll to position [55, 0]
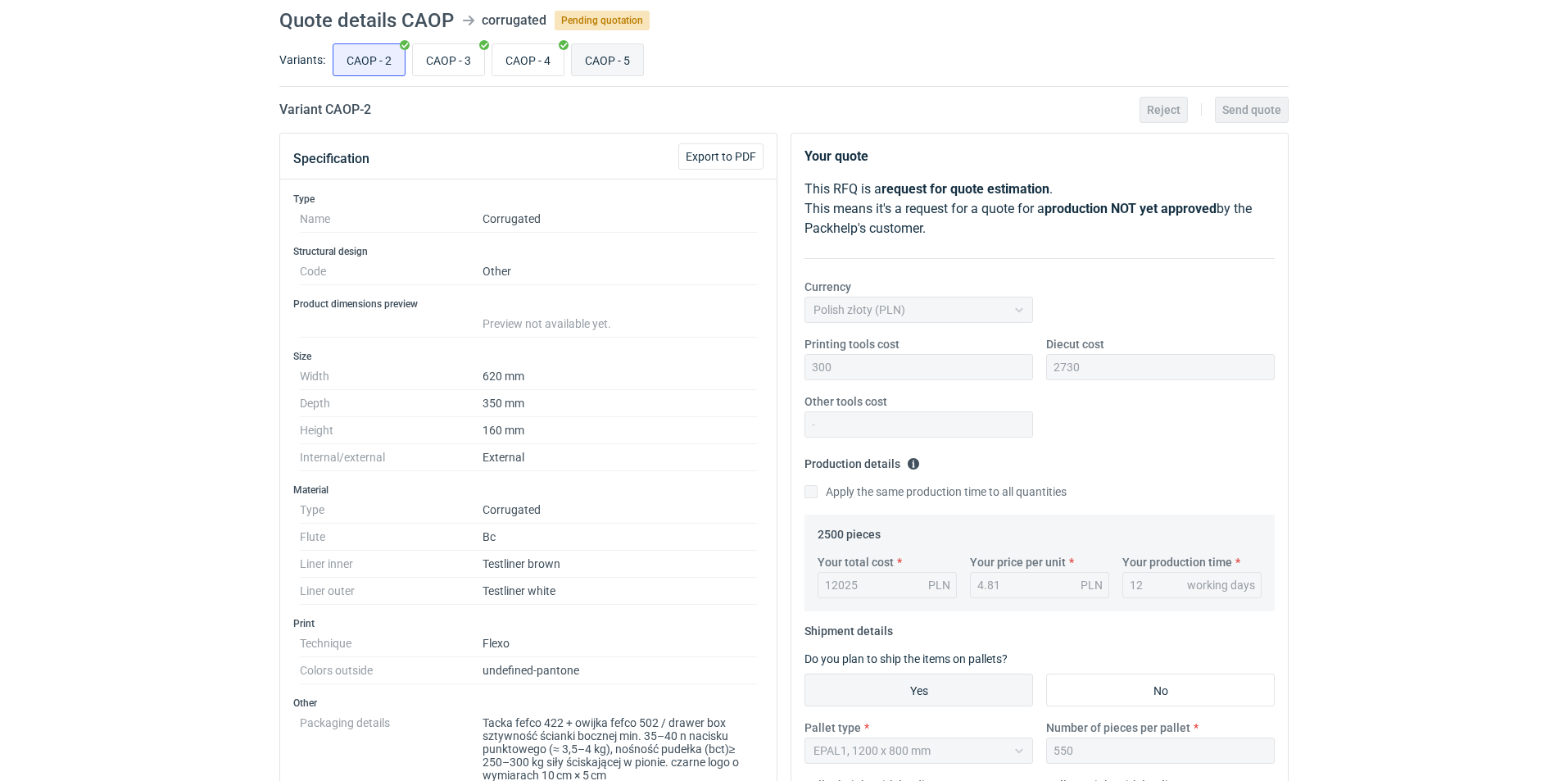
click at [599, 64] on input "CAOP - 5" at bounding box center [607, 60] width 71 height 31
radio input "true"
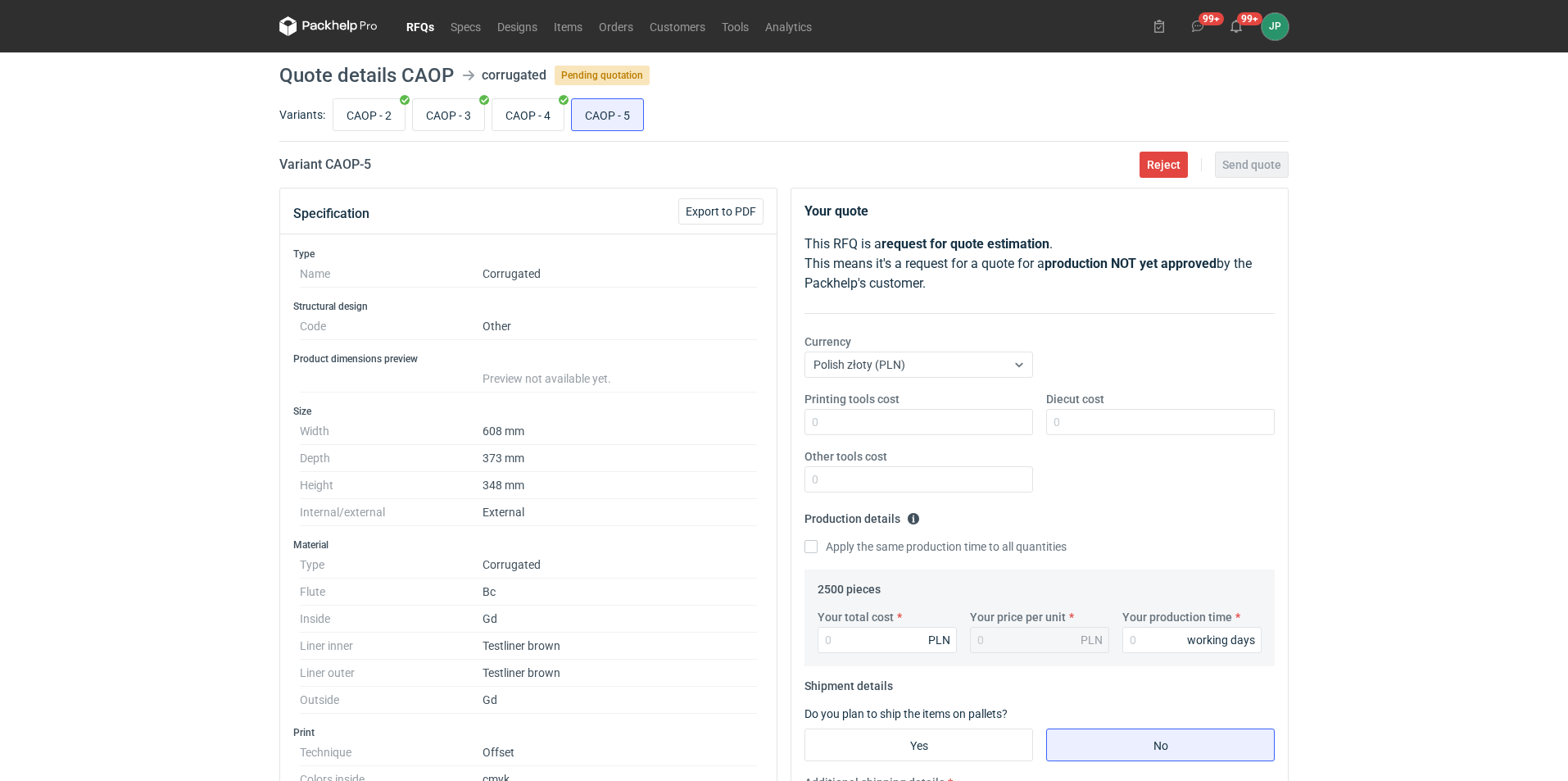
click at [370, 18] on icon at bounding box center [328, 26] width 98 height 20
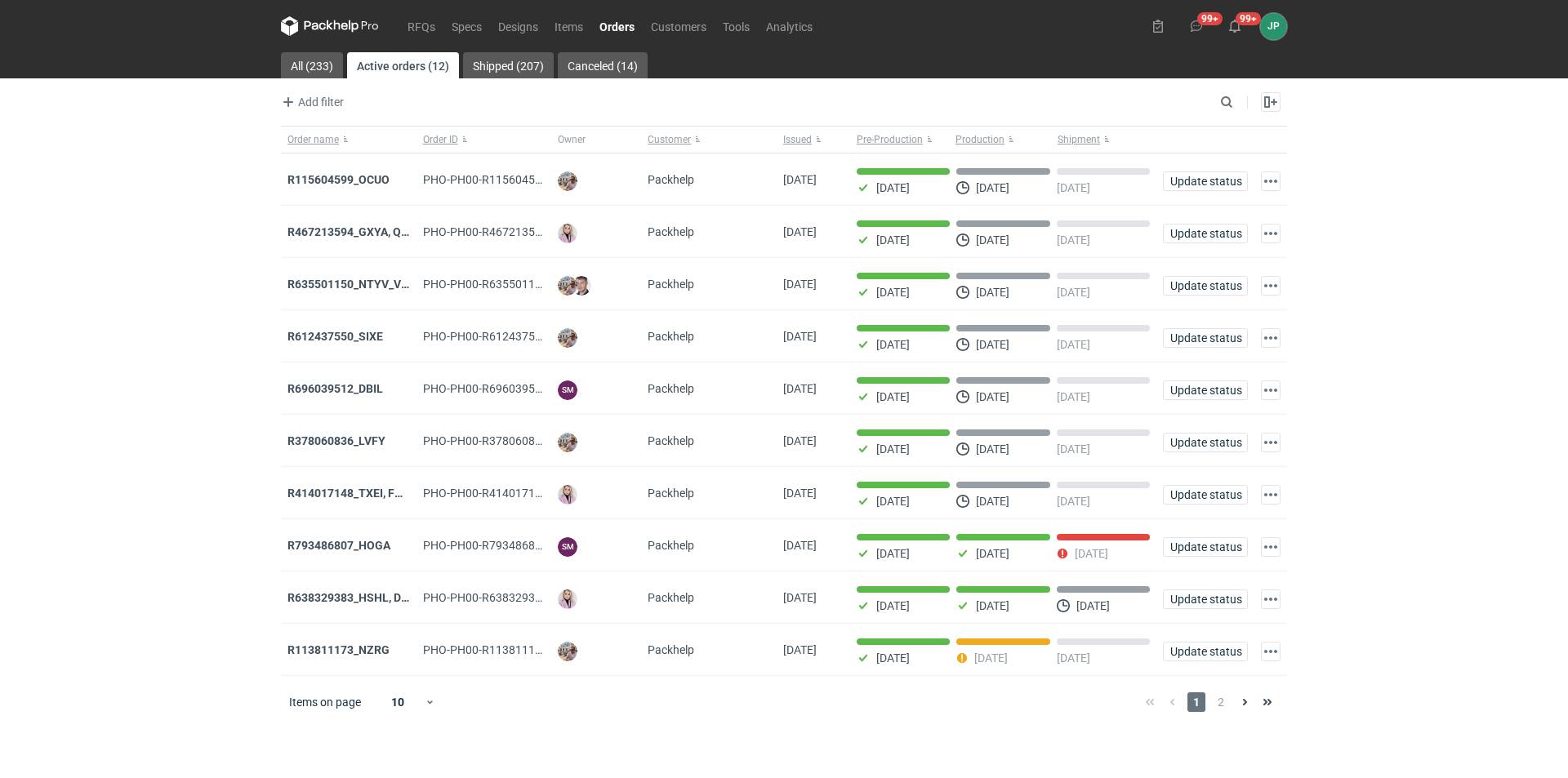
click at [409, 102] on div "Add filter Owner first name Owner last name Issued Customer" at bounding box center [749, 102] width 935 height 20
click at [430, 15] on nav "RFQs Specs Designs Items Orders Customers Tools Analytics" at bounding box center [551, 26] width 540 height 52
click at [426, 19] on link "RFQs" at bounding box center [420, 26] width 44 height 20
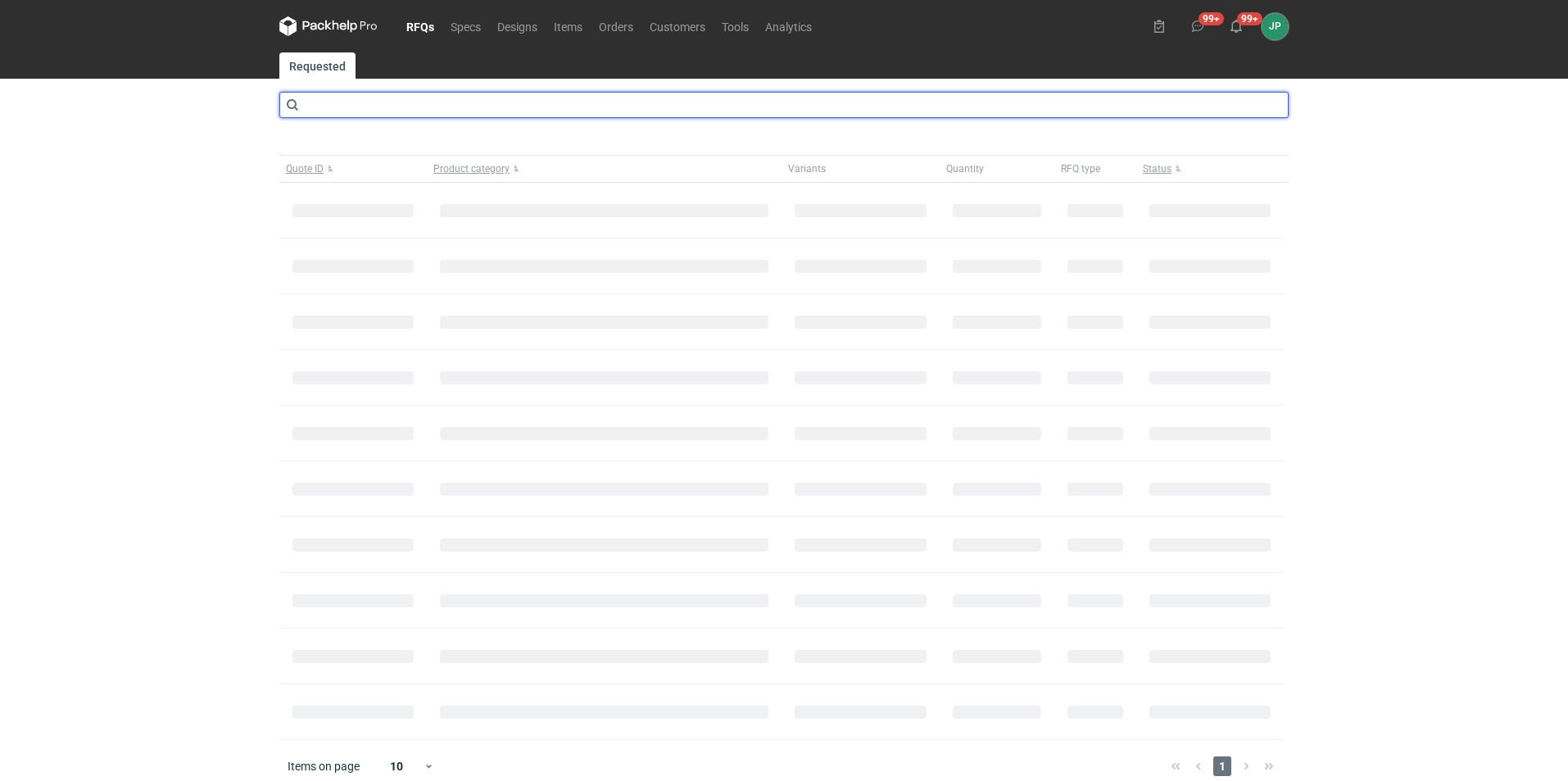
click at [409, 100] on input "text" at bounding box center [784, 105] width 1009 height 26
type input "bvwl"
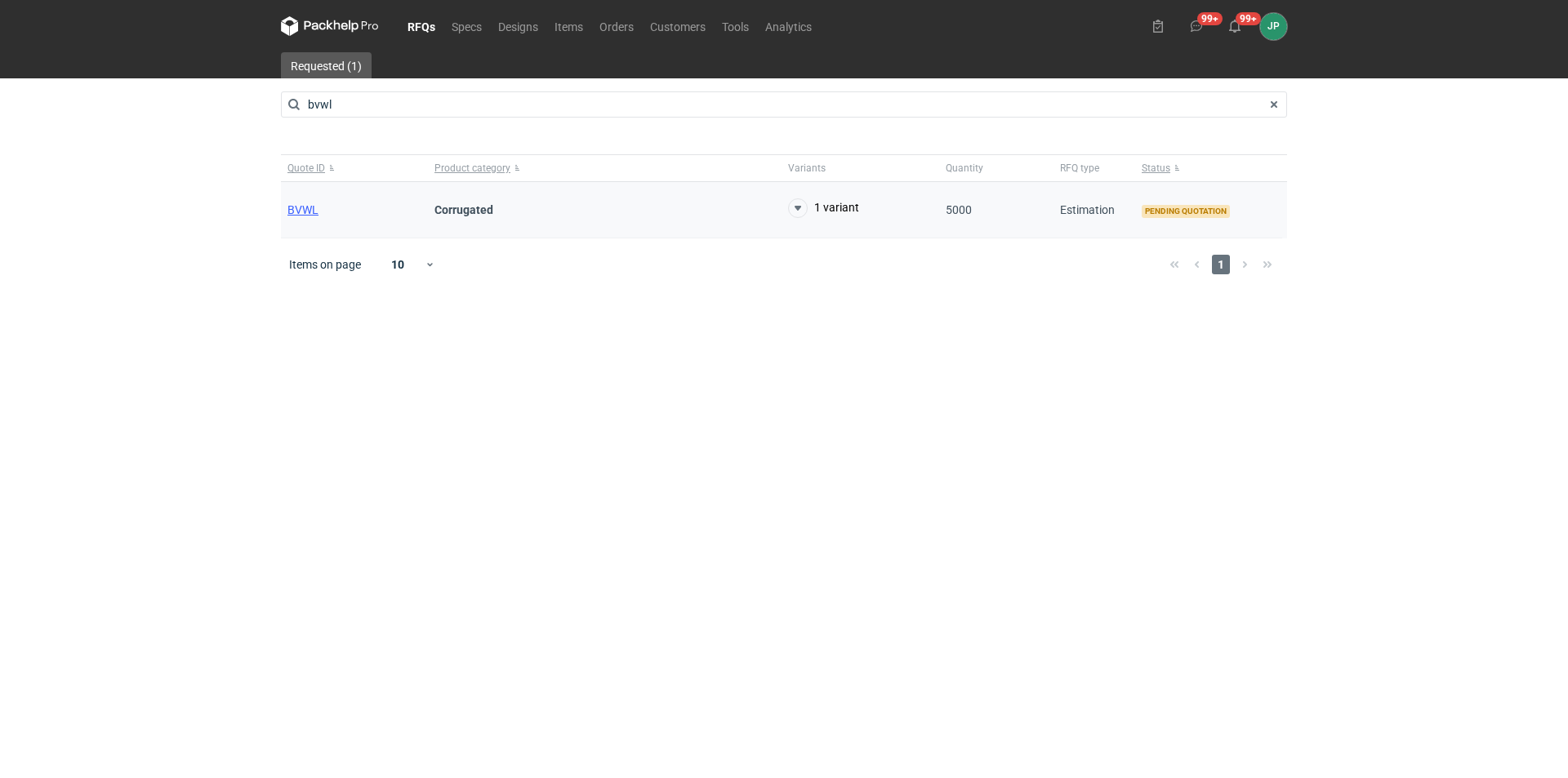
click at [312, 220] on div "BVWL" at bounding box center [354, 210] width 147 height 56
click at [307, 210] on span "BVWL" at bounding box center [303, 210] width 31 height 13
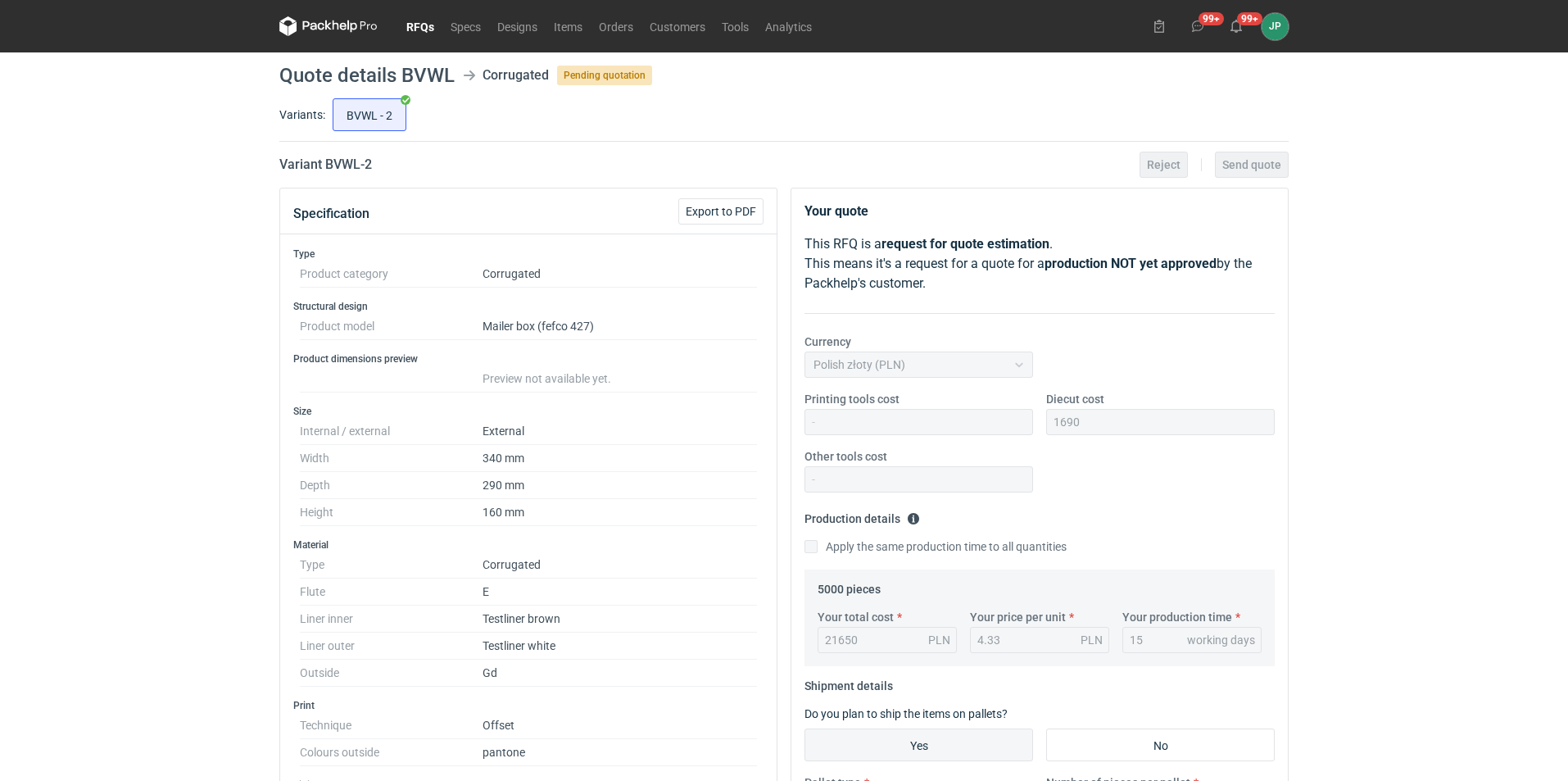
click at [79, 429] on div "RFQs Specs Designs Items Orders Customers Tools Analytics 99+ 99+ JP Justyna Po…" at bounding box center [784, 390] width 1568 height 781
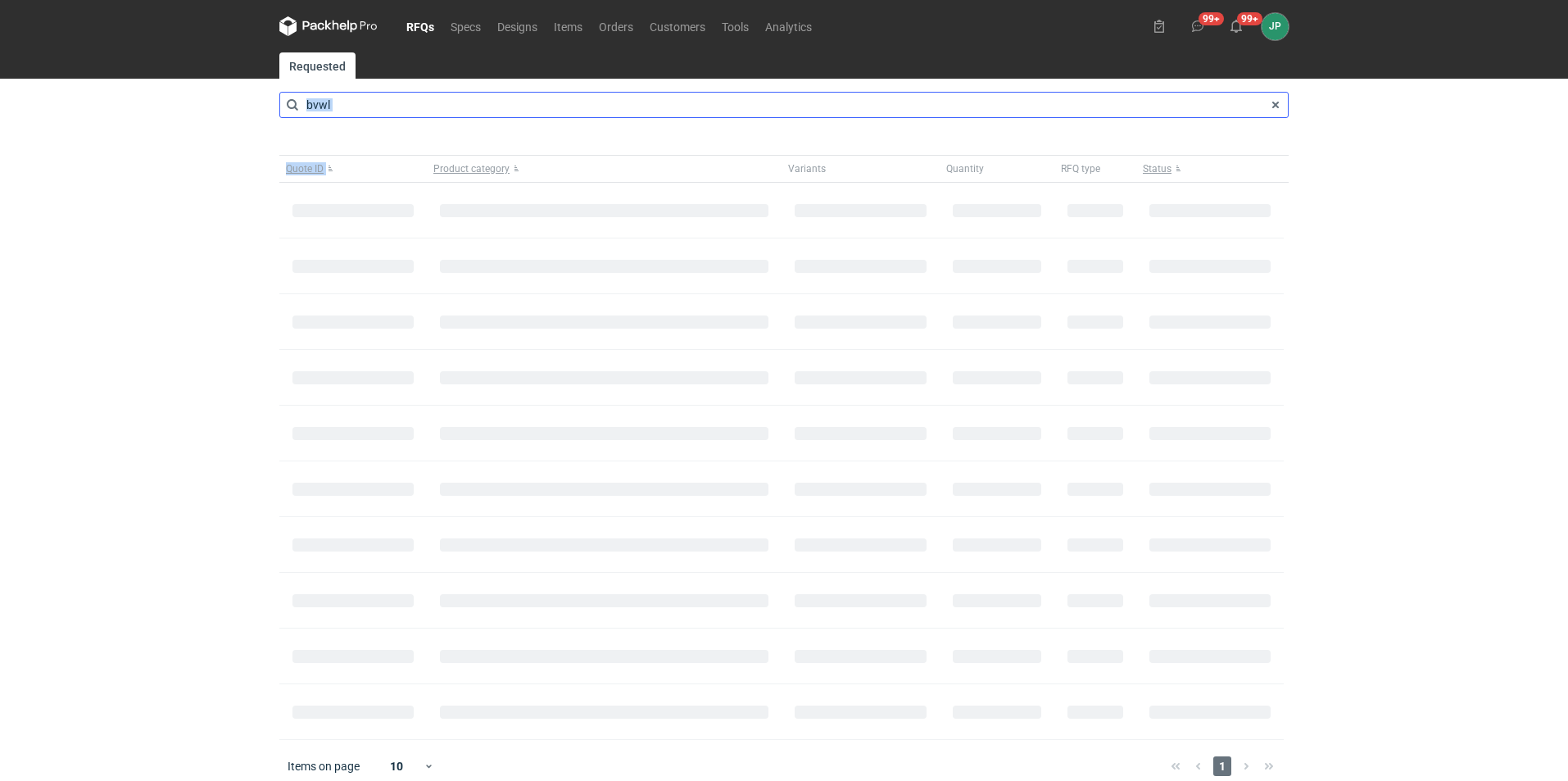
drag, startPoint x: 429, startPoint y: 120, endPoint x: 304, endPoint y: 114, distance: 125.1
click at [304, 114] on main "Requested bvwl Quote ID Product category Variants Quantity RFQ type Status Item…" at bounding box center [784, 422] width 1022 height 740
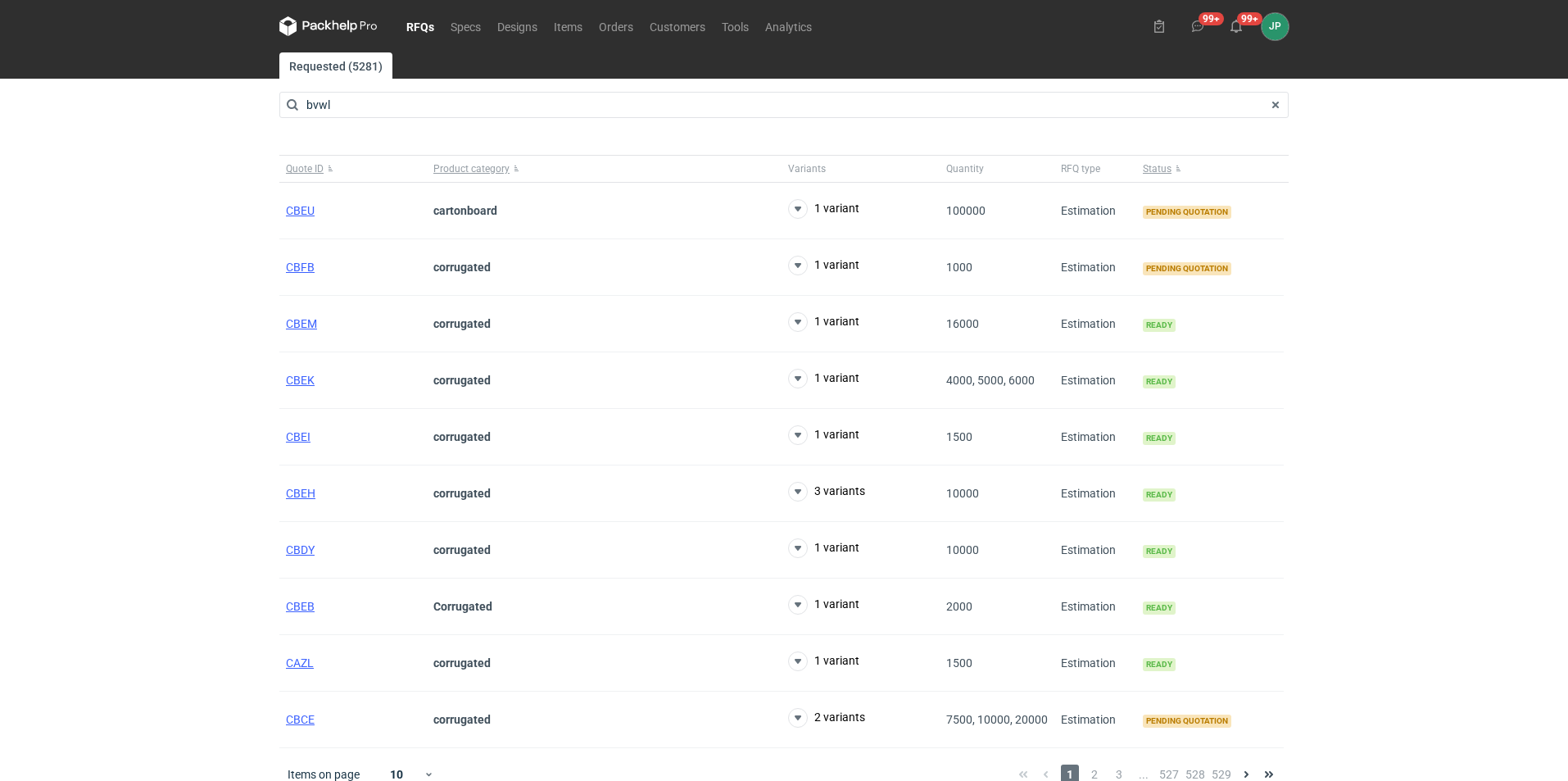
click at [202, 205] on div "RFQs Specs Designs Items Orders Customers Tools Analytics 99+ 99+ JP Justyna Po…" at bounding box center [784, 390] width 1568 height 781
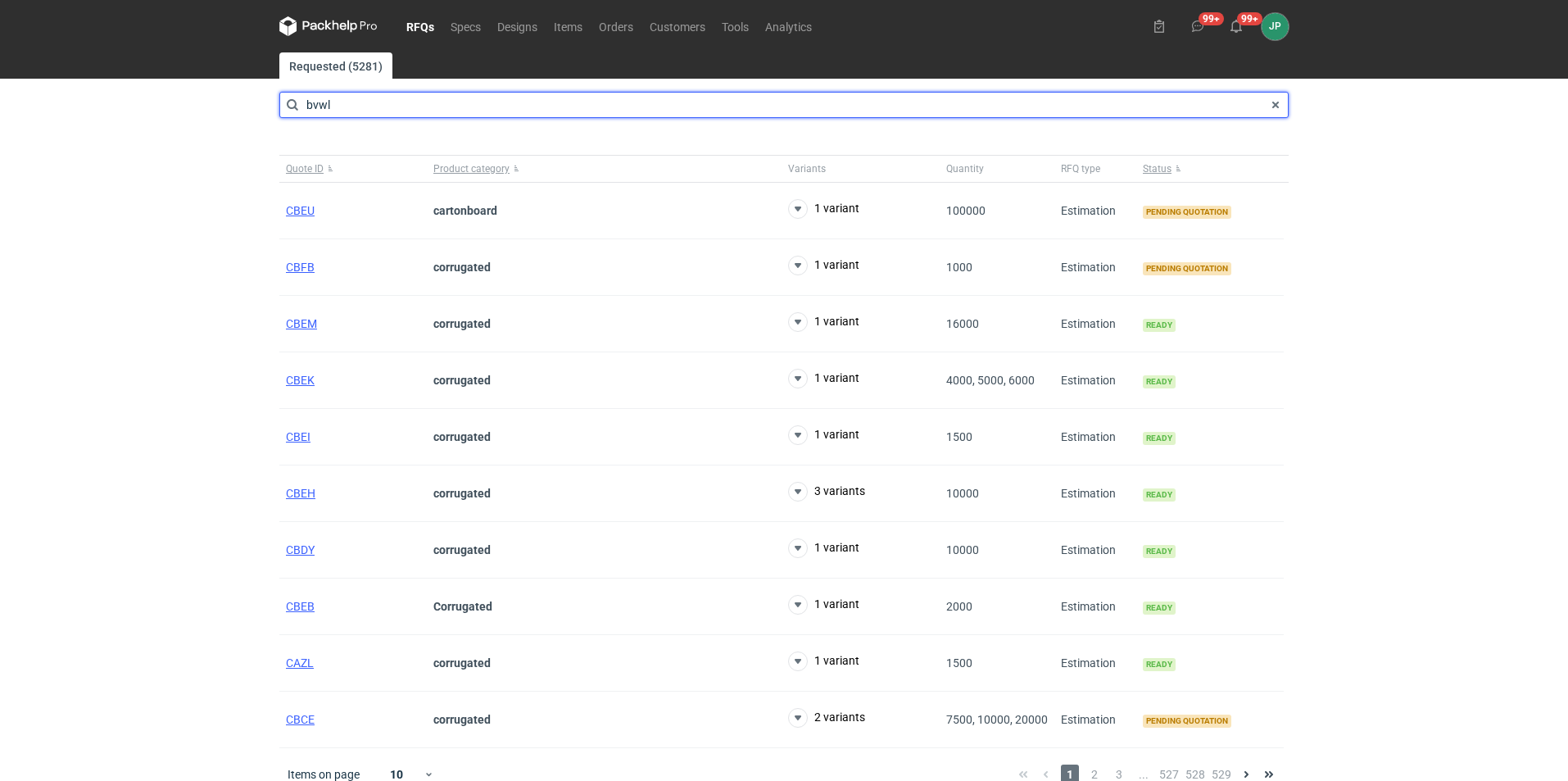
drag, startPoint x: 361, startPoint y: 99, endPoint x: 227, endPoint y: 93, distance: 134.1
click at [231, 98] on div "RFQs Specs Designs Items Orders Customers Tools Analytics 99+ 99+ JP Justyna Po…" at bounding box center [784, 390] width 1568 height 781
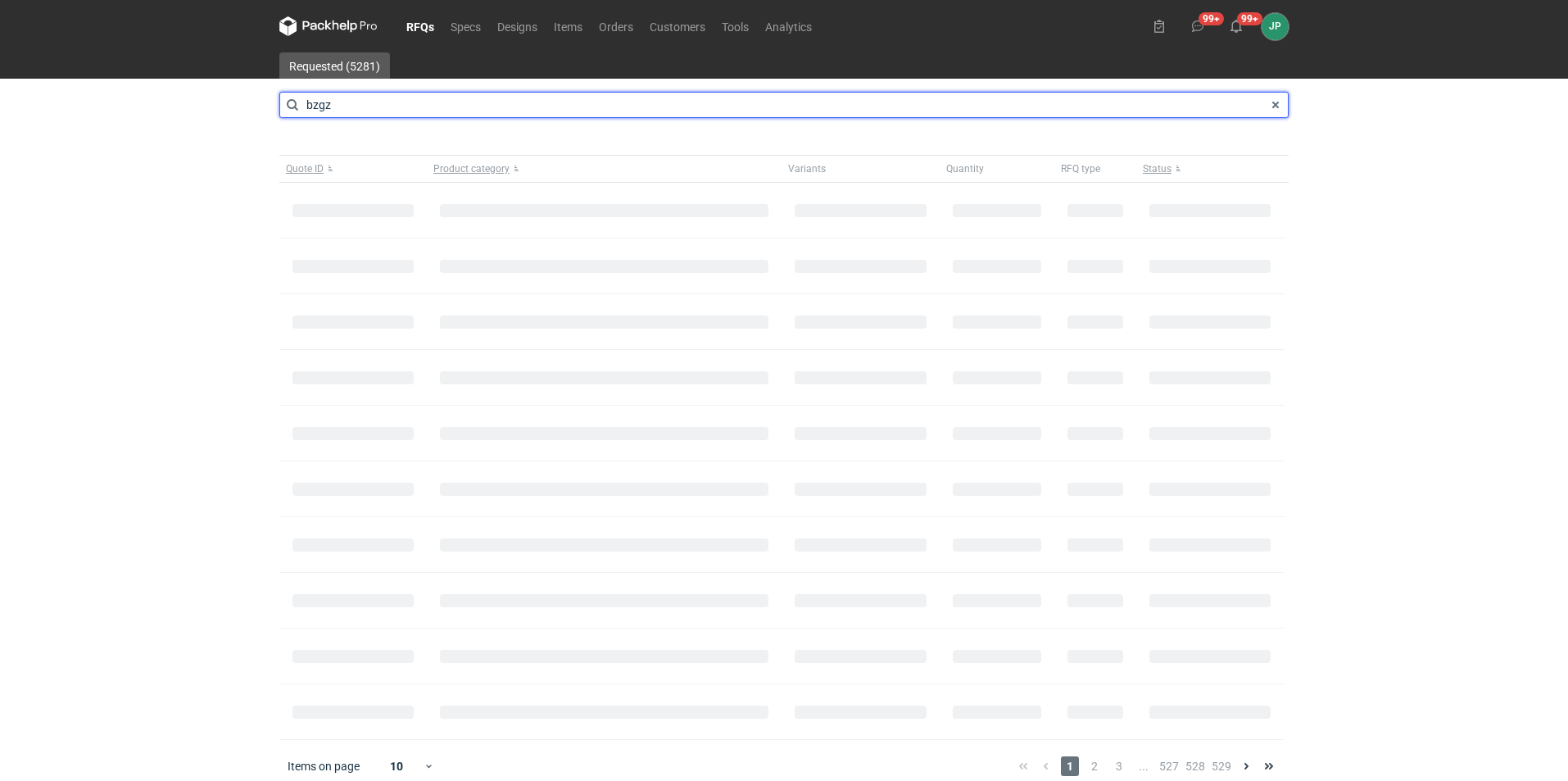
type input "bzgz"
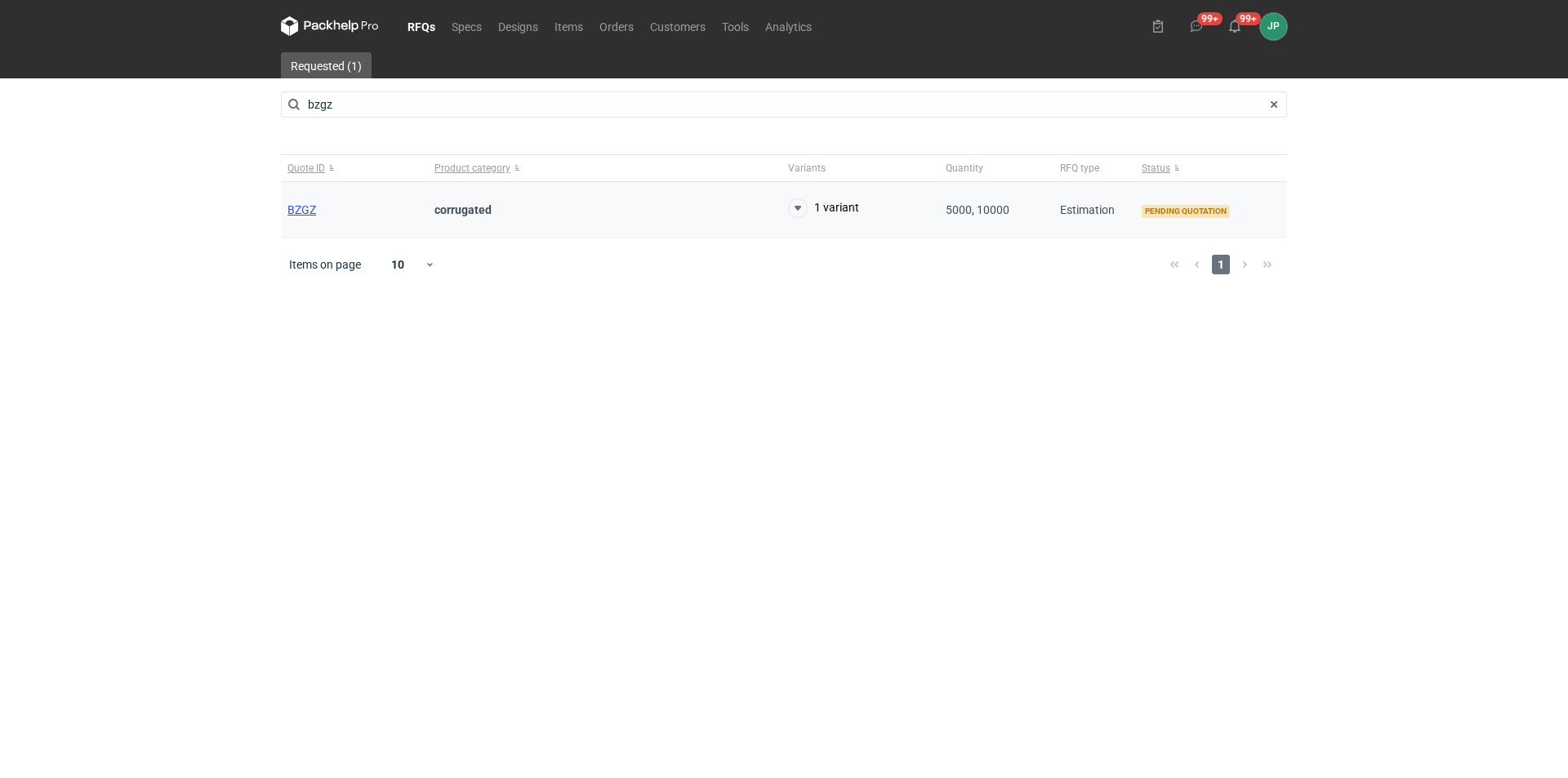
click at [305, 208] on span "BZGZ" at bounding box center [302, 210] width 29 height 13
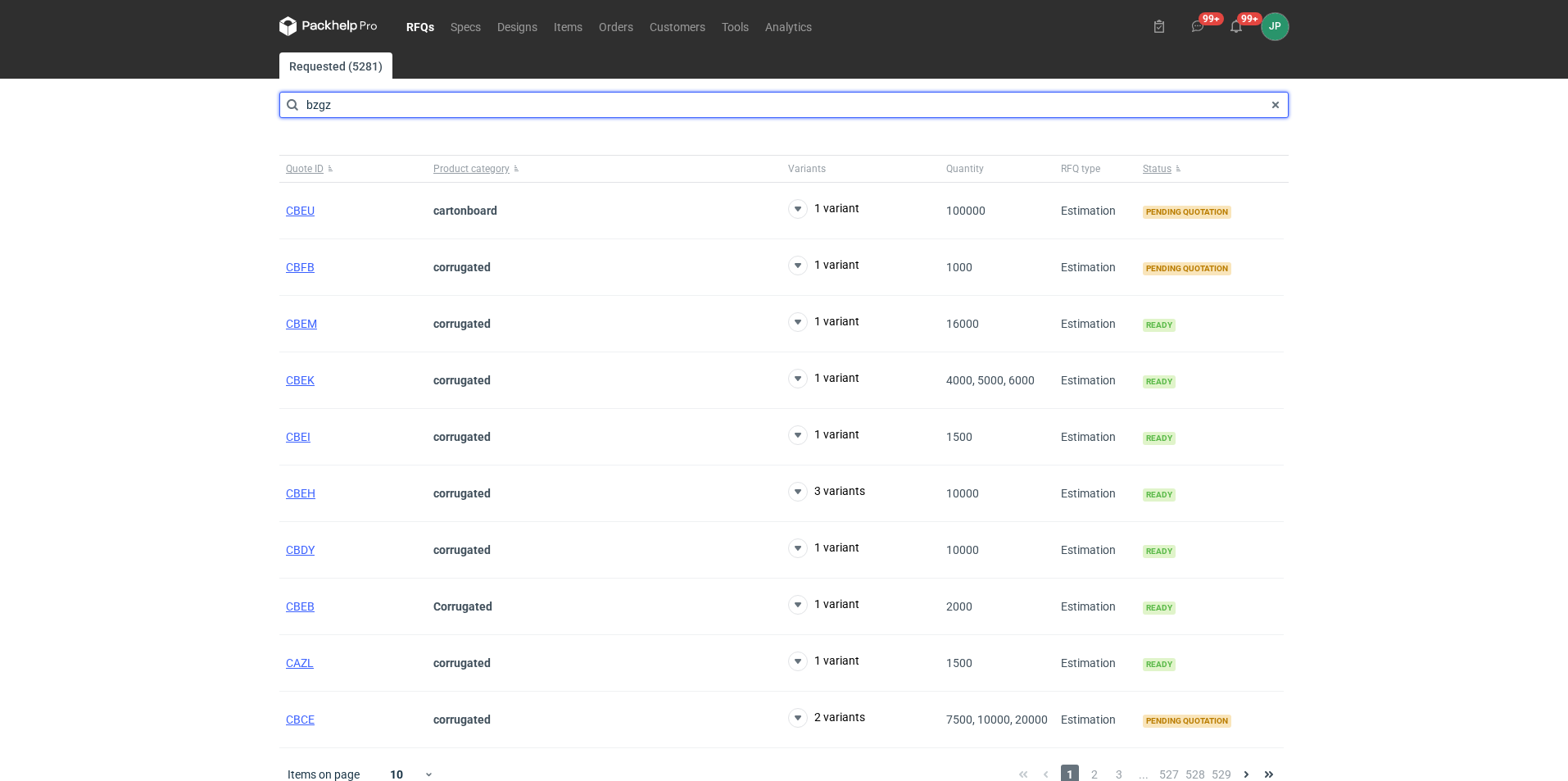
drag, startPoint x: 356, startPoint y: 95, endPoint x: 272, endPoint y: 108, distance: 85.0
click at [272, 108] on div "RFQs Specs Designs Items Orders Customers Tools Analytics 99+ 99+ JP Justyna Po…" at bounding box center [784, 390] width 1568 height 781
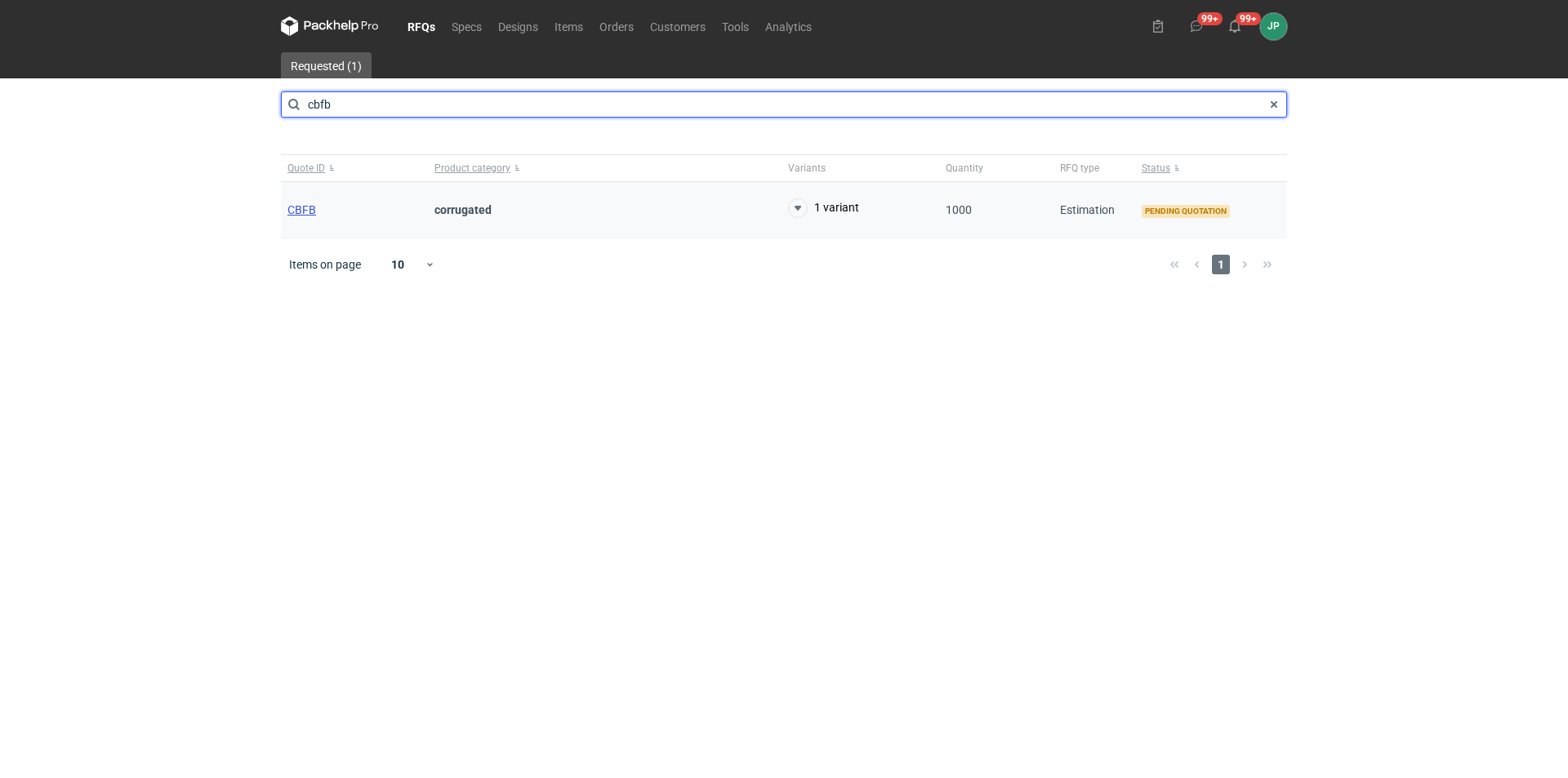
type input "cbfb"
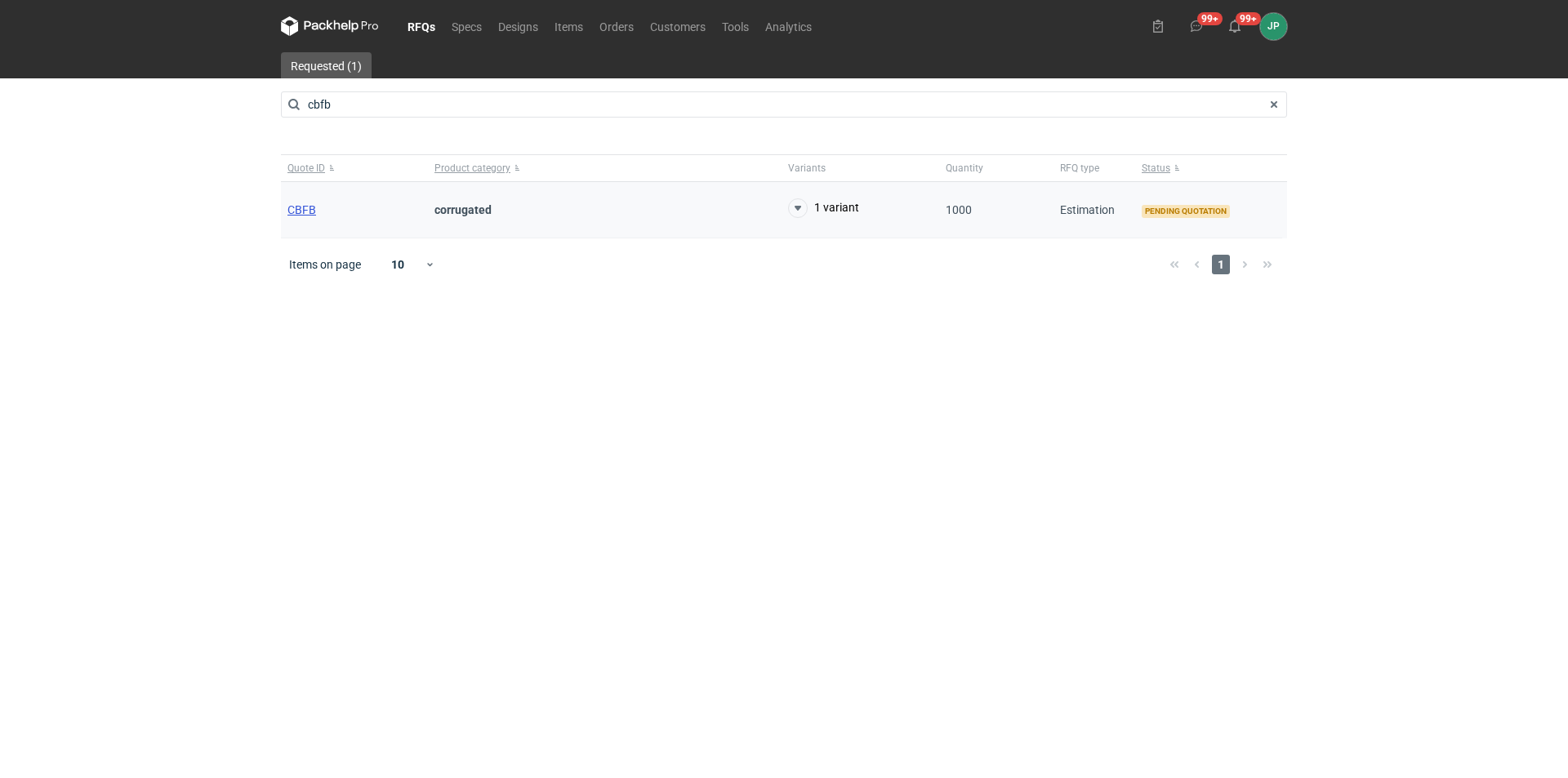
click at [301, 205] on span "CBFB" at bounding box center [302, 210] width 29 height 13
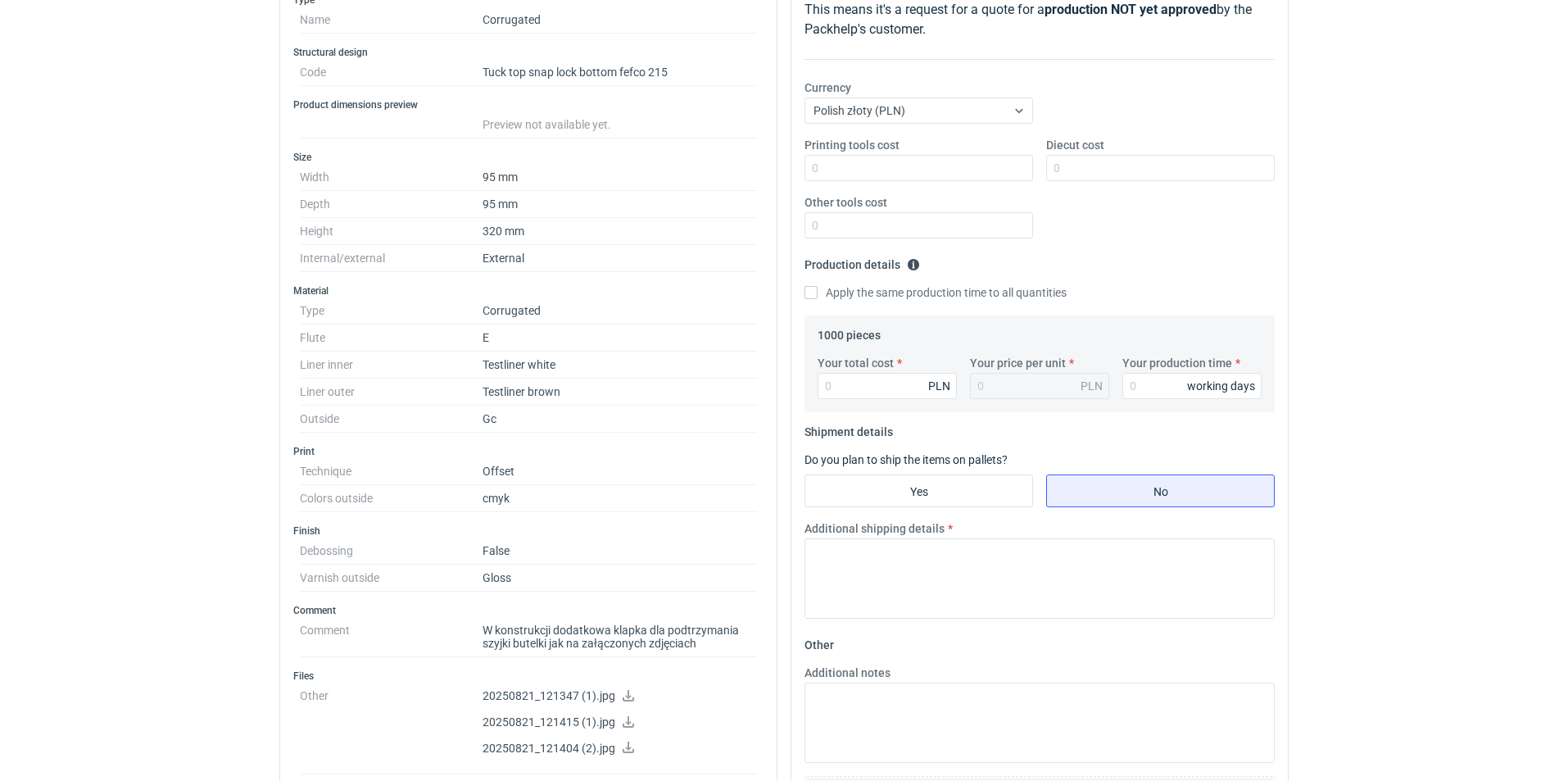
scroll to position [246, 0]
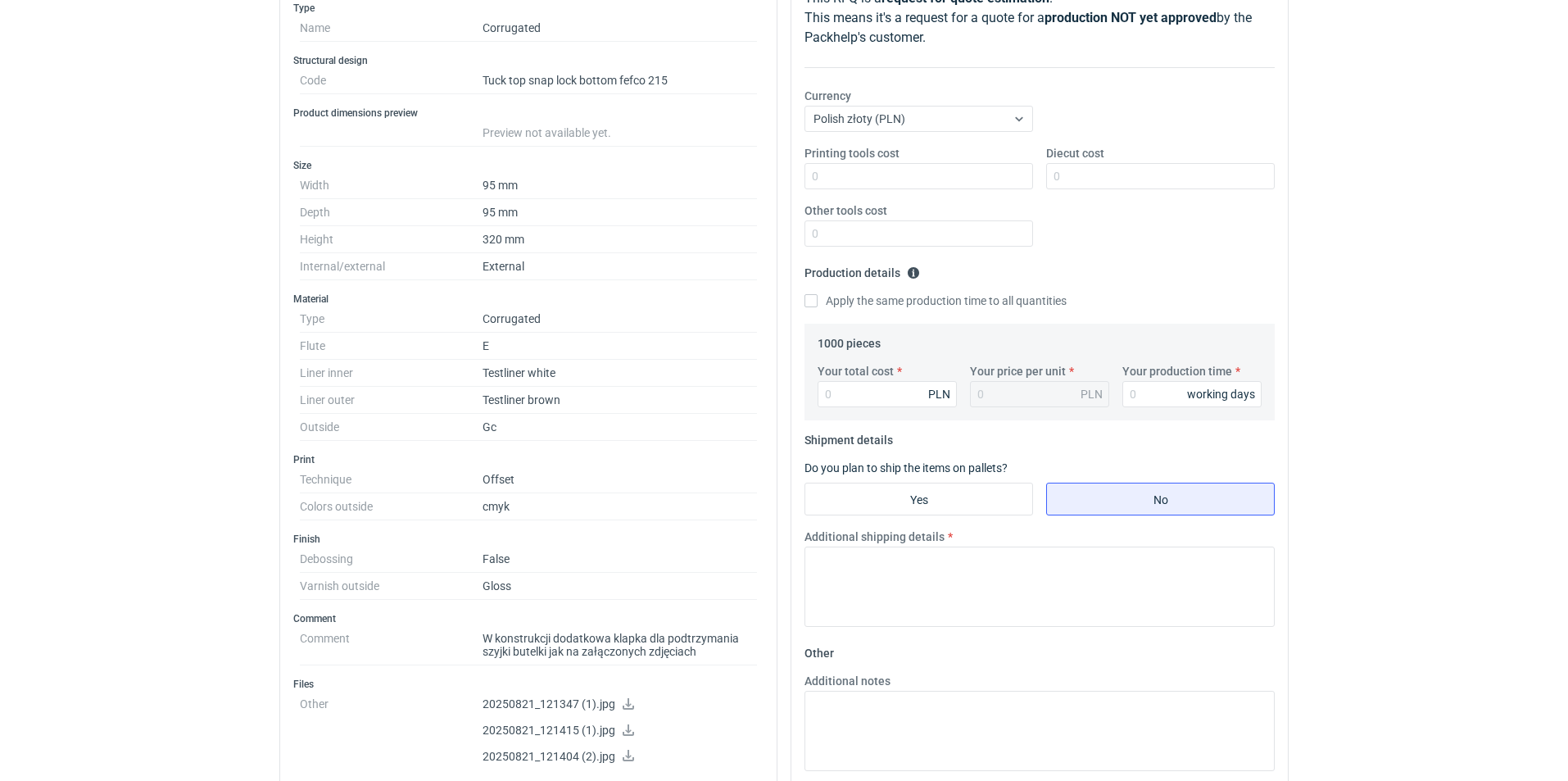
click at [14, 475] on div "RFQs Specs Designs Items Orders Customers Tools Analytics 99+ 99+ JP Justyna Po…" at bounding box center [784, 145] width 1568 height 781
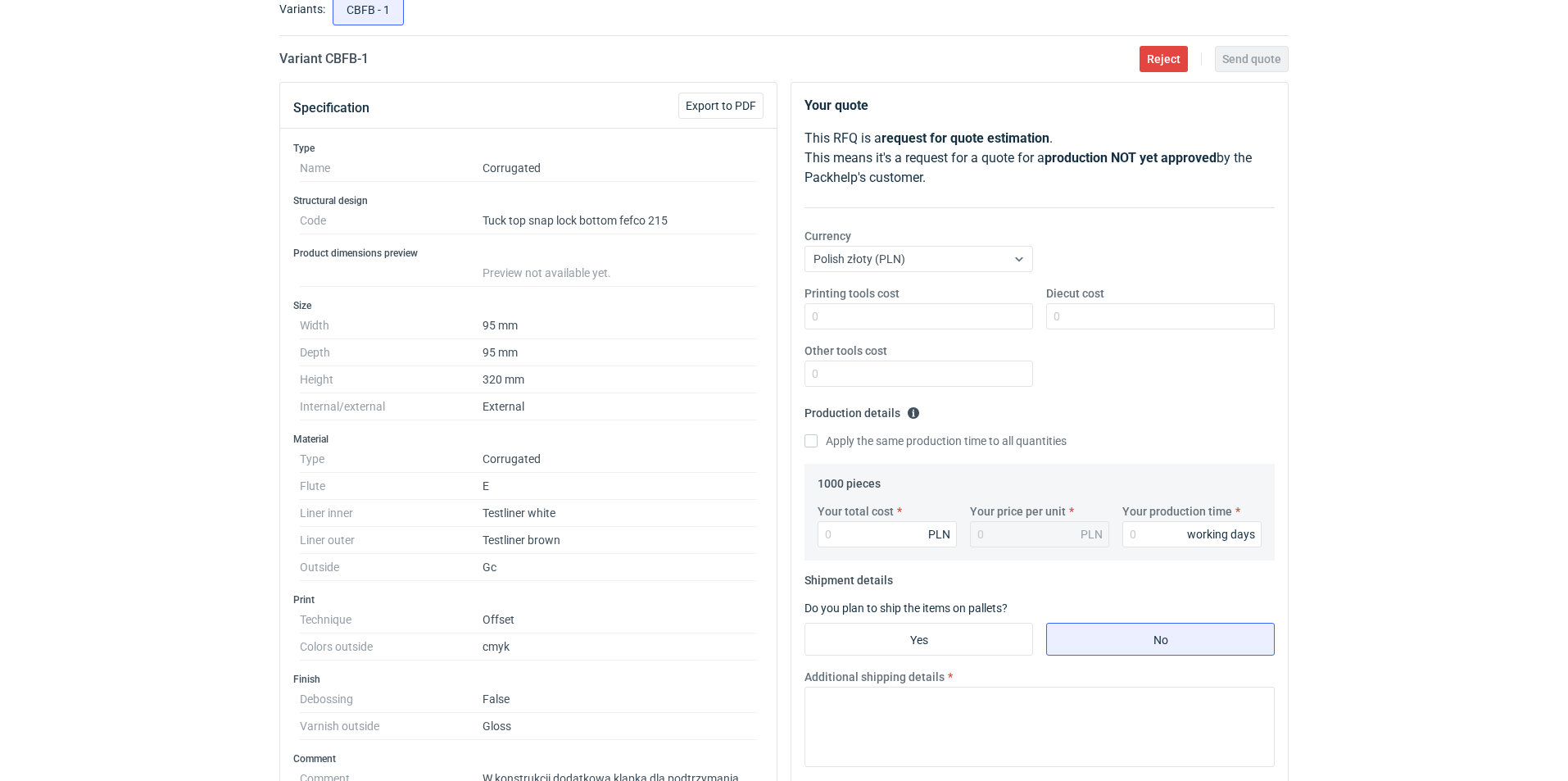
scroll to position [0, 0]
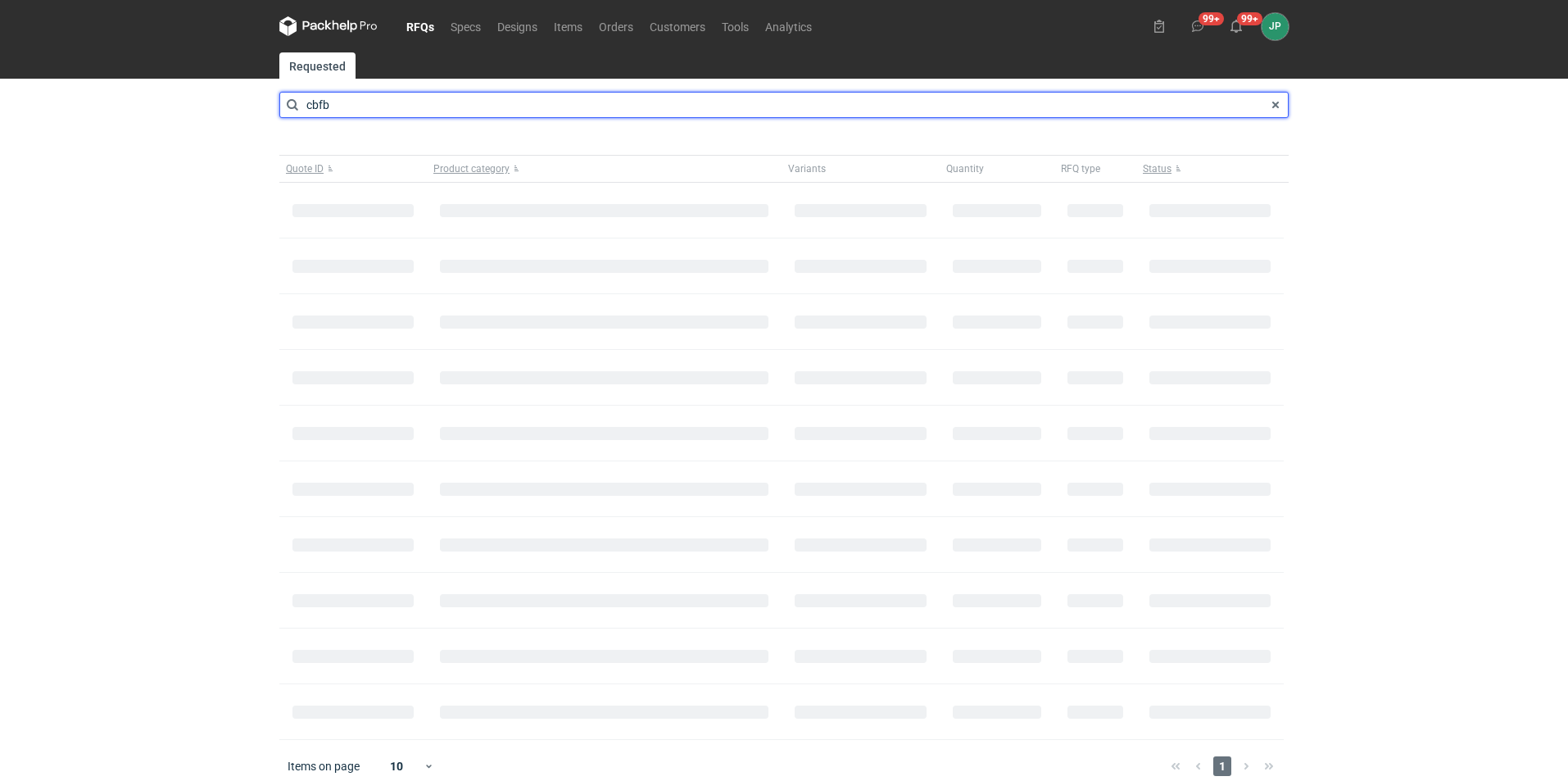
drag, startPoint x: 360, startPoint y: 111, endPoint x: 228, endPoint y: 113, distance: 132.0
click at [228, 113] on div "RFQs Specs Designs Items Orders Customers Tools Analytics 99+ 99+ JP Justyna Po…" at bounding box center [784, 390] width 1568 height 781
type input "BUPA"
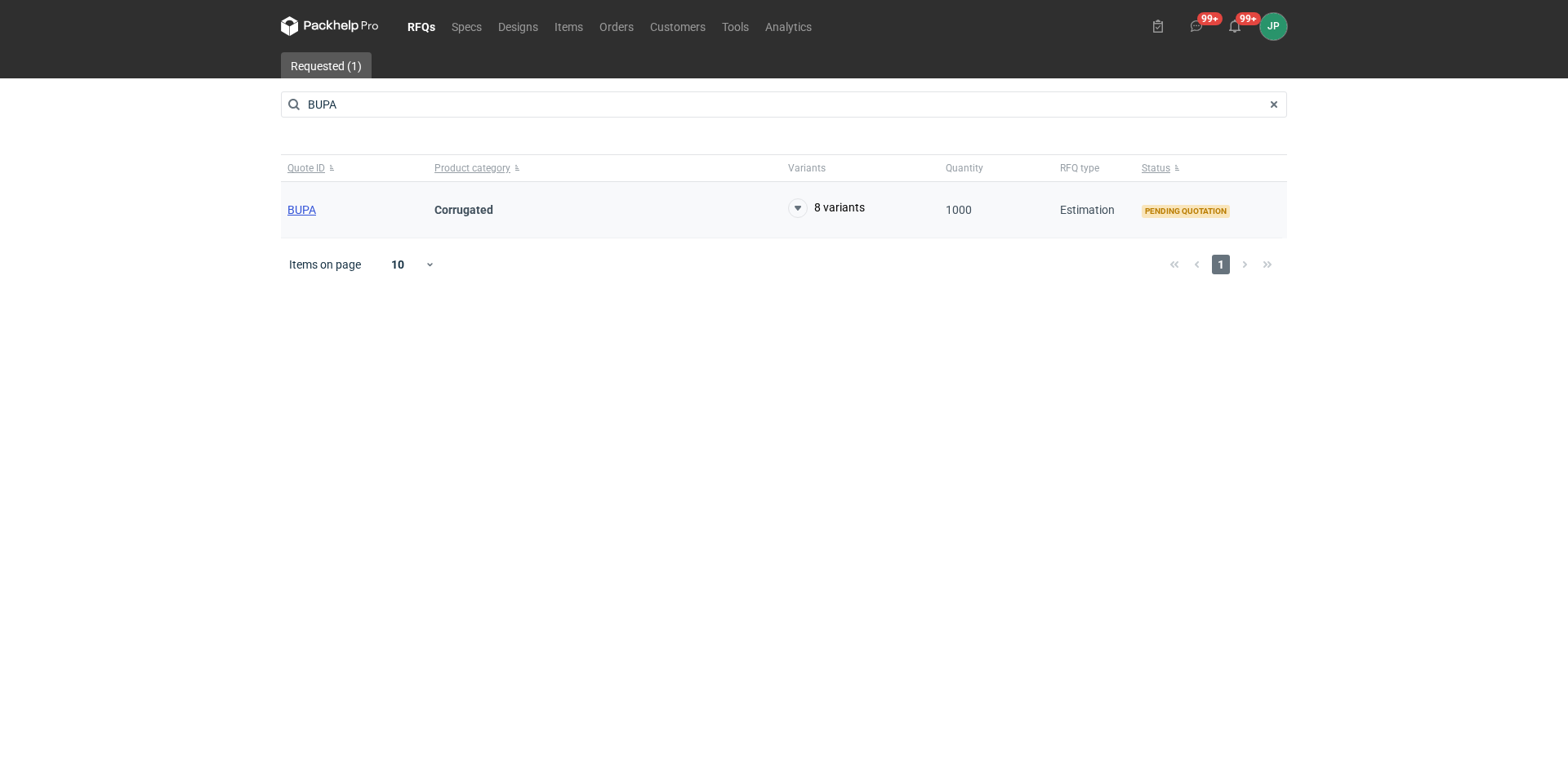
click at [292, 215] on span "BUPA" at bounding box center [302, 210] width 29 height 13
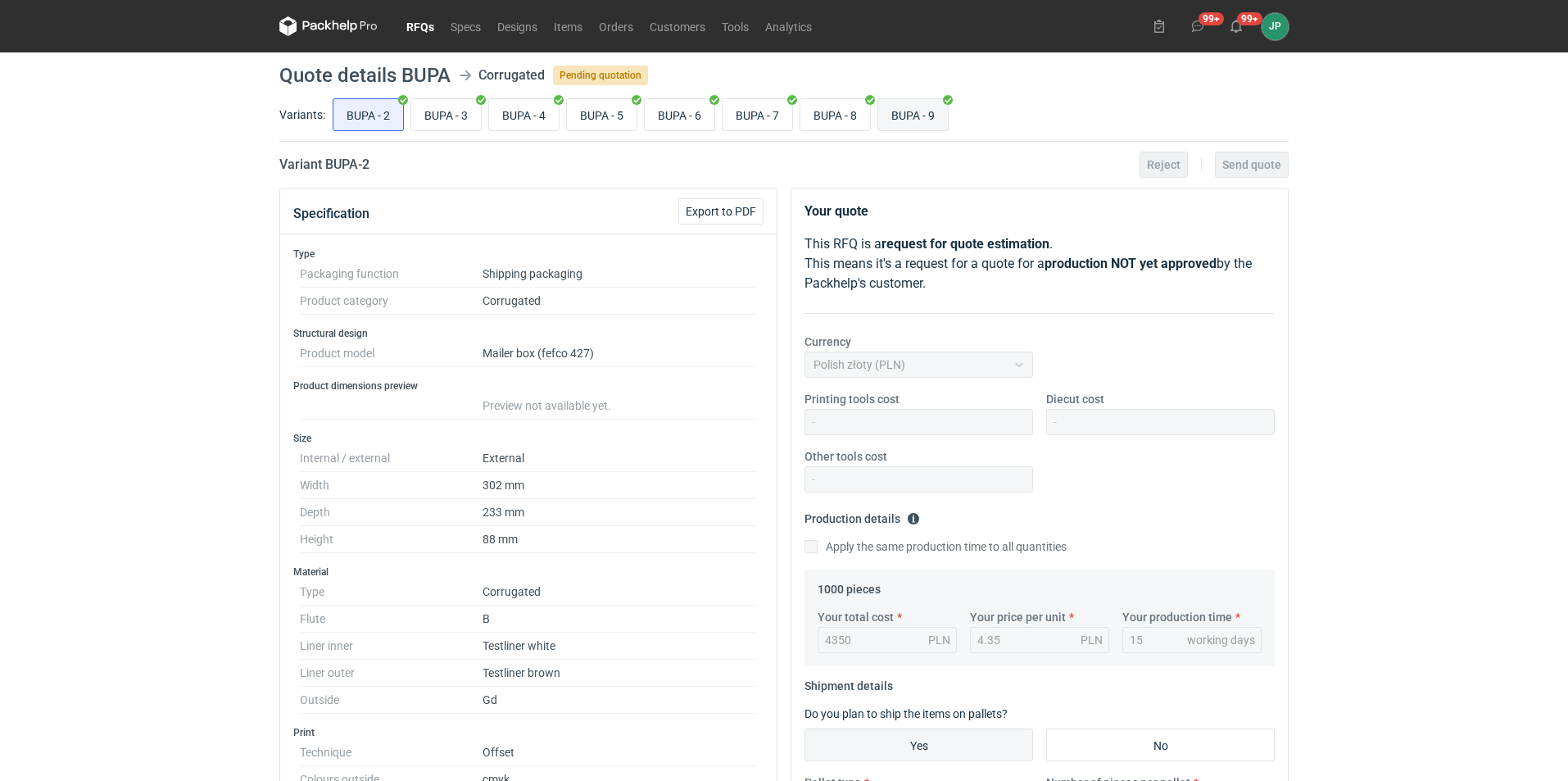
click at [930, 122] on input "BUPA - 9" at bounding box center [913, 115] width 69 height 31
radio input "true"
click at [307, 36] on icon at bounding box center [328, 26] width 98 height 20
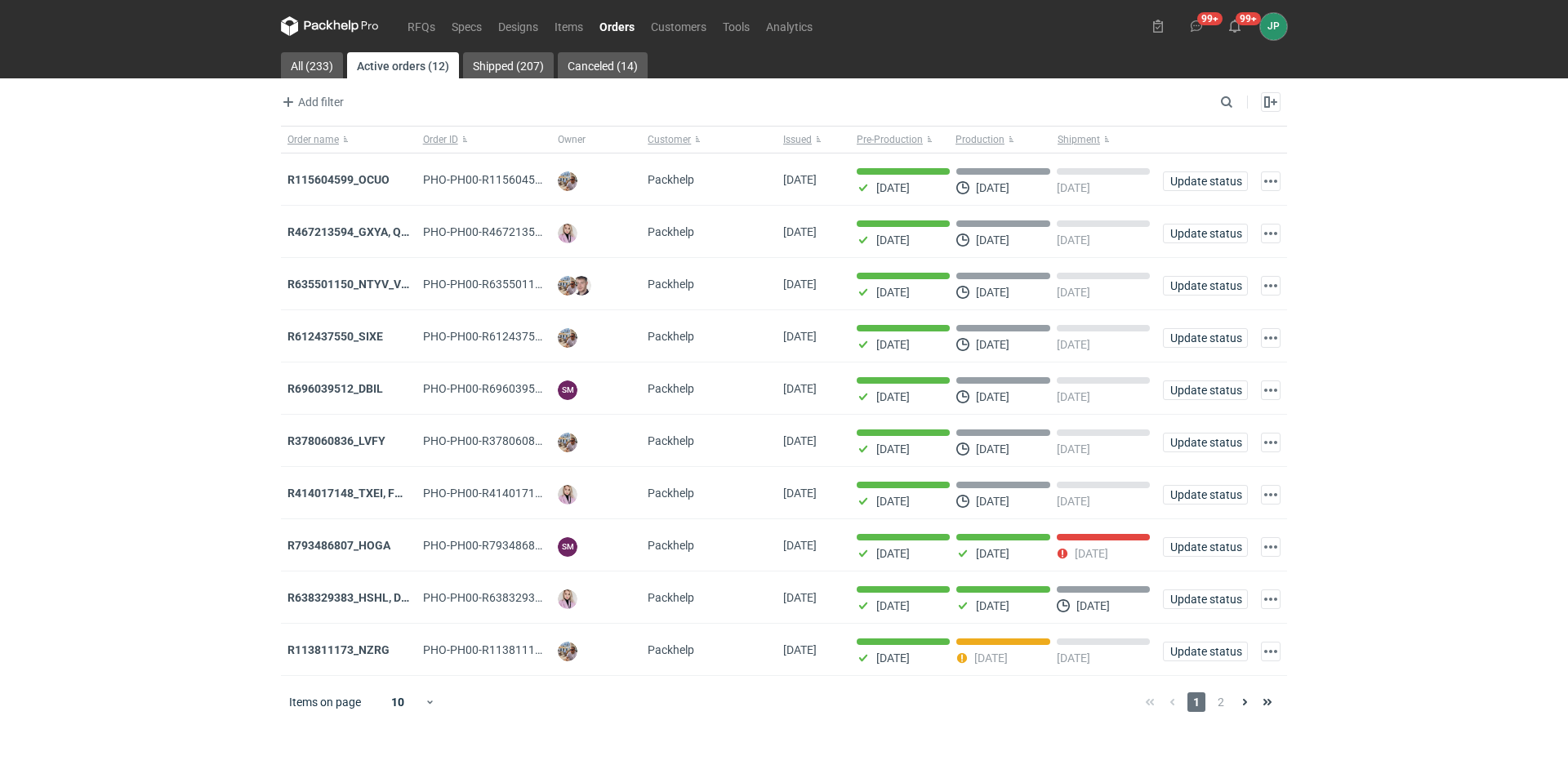
drag, startPoint x: 387, startPoint y: 28, endPoint x: 396, endPoint y: 26, distance: 9.2
click at [390, 27] on nav "RFQs Specs Designs Items Orders Customers Tools Analytics" at bounding box center [551, 26] width 540 height 52
click at [417, 19] on link "RFQs" at bounding box center [420, 26] width 44 height 20
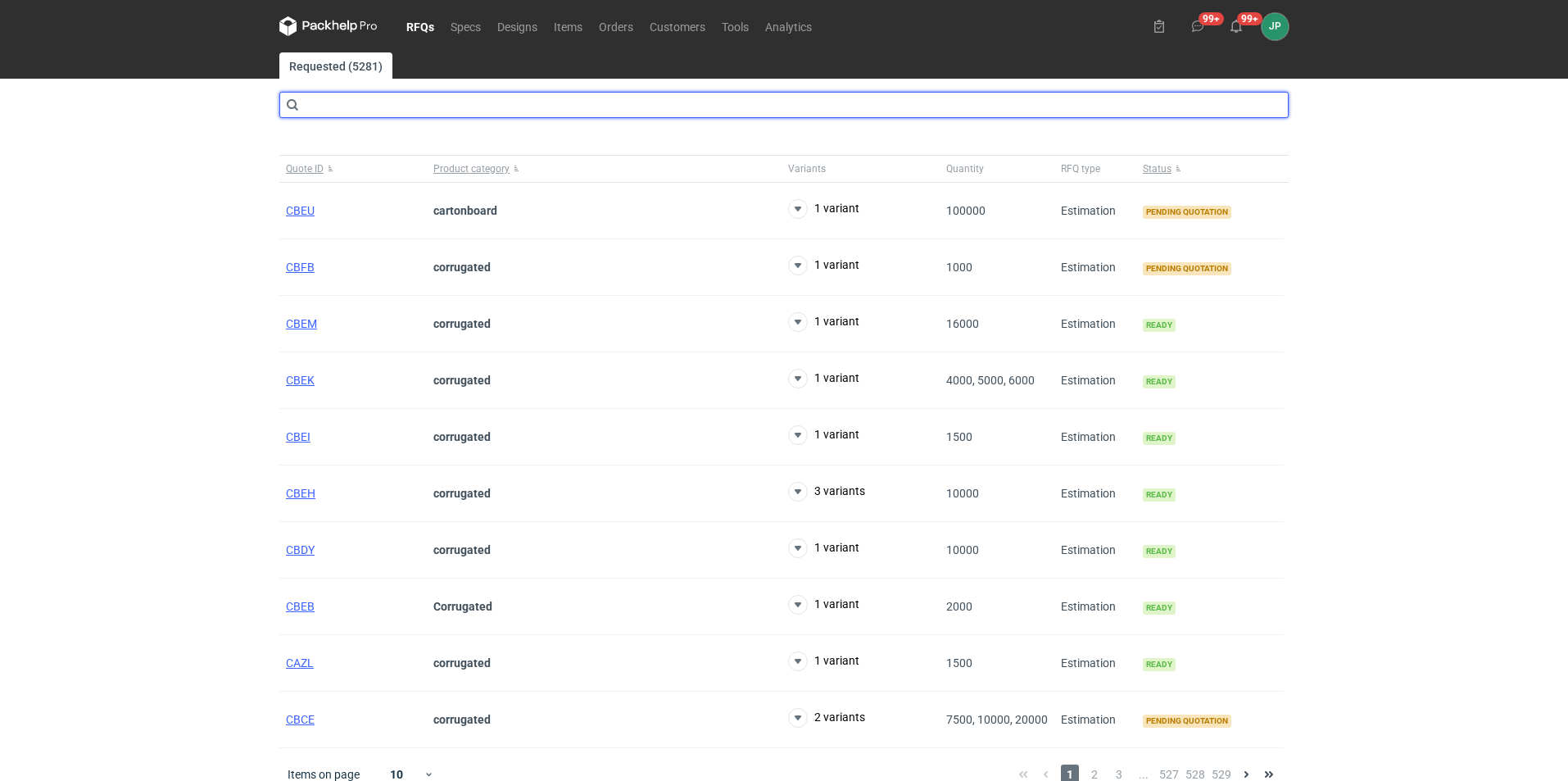
click at [326, 111] on input "text" at bounding box center [784, 105] width 1009 height 26
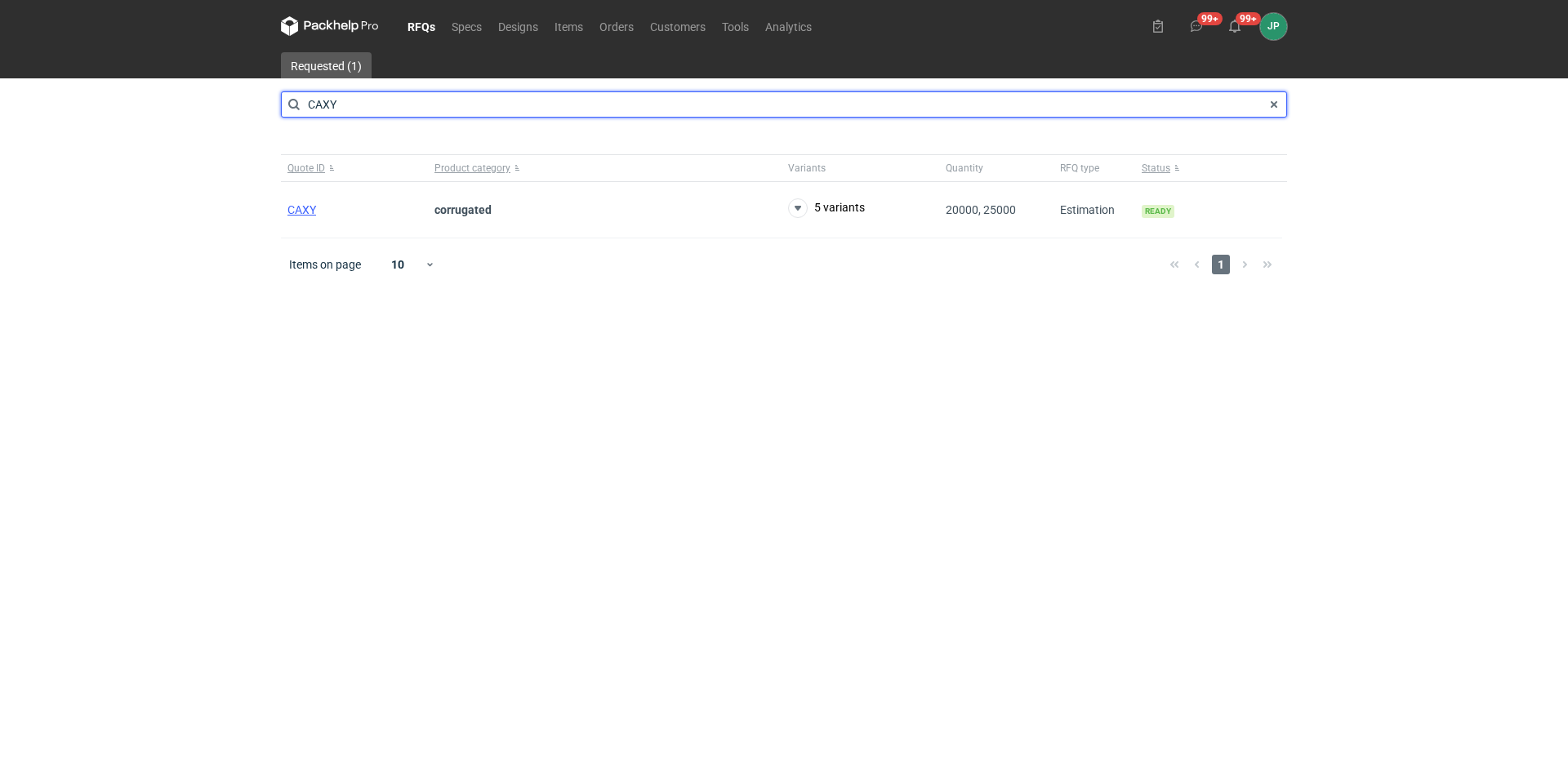
type input "CAXY"
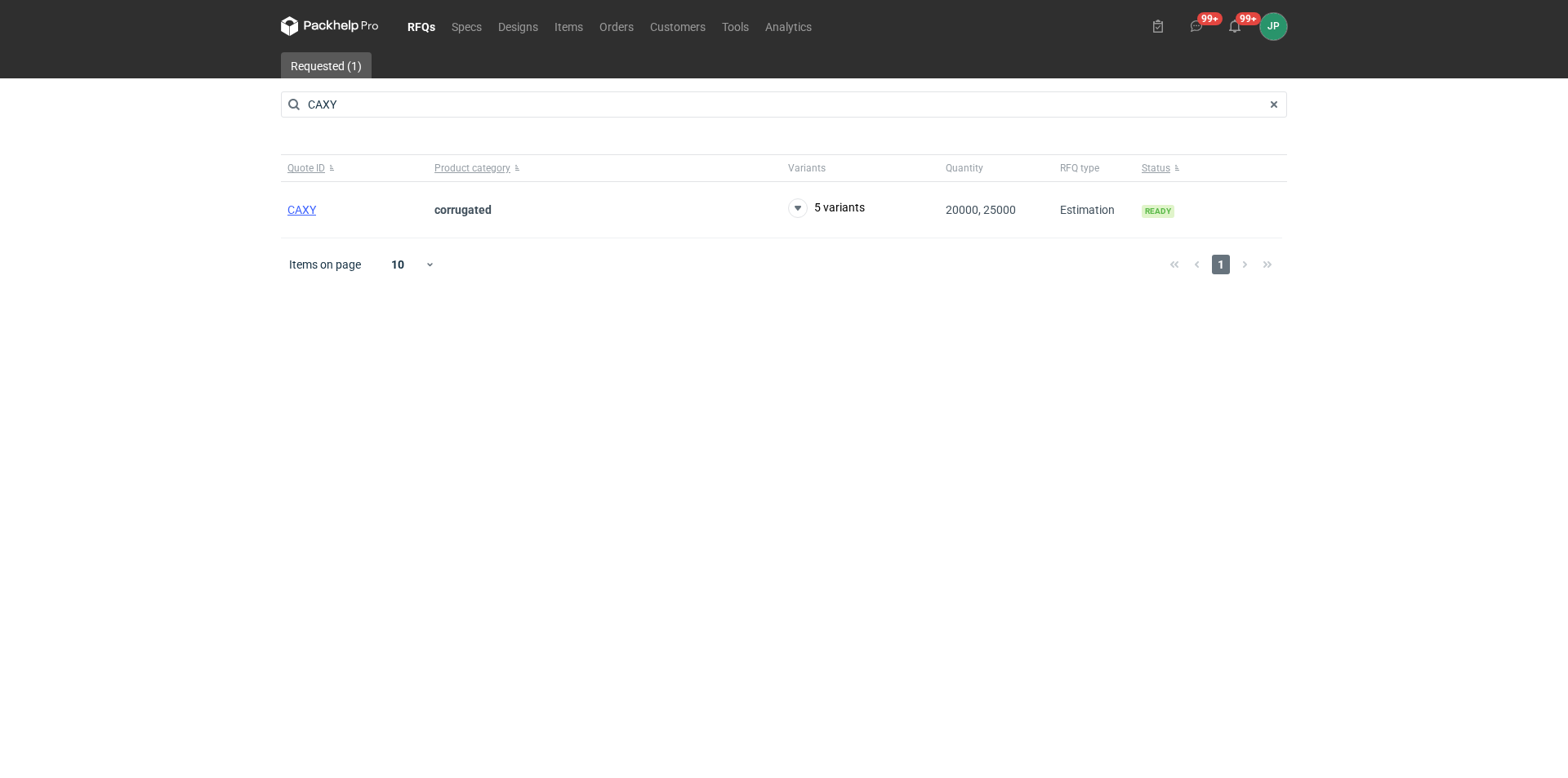
click at [280, 209] on main "Requested (1) CAXY Quote ID Product category Variants Quantity RFQ type Status …" at bounding box center [784, 415] width 1019 height 726
click at [295, 206] on span "CAXY" at bounding box center [302, 210] width 29 height 13
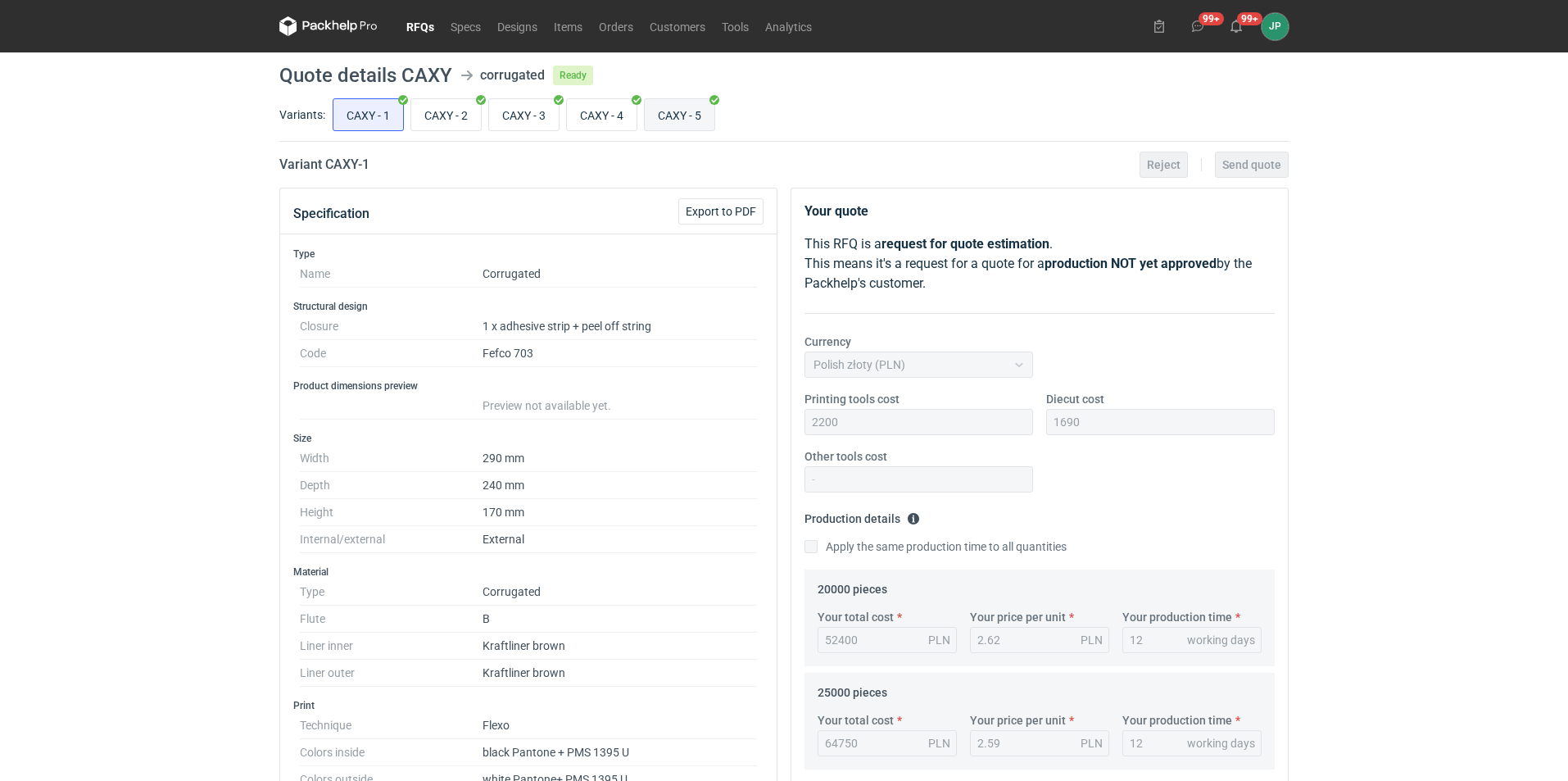
click at [681, 120] on input "CAXY - 5" at bounding box center [680, 115] width 69 height 31
radio input "true"
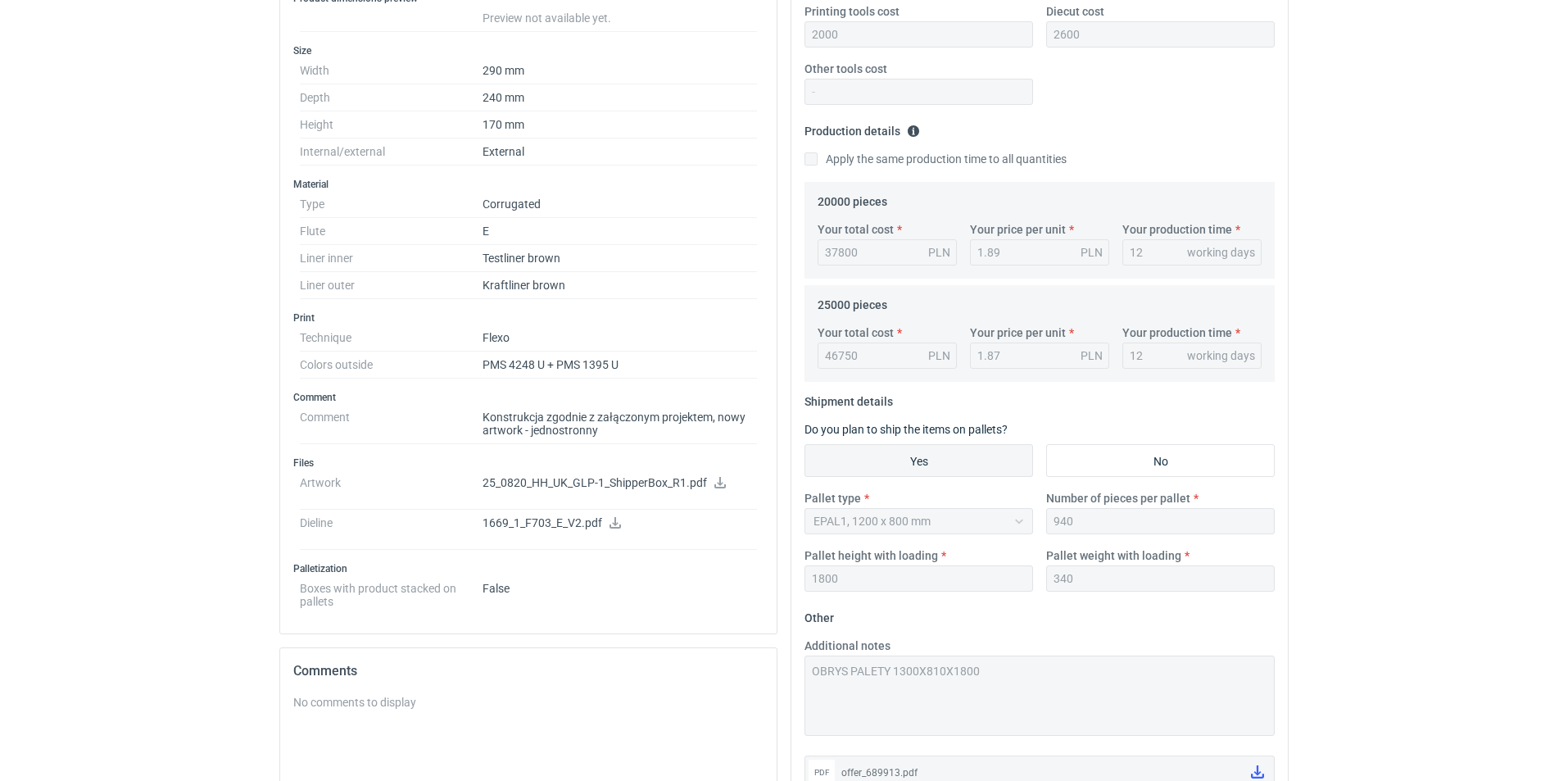
scroll to position [573, 0]
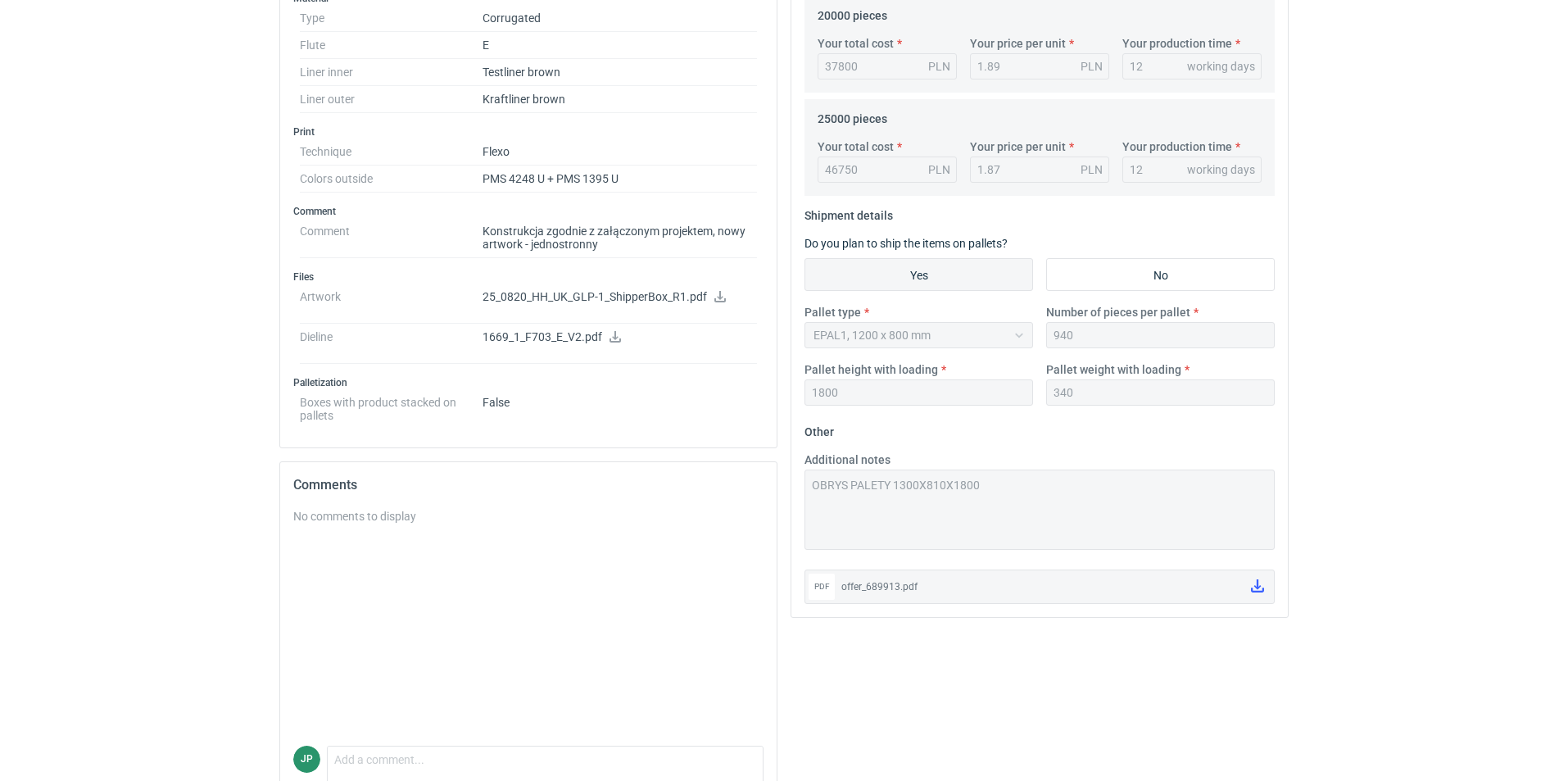
click at [566, 295] on p "25_0820_HH_UK_GLP-1_ShipperBox_R1.pdf" at bounding box center [619, 298] width 275 height 15
click at [615, 333] on icon at bounding box center [615, 337] width 12 height 12
click at [552, 299] on p "25_0820_HH_UK_GLP-1_ShipperBox_R1.pdf" at bounding box center [619, 298] width 275 height 15
click at [718, 299] on icon at bounding box center [720, 297] width 13 height 12
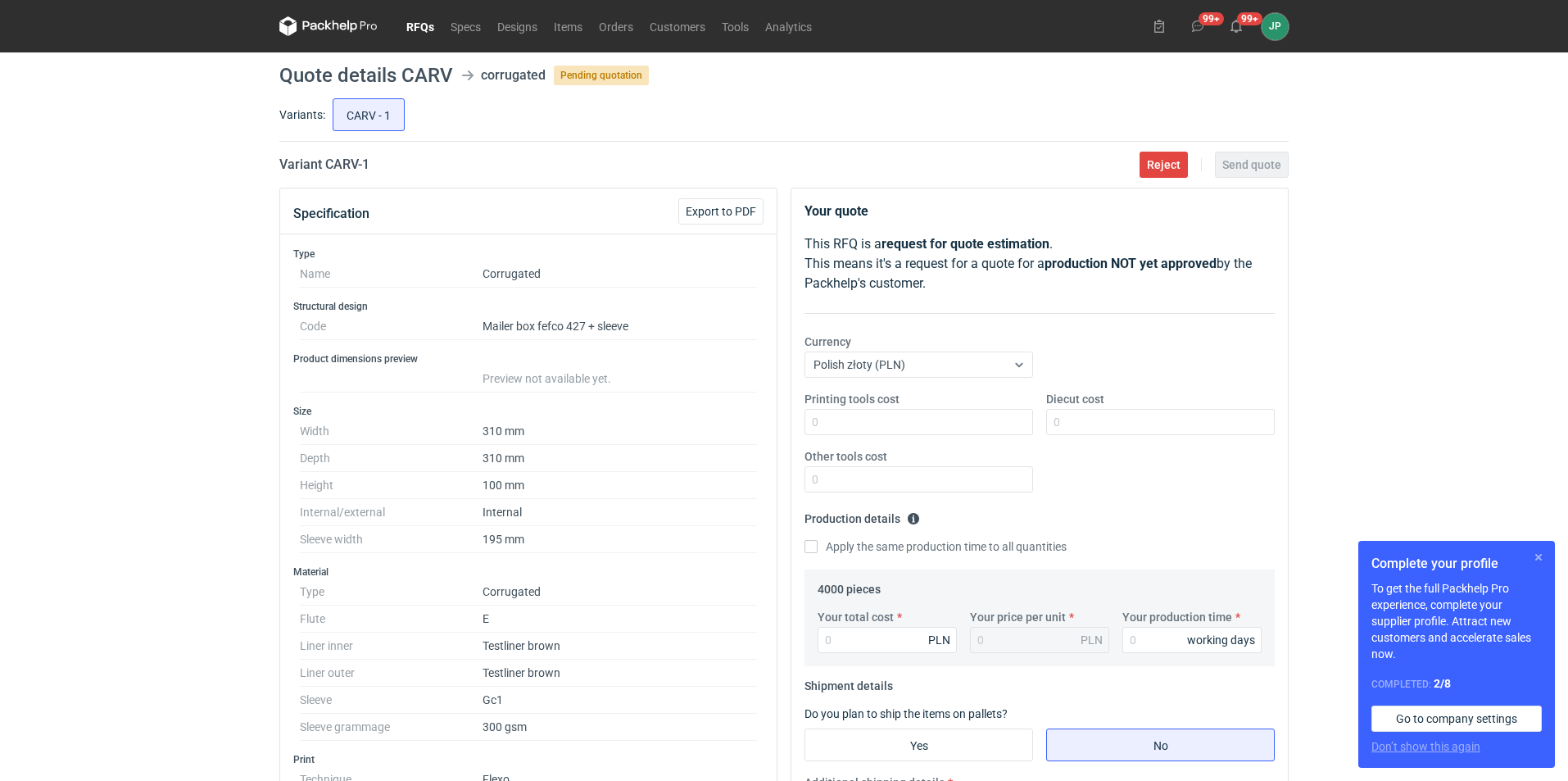
scroll to position [235, 0]
click at [1538, 557] on button "button" at bounding box center [1539, 558] width 20 height 20
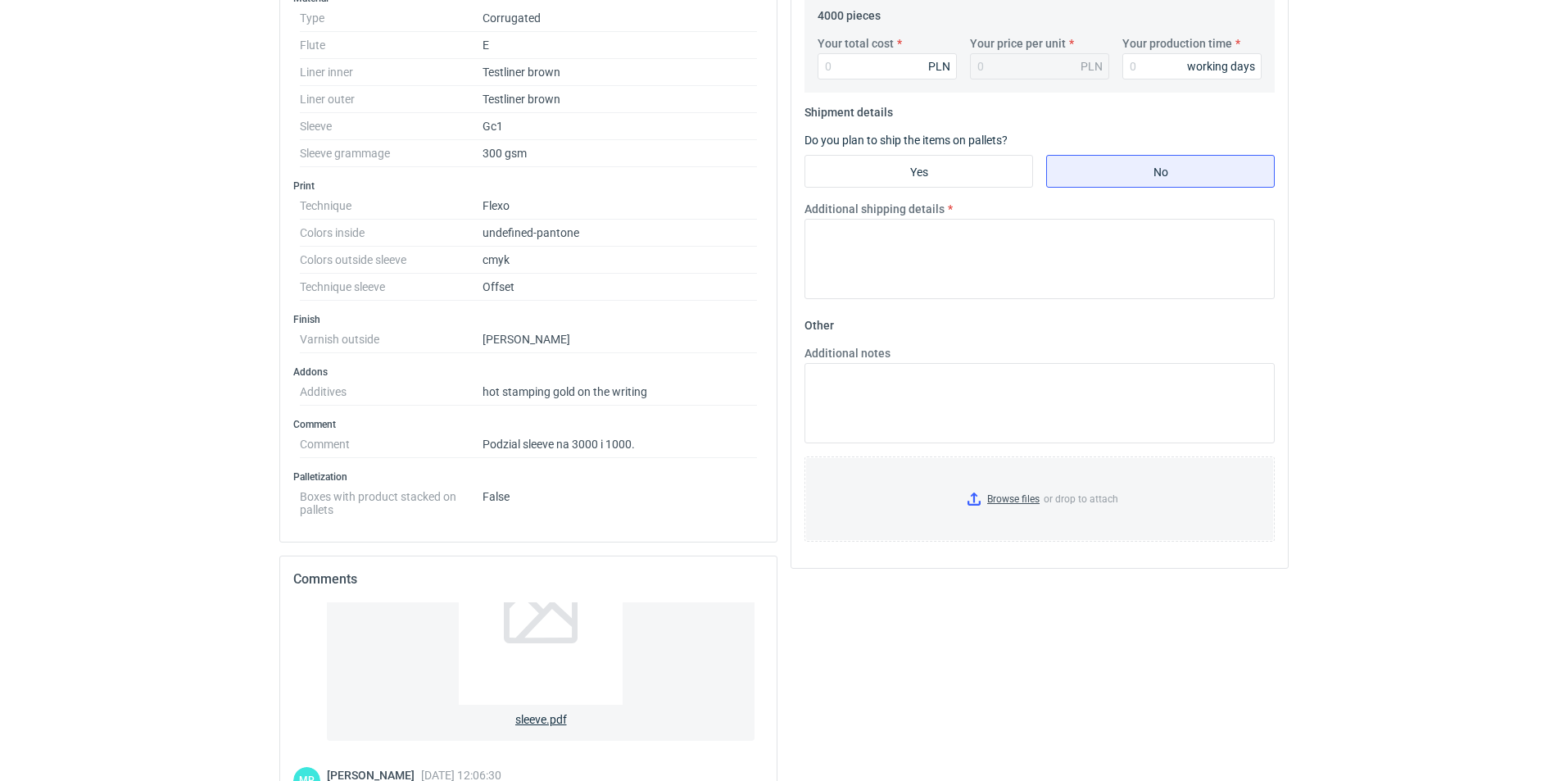
scroll to position [817, 0]
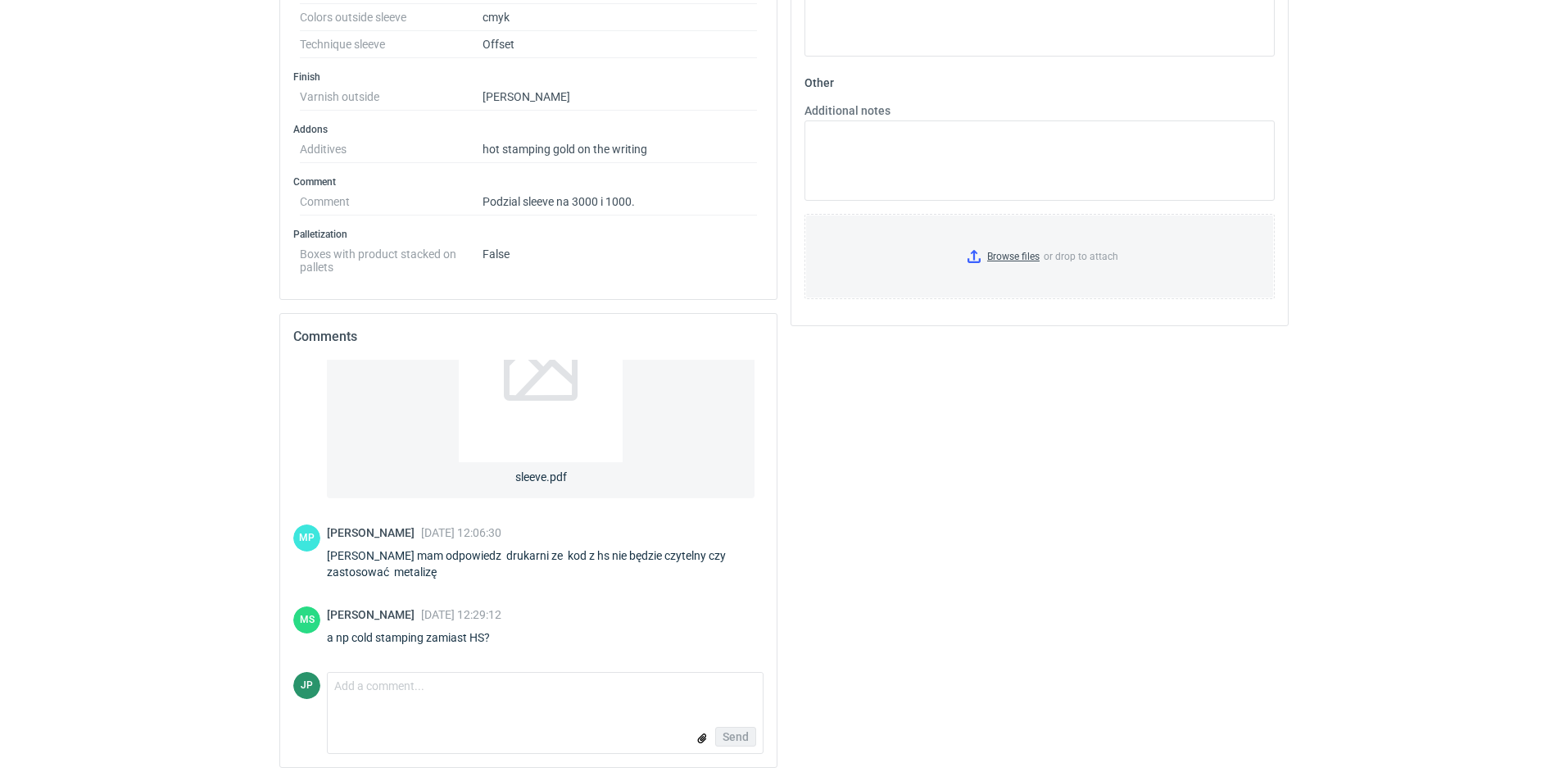
drag, startPoint x: 647, startPoint y: 618, endPoint x: 643, endPoint y: 601, distance: 17.5
click at [652, 618] on div "MS Maciej Sikora 24 Jul 2025 12:29:12 a np cold stamping zamiast HS?" at bounding box center [528, 629] width 471 height 46
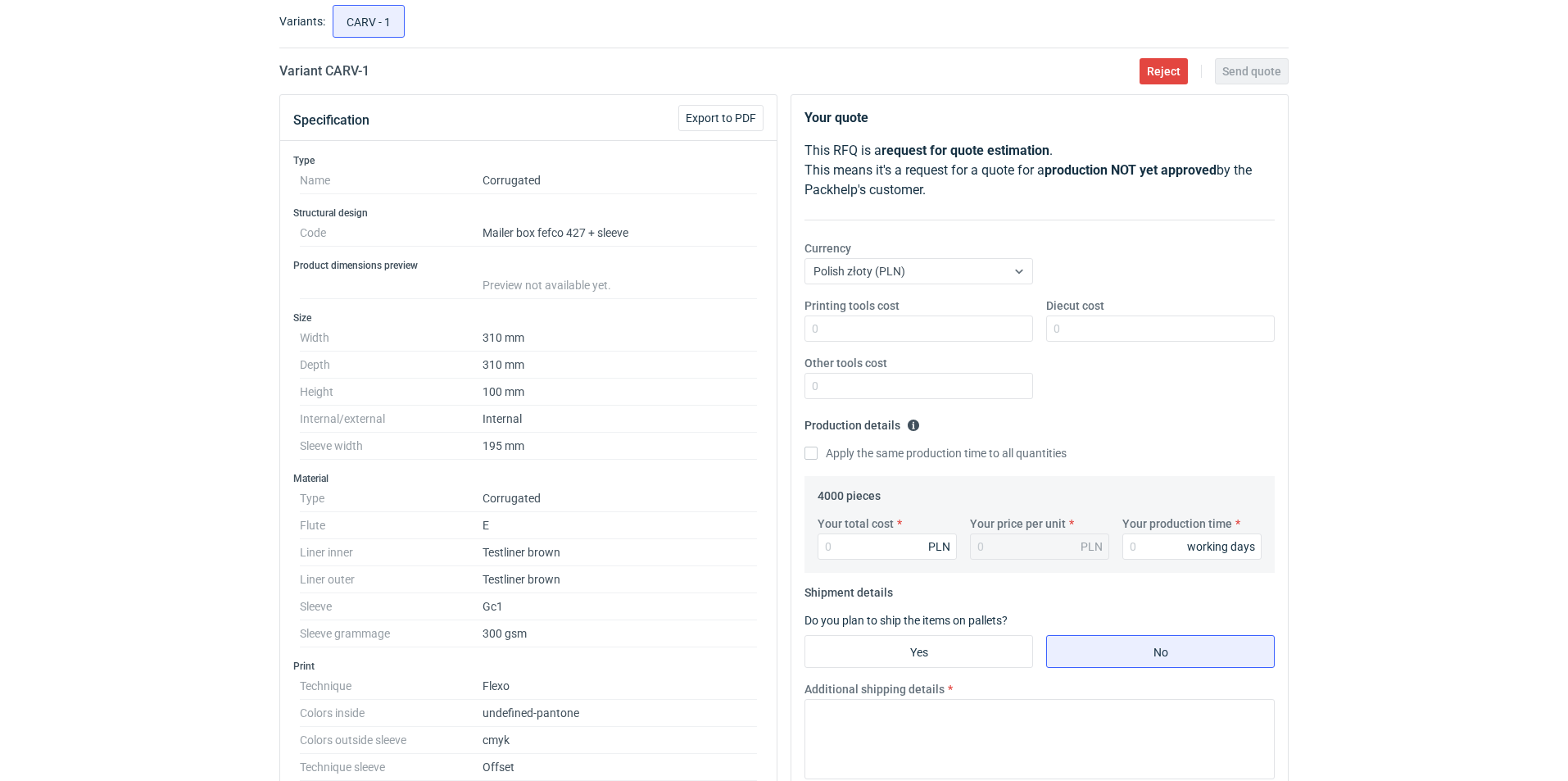
scroll to position [0, 0]
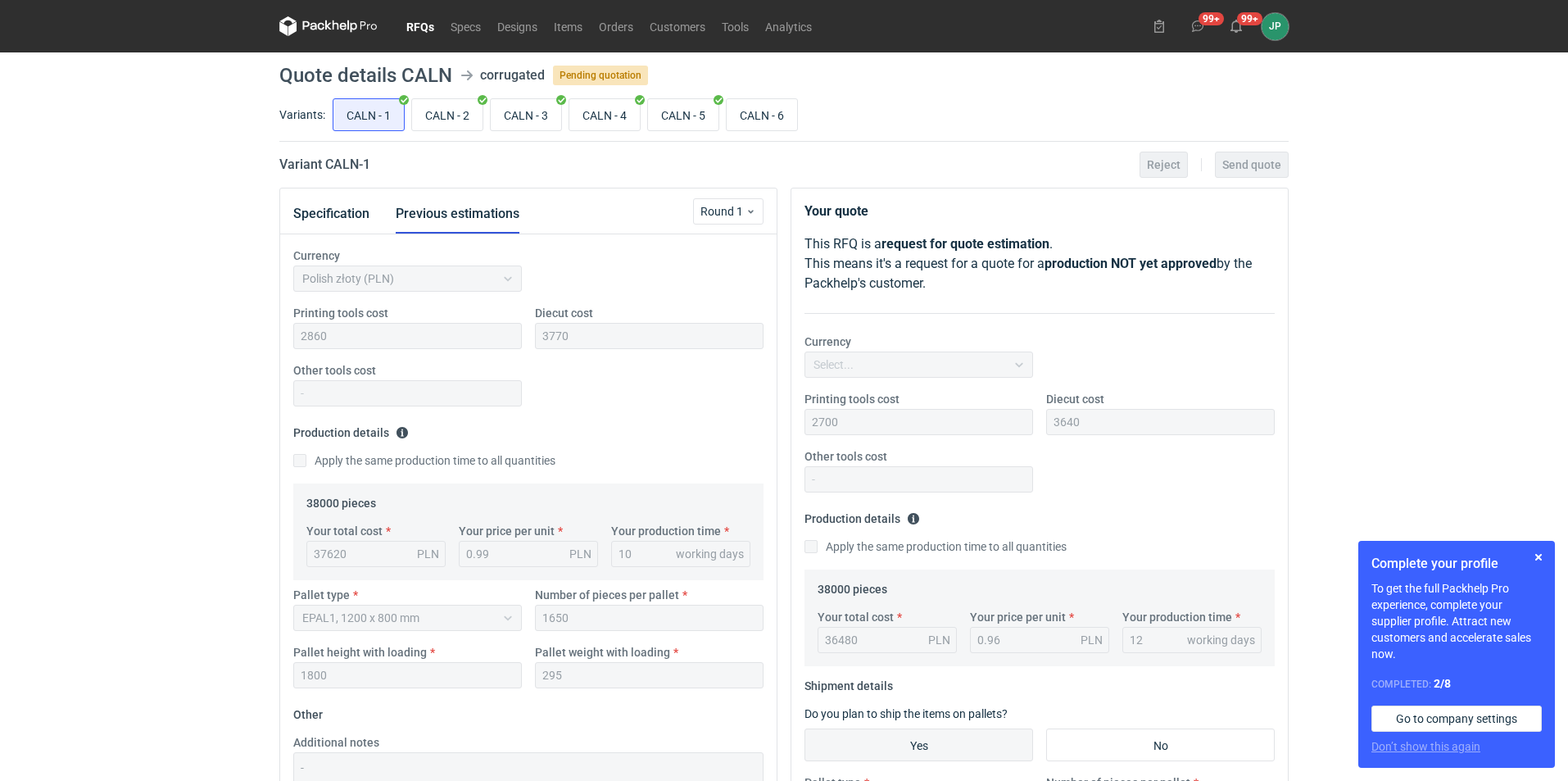
scroll to position [268, 0]
click at [772, 114] on input "CALN - 6" at bounding box center [762, 115] width 70 height 31
radio input "true"
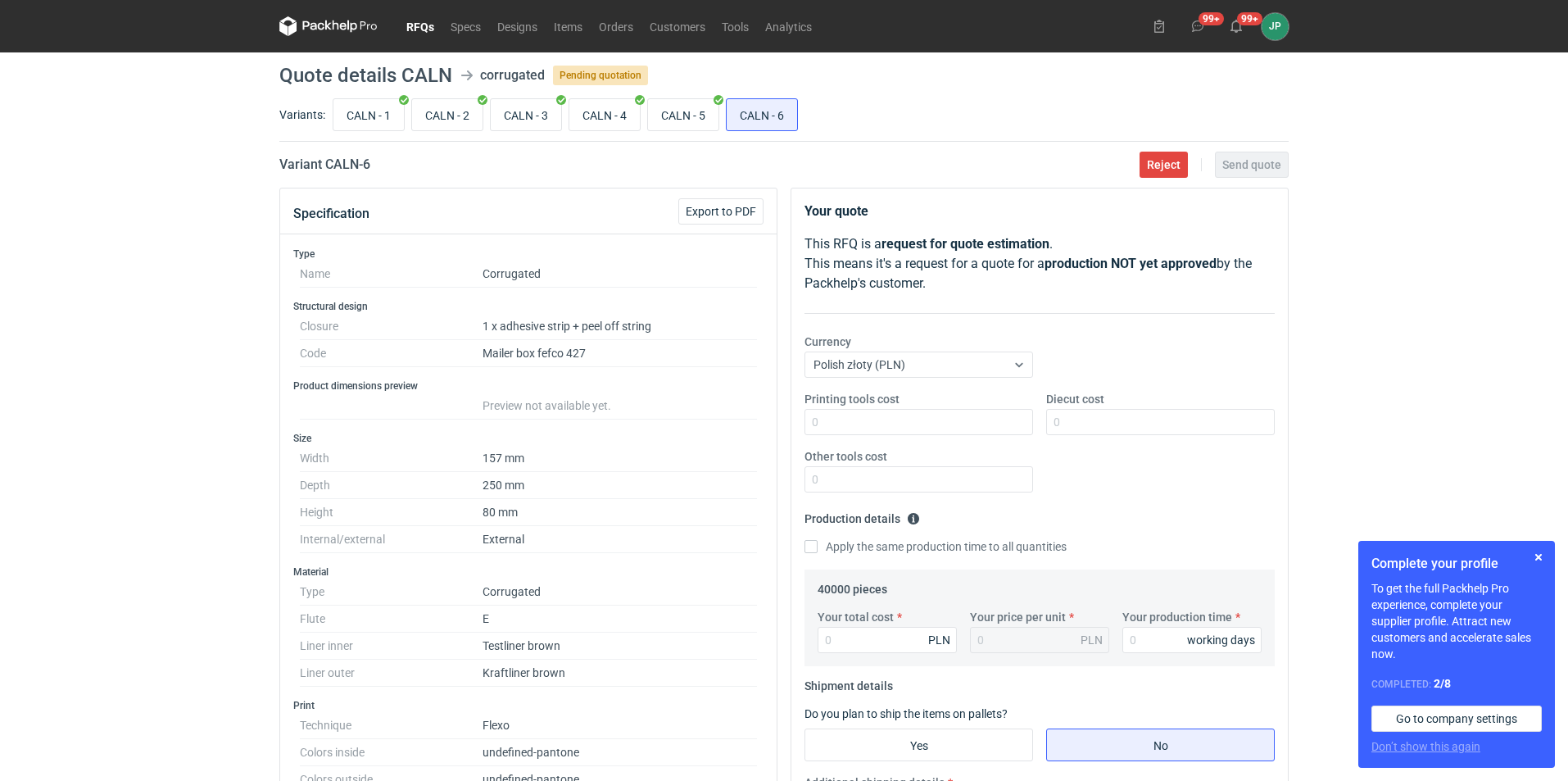
click at [685, 96] on div "CALN - 1 CALN - 2 CALN - 3 CALN - 4 CALN - 5 CALN - 6" at bounding box center [809, 115] width 959 height 40
click at [686, 99] on input "CALN - 5" at bounding box center [683, 115] width 70 height 31
radio input "true"
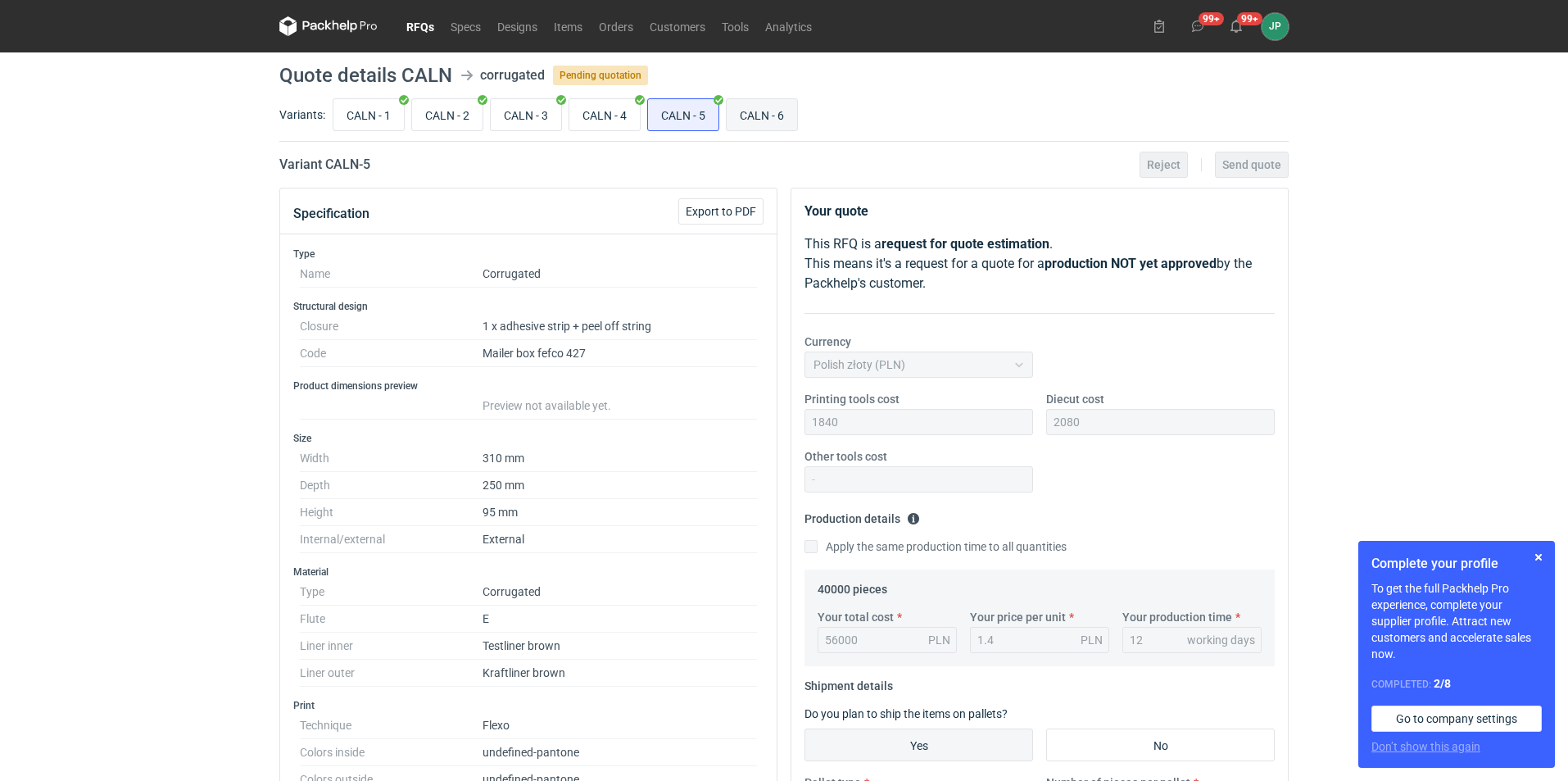
click at [743, 109] on input "CALN - 6" at bounding box center [762, 115] width 70 height 31
radio input "true"
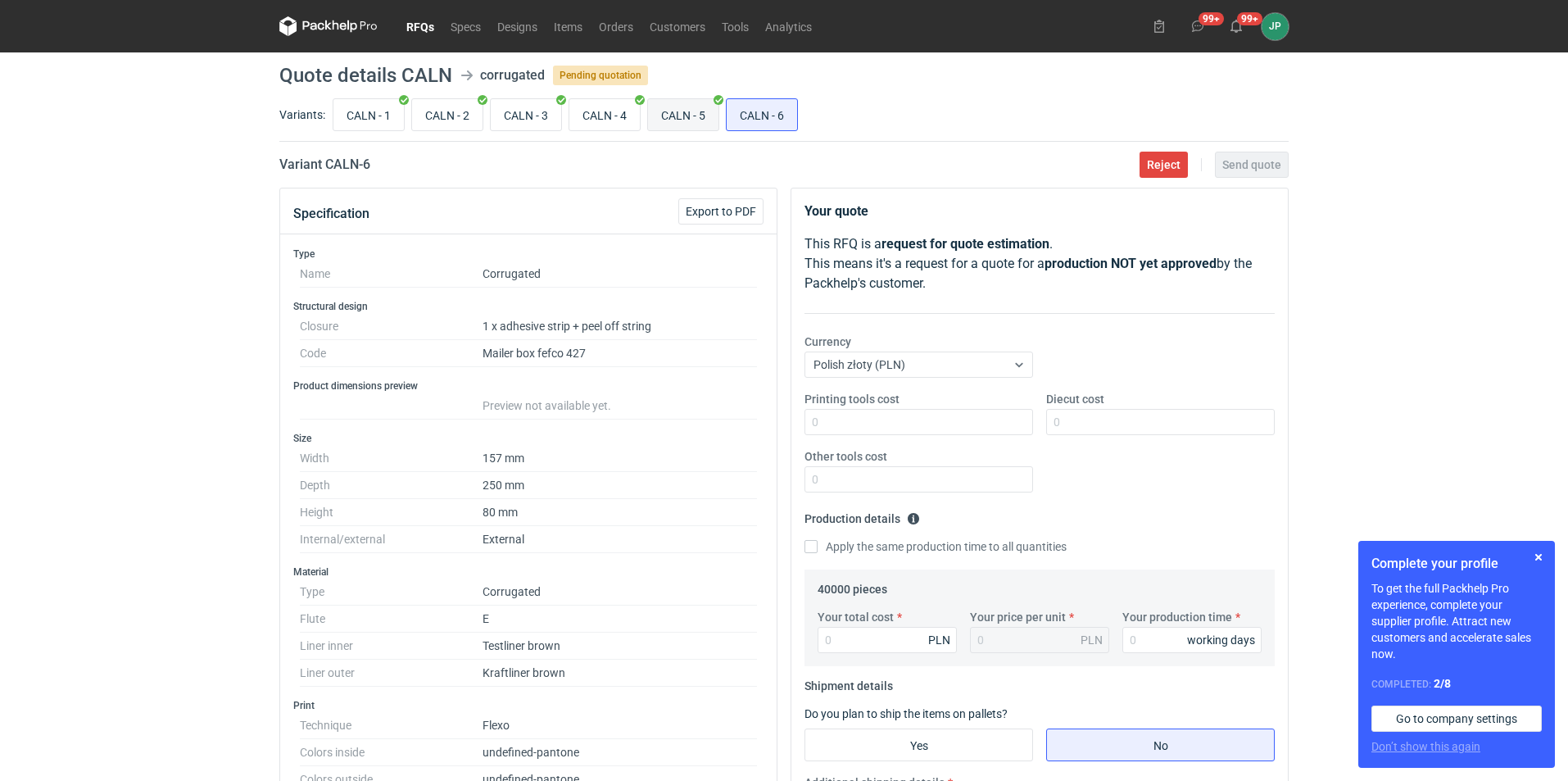
scroll to position [22, 0]
click at [676, 116] on input "CALN - 5" at bounding box center [683, 115] width 70 height 31
radio input "true"
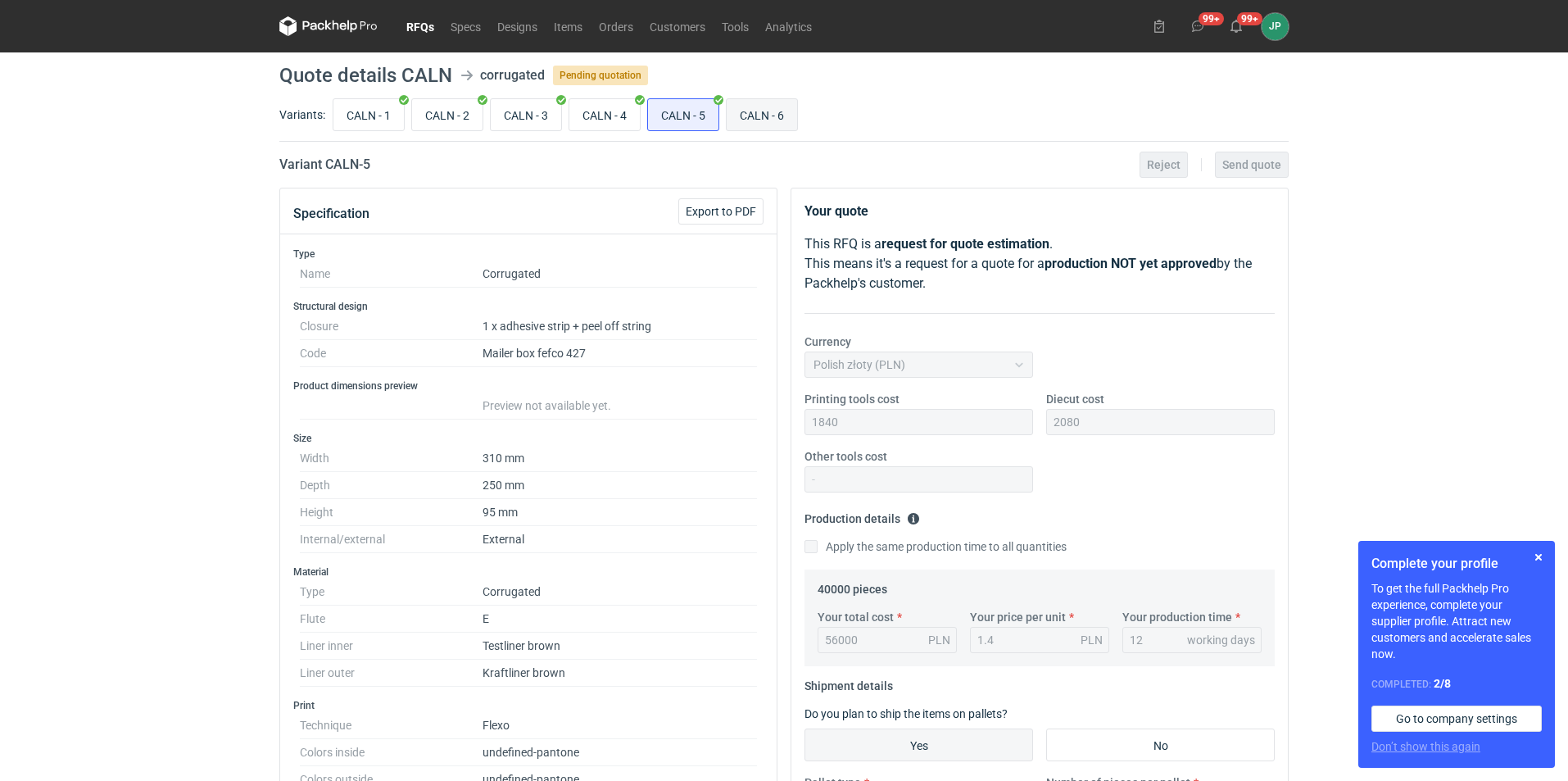
click at [752, 114] on input "CALN - 6" at bounding box center [762, 115] width 70 height 31
radio input "true"
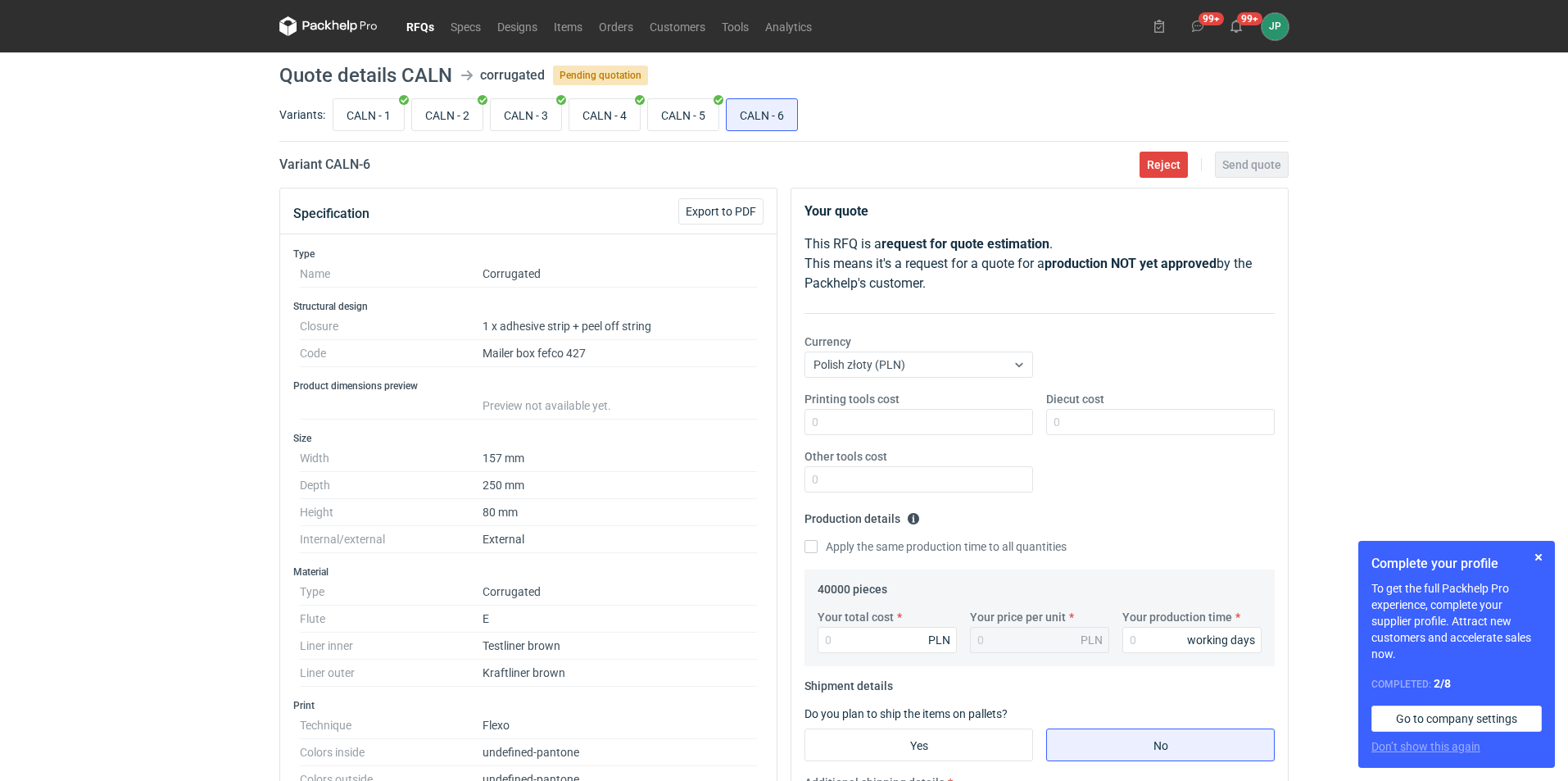
scroll to position [22, 0]
